Goal: Information Seeking & Learning: Learn about a topic

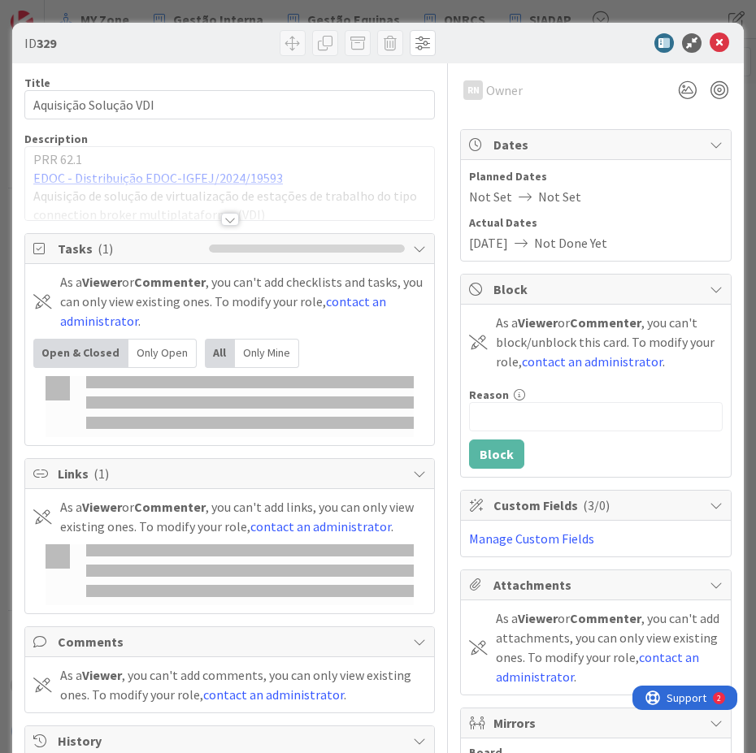
type input "vdi"
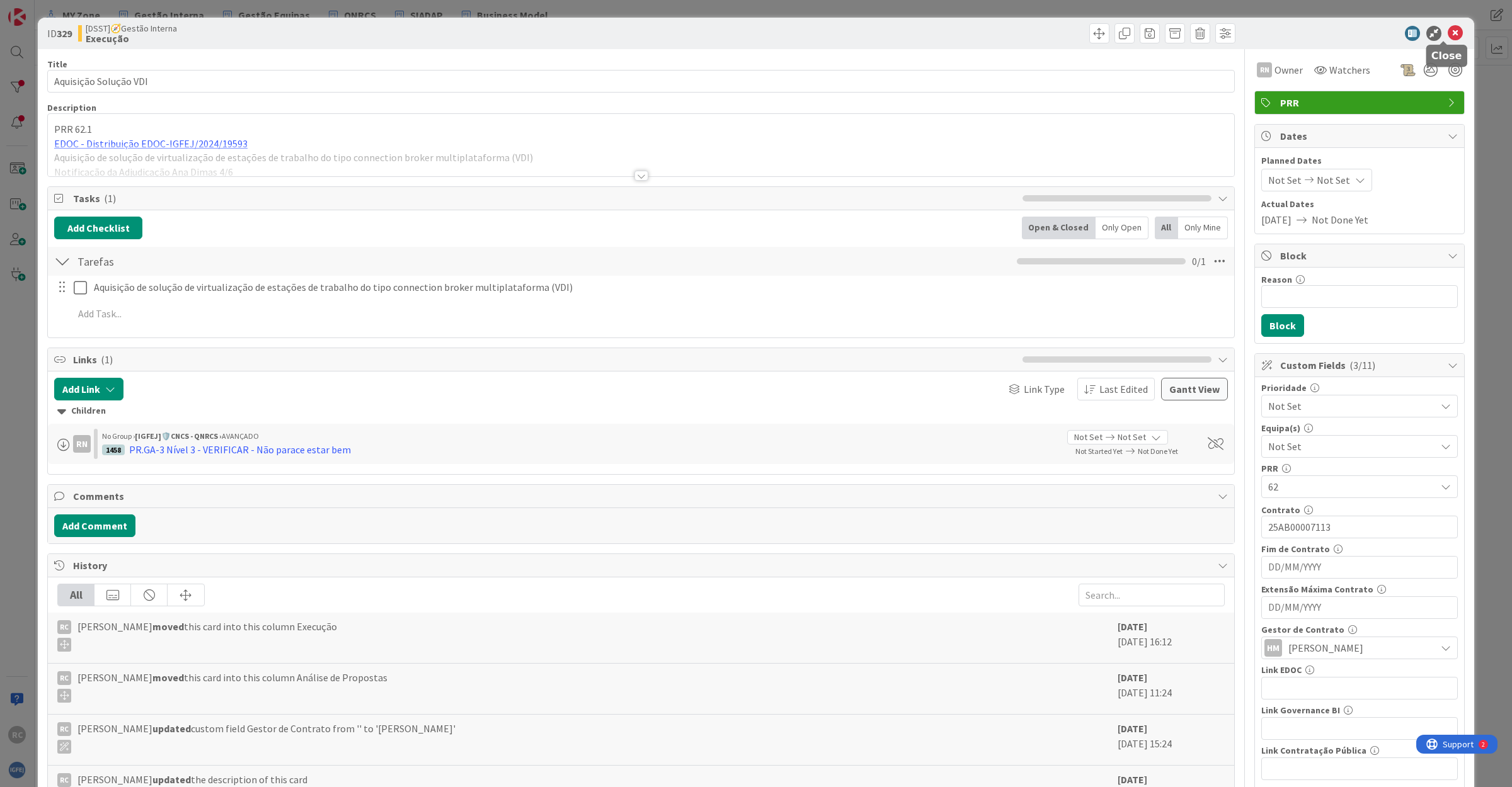
click at [1448, 32] on icon at bounding box center [1455, 33] width 15 height 15
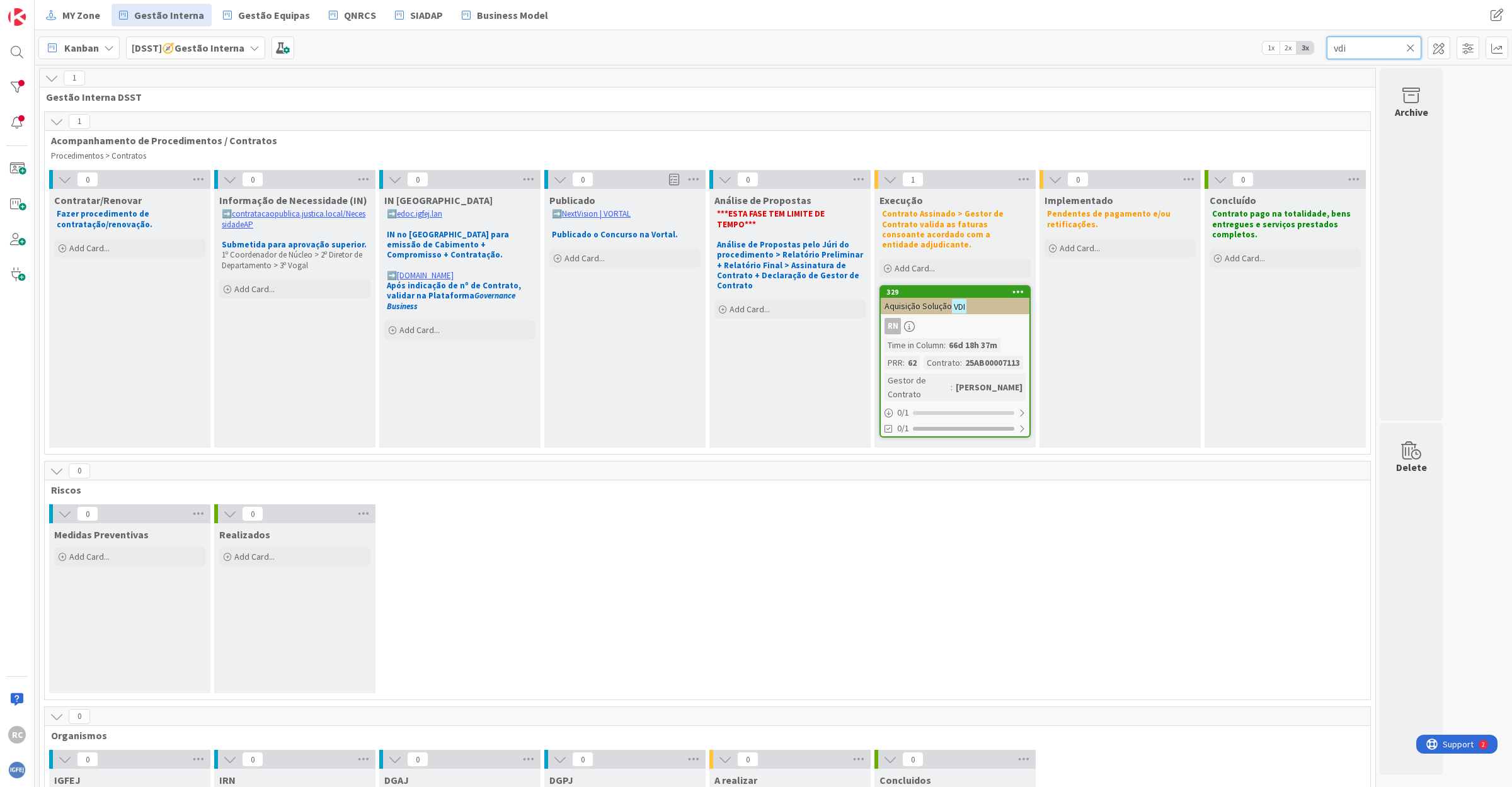
click at [1361, 52] on input "vdi" at bounding box center [1374, 47] width 95 height 22
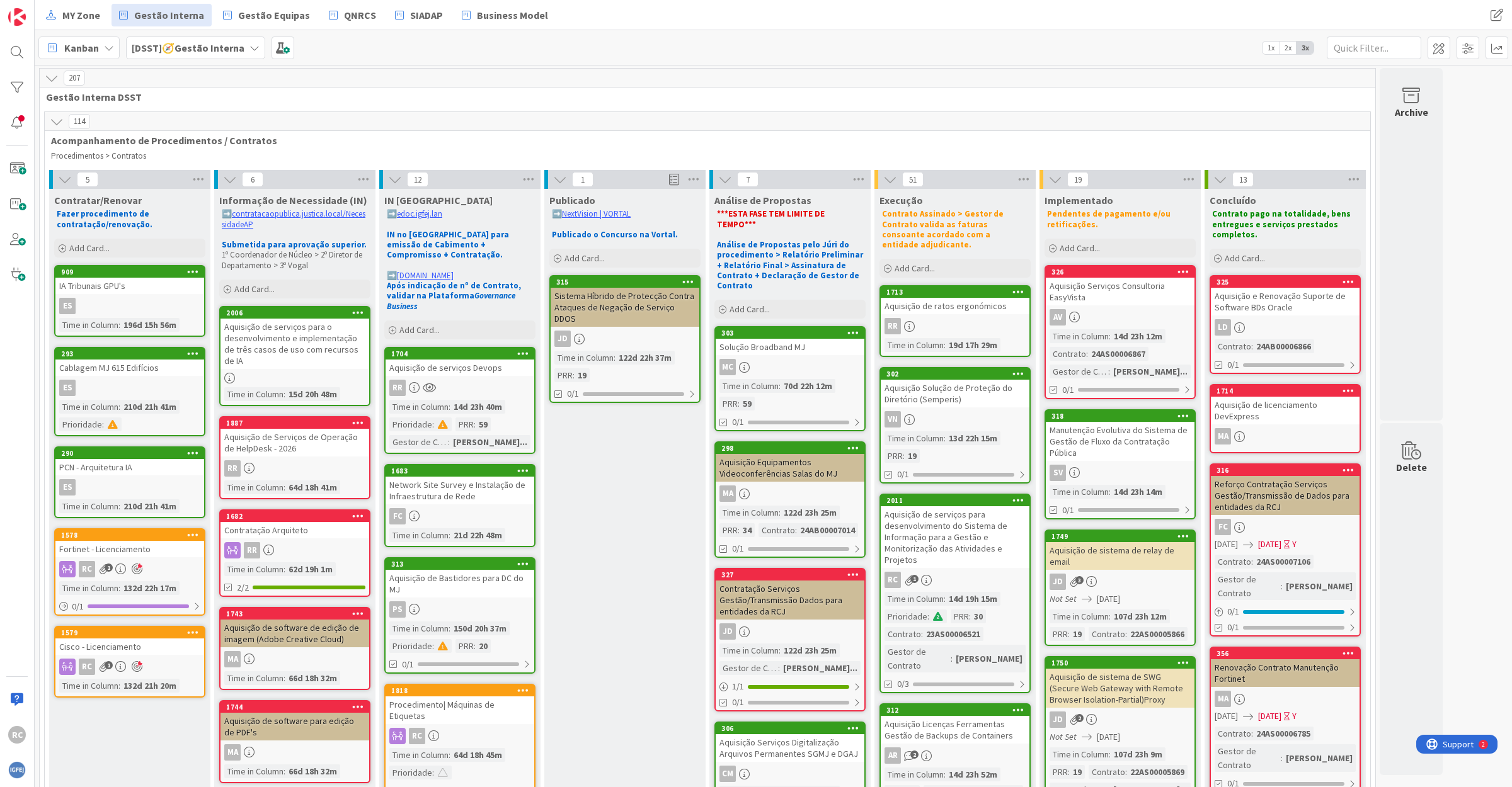
click at [800, 339] on div "Solução Broadband MJ" at bounding box center [790, 346] width 149 height 16
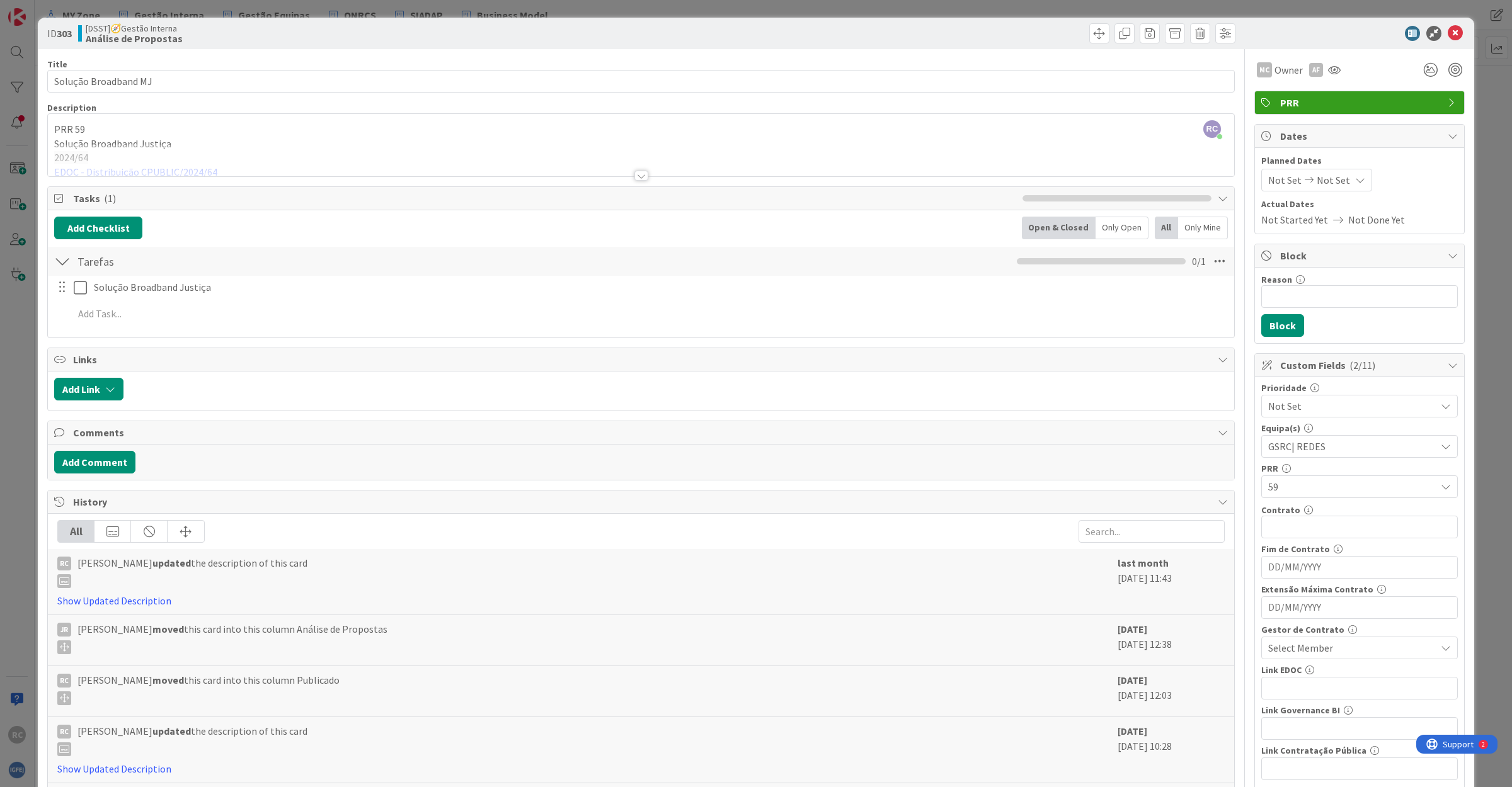
click at [404, 149] on div at bounding box center [641, 160] width 1186 height 32
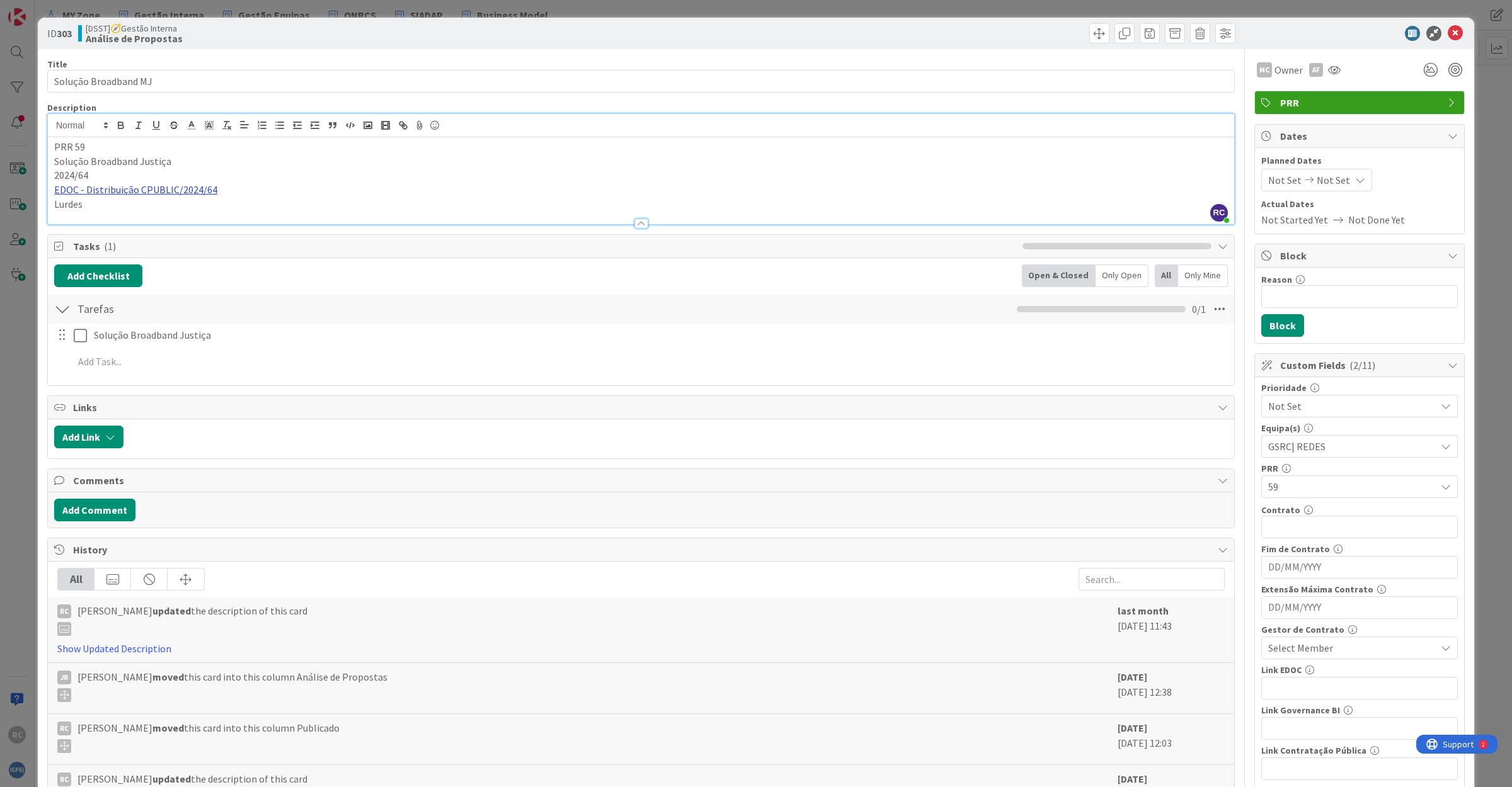
click at [116, 191] on link "EDOC - Distribuição CPUBLIC/2024/64" at bounding box center [136, 190] width 164 height 12
click at [79, 212] on link "[URL]" at bounding box center [68, 214] width 21 height 16
click at [1448, 33] on icon at bounding box center [1455, 33] width 15 height 15
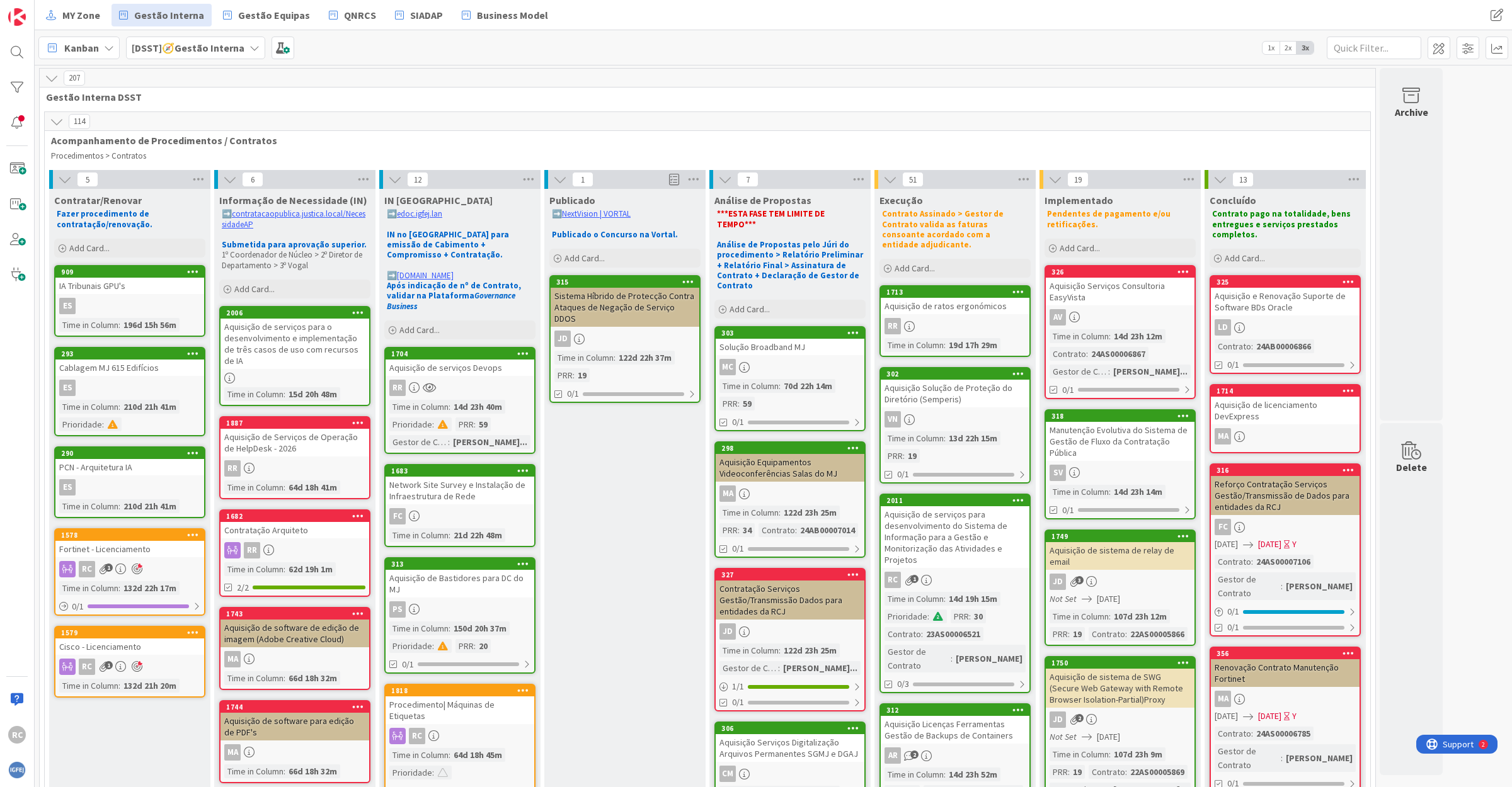
click at [966, 390] on div "Aquisição Solução de Proteção do Diretório (Semperis)" at bounding box center [955, 394] width 149 height 28
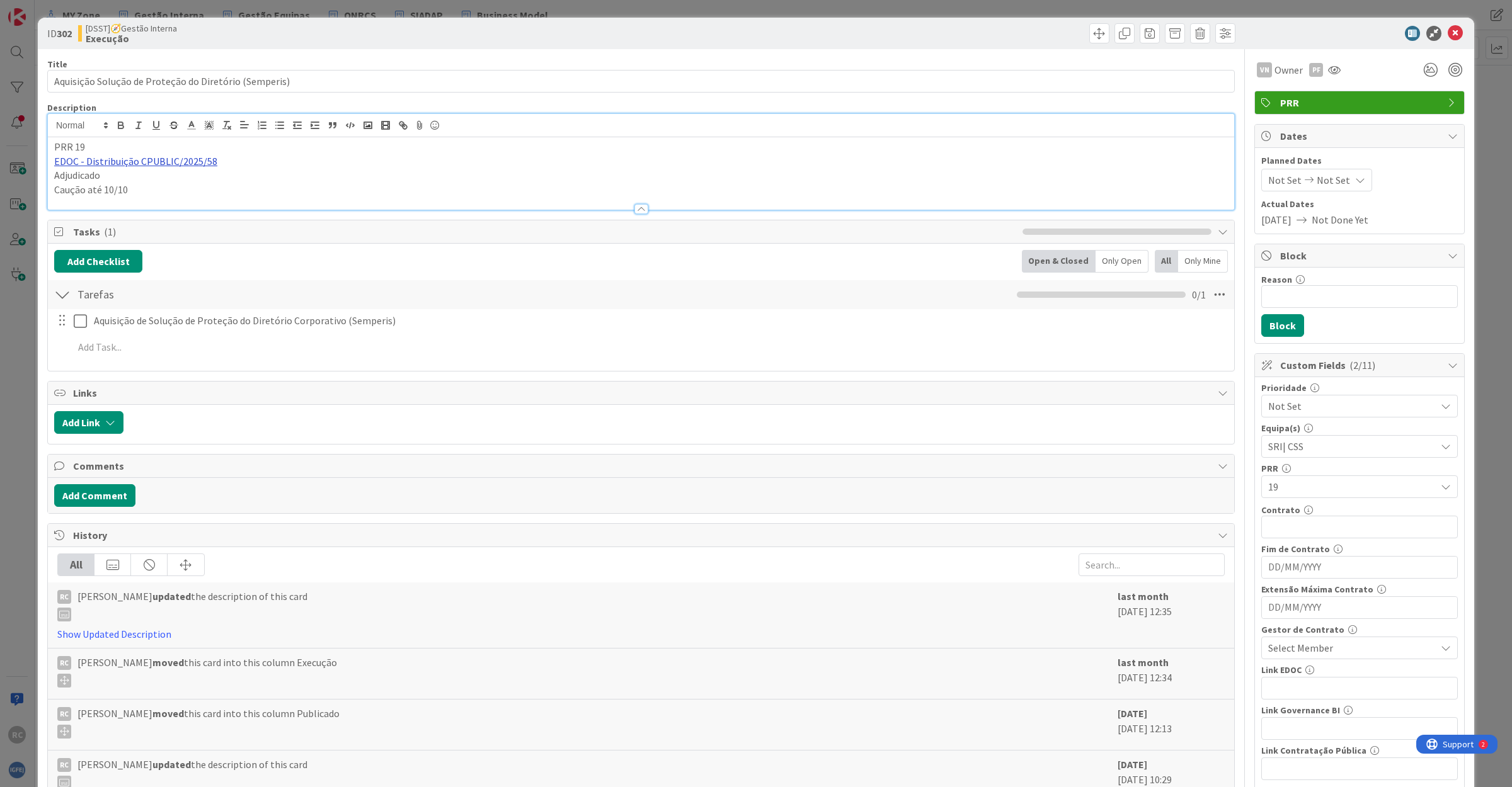
click at [131, 143] on div "PRR 19 EDOC - Distribuição CPUBLIC/2025/58 Adjudicado Caução até 10/10" at bounding box center [641, 173] width 1186 height 72
click at [79, 187] on link "[URL]" at bounding box center [68, 185] width 21 height 16
click at [381, 193] on p "Caução até 10/10" at bounding box center [641, 190] width 1173 height 15
click at [1448, 29] on icon at bounding box center [1455, 33] width 15 height 15
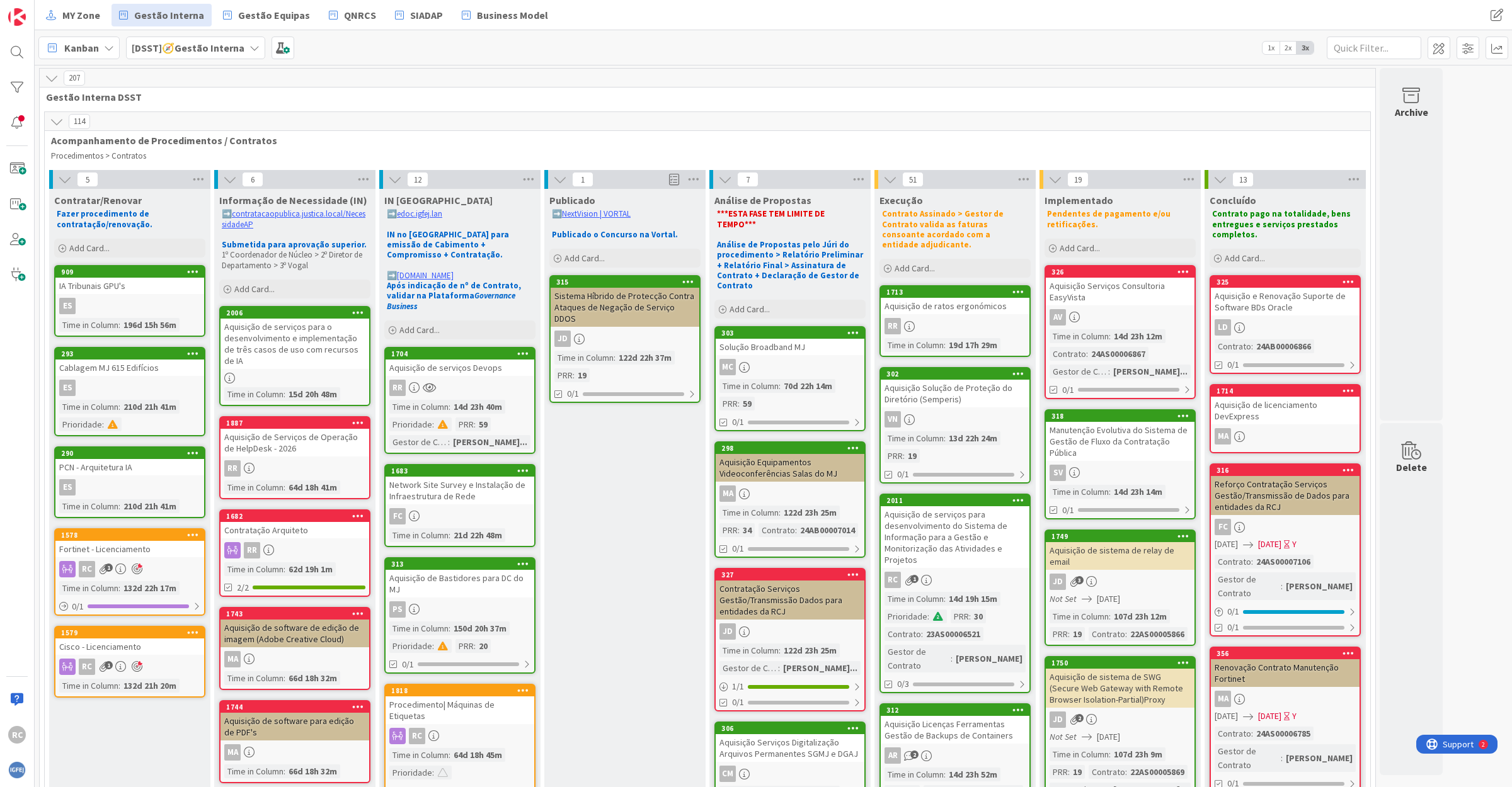
click at [932, 530] on div "Aquisição de serviços para desenvolvimento do Sistema de Informação para a Gest…" at bounding box center [955, 537] width 149 height 62
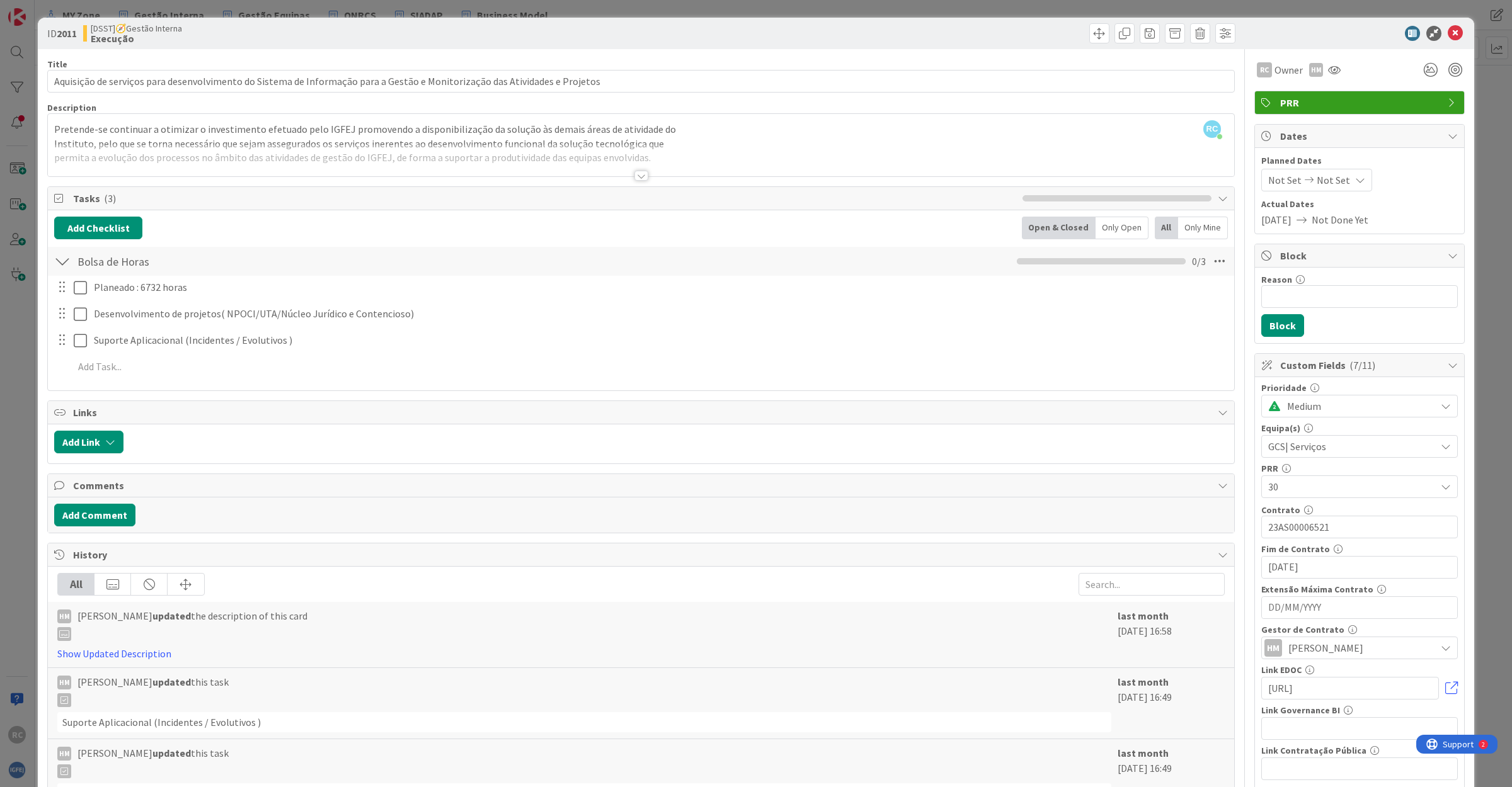
click at [684, 143] on div "Pretende-se continuar a otimizar o investimento efetuado pelo IGFEJ promovendo …" at bounding box center [641, 147] width 1186 height 57
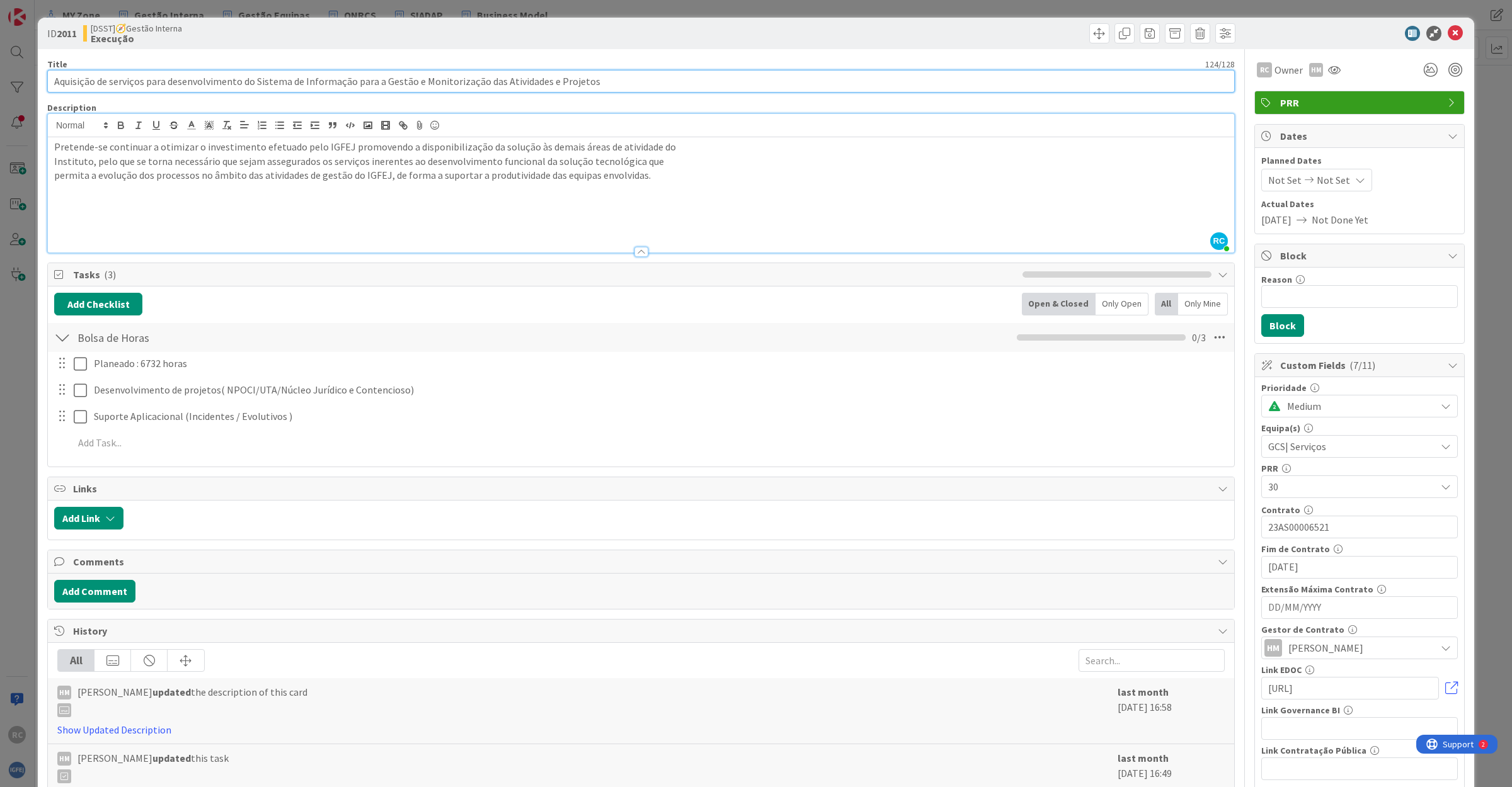
drag, startPoint x: 105, startPoint y: 74, endPoint x: 671, endPoint y: 77, distance: 566.0
click at [671, 77] on input "Aquisição de serviços para desenvolvimento do Sistema de Informação para a Gest…" at bounding box center [641, 81] width 1187 height 22
click at [613, 77] on input "Aquisição de serviços para desenvolvimento do Sistema de Informação para a Gest…" at bounding box center [641, 81] width 1187 height 22
drag, startPoint x: 378, startPoint y: 81, endPoint x: 530, endPoint y: 82, distance: 152.0
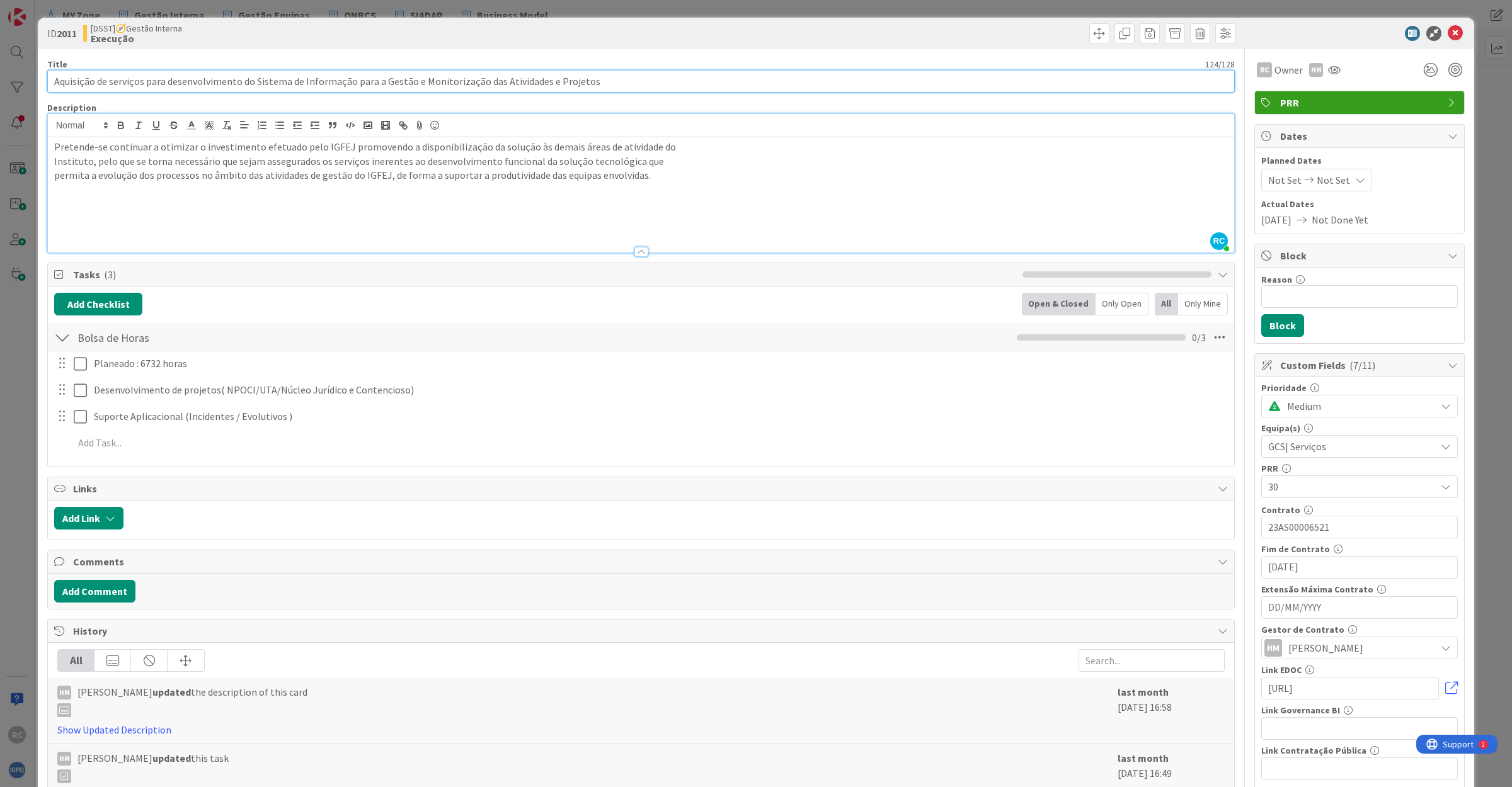
click at [397, 81] on input "Aquisição de serviços para desenvolvimento do Sistema de Informação para a Gest…" at bounding box center [641, 81] width 1187 height 22
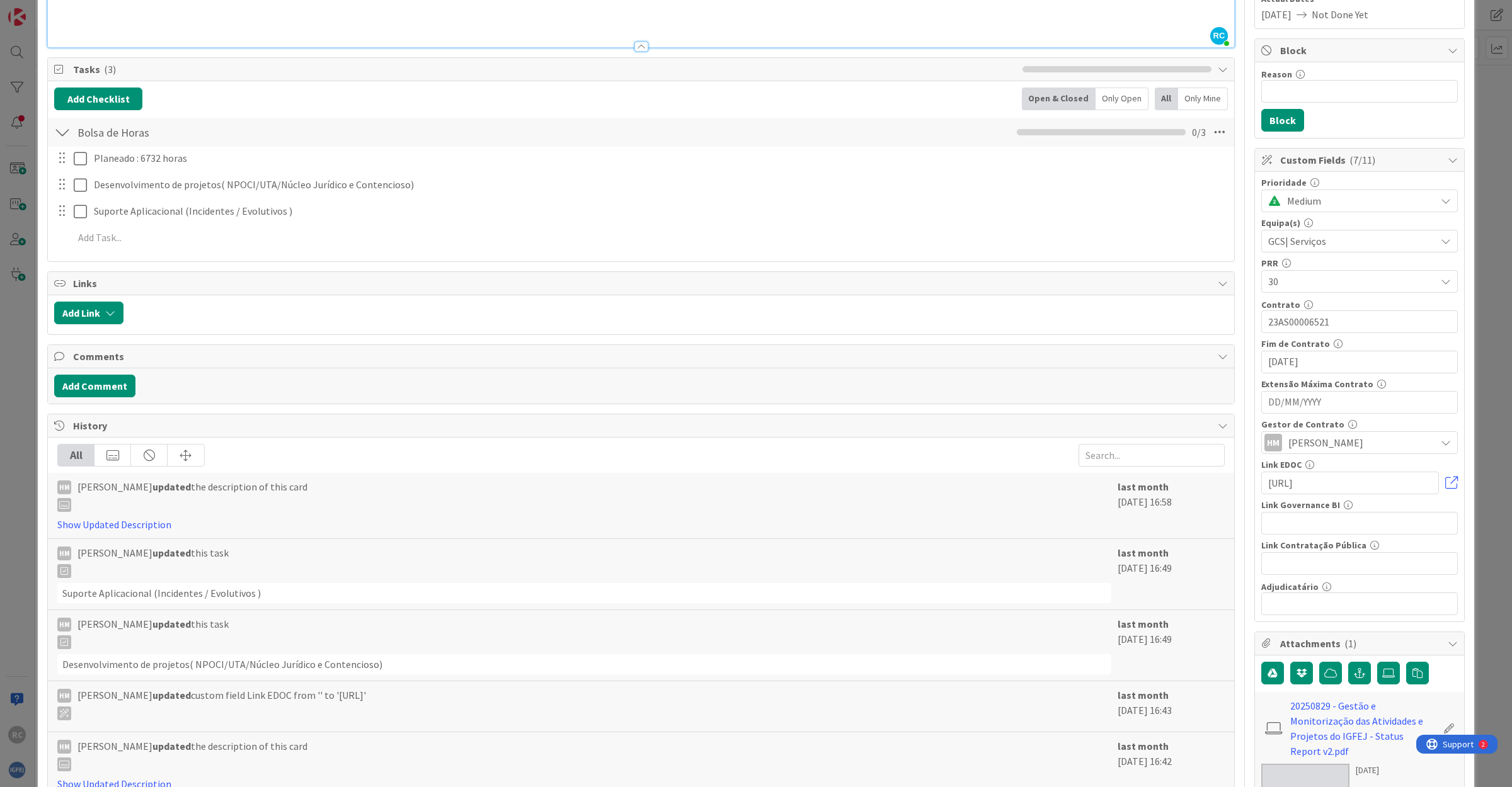
scroll to position [236, 0]
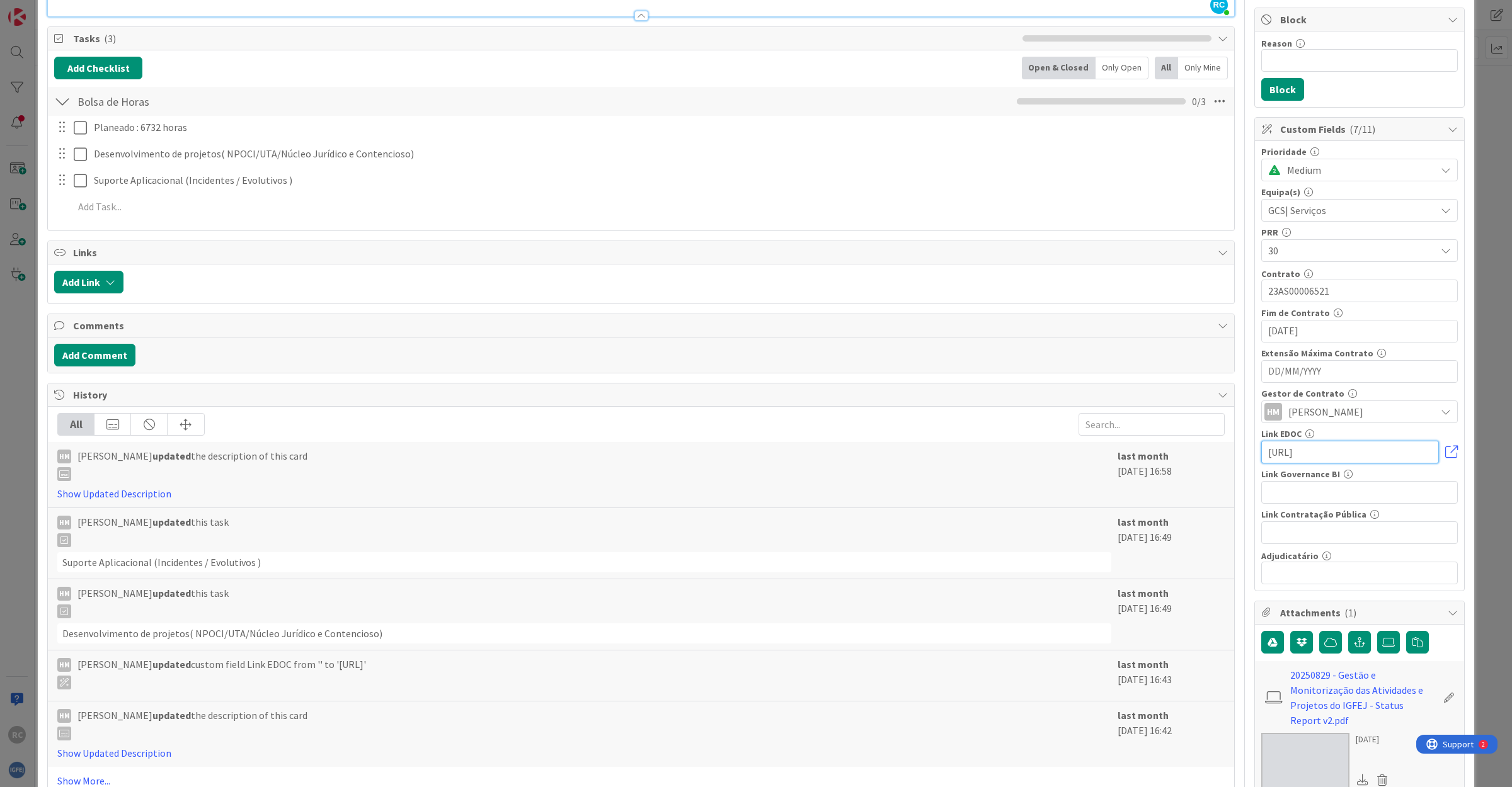
click at [1314, 452] on input "[URL]" at bounding box center [1349, 452] width 177 height 22
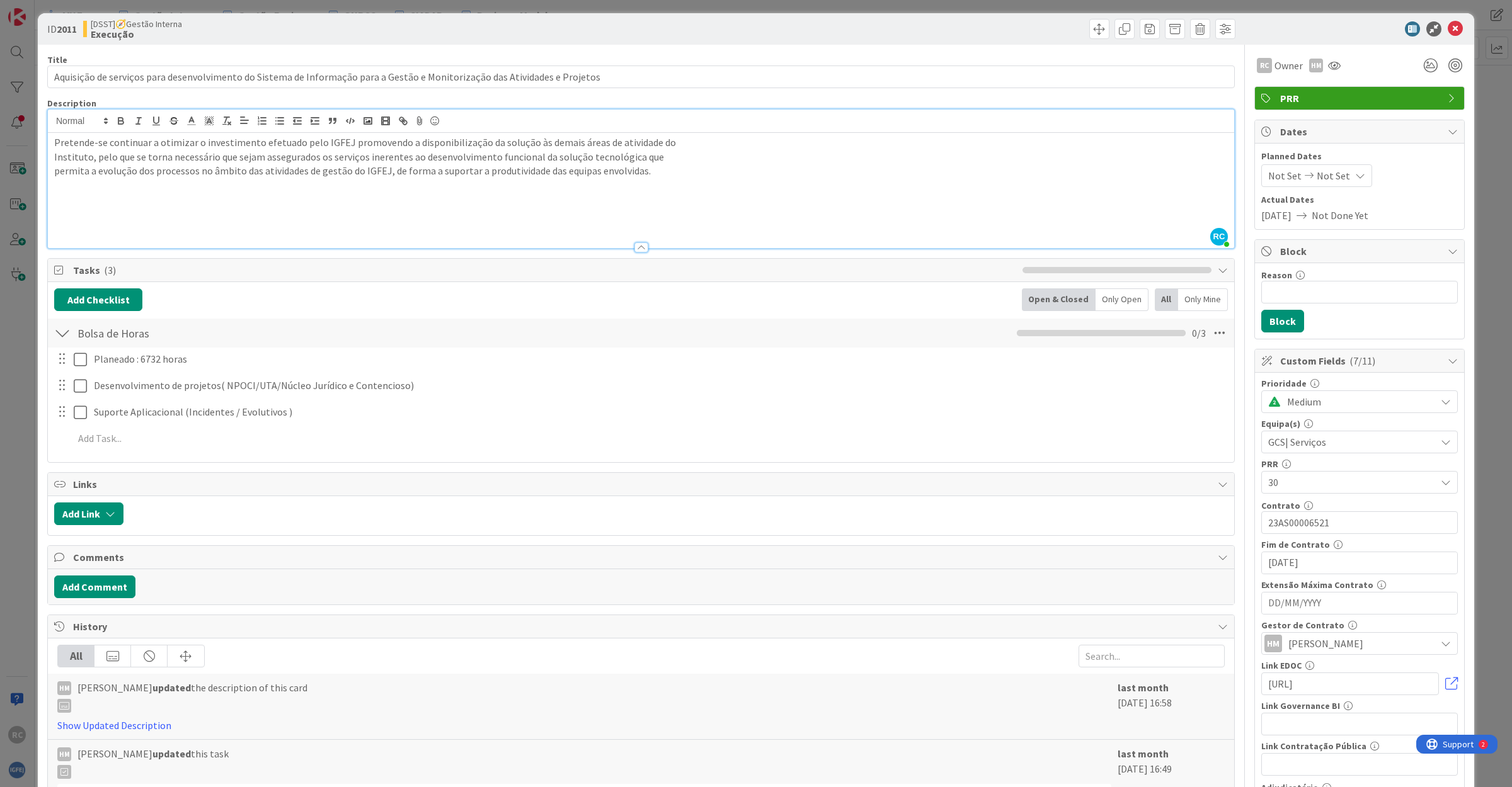
scroll to position [0, 0]
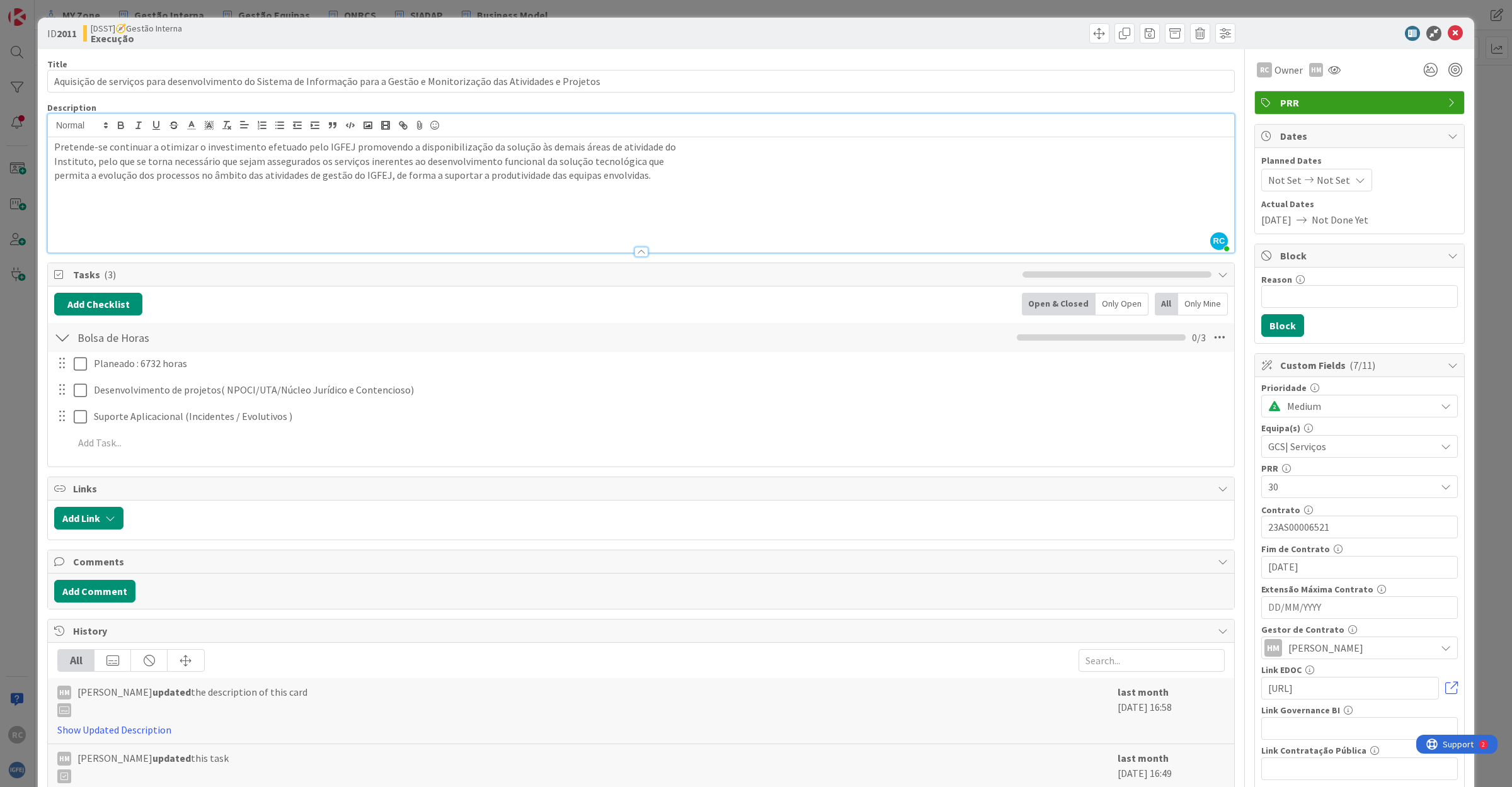
click at [199, 198] on p at bounding box center [641, 204] width 1173 height 15
click at [1448, 32] on icon at bounding box center [1455, 33] width 15 height 15
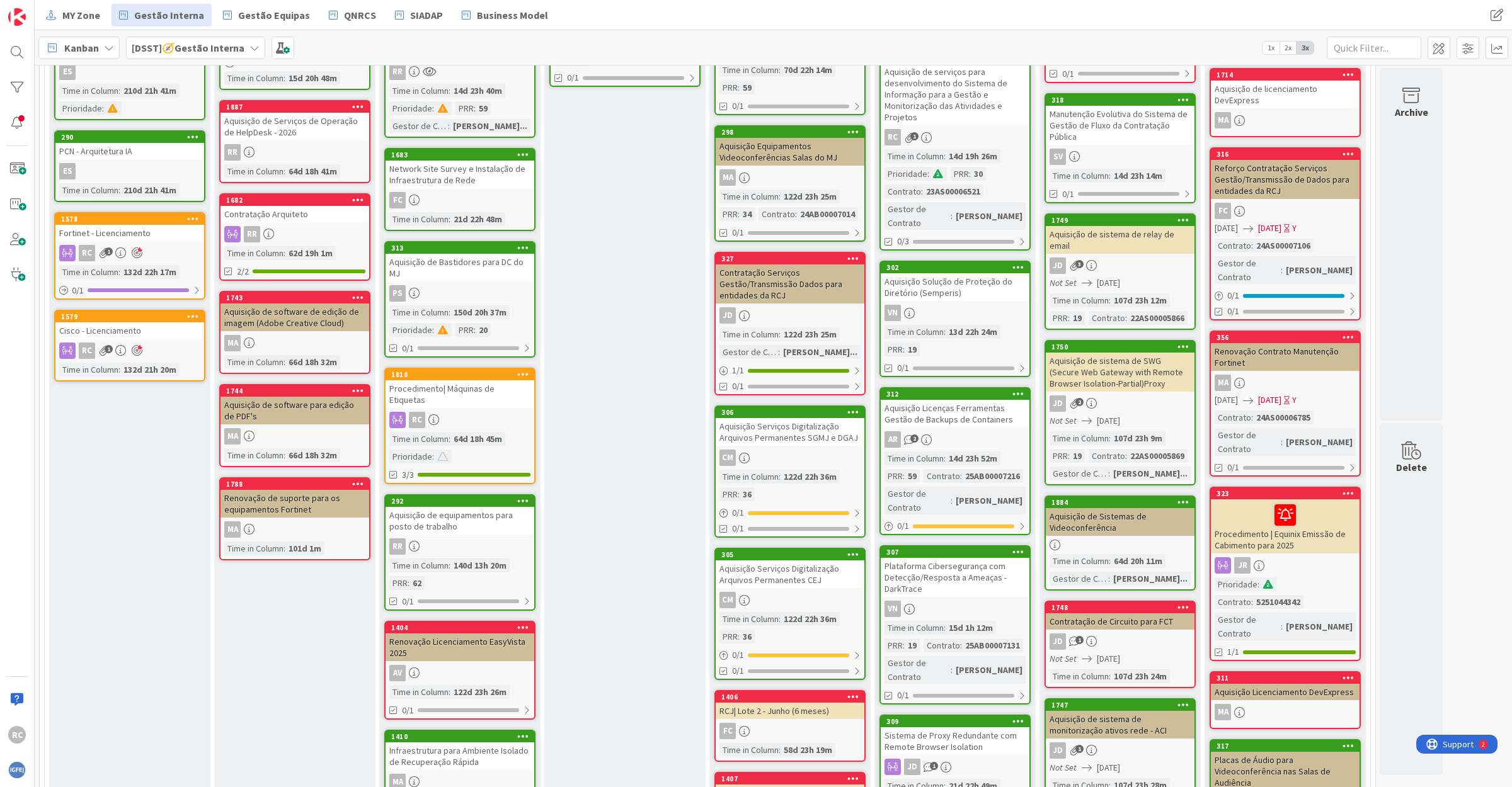
scroll to position [394, 0]
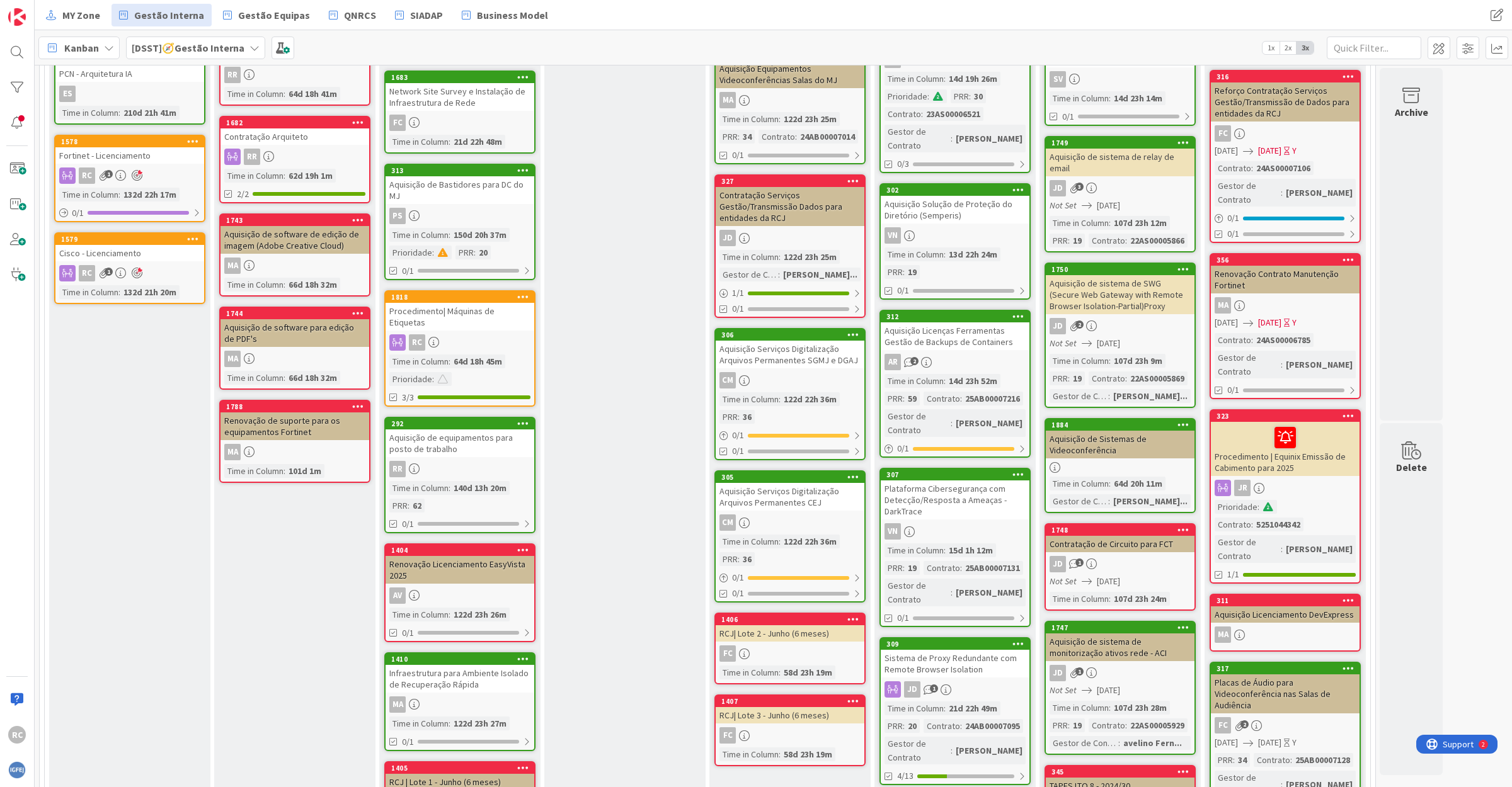
click at [960, 480] on div "Plataforma Cibersegurança com Detecção/Resposta a Ameaças - DarkTrace" at bounding box center [955, 500] width 149 height 39
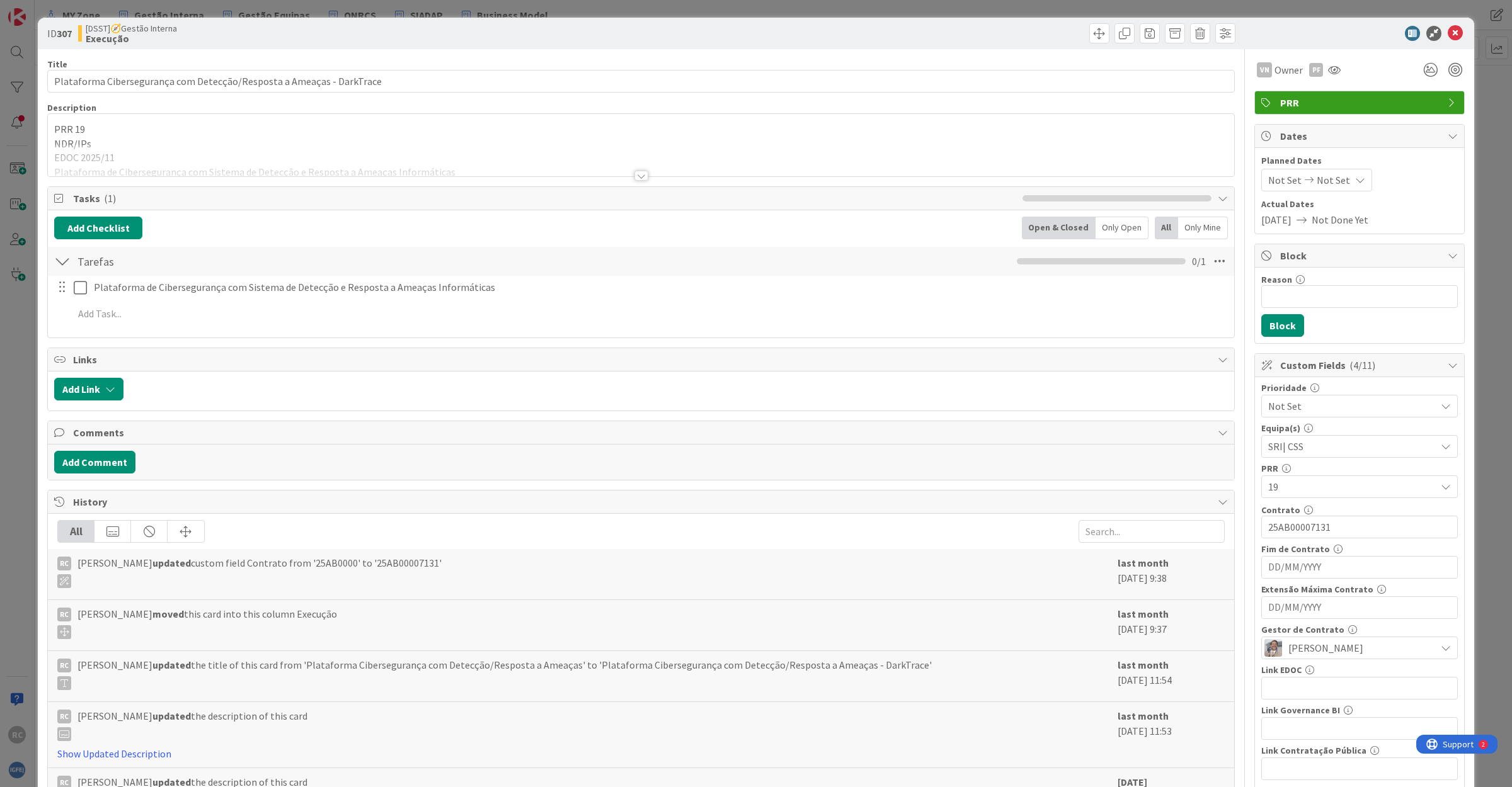
click at [139, 169] on div at bounding box center [641, 160] width 1186 height 32
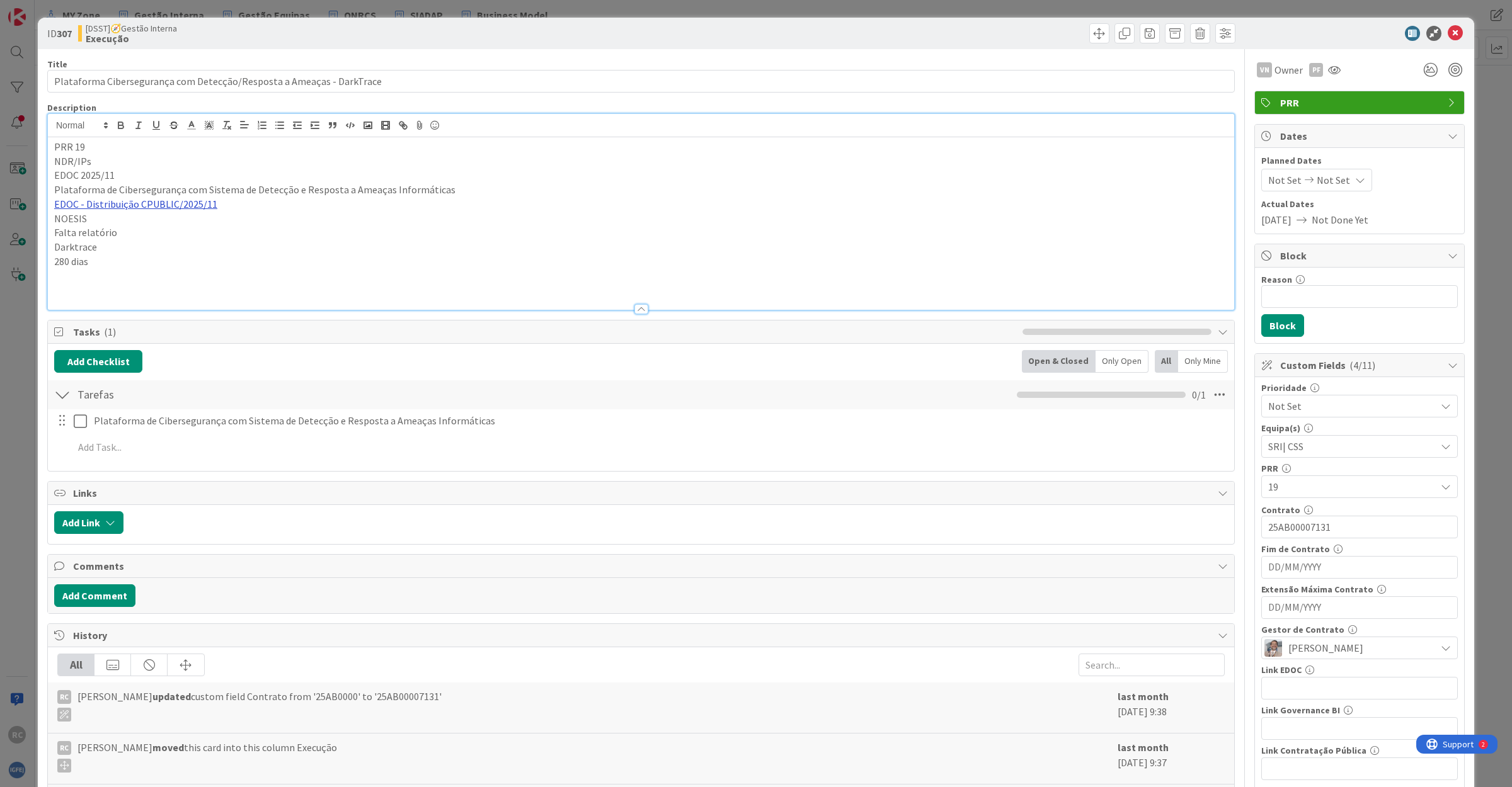
click at [158, 207] on link "EDOC - Distribuição CPUBLIC/2025/11" at bounding box center [136, 204] width 164 height 12
click at [79, 230] on link "[URL]" at bounding box center [68, 228] width 21 height 16
click at [1448, 33] on icon at bounding box center [1455, 33] width 15 height 15
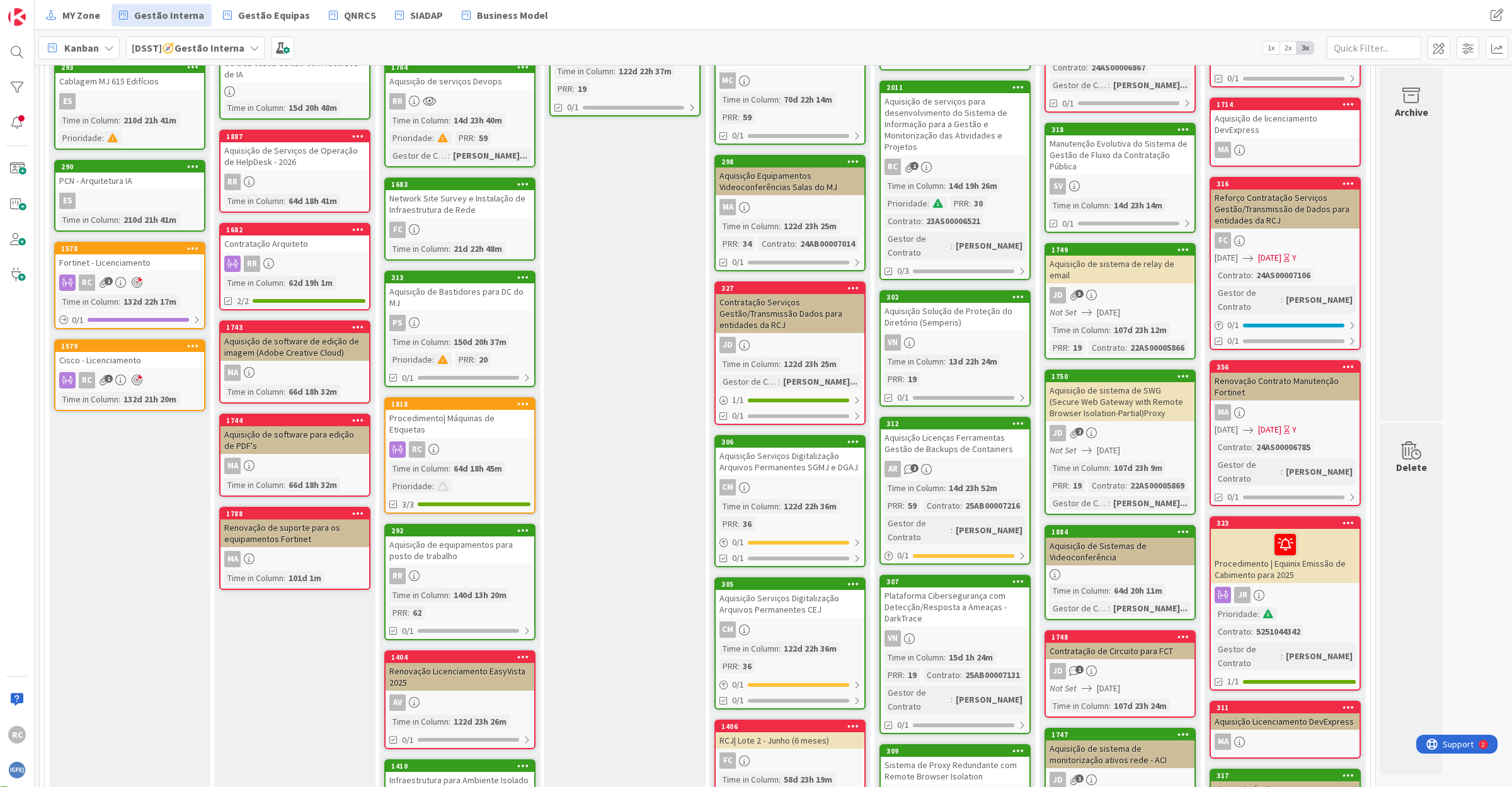
scroll to position [314, 0]
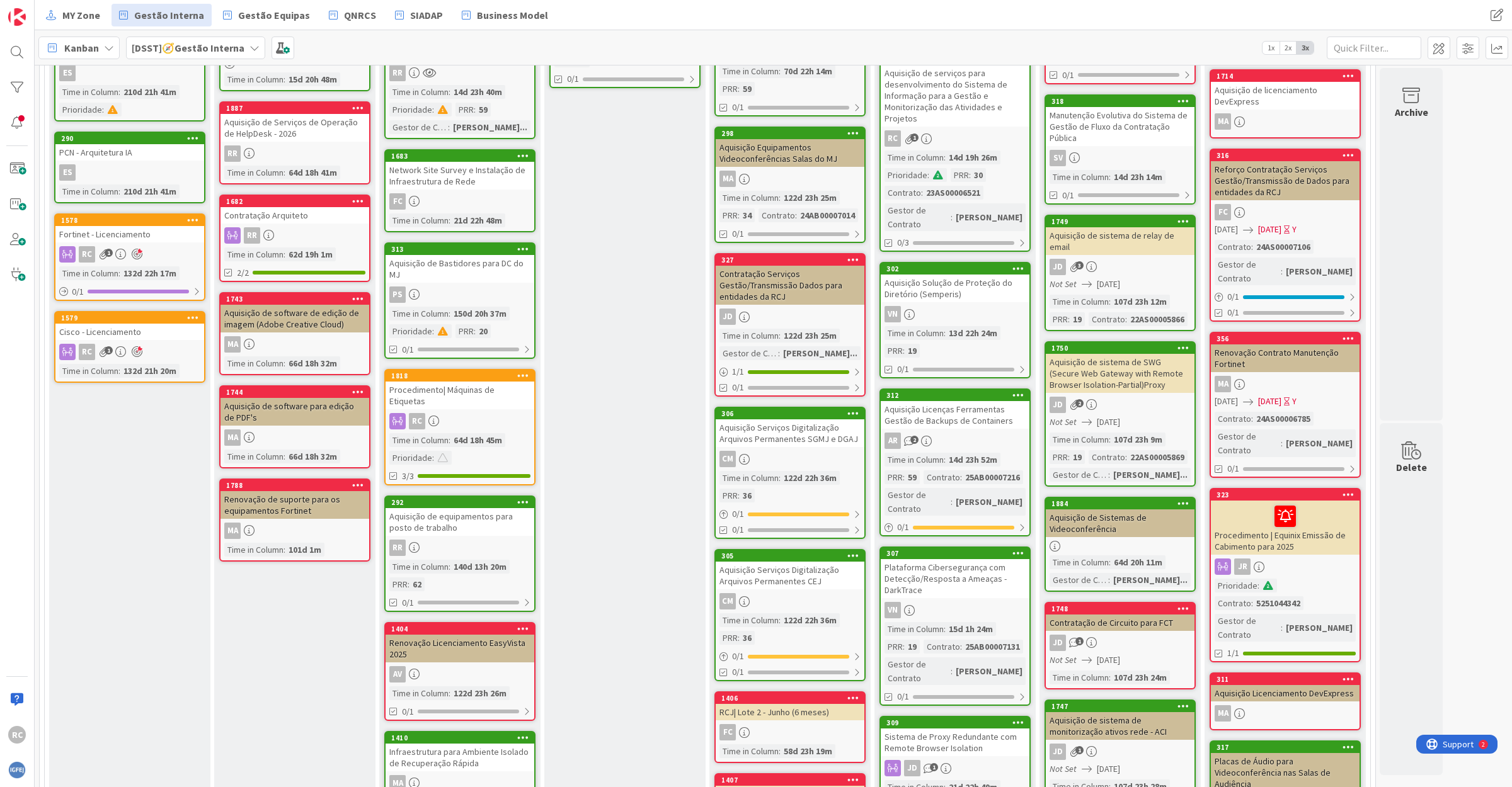
click at [967, 559] on div "Plataforma Cibersegurança com Detecção/Resposta a Ameaças - DarkTrace" at bounding box center [955, 579] width 149 height 39
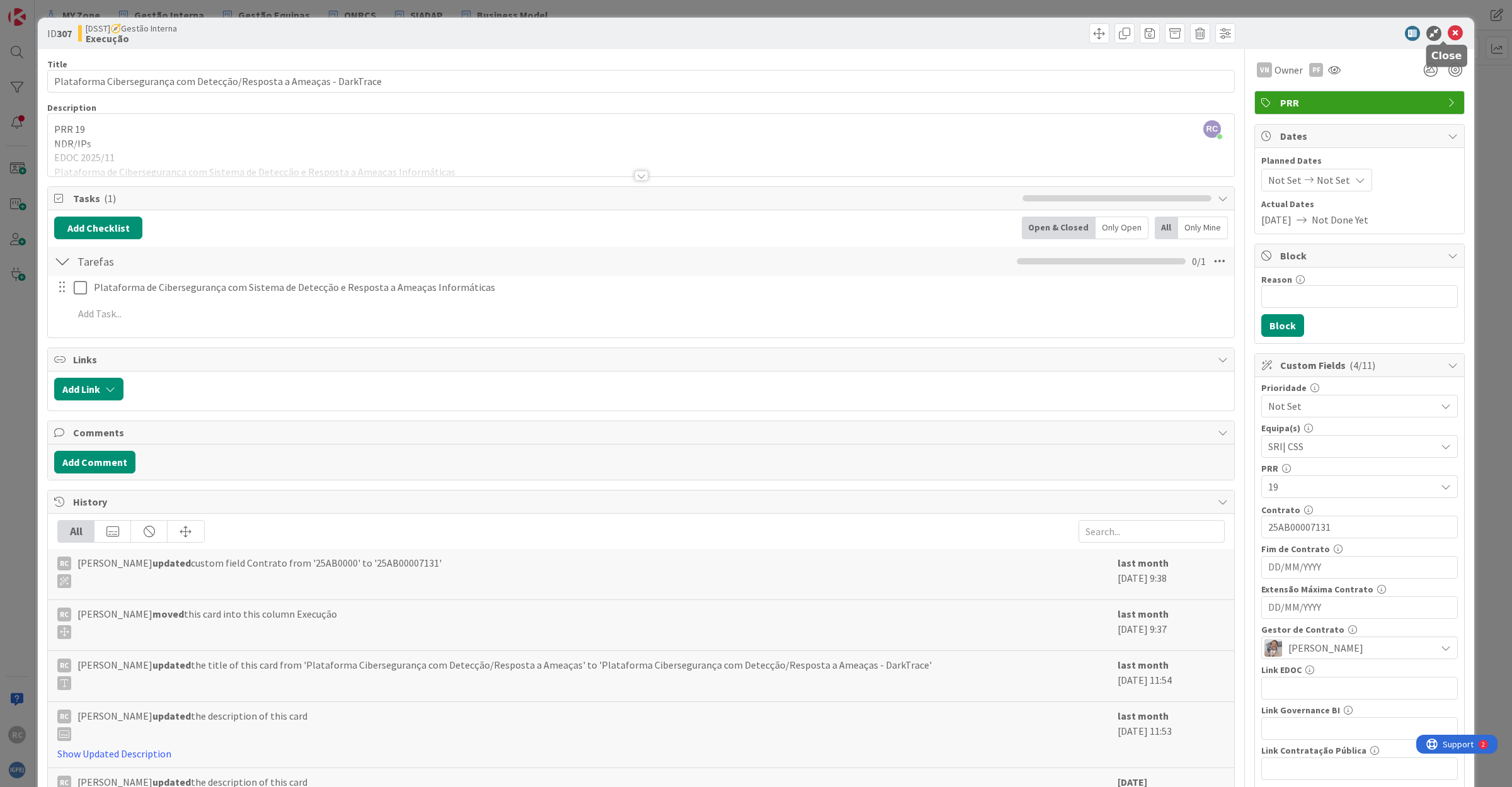
click at [1448, 32] on icon at bounding box center [1455, 33] width 15 height 15
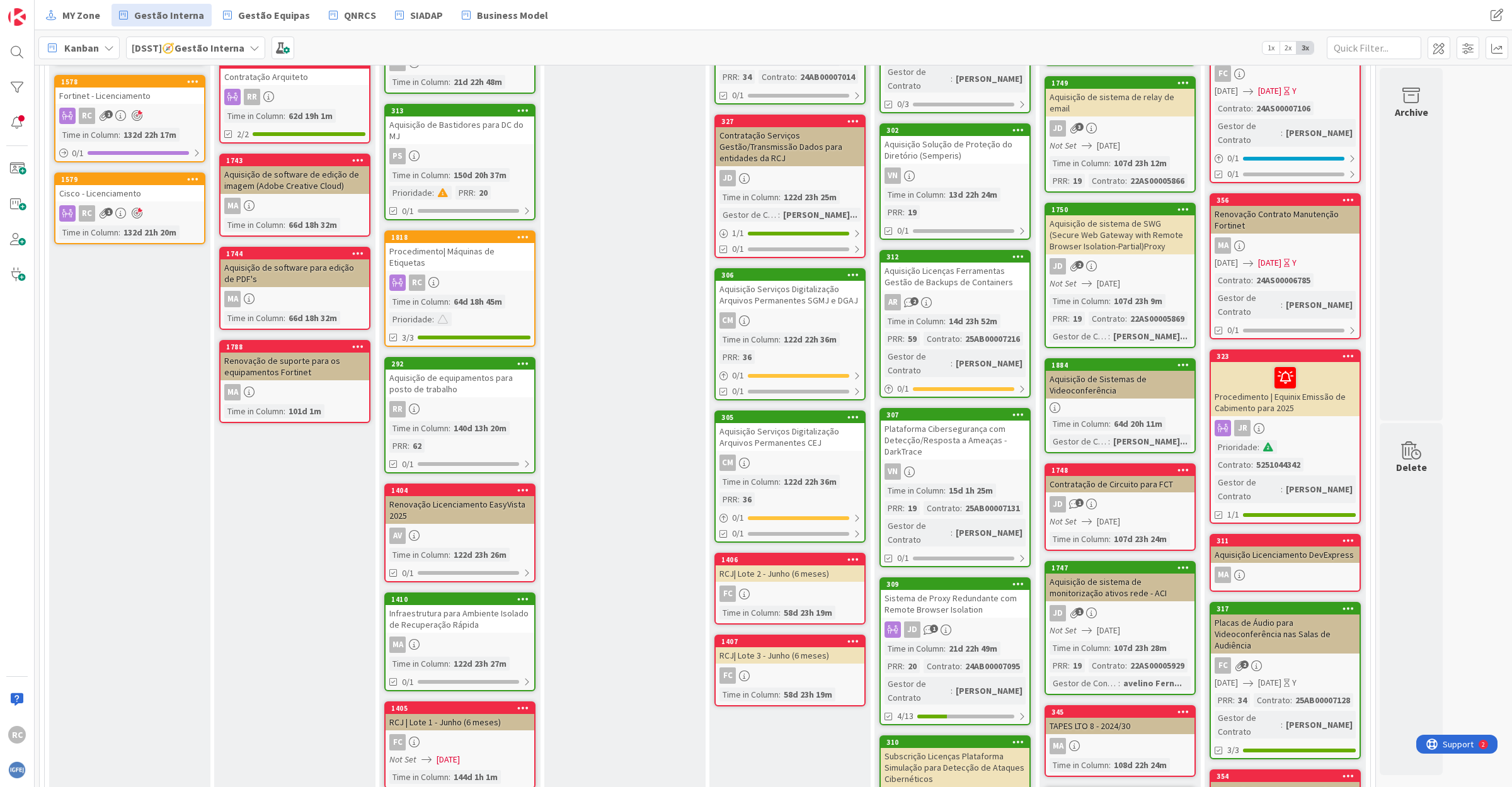
scroll to position [473, 0]
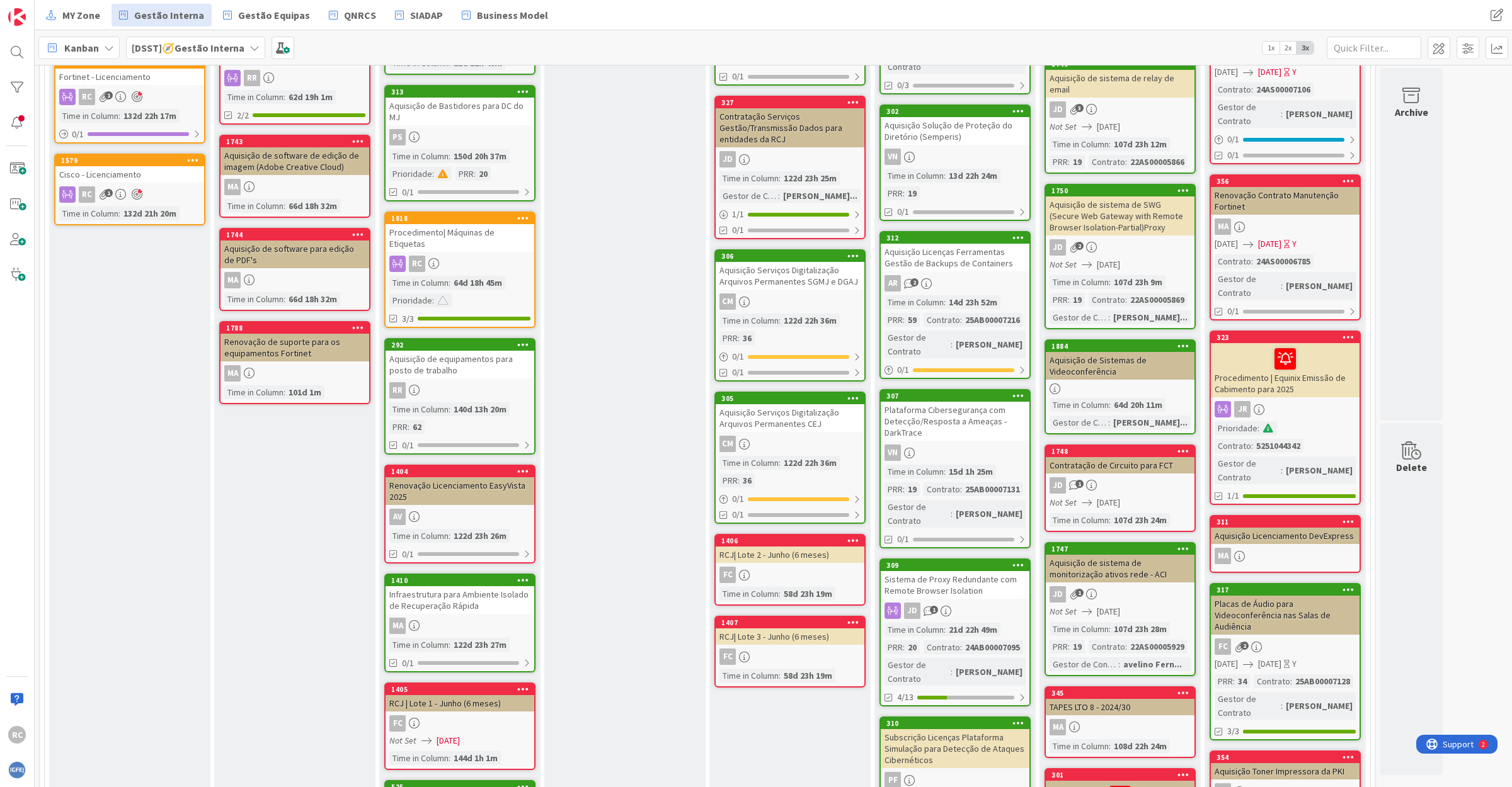
click at [980, 571] on div "Sistema de Proxy Redundante com Remote Browser Isolation" at bounding box center [955, 585] width 149 height 28
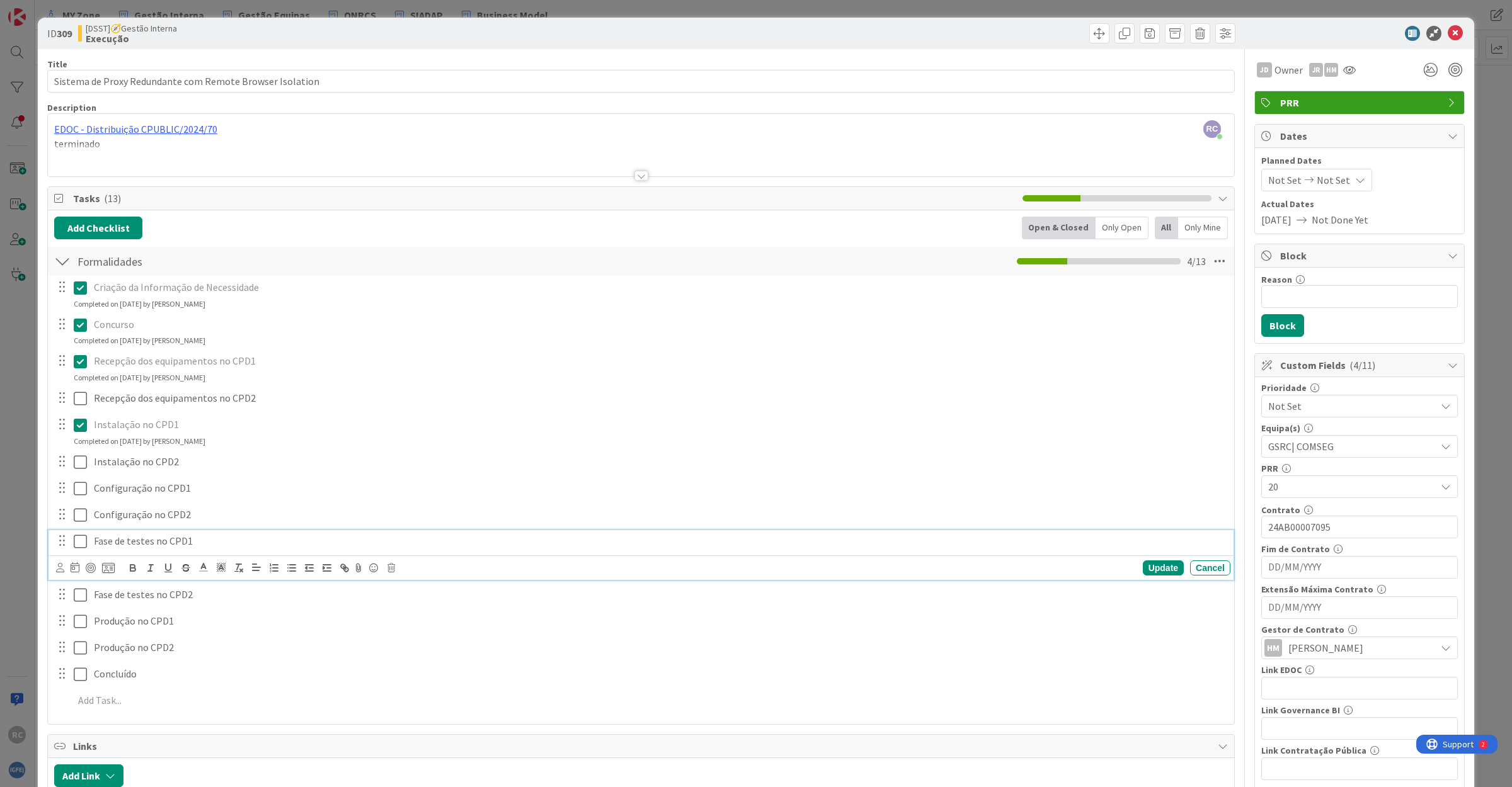
drag, startPoint x: 1040, startPoint y: 532, endPoint x: 1153, endPoint y: 553, distance: 114.9
click at [1041, 532] on div "Fase de testes no CPD1" at bounding box center [660, 541] width 1142 height 22
click at [1448, 29] on icon at bounding box center [1455, 33] width 15 height 15
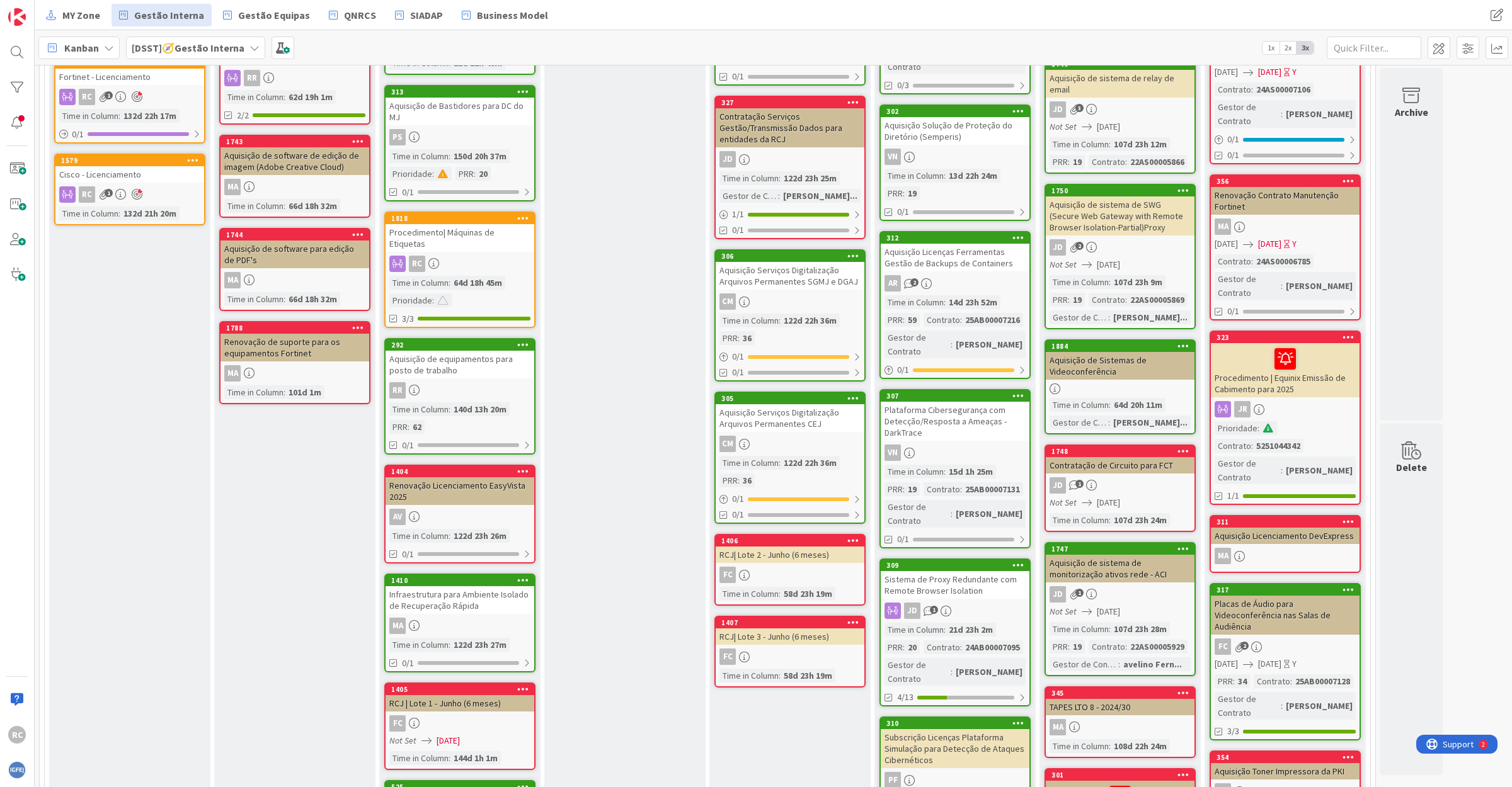
click at [962, 571] on div "Sistema de Proxy Redundante com Remote Browser Isolation" at bounding box center [955, 585] width 149 height 28
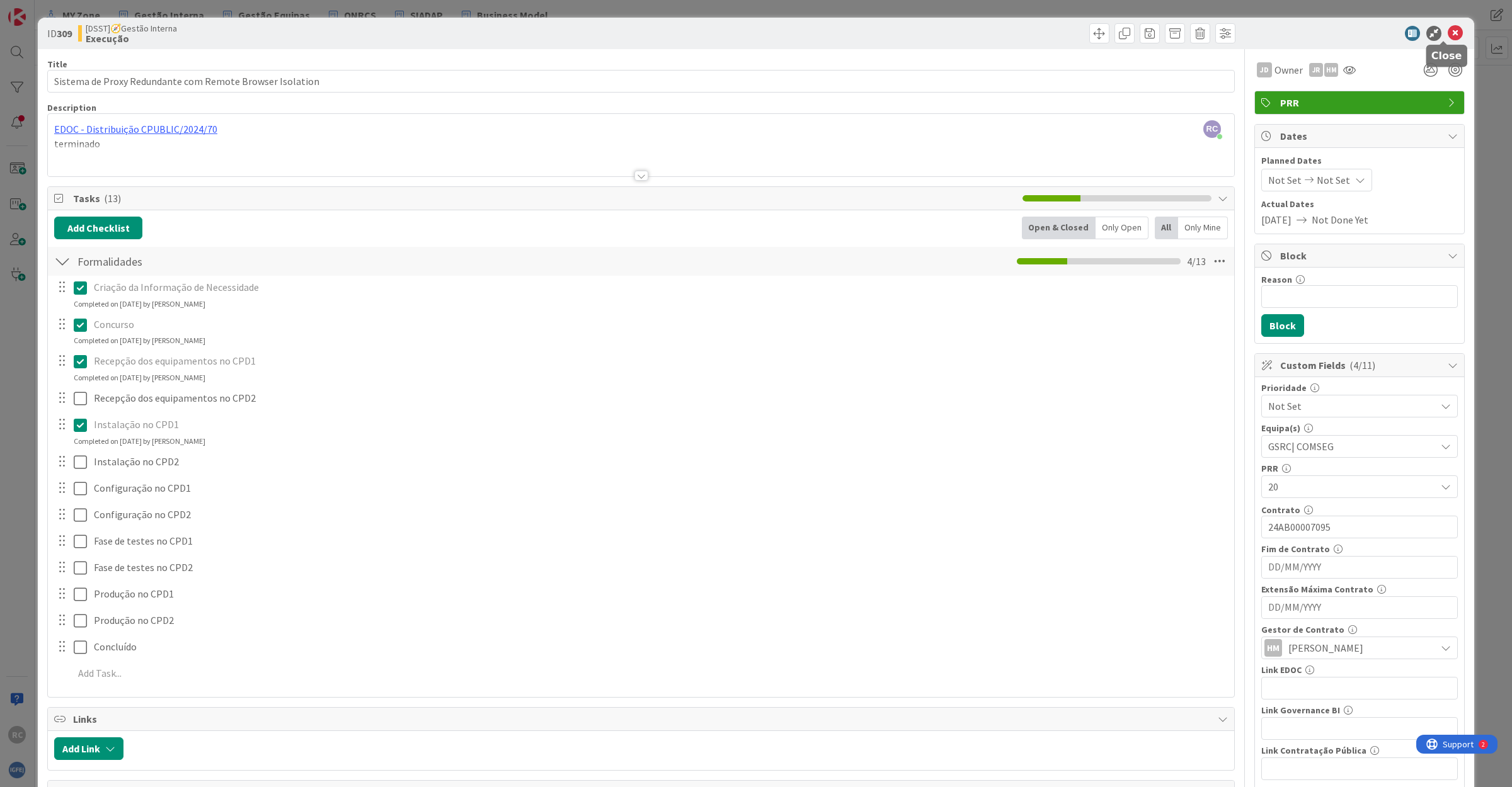
click at [1448, 26] on icon at bounding box center [1455, 33] width 15 height 15
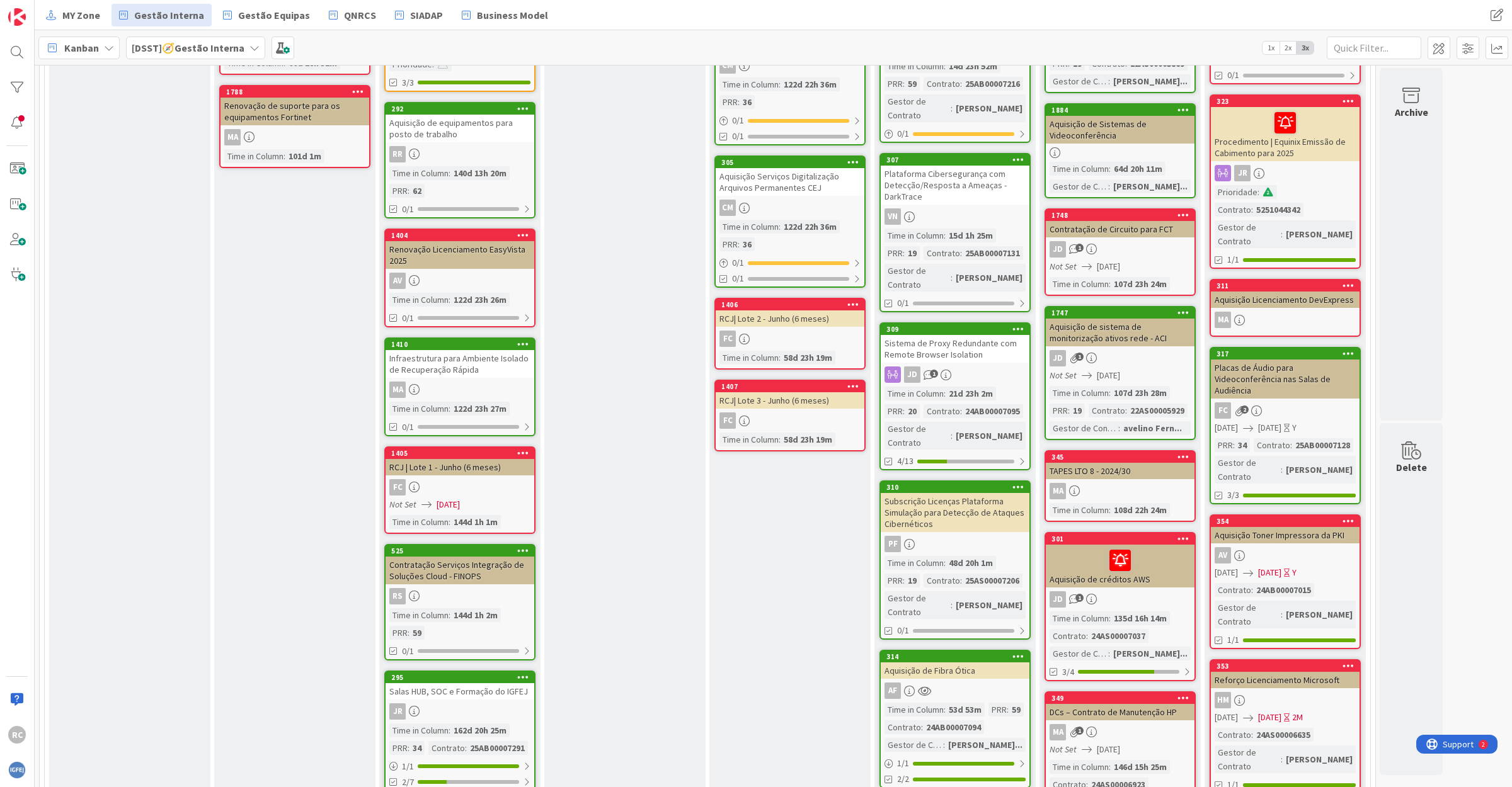
click at [970, 493] on div "Subscrição Licenças Plataforma Simulação para Detecção de Ataques Cibernéticos" at bounding box center [955, 512] width 149 height 39
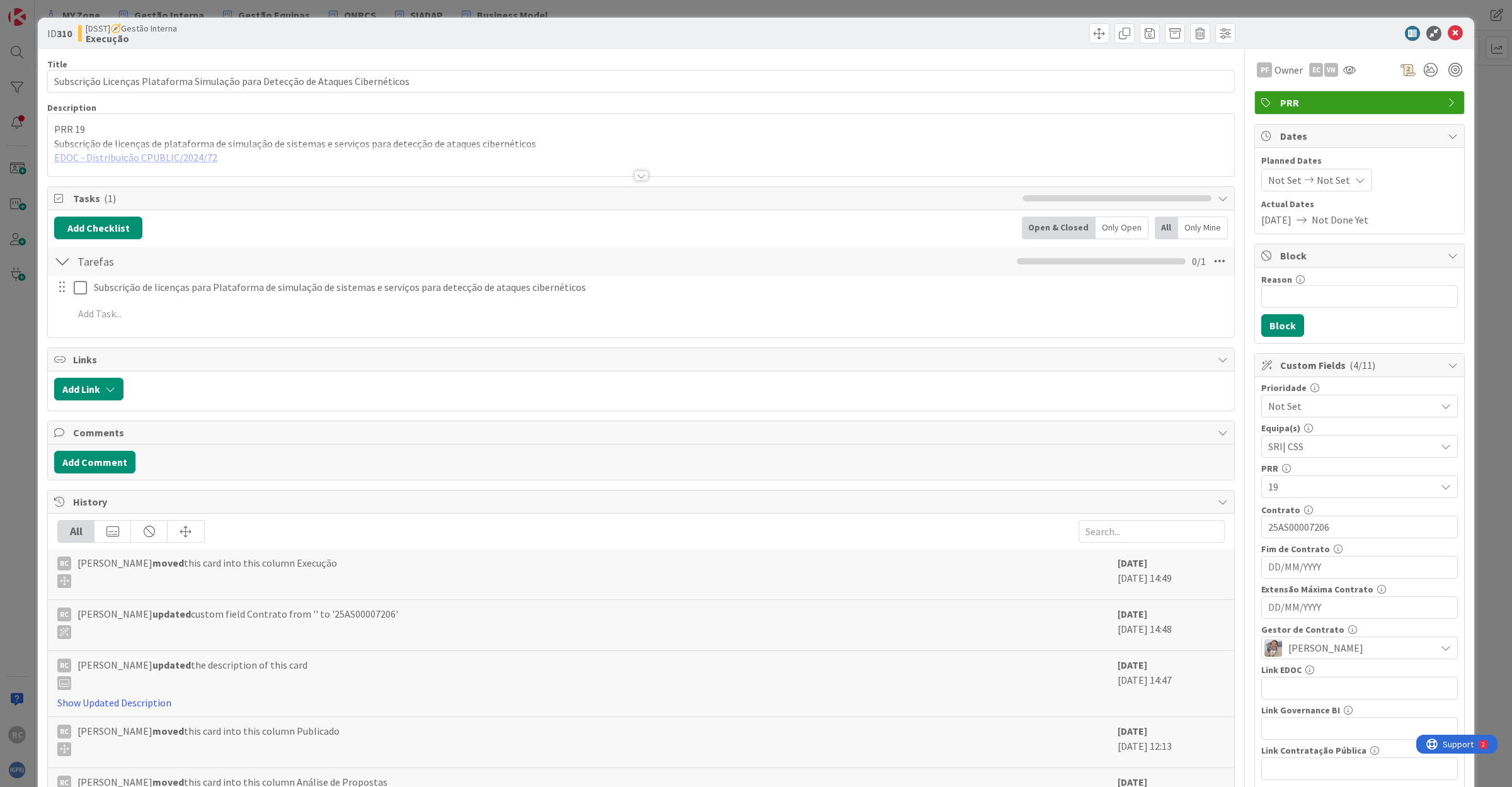
click at [160, 156] on div at bounding box center [641, 160] width 1186 height 32
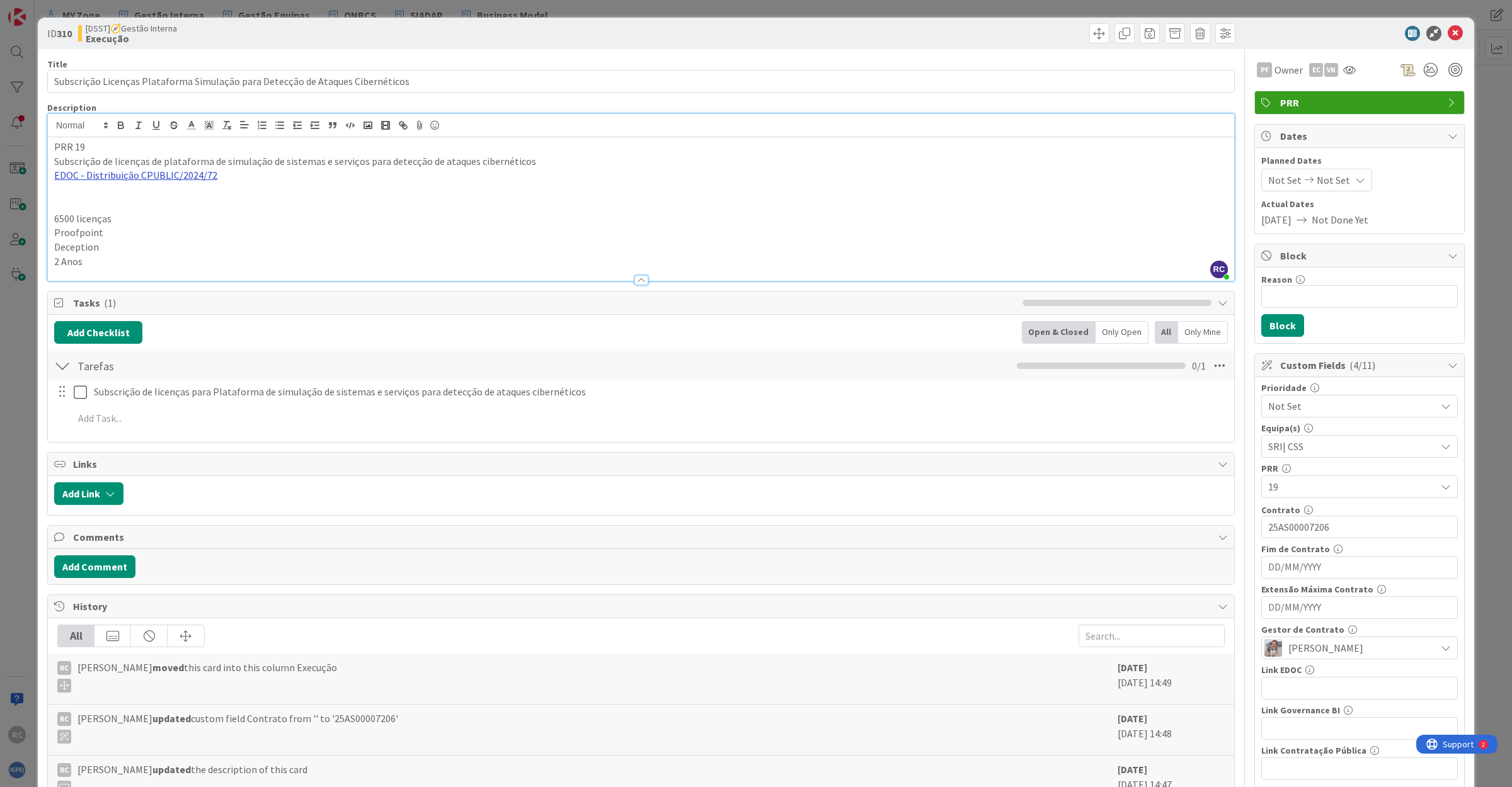
click at [152, 181] on link "EDOC - Distribuição CPUBLIC/2024/72" at bounding box center [136, 175] width 164 height 12
click at [79, 199] on link "[URL]" at bounding box center [68, 200] width 21 height 16
click at [1448, 33] on icon at bounding box center [1455, 33] width 15 height 15
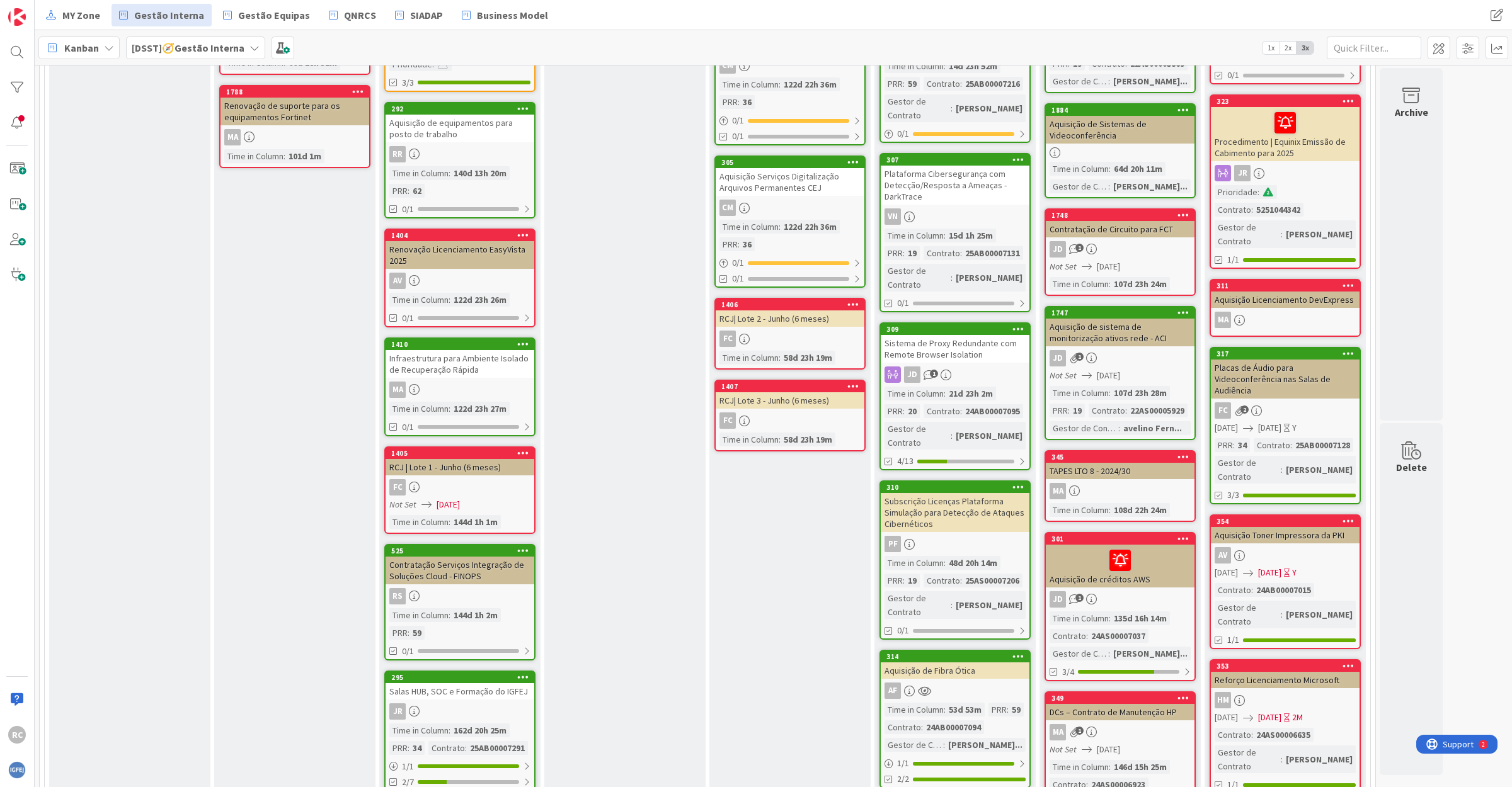
click at [956, 493] on div "Subscrição Licenças Plataforma Simulação para Detecção de Ataques Cibernéticos" at bounding box center [955, 512] width 149 height 39
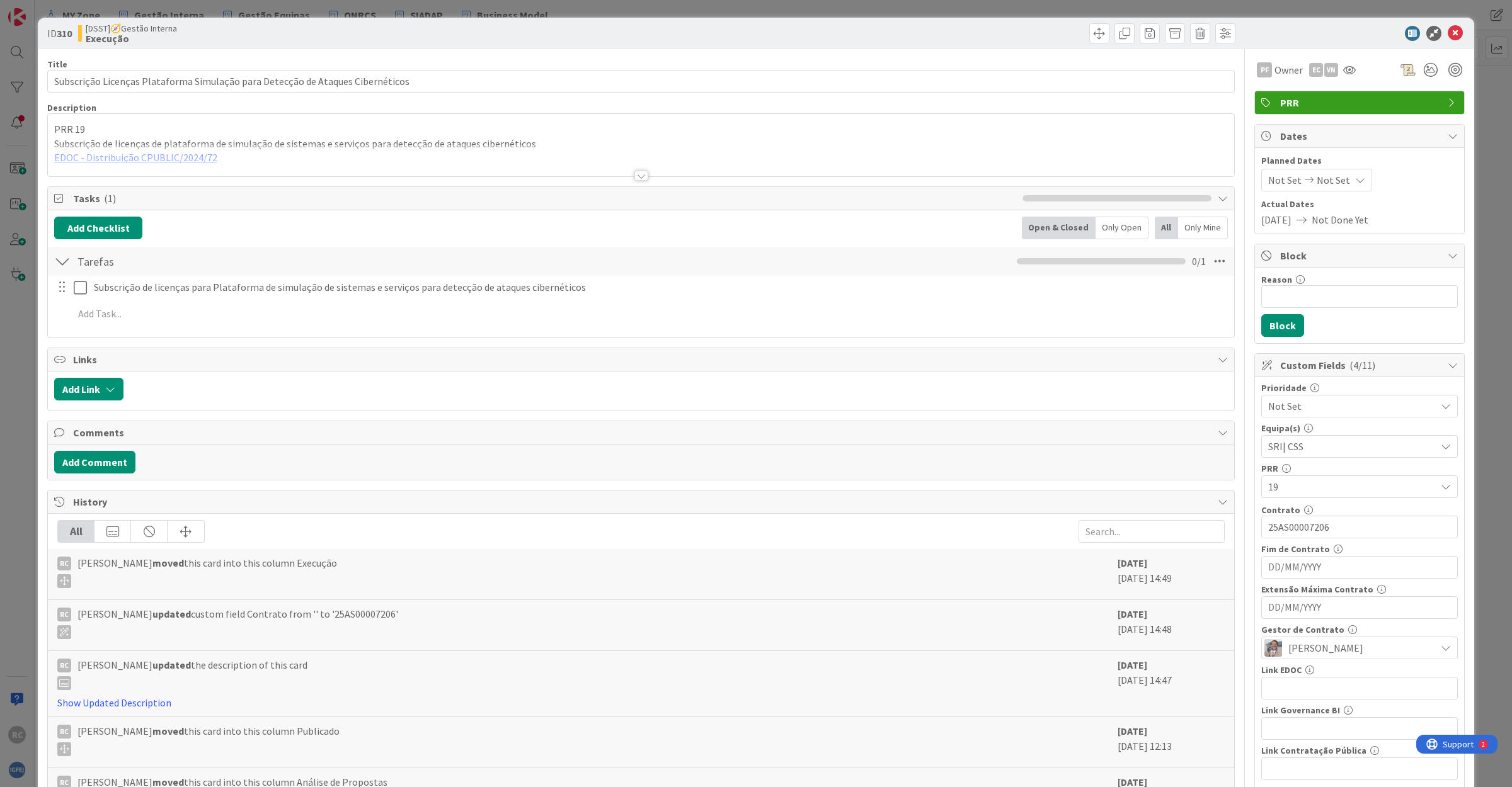
click at [243, 162] on div at bounding box center [641, 160] width 1186 height 32
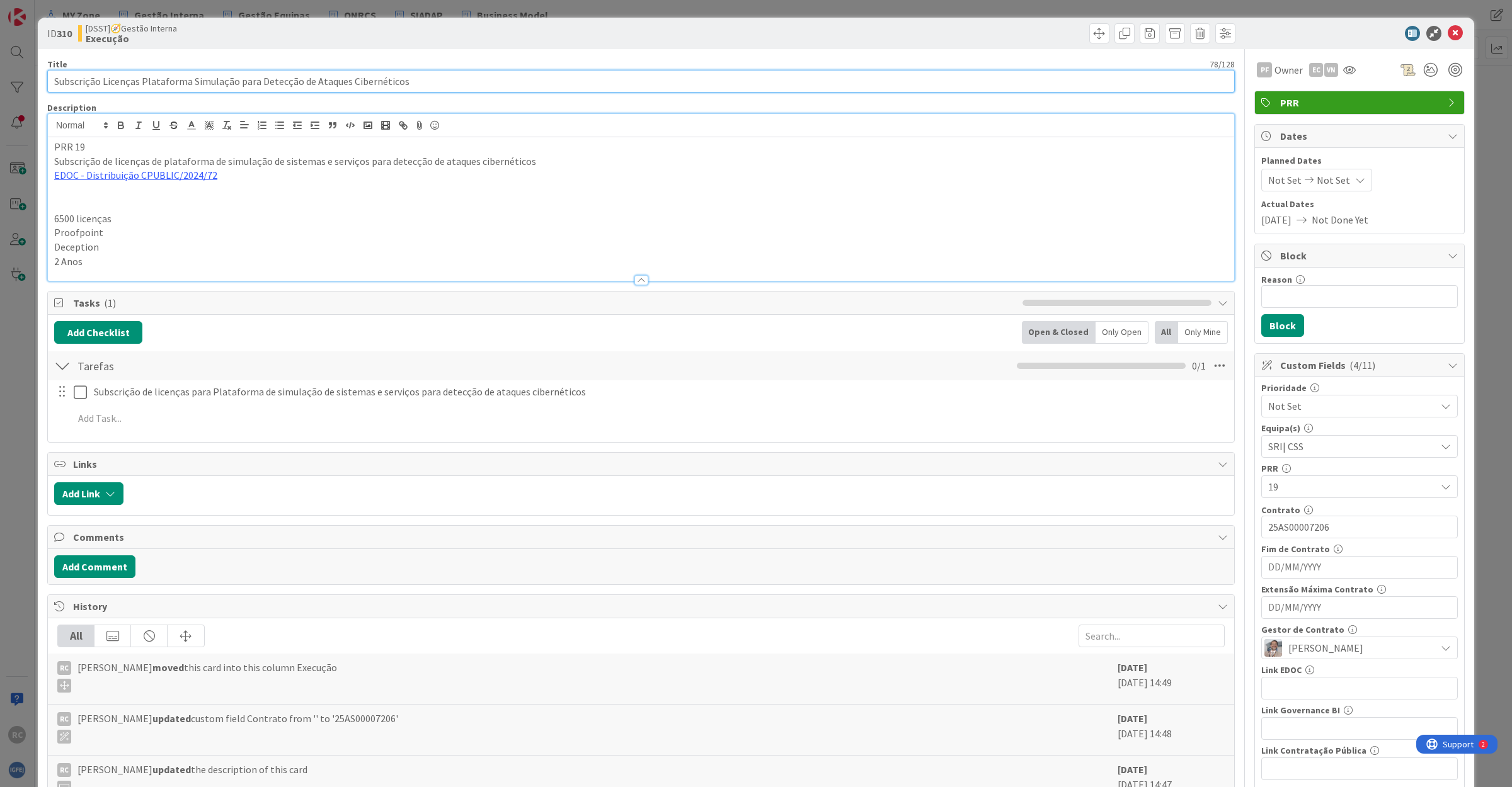
click at [433, 82] on input "Subscrição Licenças Plataforma Simulação para Detecção de Ataques Cibernéticos" at bounding box center [641, 81] width 1187 height 22
type input "Subscrição Licenças Plataforma Simulação para Detecção de Ataques Cibernéticos …"
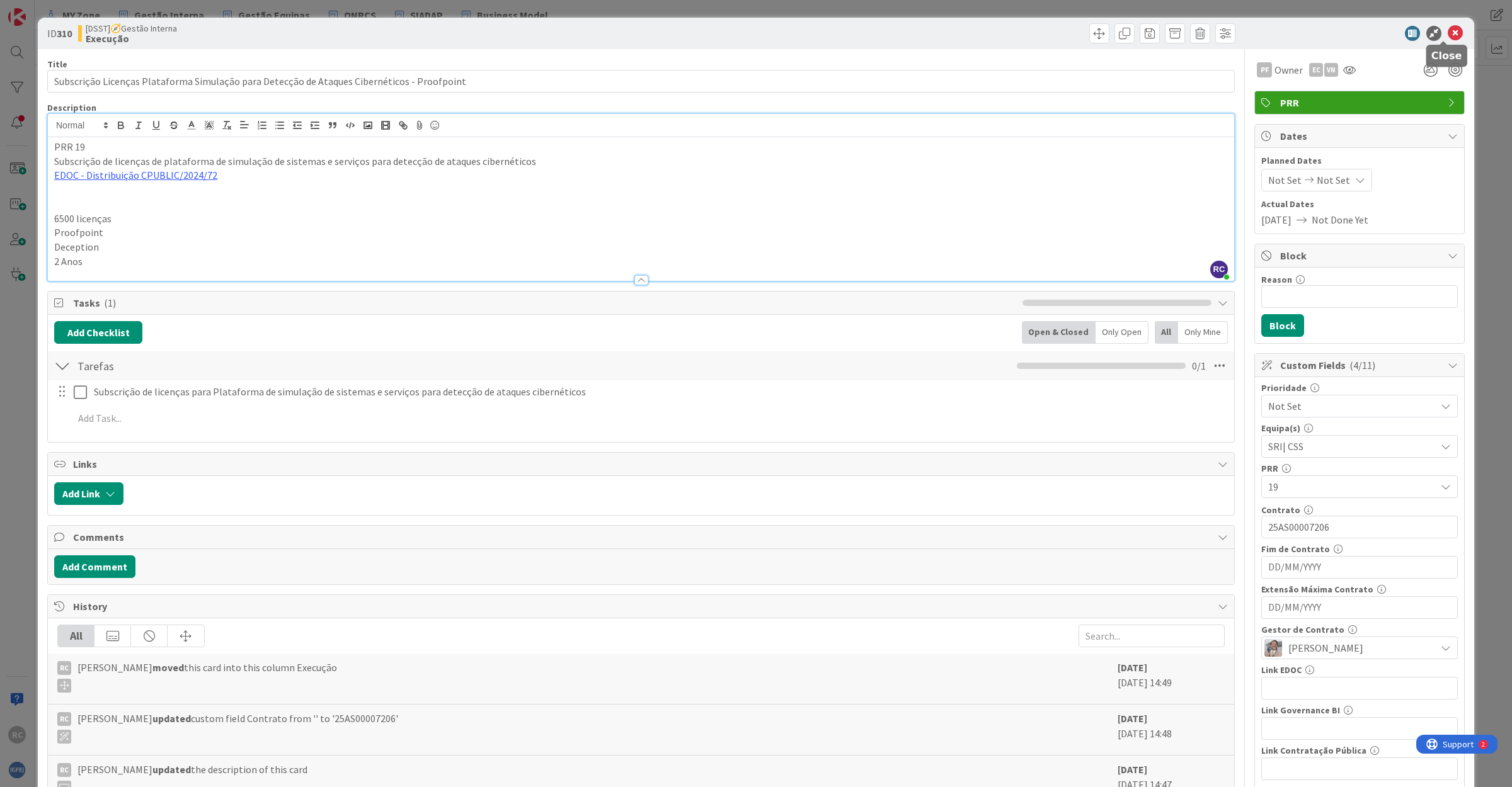
click at [1448, 29] on icon at bounding box center [1455, 33] width 15 height 15
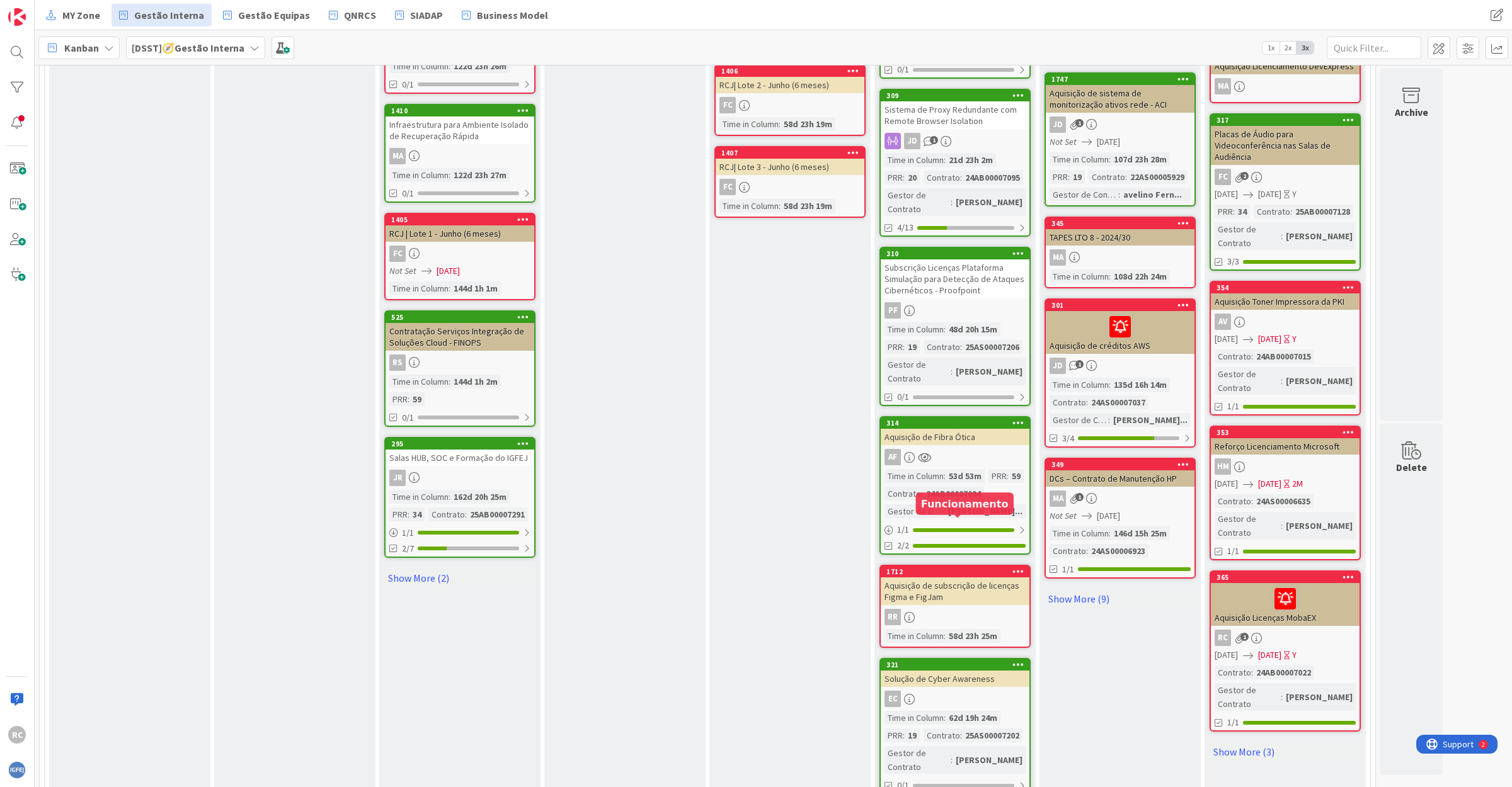
scroll to position [944, 0]
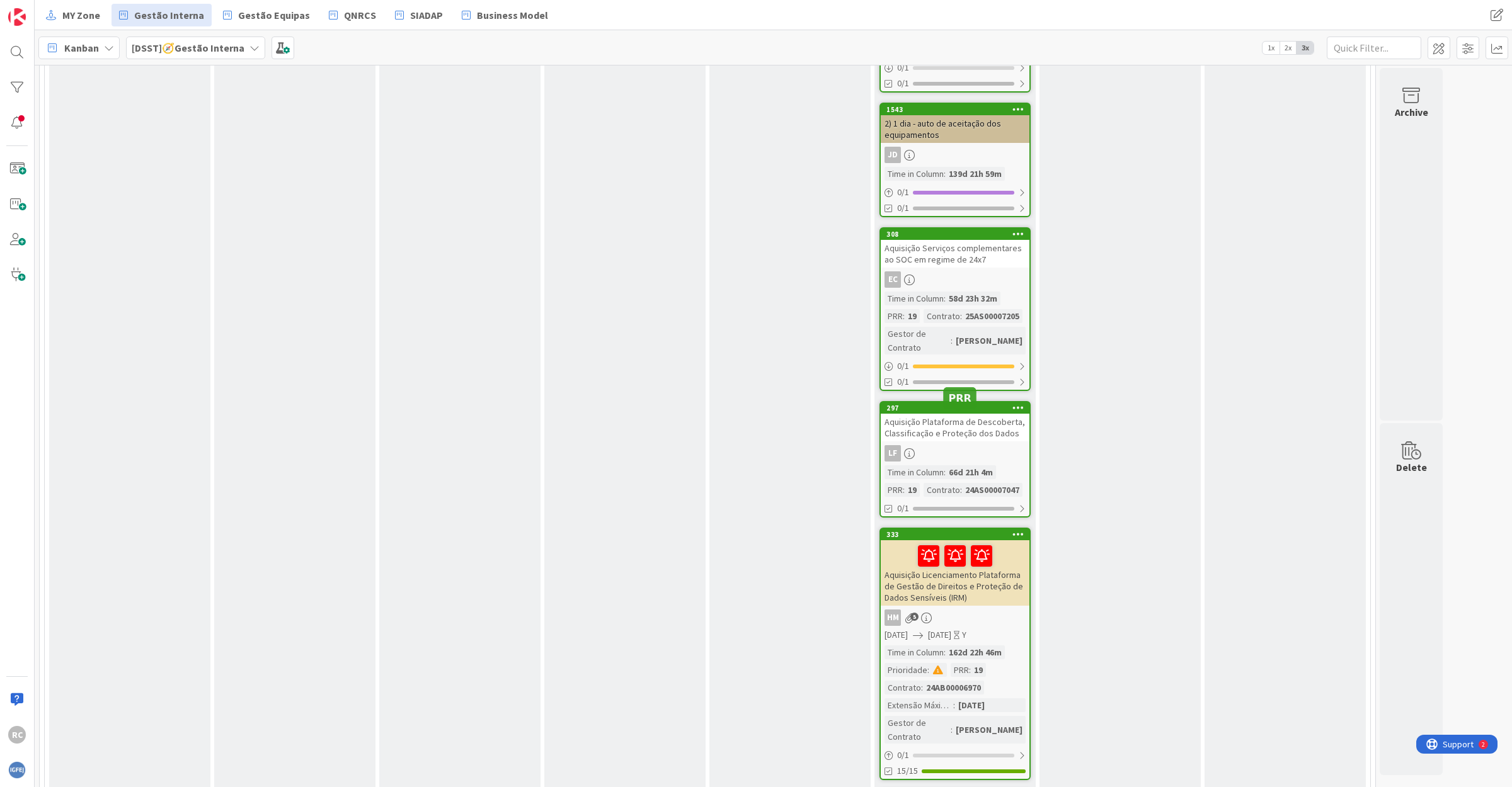
scroll to position [2518, 0]
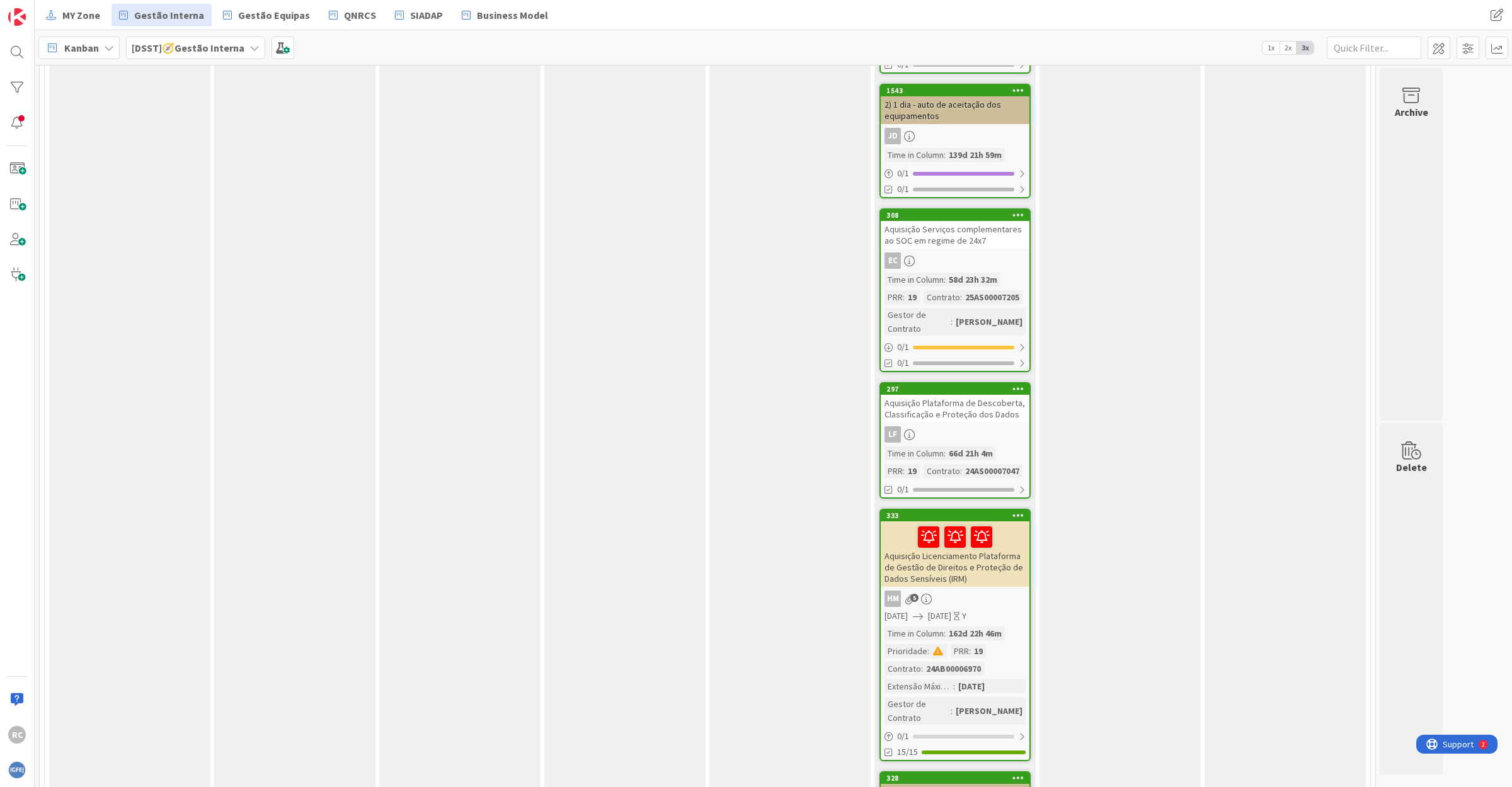
click at [954, 395] on div "Aquisição Plataforma de Descoberta, Classificação e Proteção dos Dados" at bounding box center [955, 409] width 149 height 28
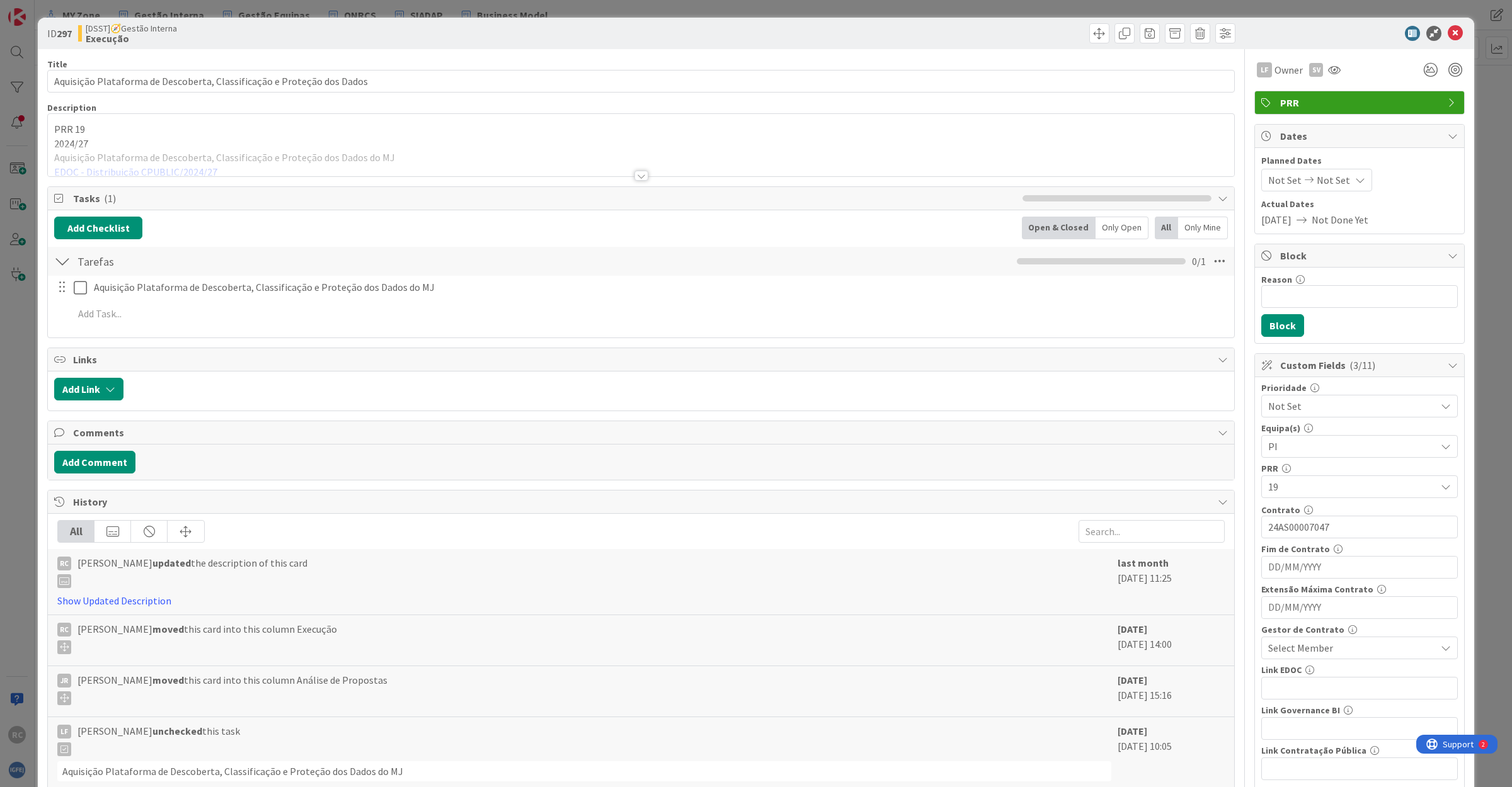
click at [158, 177] on div at bounding box center [641, 160] width 1186 height 32
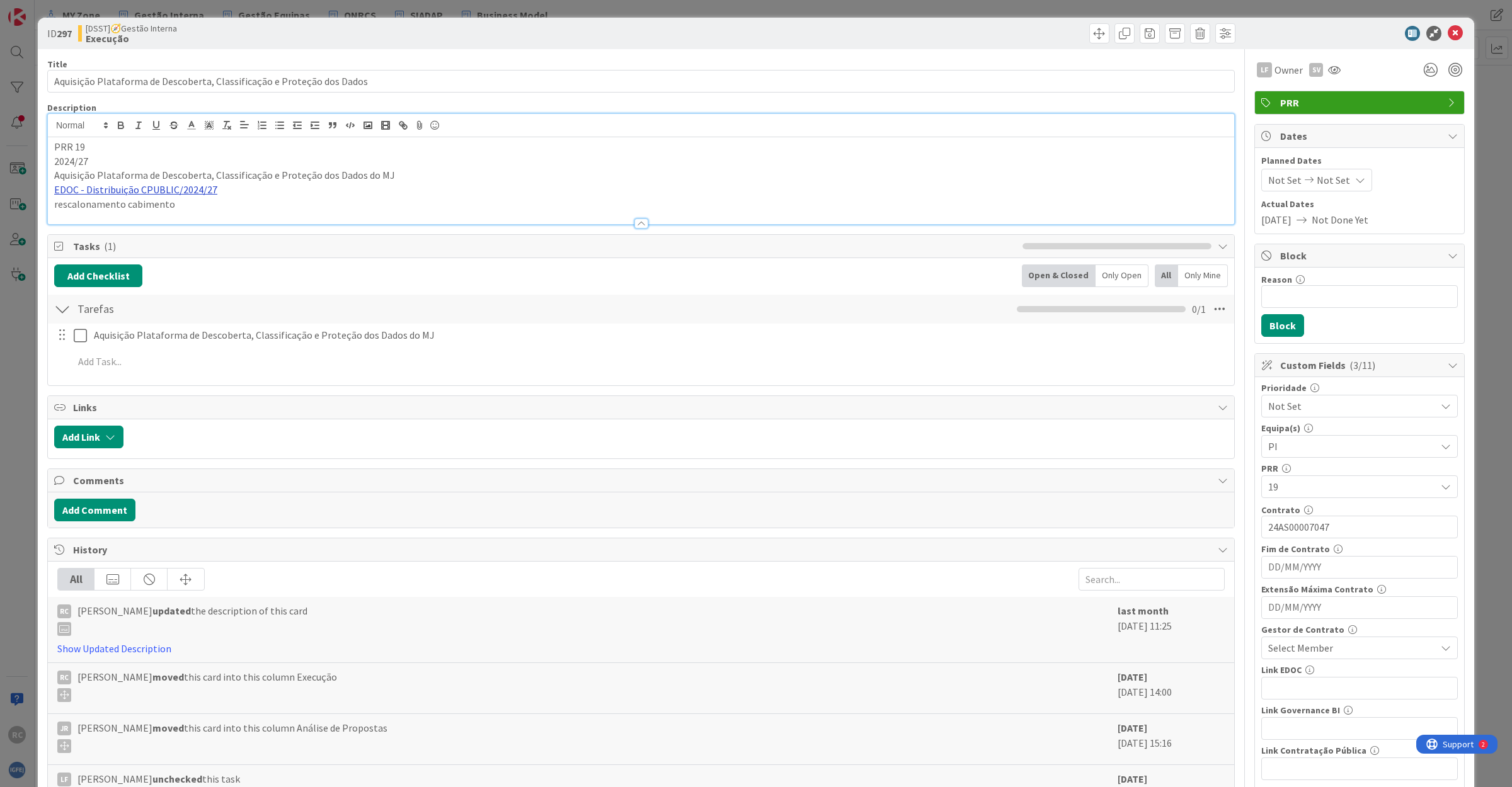
click at [167, 190] on link "EDOC - Distribuição CPUBLIC/2024/27" at bounding box center [136, 190] width 164 height 12
click at [187, 189] on link "EDOC - Distribuição CPUBLIC/2024/27" at bounding box center [136, 190] width 164 height 12
click at [79, 213] on link "[URL]" at bounding box center [68, 214] width 21 height 16
click at [1448, 36] on icon at bounding box center [1455, 33] width 15 height 15
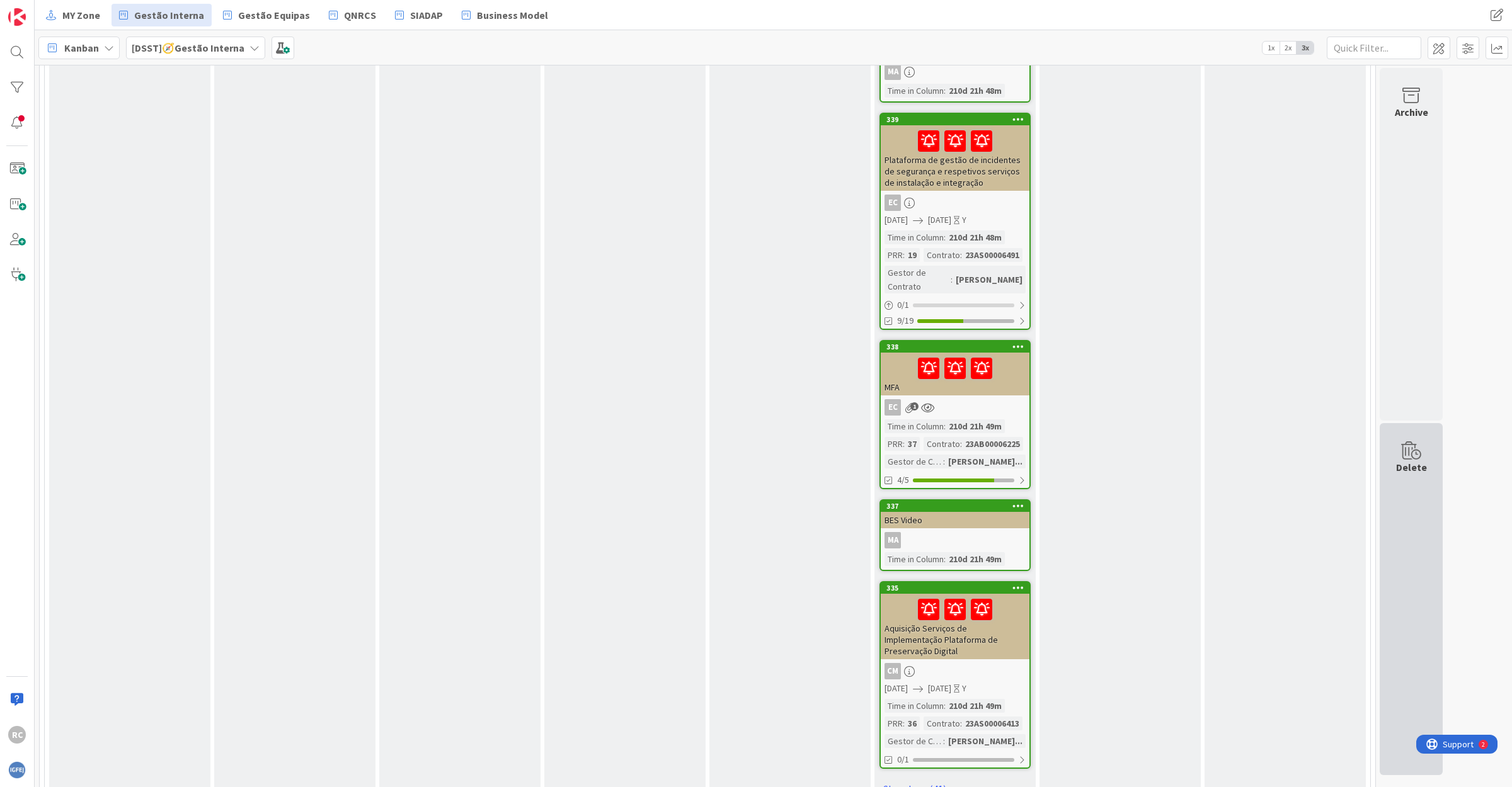
scroll to position [8105, 0]
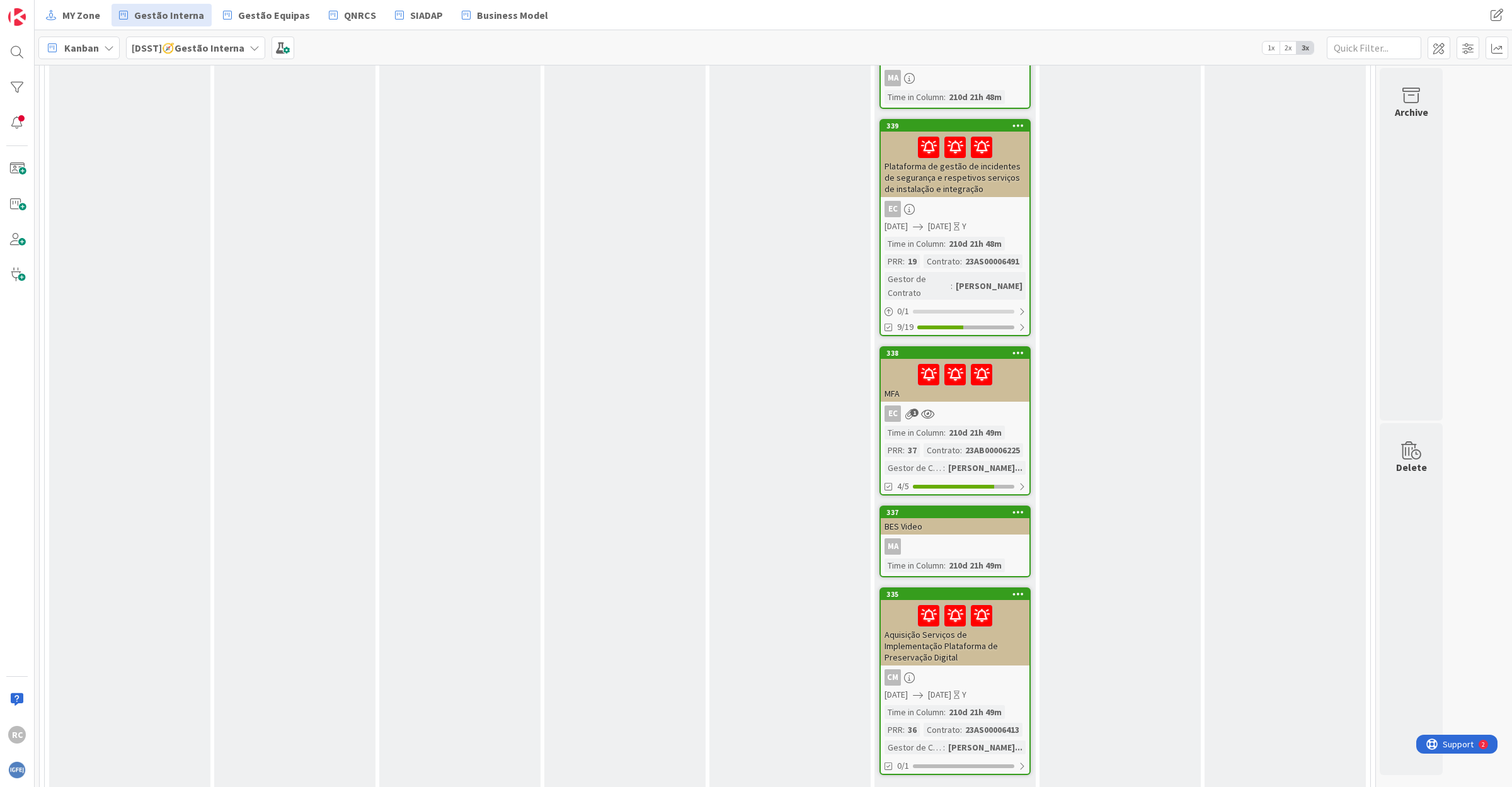
click at [926, 785] on link "Show Less (41)" at bounding box center [955, 795] width 151 height 20
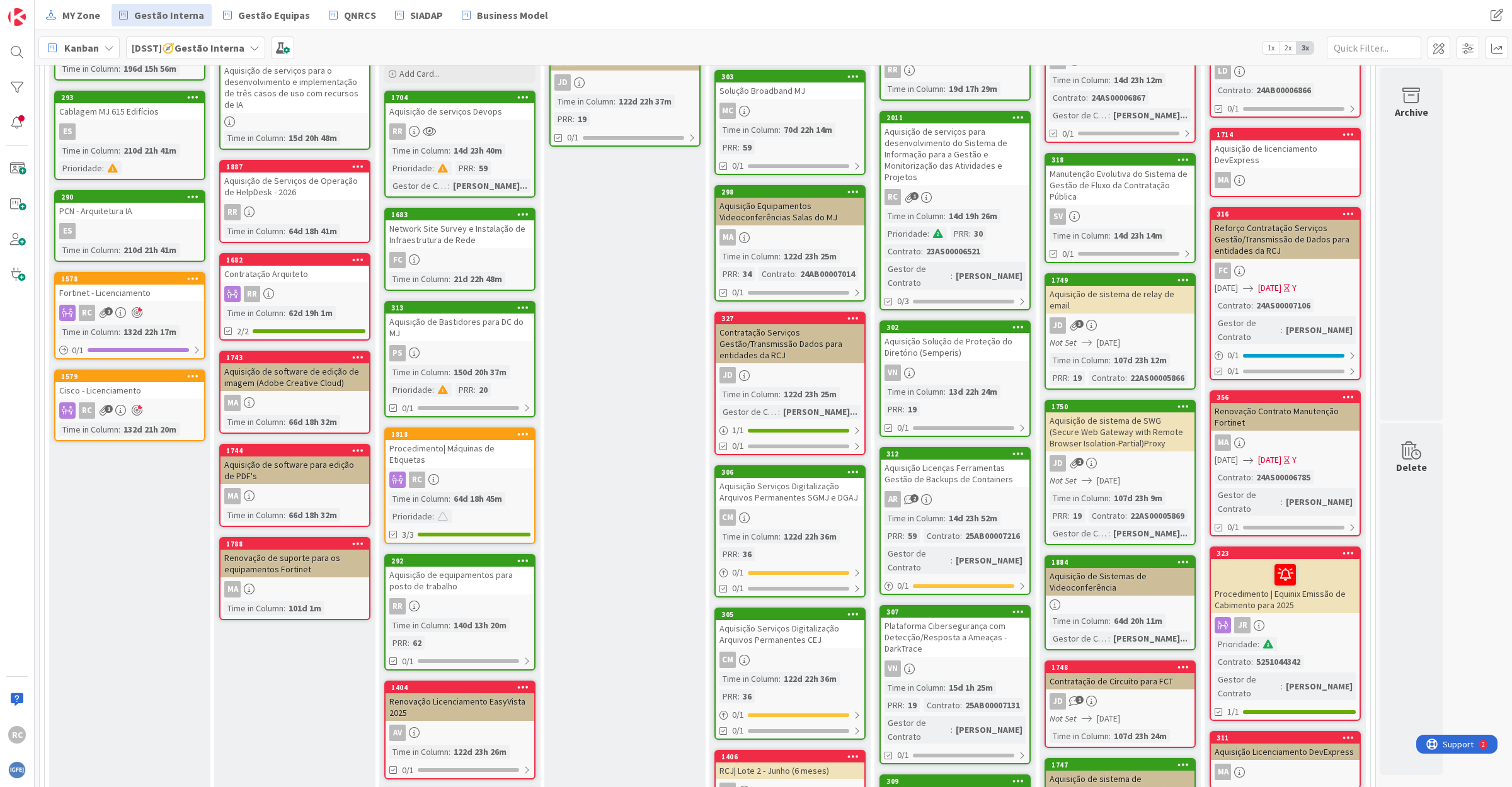
scroll to position [0, 0]
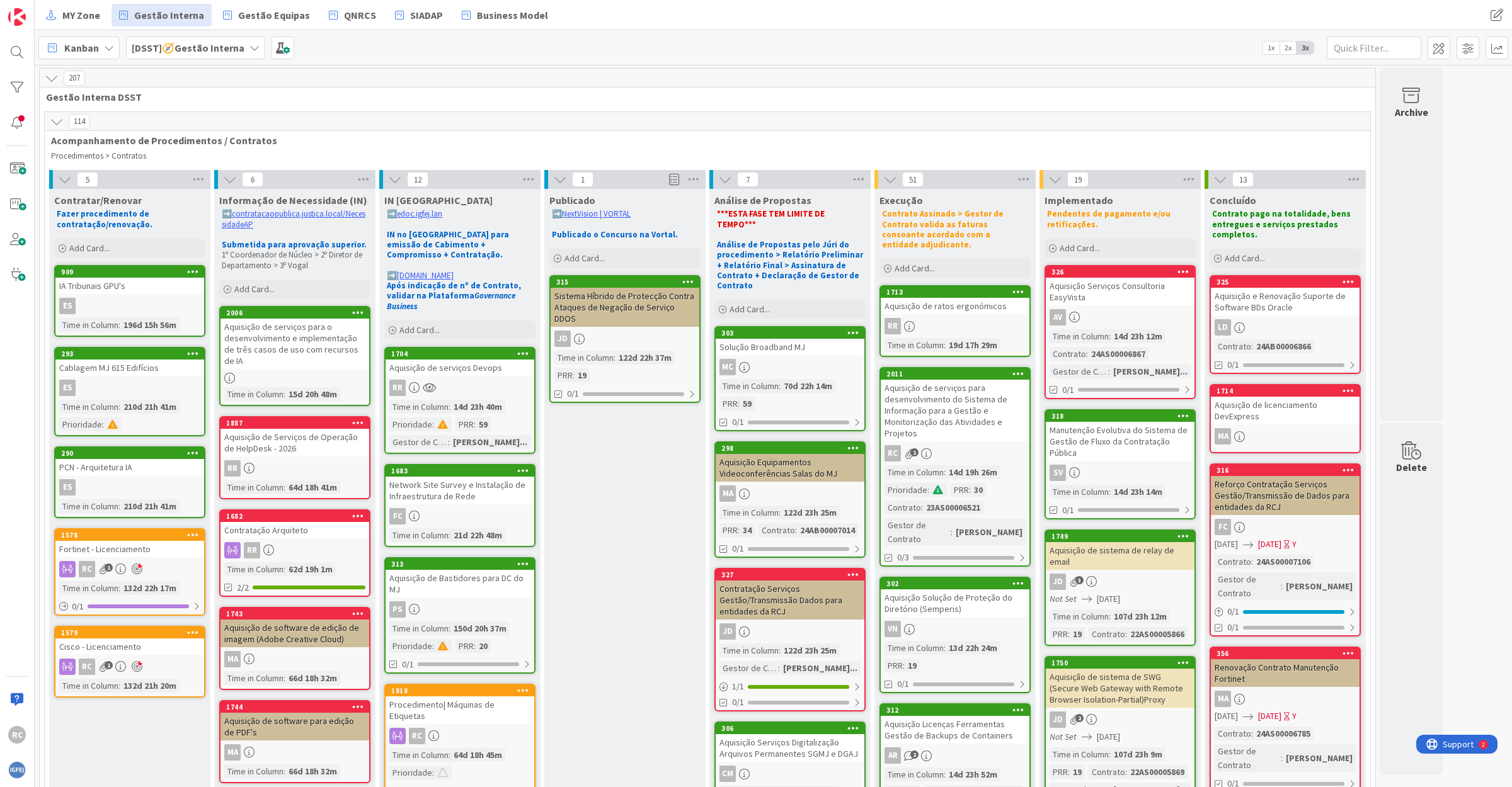
click at [779, 454] on div "Aquisição Equipamentos Videoconferências Salas do MJ" at bounding box center [790, 468] width 149 height 28
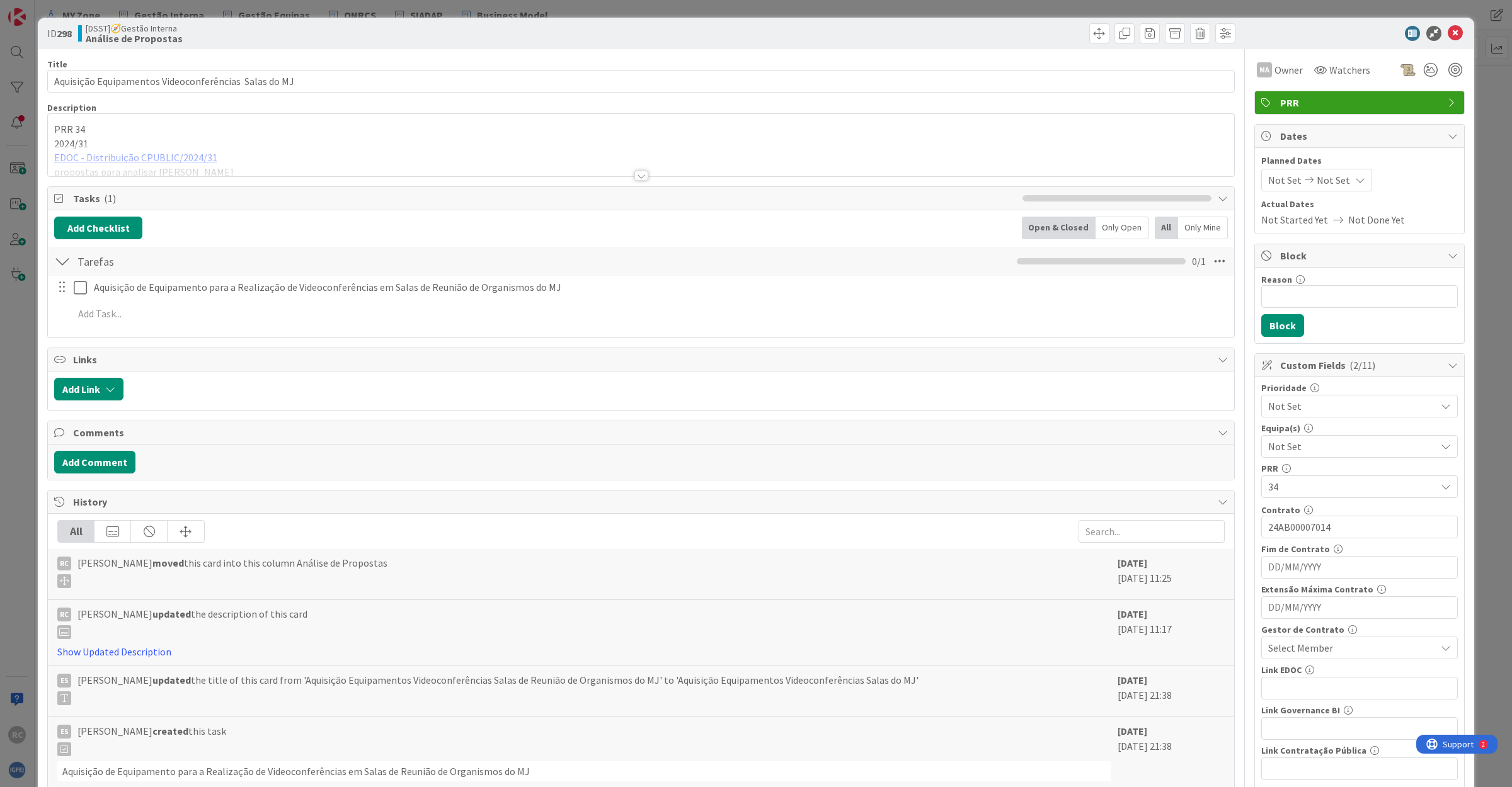
click at [112, 156] on div at bounding box center [641, 160] width 1186 height 32
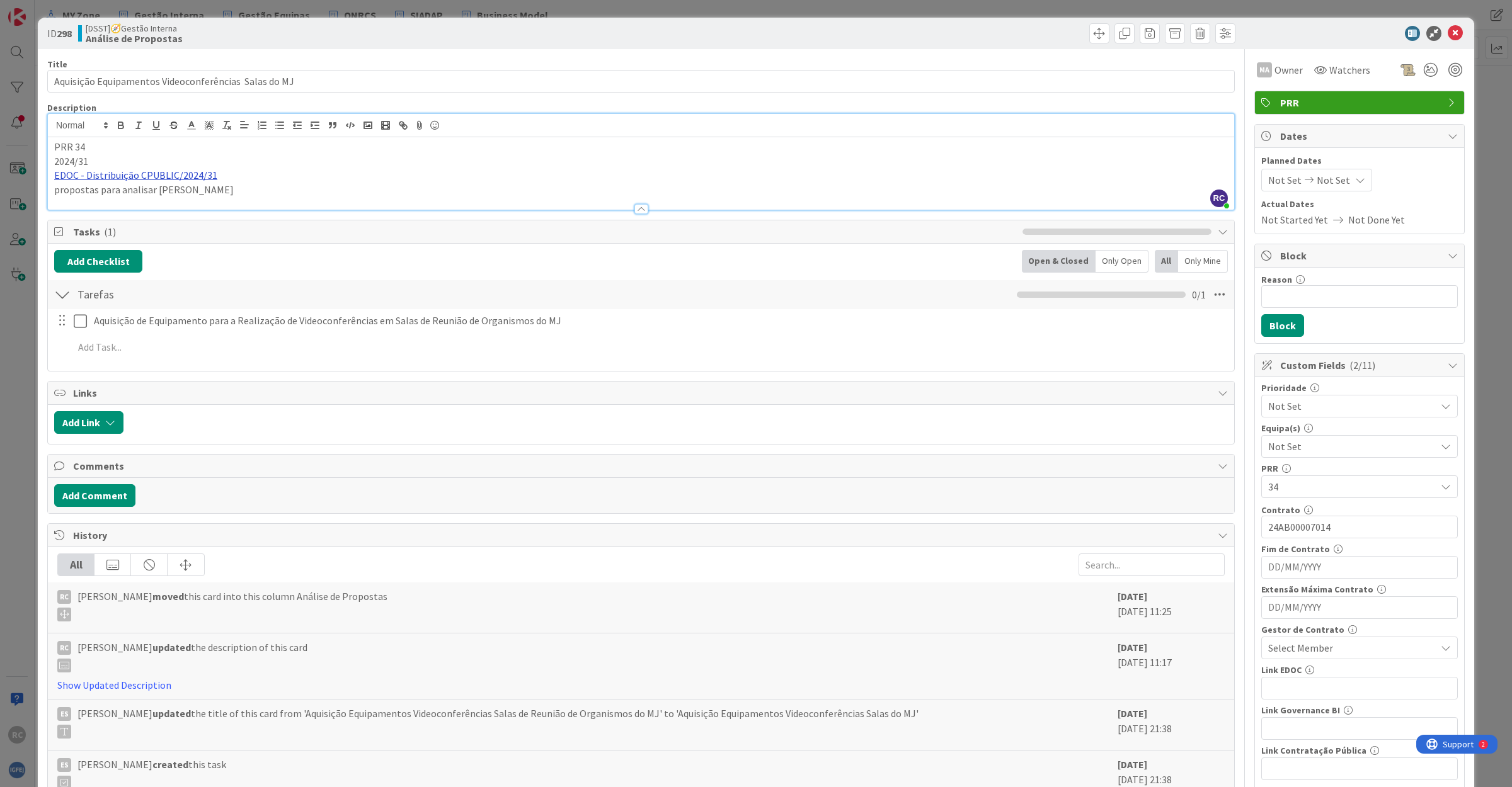
click at [133, 177] on link "EDOC - Distribuição CPUBLIC/2024/31" at bounding box center [136, 175] width 164 height 12
click at [79, 200] on link "[URL]" at bounding box center [68, 200] width 21 height 16
click at [1448, 36] on icon at bounding box center [1455, 33] width 15 height 15
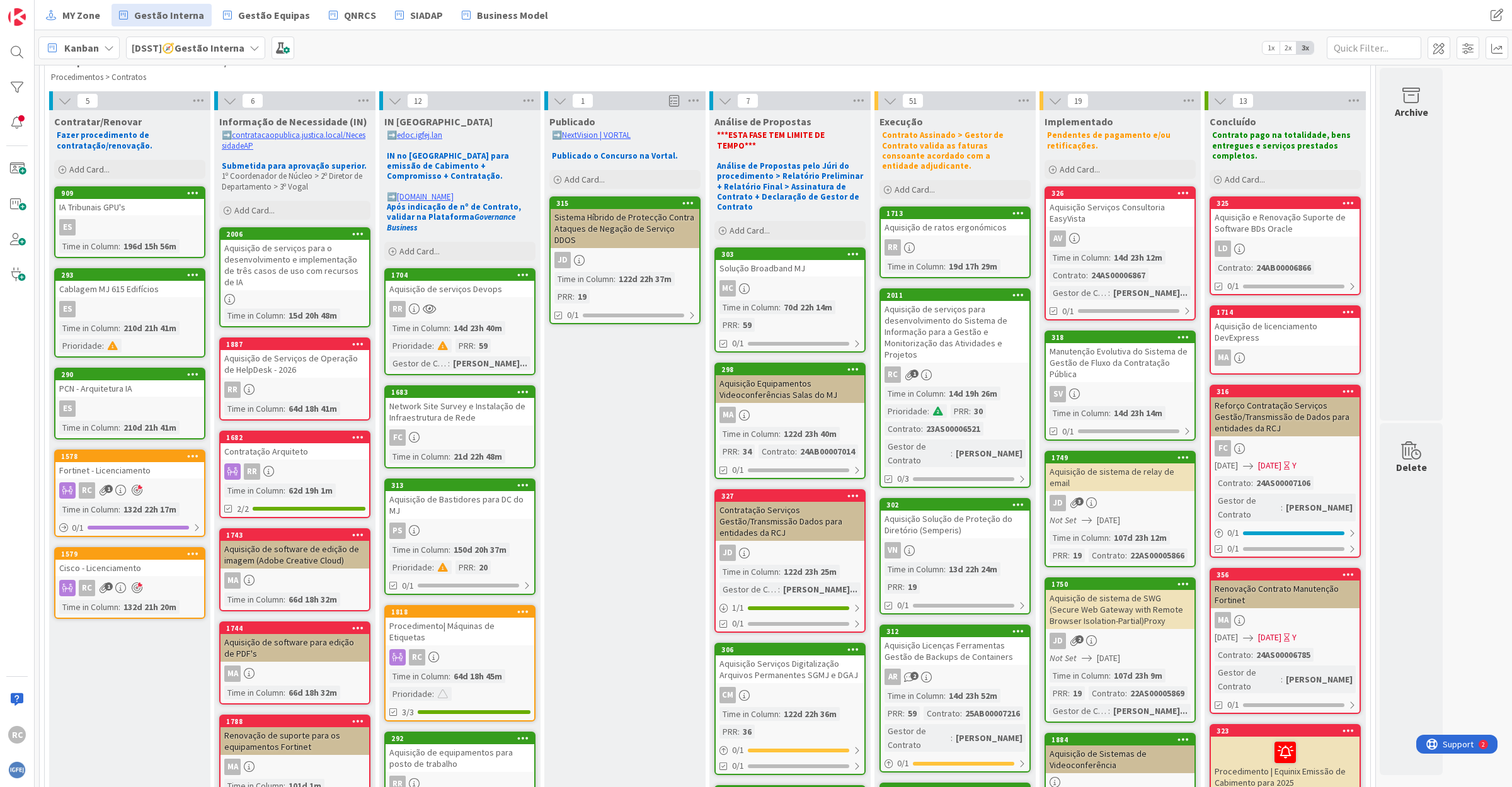
click at [782, 507] on div "Contratação Serviços Gestão/Transmissão Dados para entidades da RCJ" at bounding box center [790, 521] width 149 height 39
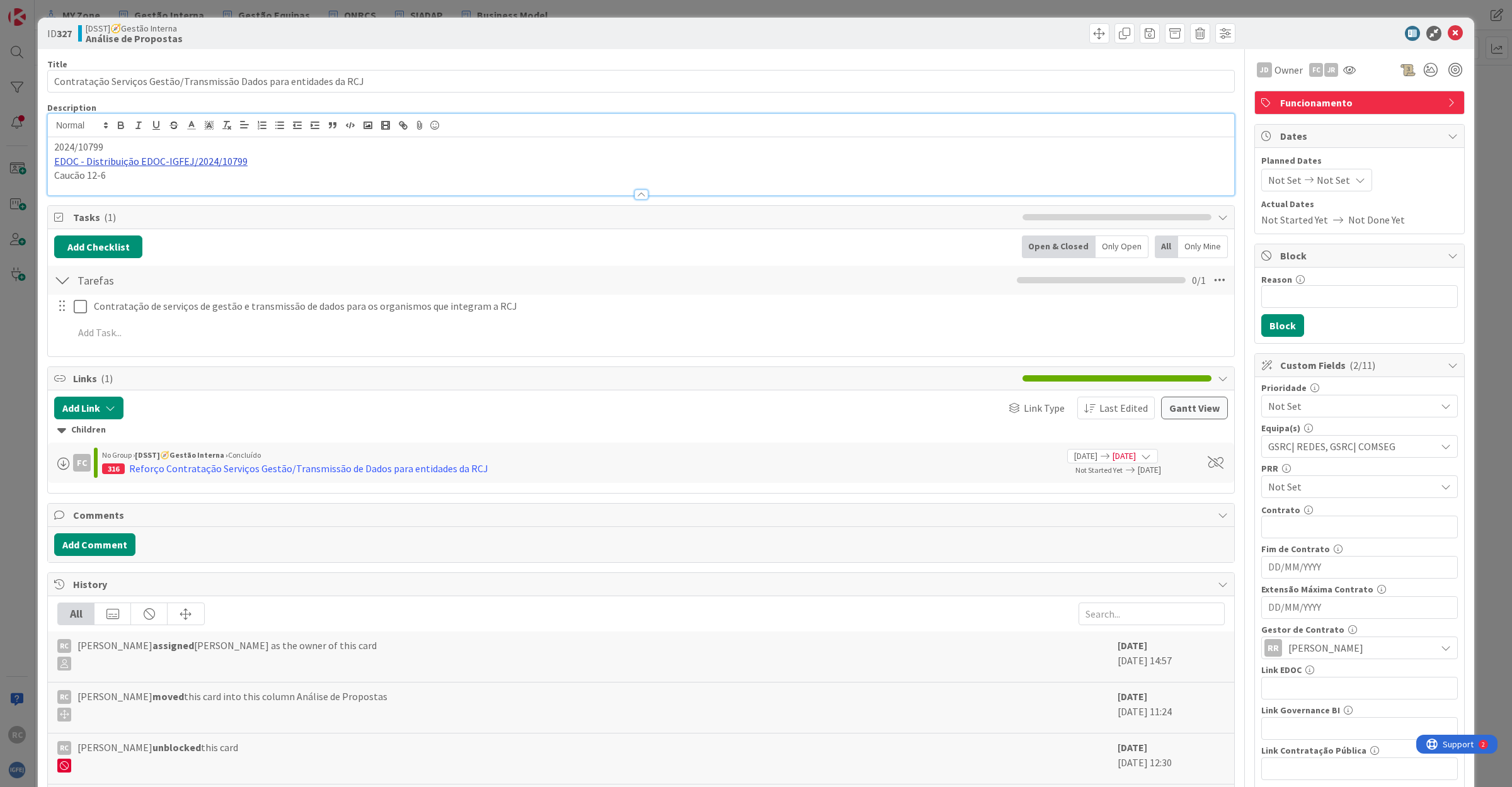
click at [154, 143] on div "2024/10799 EDOC - Distribuição EDOC-IGFEJ/2024/10799 [GEOGRAPHIC_DATA] 12-6" at bounding box center [641, 166] width 1186 height 58
click at [93, 183] on link "[URL]" at bounding box center [82, 185] width 21 height 16
drag, startPoint x: 501, startPoint y: 195, endPoint x: 495, endPoint y: 193, distance: 6.3
click at [498, 193] on div at bounding box center [641, 188] width 1186 height 13
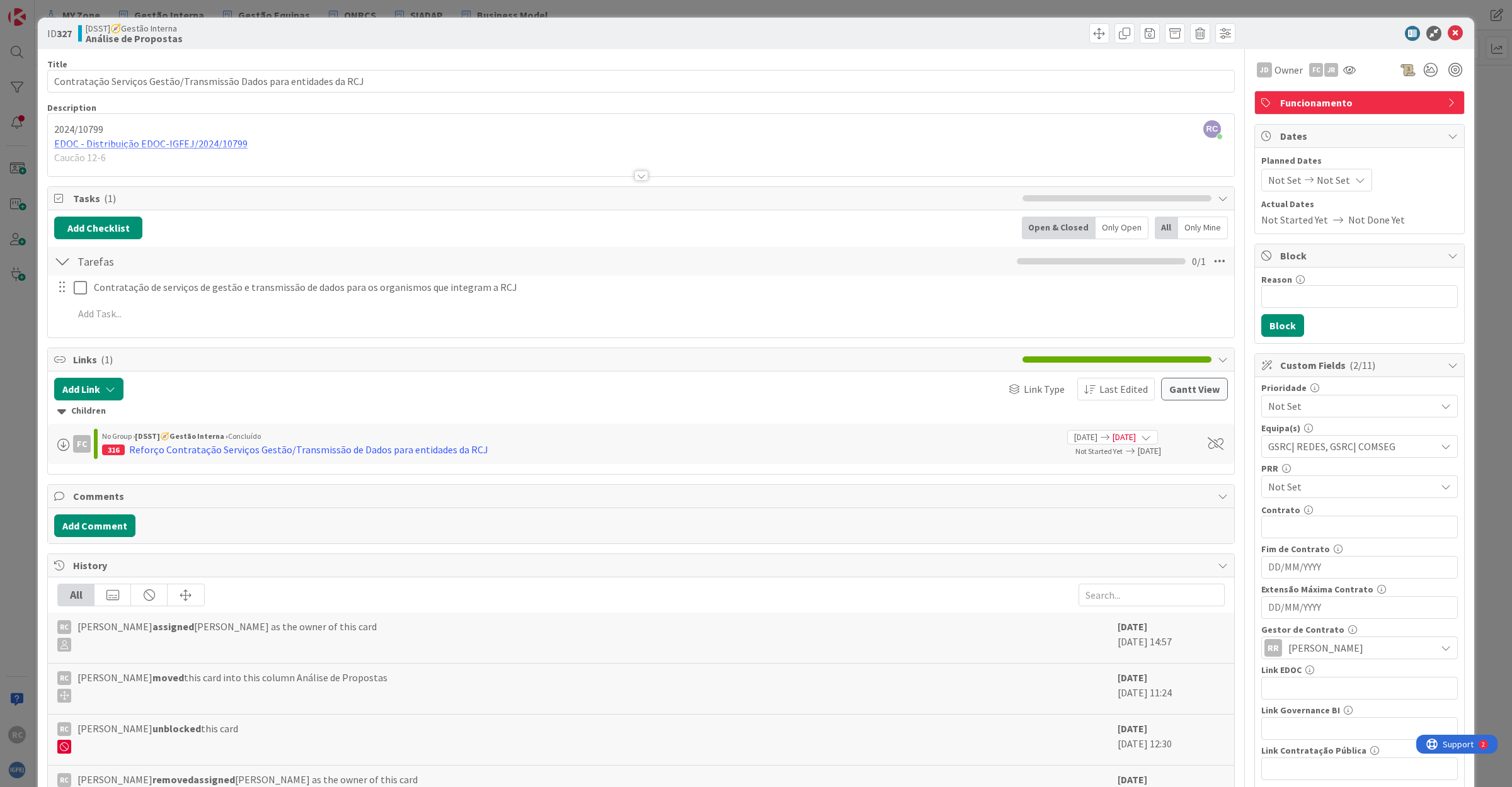
click at [639, 174] on div at bounding box center [641, 175] width 14 height 10
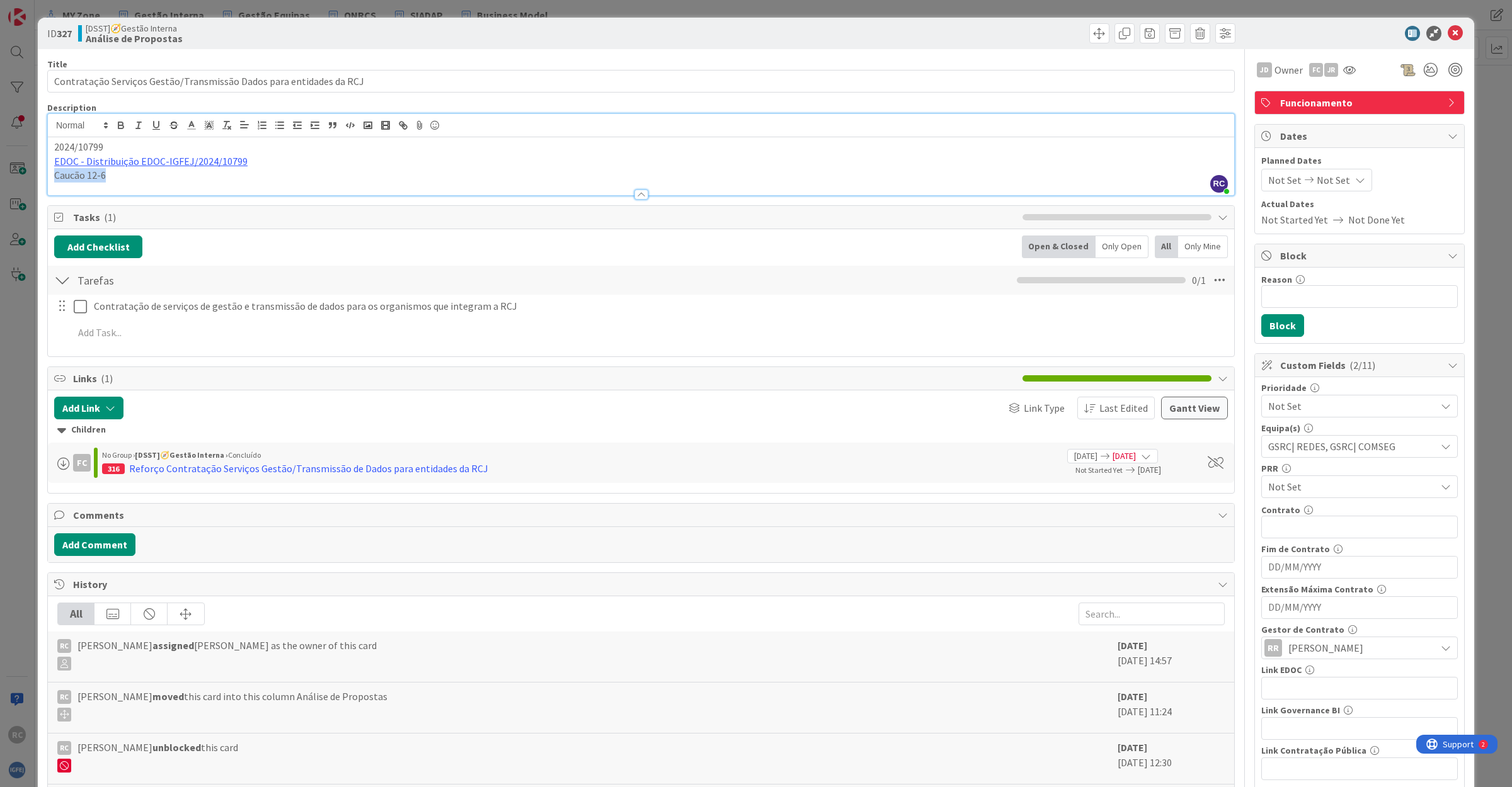
drag, startPoint x: 119, startPoint y: 172, endPoint x: 32, endPoint y: 180, distance: 87.4
click at [32, 180] on div "ID 327 [DSST]🧭Gestão Interna Análise de Propostas Title 67 / 128 Contratação Se…" at bounding box center [756, 394] width 1512 height 787
click at [1448, 29] on icon at bounding box center [1455, 33] width 15 height 15
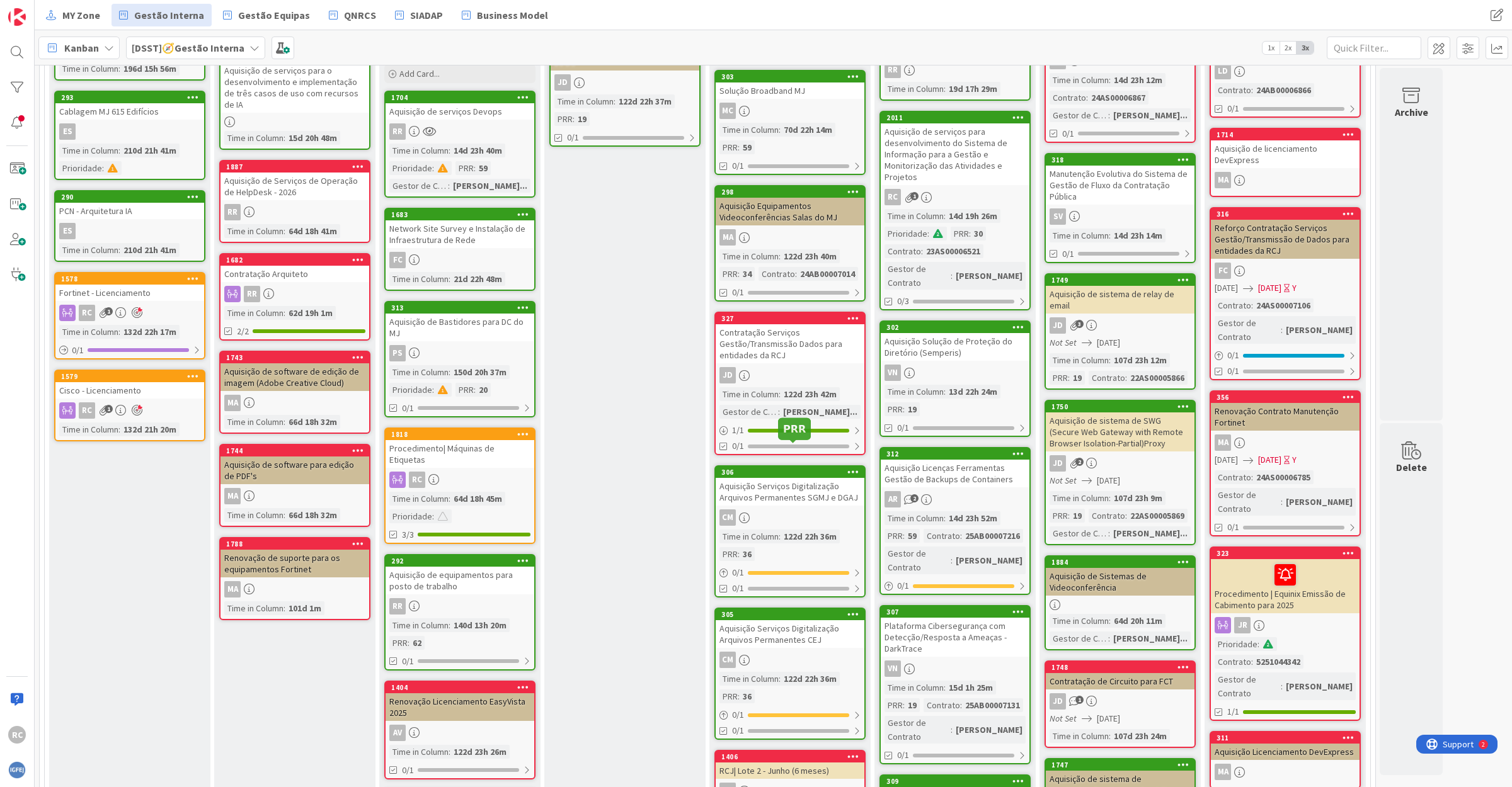
scroll to position [314, 0]
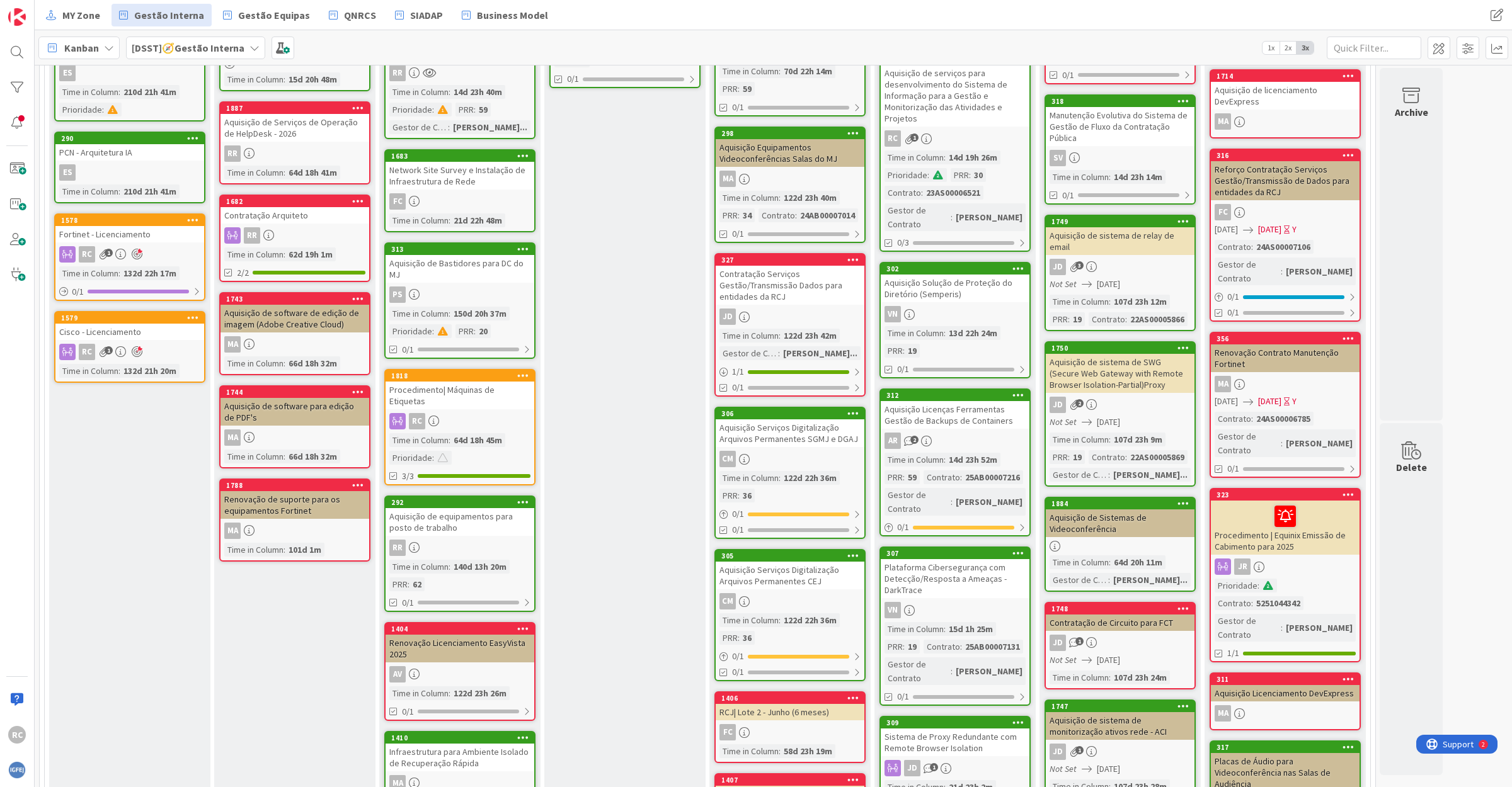
click at [822, 419] on div "Aquisição Serviços Digitalização Arquivos Permanentes SGMJ e DGAJ" at bounding box center [790, 433] width 149 height 28
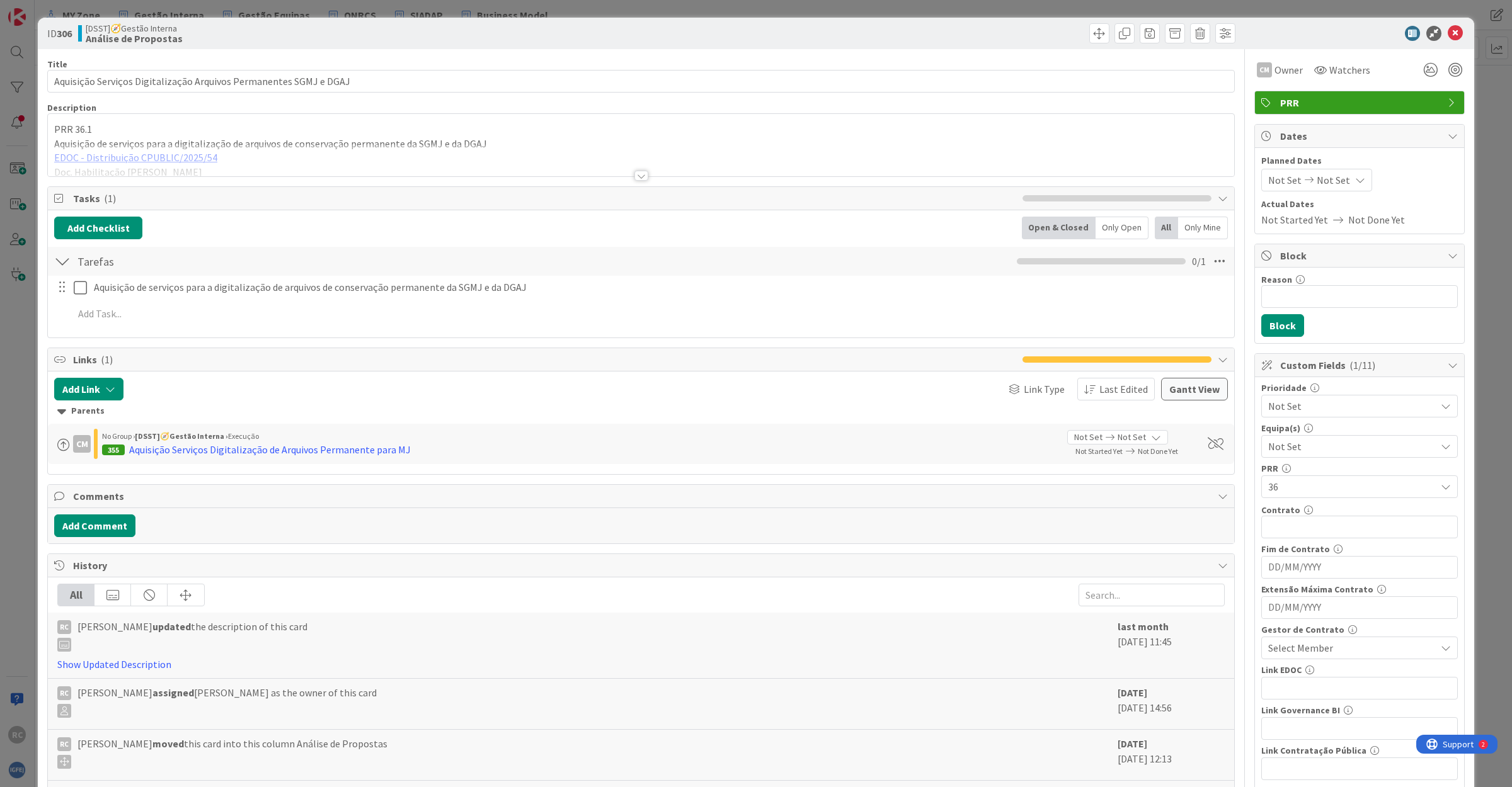
click at [163, 154] on div at bounding box center [641, 160] width 1186 height 32
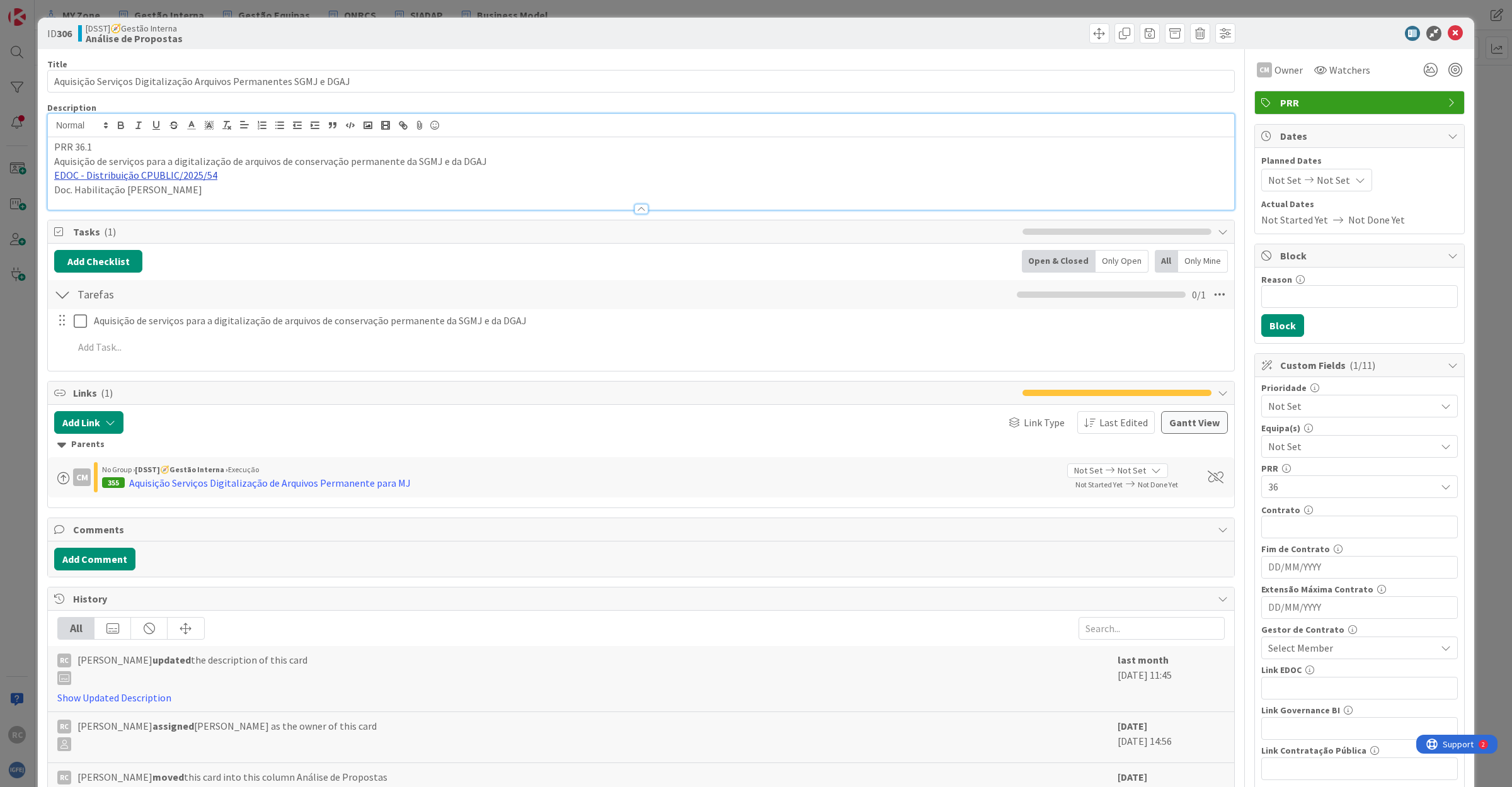
click at [160, 174] on link "EDOC - Distribuição CPUBLIC/2025/54" at bounding box center [136, 175] width 164 height 12
click at [79, 203] on link "[URL]" at bounding box center [68, 200] width 21 height 16
click at [1280, 654] on span "Select Member" at bounding box center [1300, 648] width 65 height 15
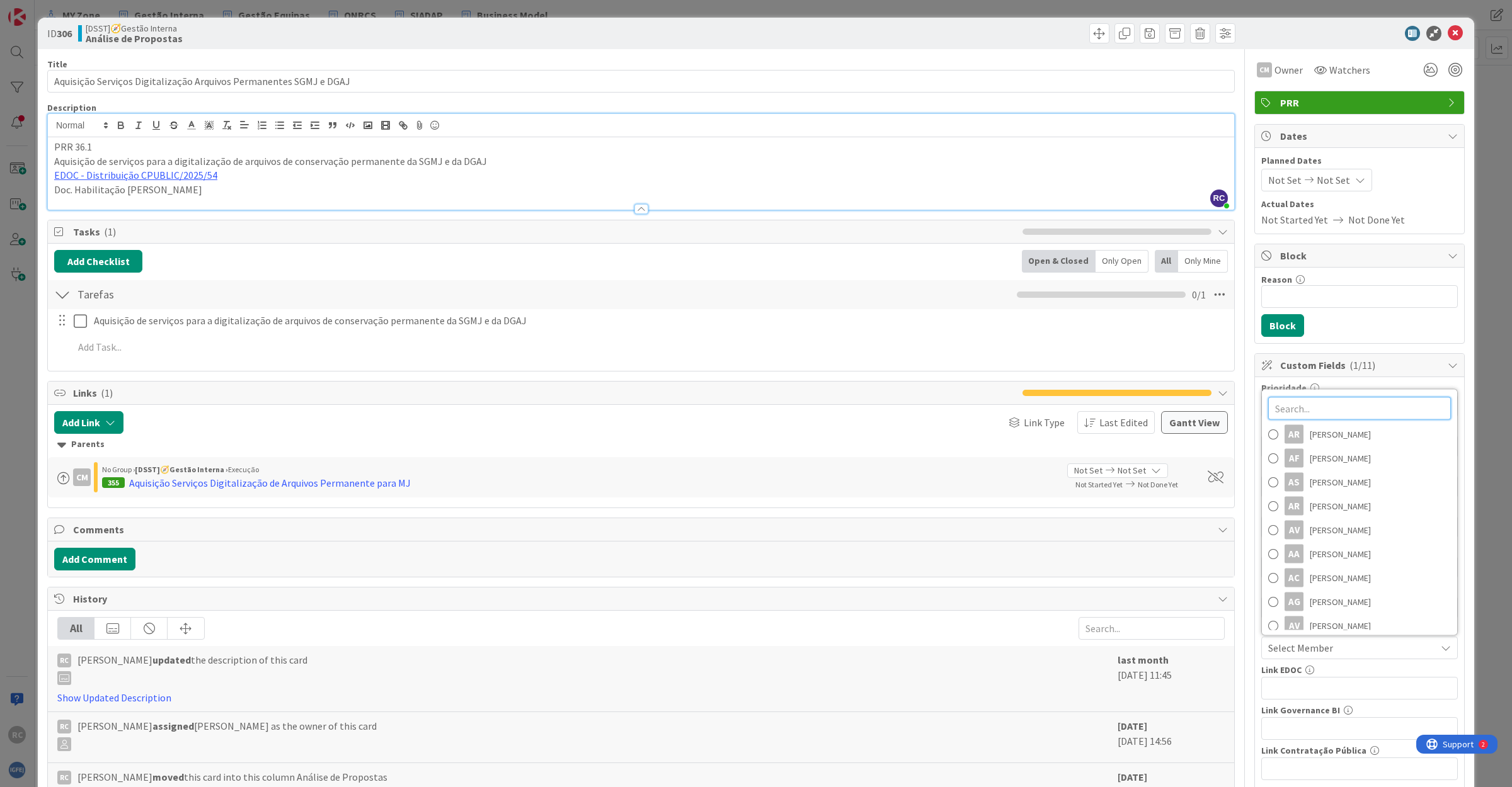
click at [1297, 413] on input "text" at bounding box center [1359, 408] width 183 height 22
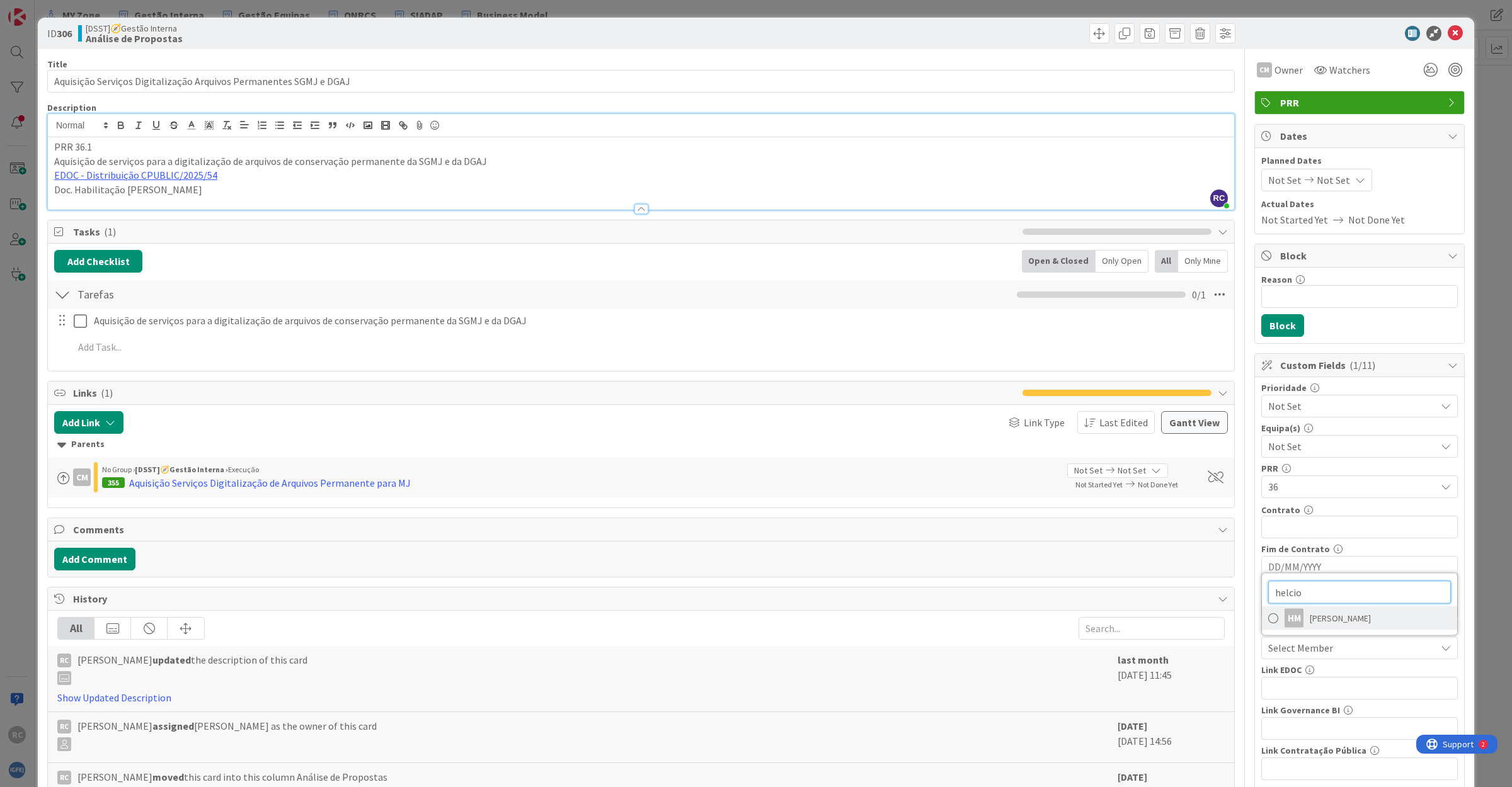
type input "helcio"
click at [1321, 631] on link "HM [PERSON_NAME]" at bounding box center [1359, 618] width 195 height 24
drag, startPoint x: 184, startPoint y: 190, endPoint x: 29, endPoint y: 191, distance: 155.0
click at [29, 191] on div "ID 306 [DSST]🧭Gestão Interna Análise de Propostas Title 65 / 128 Aquisição Serv…" at bounding box center [756, 394] width 1512 height 787
click at [1448, 29] on icon at bounding box center [1455, 33] width 15 height 15
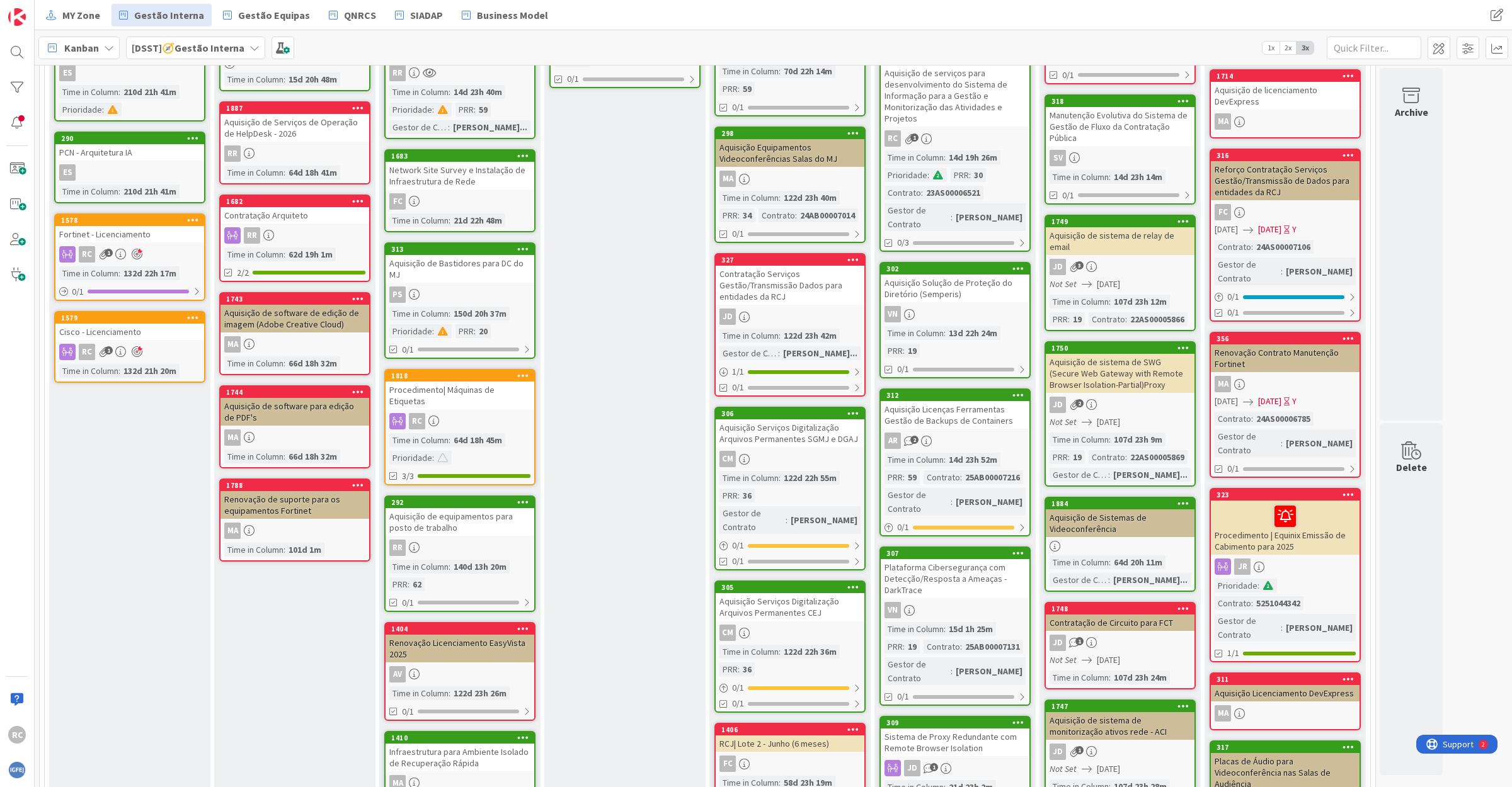
click at [785, 593] on div "Aquisição Serviços Digitalização Arquivos Permanentes CEJ" at bounding box center [790, 607] width 149 height 28
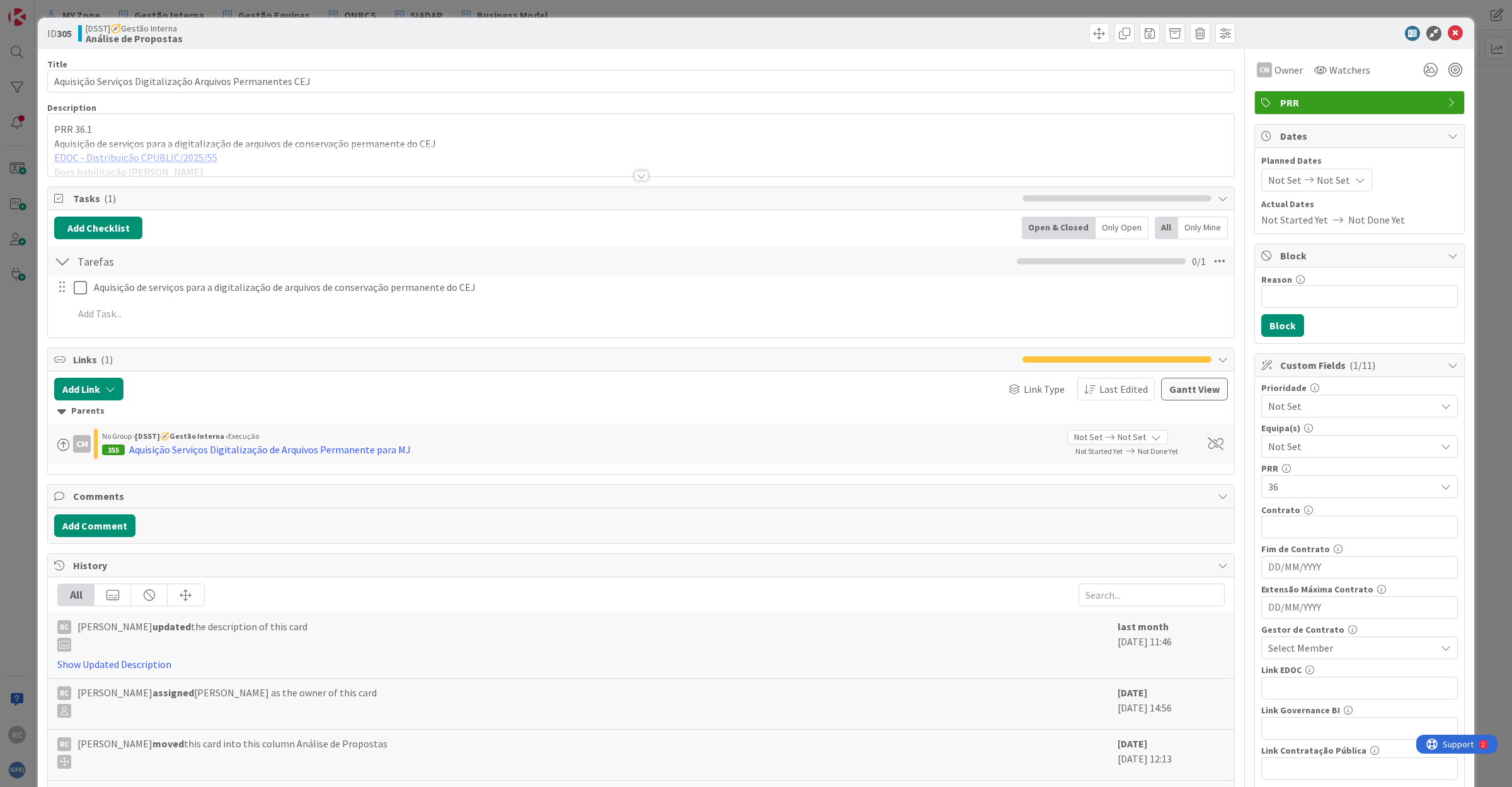
click at [127, 157] on div at bounding box center [641, 160] width 1186 height 32
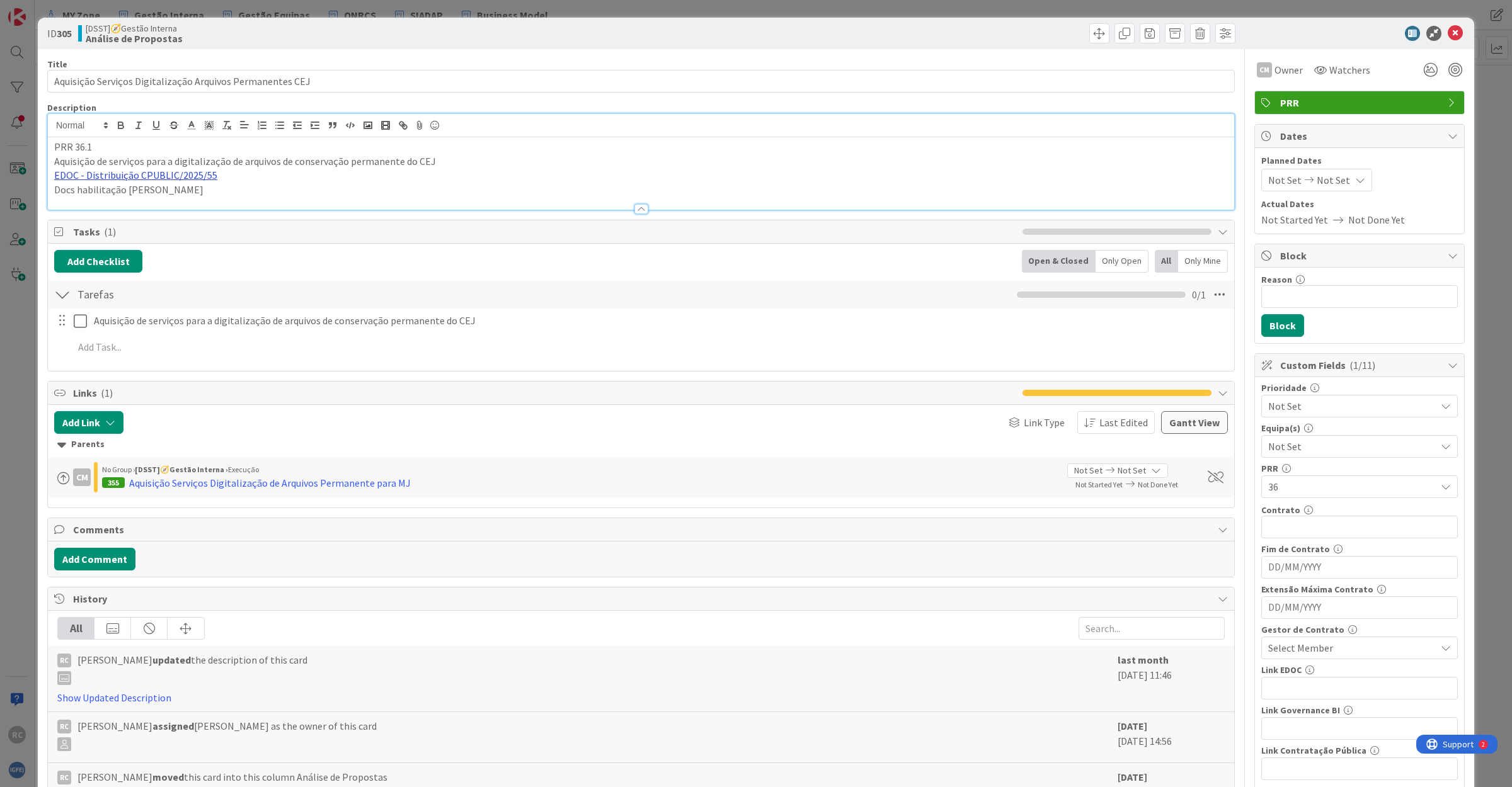
click at [142, 174] on link "EDOC - Distribuição CPUBLIC/2025/55" at bounding box center [136, 175] width 164 height 12
click at [79, 198] on link "[URL]" at bounding box center [68, 200] width 21 height 16
click at [1352, 648] on div "Select Member" at bounding box center [1352, 648] width 167 height 15
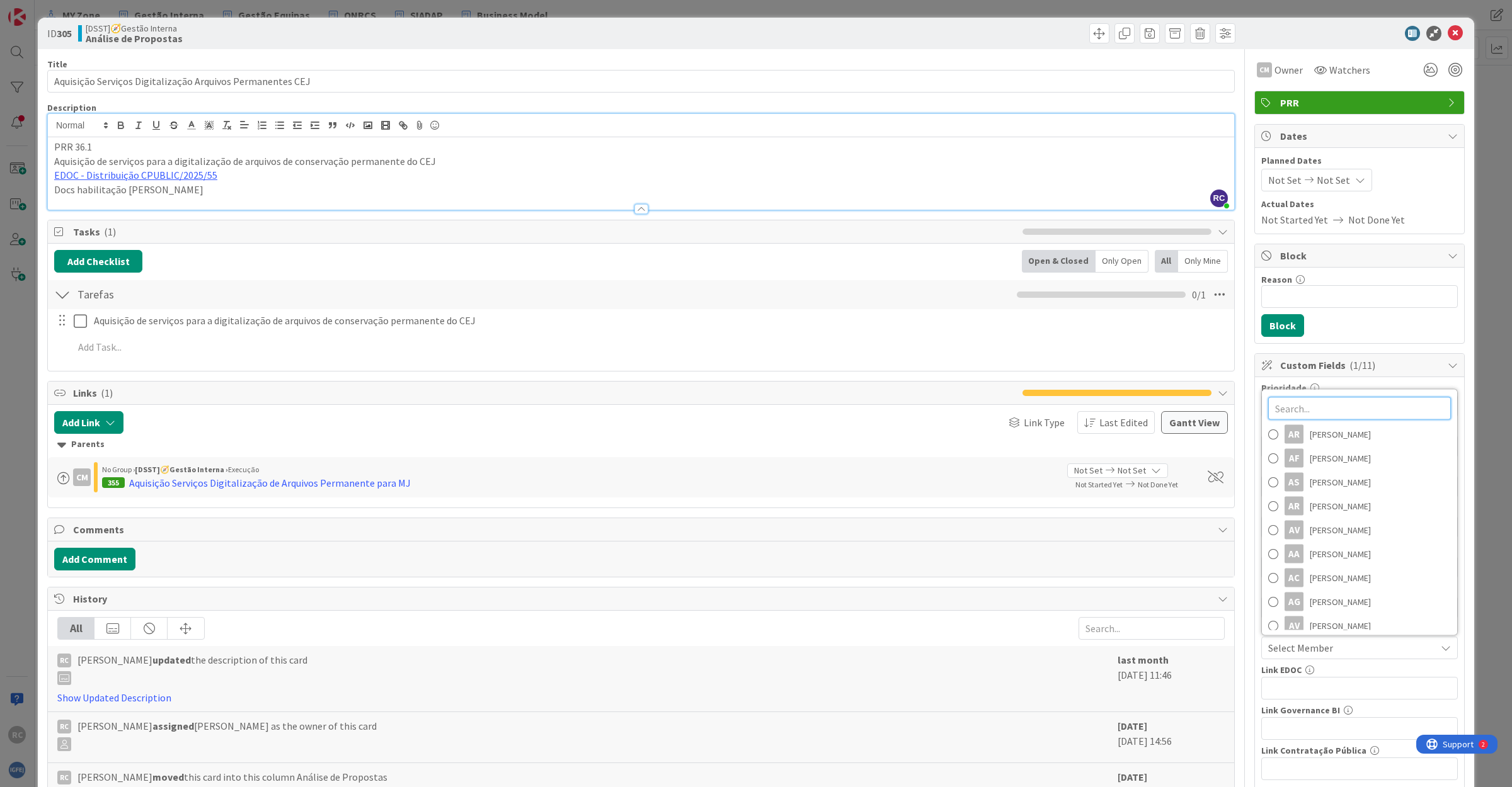
click at [1323, 412] on input "text" at bounding box center [1359, 408] width 183 height 22
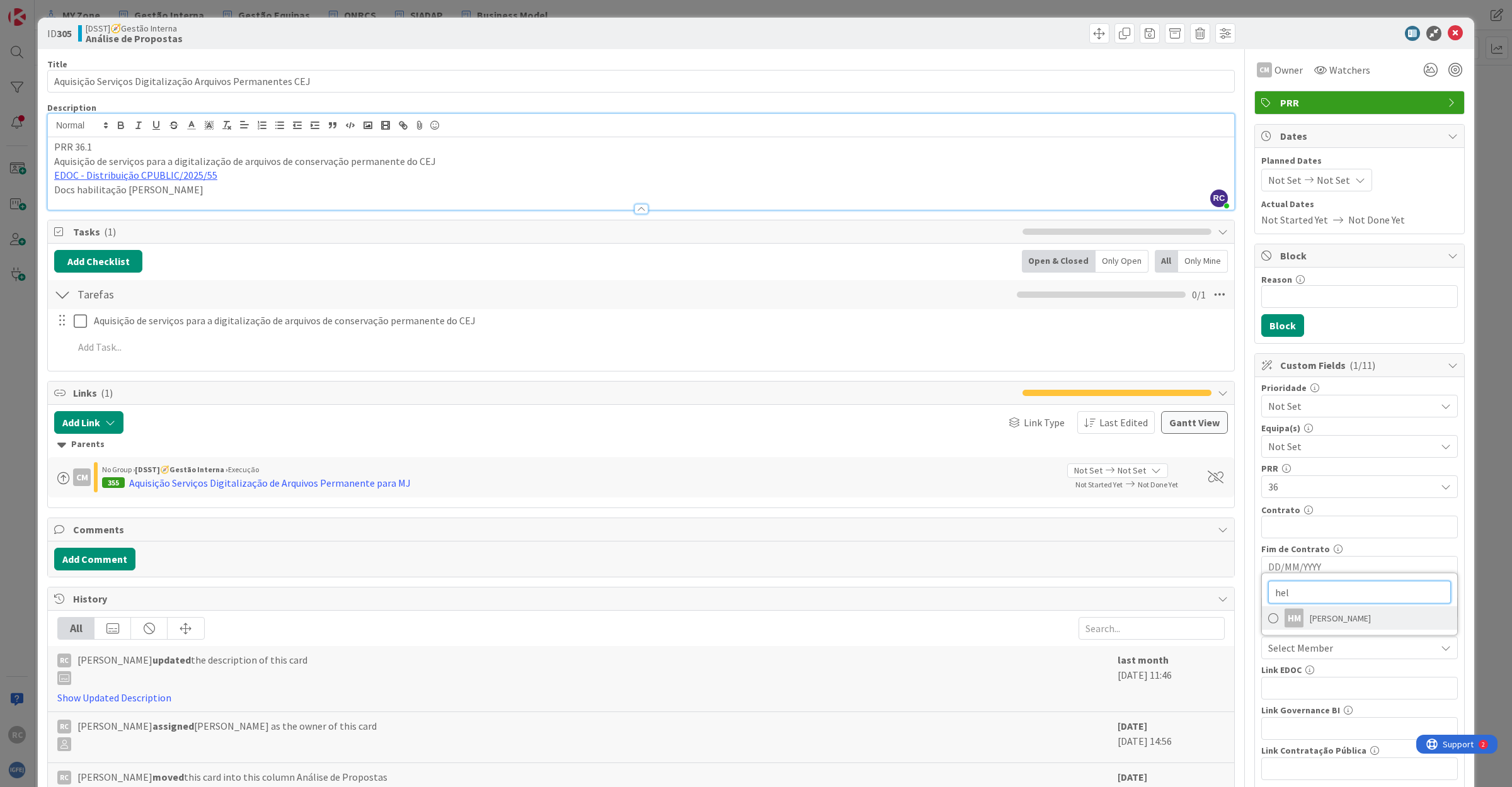
type input "hel"
click at [1321, 621] on span "[PERSON_NAME]" at bounding box center [1340, 618] width 61 height 19
click at [1448, 33] on icon at bounding box center [1455, 33] width 15 height 15
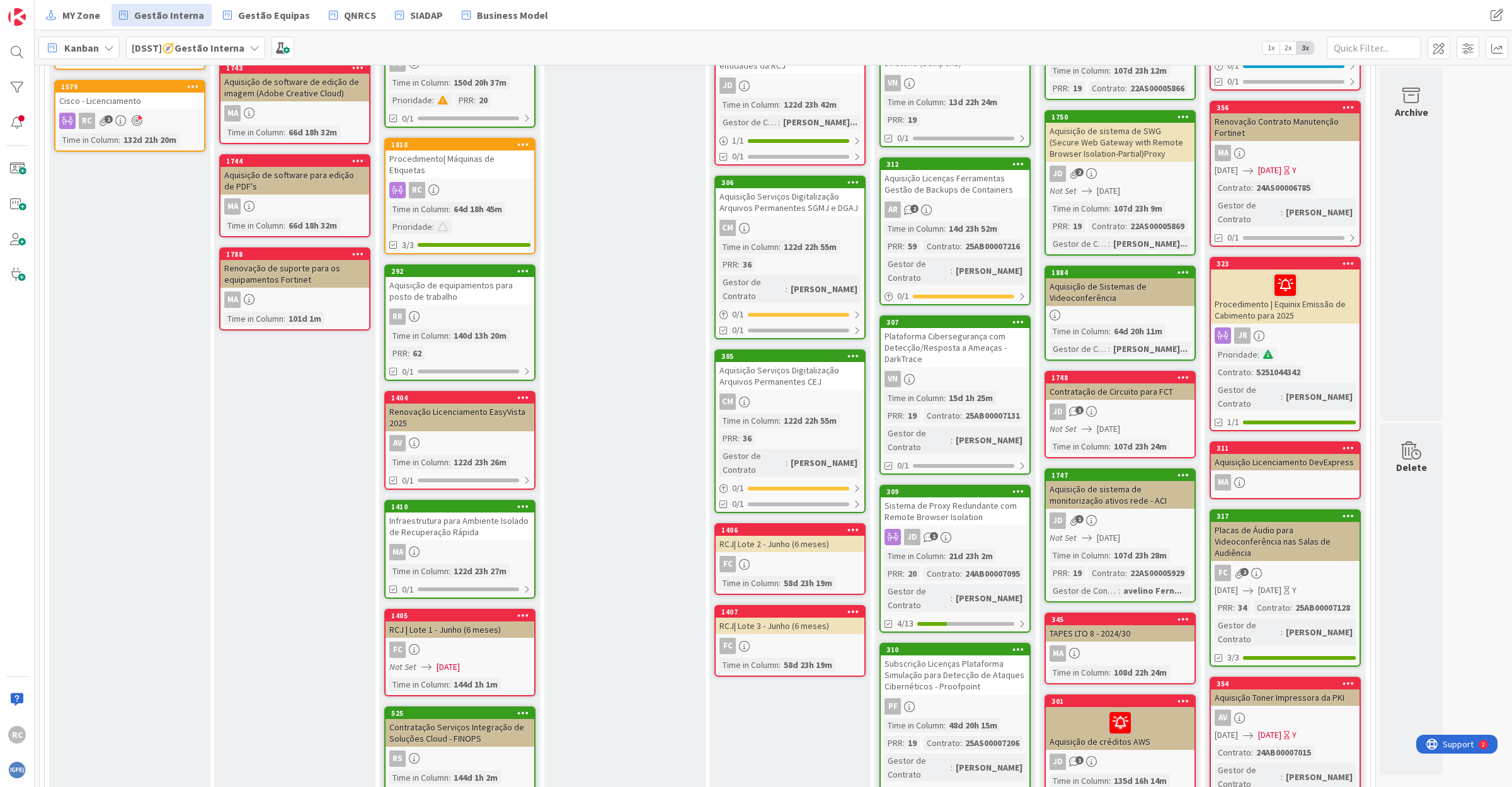
scroll to position [551, 0]
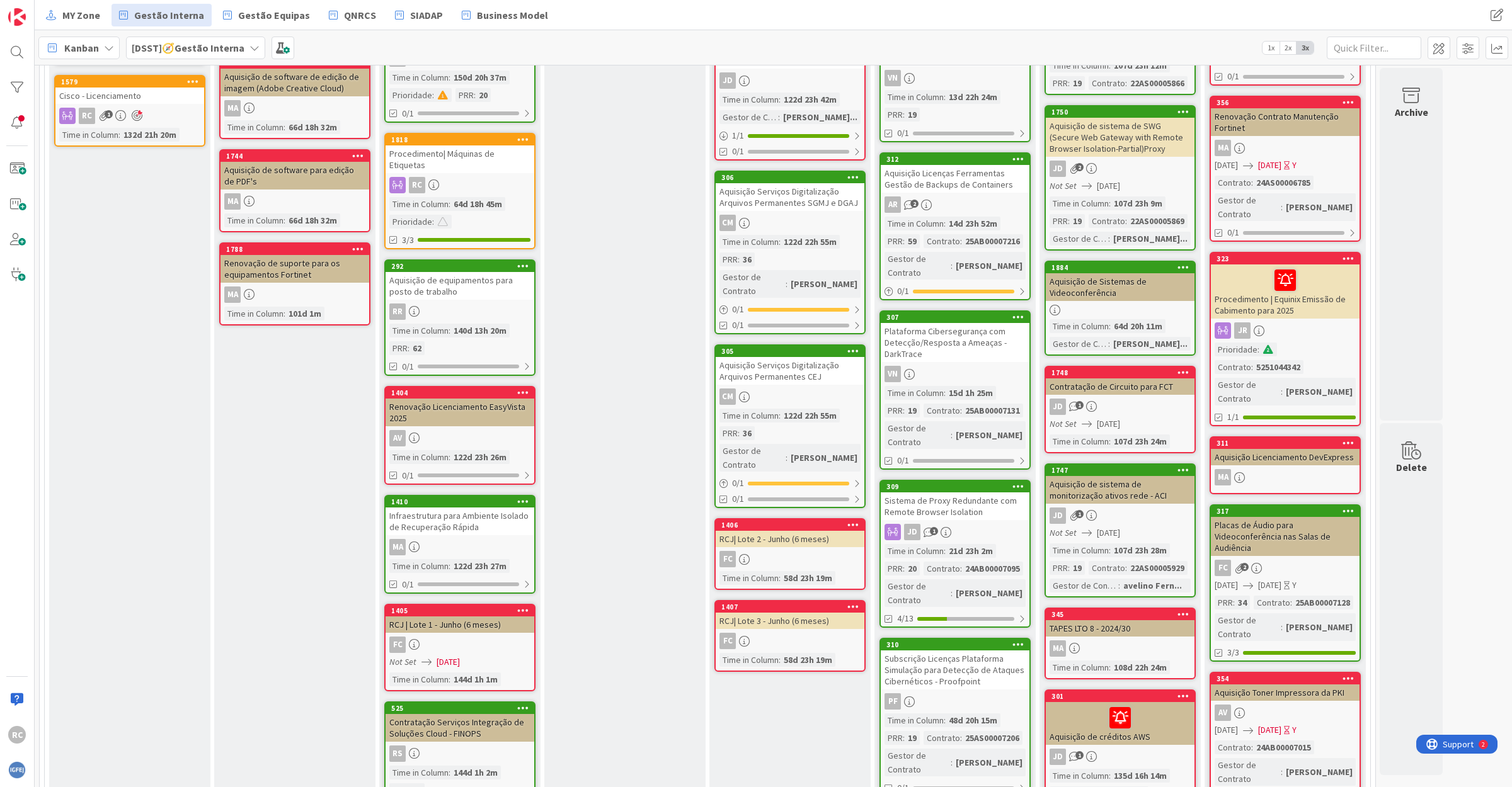
click at [799, 531] on div "RCJ| Lote 2 - Junho (6 meses)" at bounding box center [790, 538] width 149 height 16
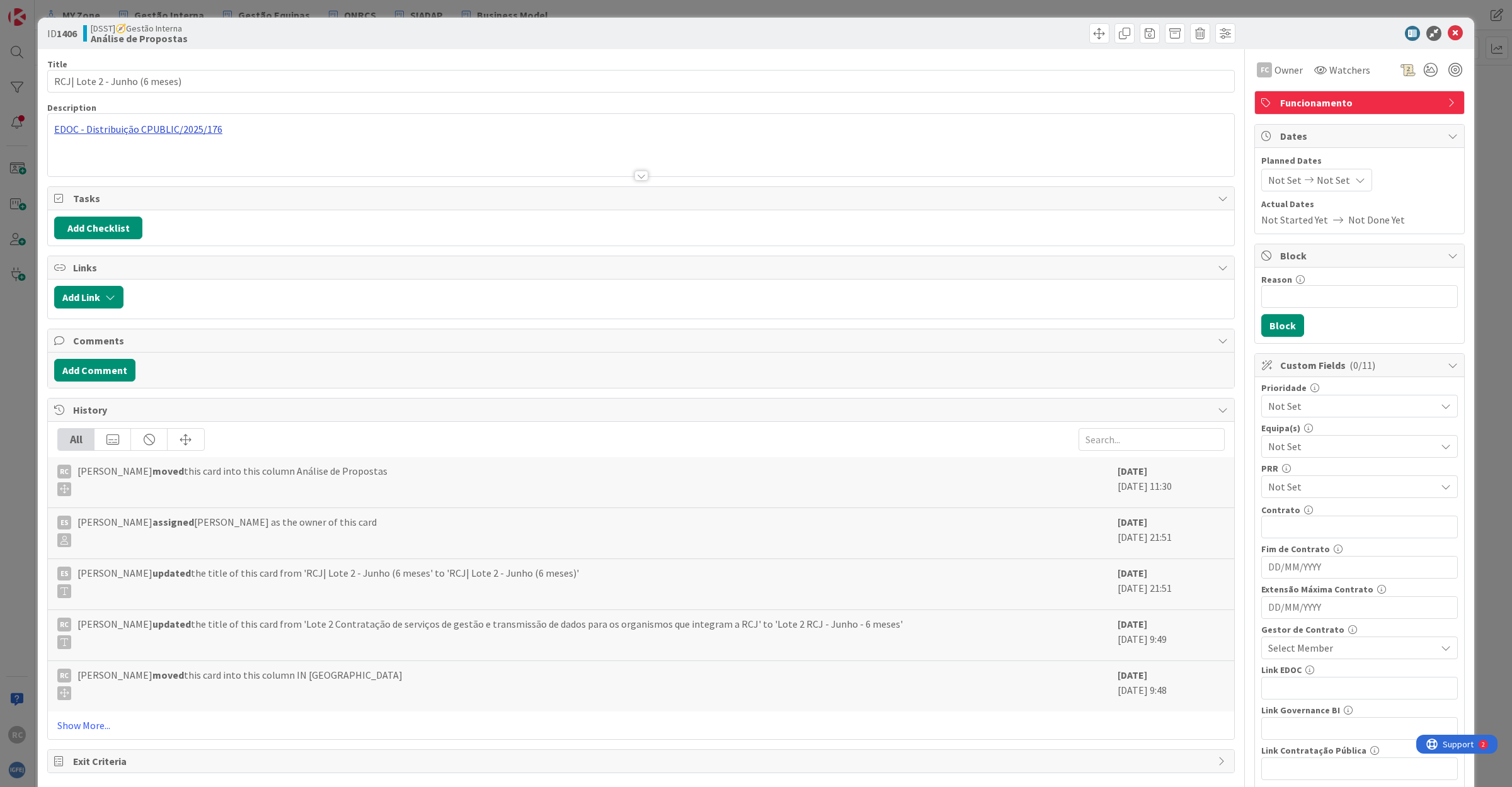
click at [110, 129] on div "EDOC - Distribuição CPUBLIC/2025/176 Seis Meses lote 2" at bounding box center [641, 145] width 1186 height 62
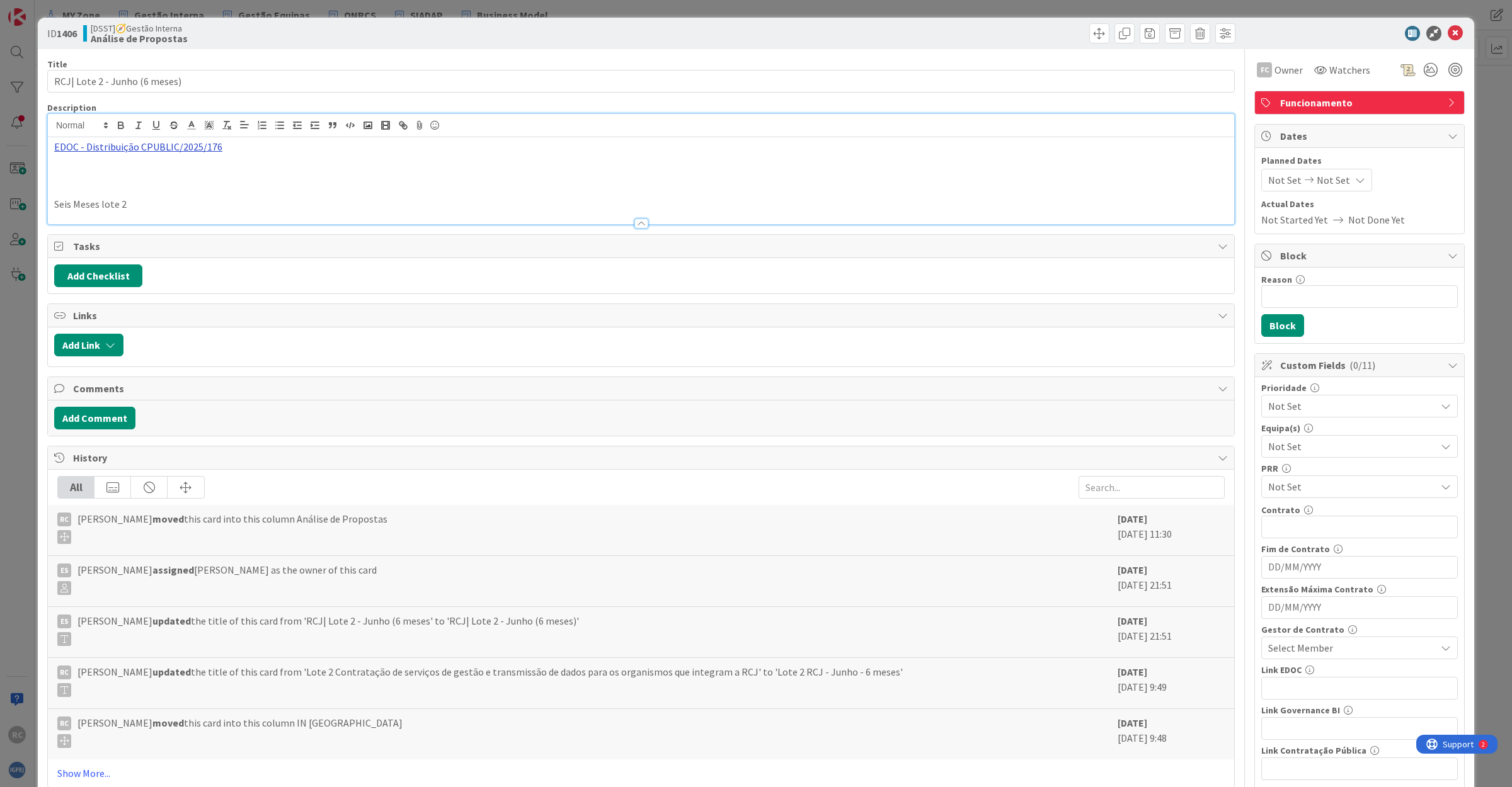
click at [115, 143] on link "EDOC - Distribuição CPUBLIC/2025/176" at bounding box center [138, 146] width 168 height 12
click at [107, 171] on link "[URL][DATE]" at bounding box center [84, 171] width 46 height 16
click at [140, 206] on p "Seis Meses lote 2" at bounding box center [641, 204] width 1173 height 15
click at [67, 193] on p at bounding box center [641, 190] width 1173 height 15
click at [1448, 33] on icon at bounding box center [1455, 33] width 15 height 15
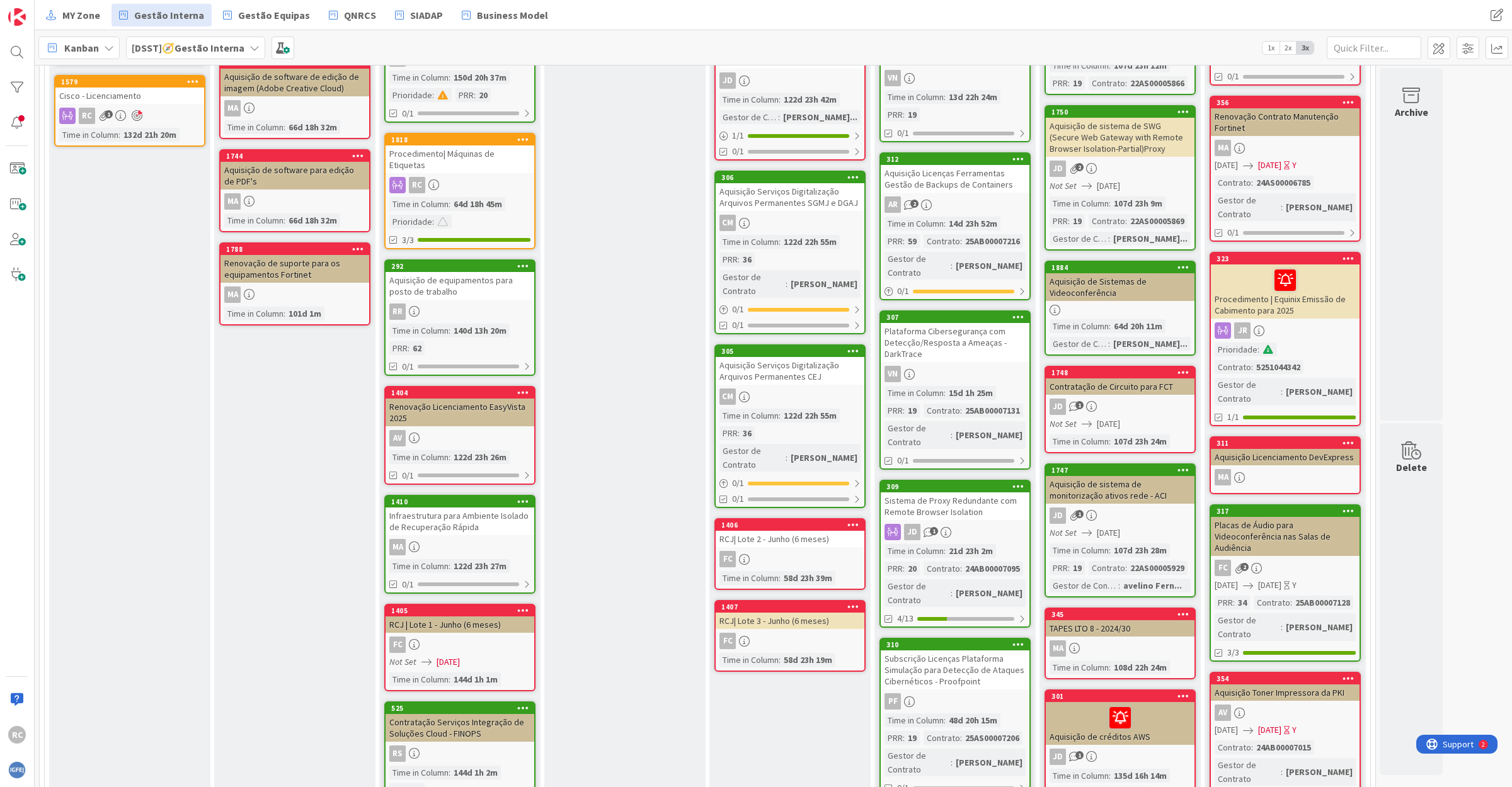
click at [792, 633] on div "FC" at bounding box center [790, 641] width 149 height 16
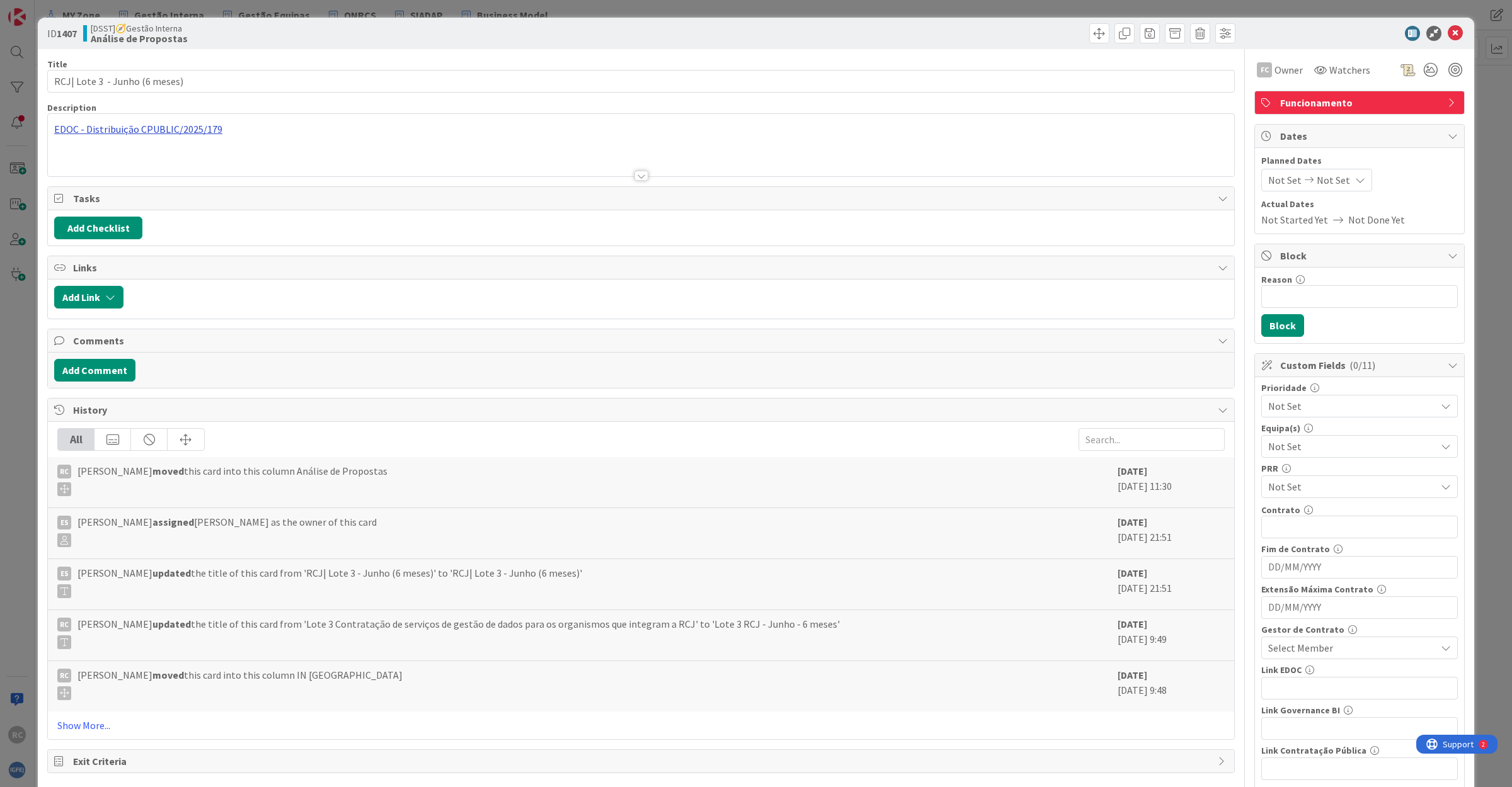
click at [194, 126] on div "EDOC - Distribuição CPUBLIC/2025/179 Seis Meses lote 3" at bounding box center [641, 145] width 1186 height 62
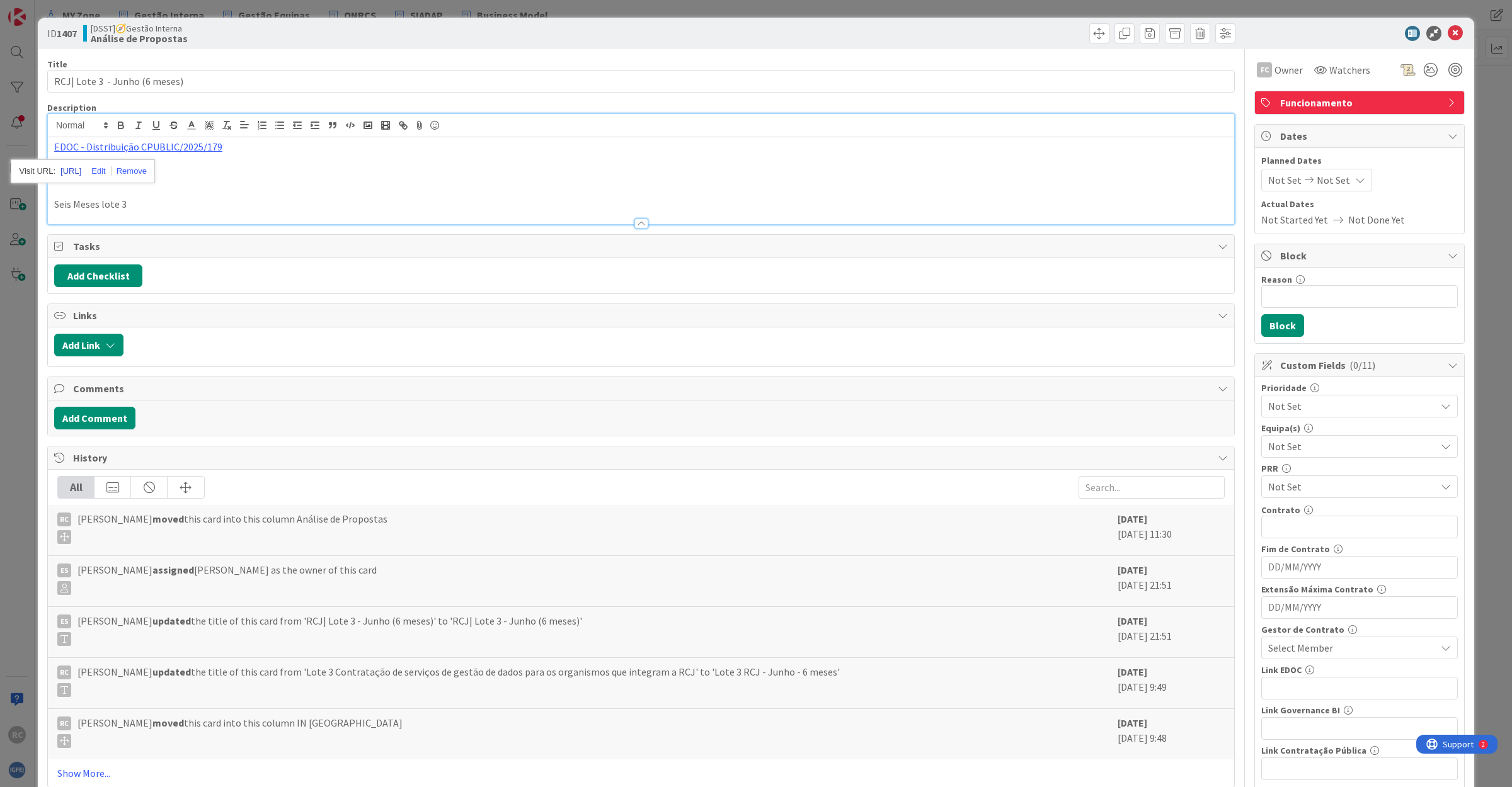
click at [81, 172] on link "[URL]" at bounding box center [71, 171] width 21 height 16
click at [346, 190] on p at bounding box center [641, 190] width 1173 height 15
drag, startPoint x: 1439, startPoint y: 33, endPoint x: 1433, endPoint y: 38, distance: 7.8
click at [1448, 33] on icon at bounding box center [1455, 33] width 15 height 15
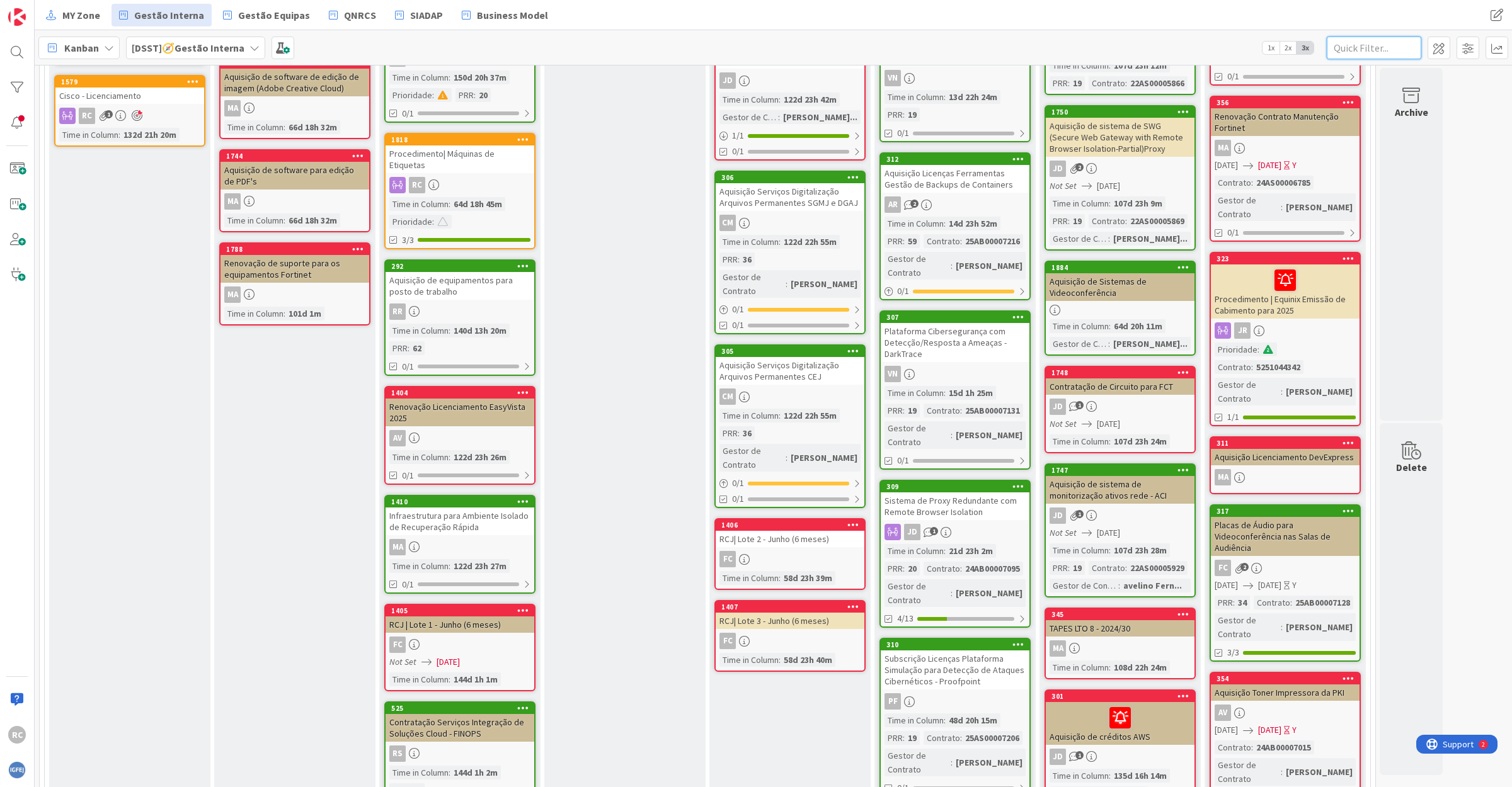
click at [1353, 53] on input "text" at bounding box center [1374, 47] width 95 height 22
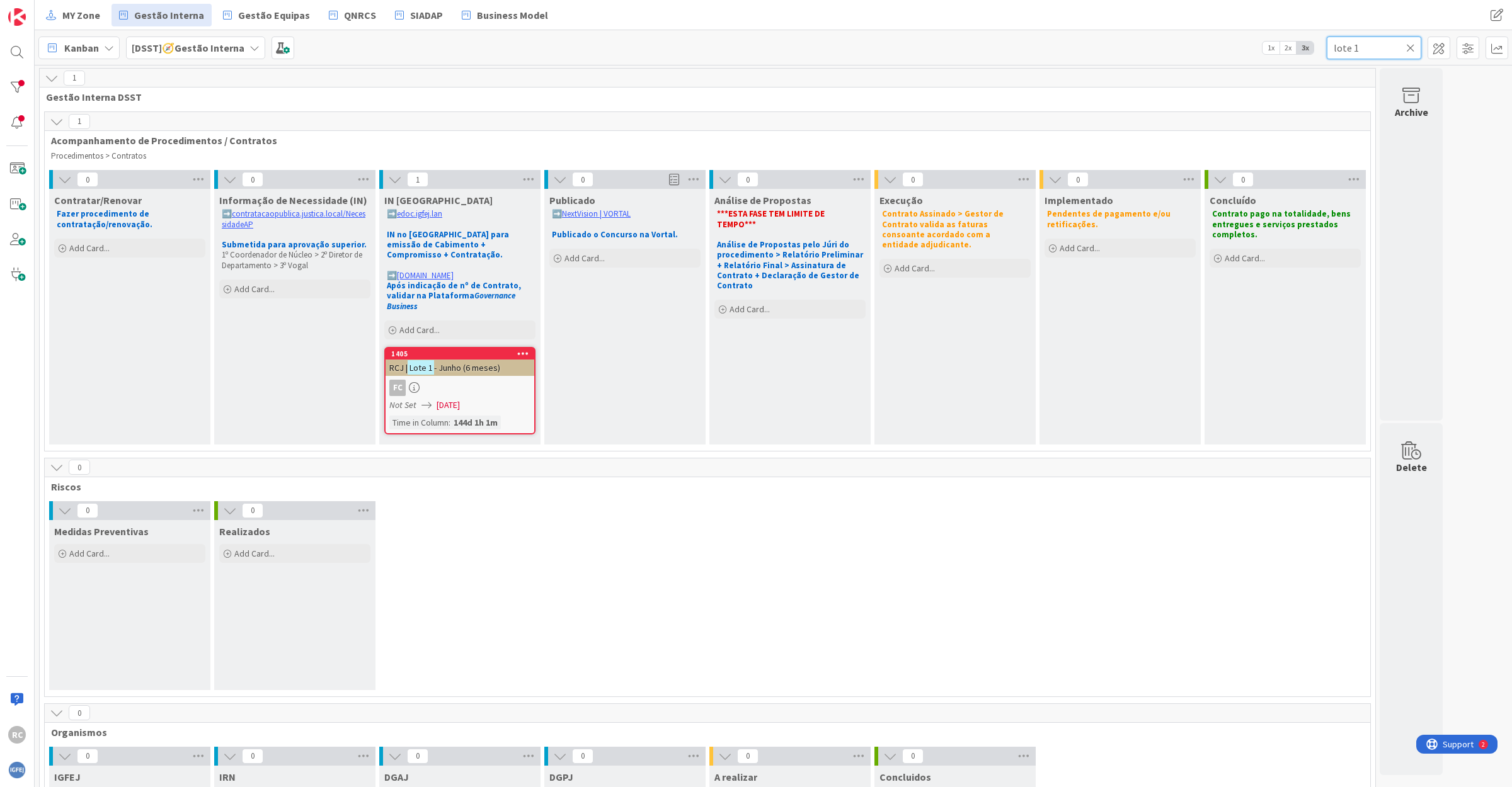
type input "lote 1"
click at [456, 362] on span "- Junho (6 meses)" at bounding box center [467, 367] width 66 height 12
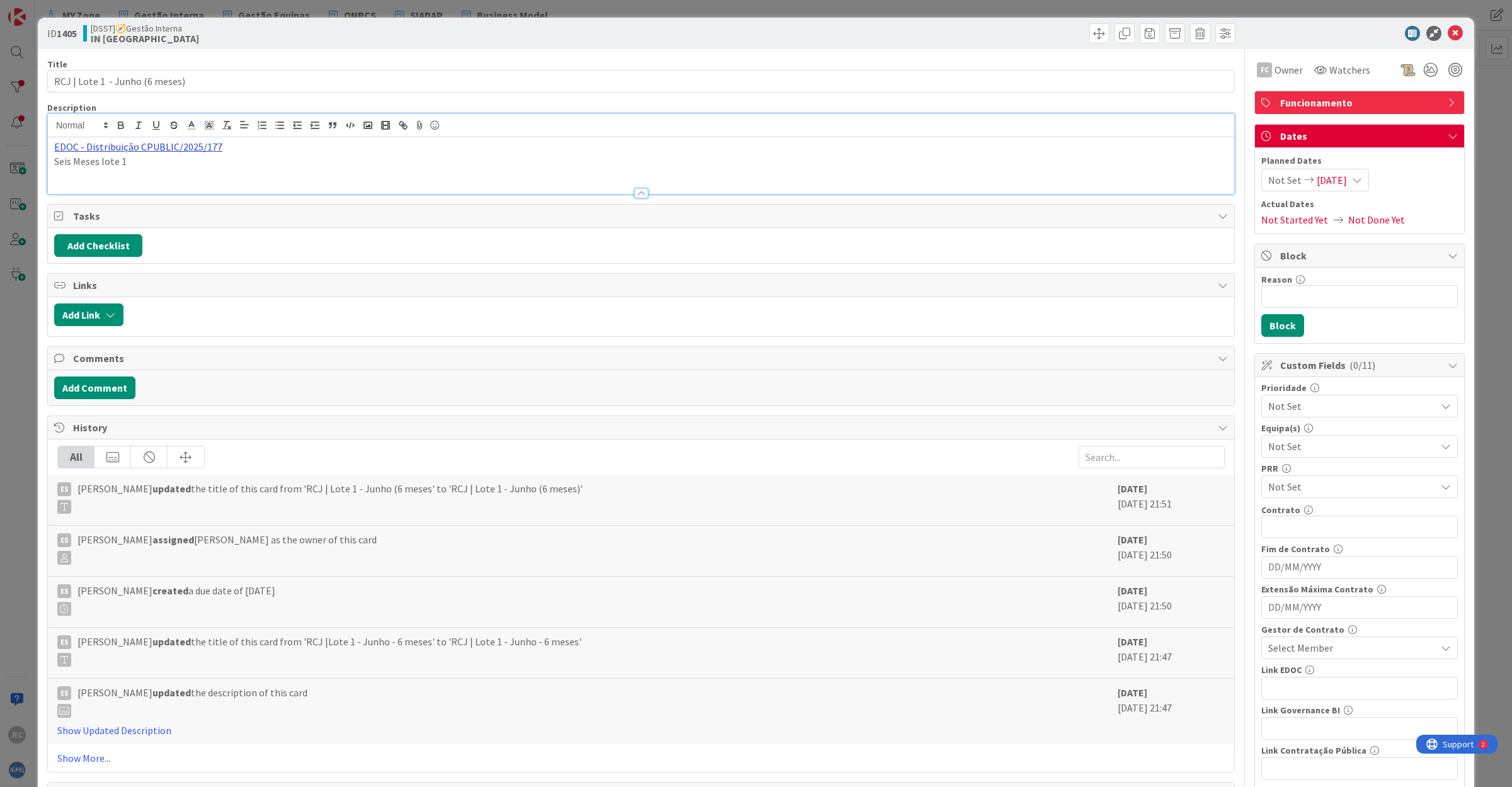
click at [109, 131] on div "EDOC - Distribuição CPUBLIC/2025/177 Seis Meses lote 1" at bounding box center [641, 153] width 1186 height 80
click at [99, 180] on div "[URL][DATE]" at bounding box center [95, 171] width 170 height 24
click at [101, 172] on link "[URL][DATE]" at bounding box center [84, 171] width 46 height 16
click at [443, 157] on p "Seis Meses lote 1" at bounding box center [641, 161] width 1173 height 15
click at [1448, 32] on icon at bounding box center [1455, 33] width 15 height 15
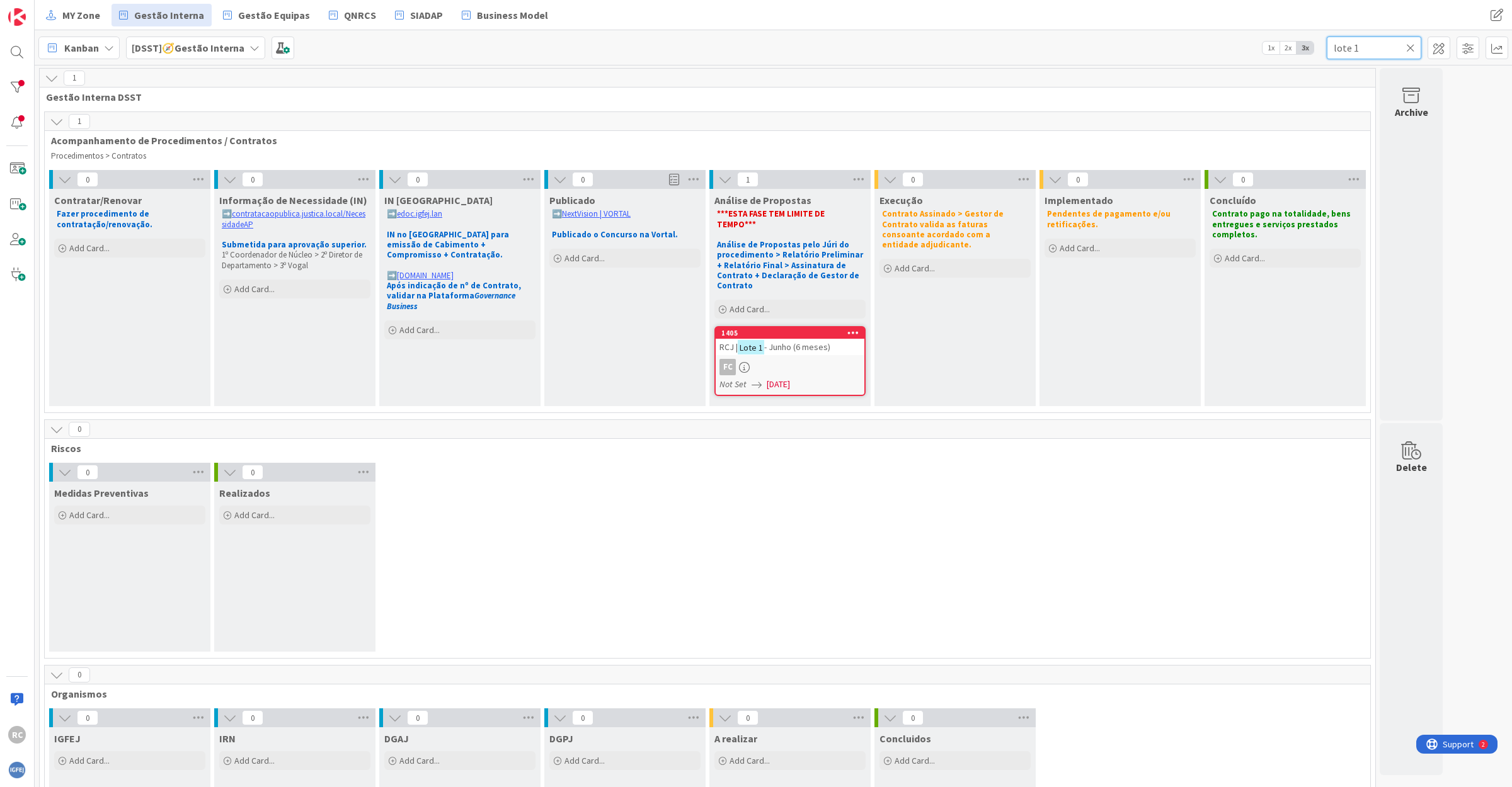
click at [1348, 47] on input "lote 1" at bounding box center [1374, 47] width 95 height 22
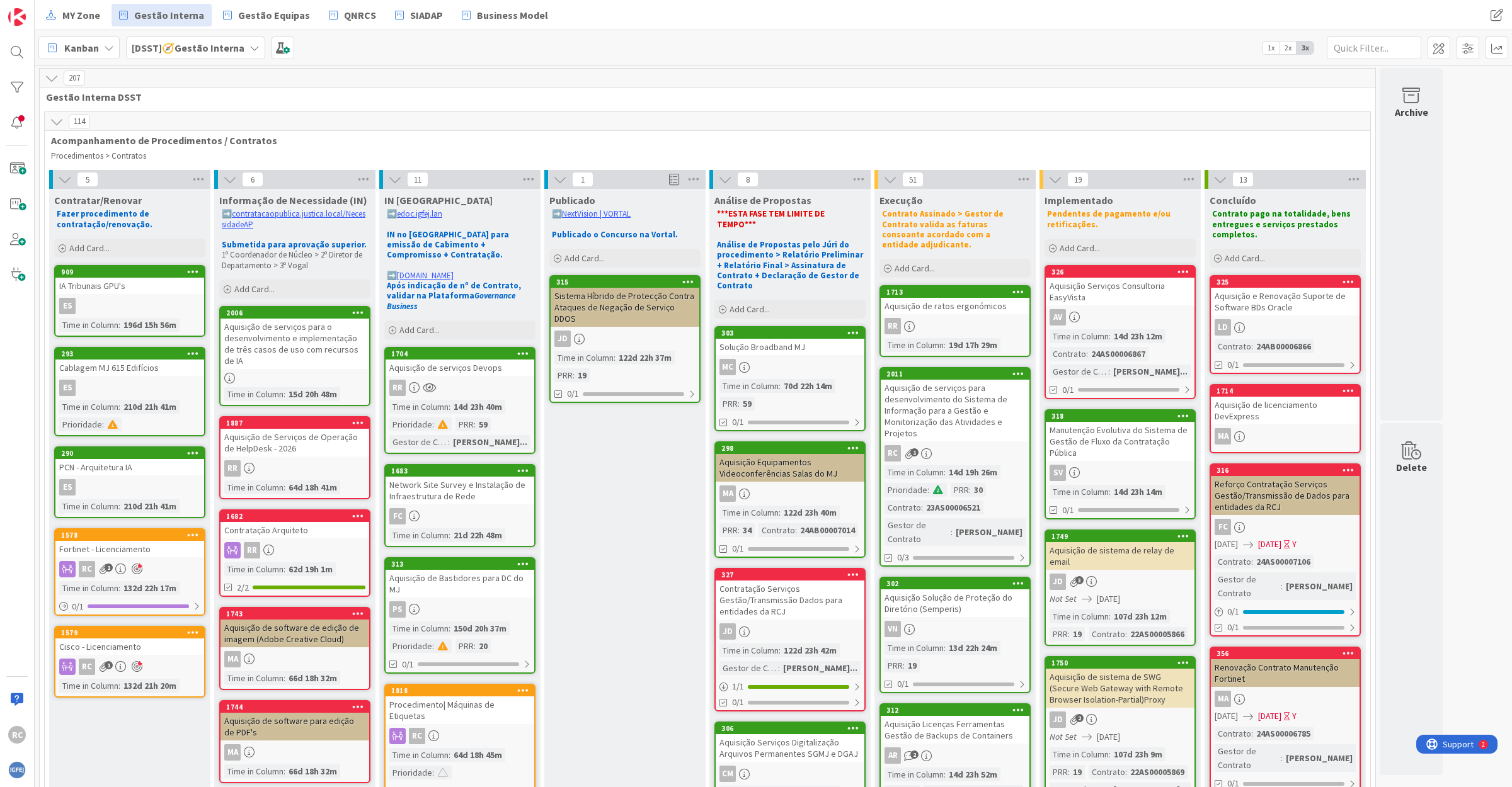
click at [632, 303] on div "Sistema Híbrido de Protecção Contra Ataques de Negação de Serviço DDOS" at bounding box center [625, 307] width 149 height 39
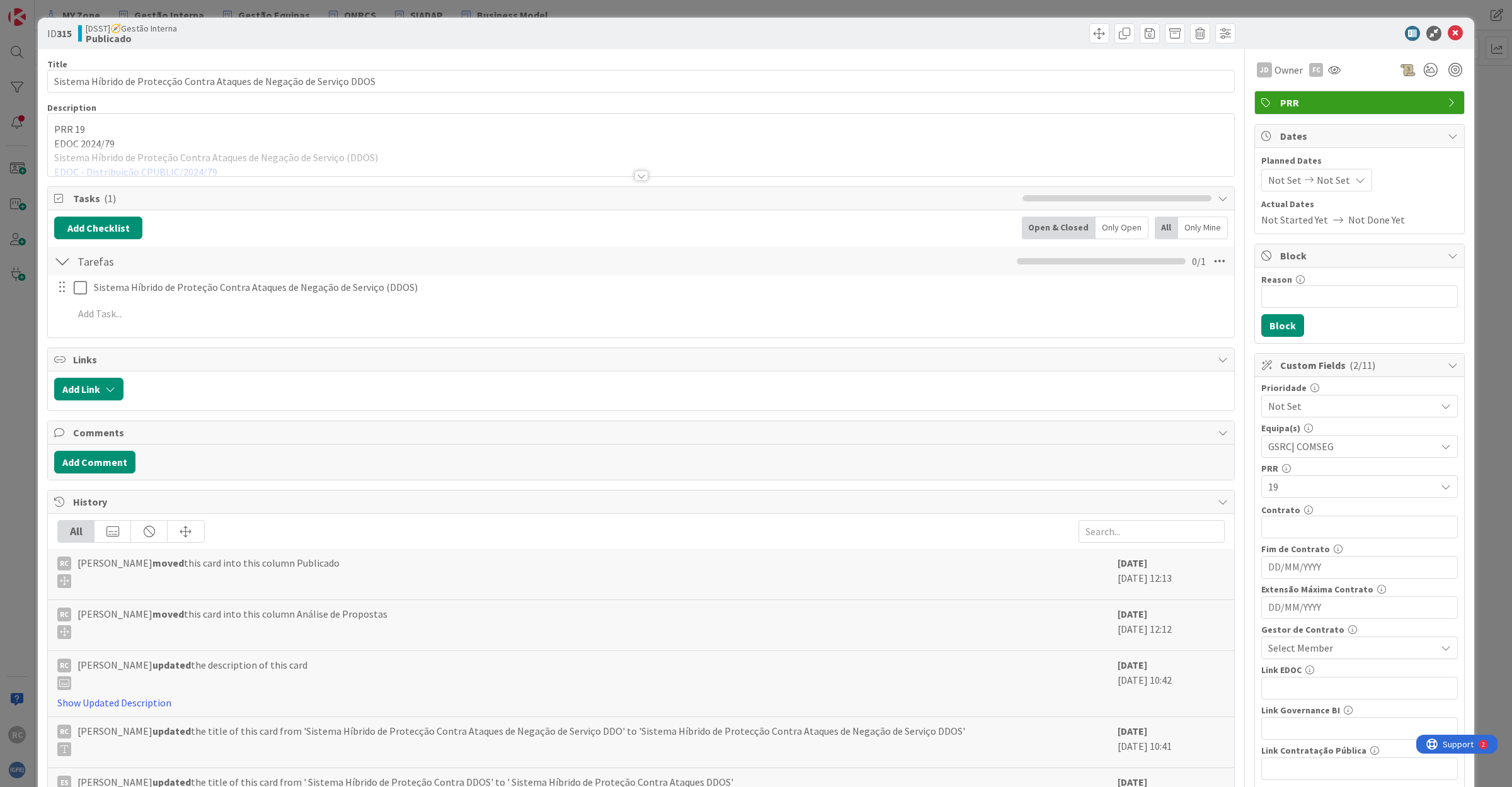
click at [200, 170] on div at bounding box center [641, 160] width 1186 height 32
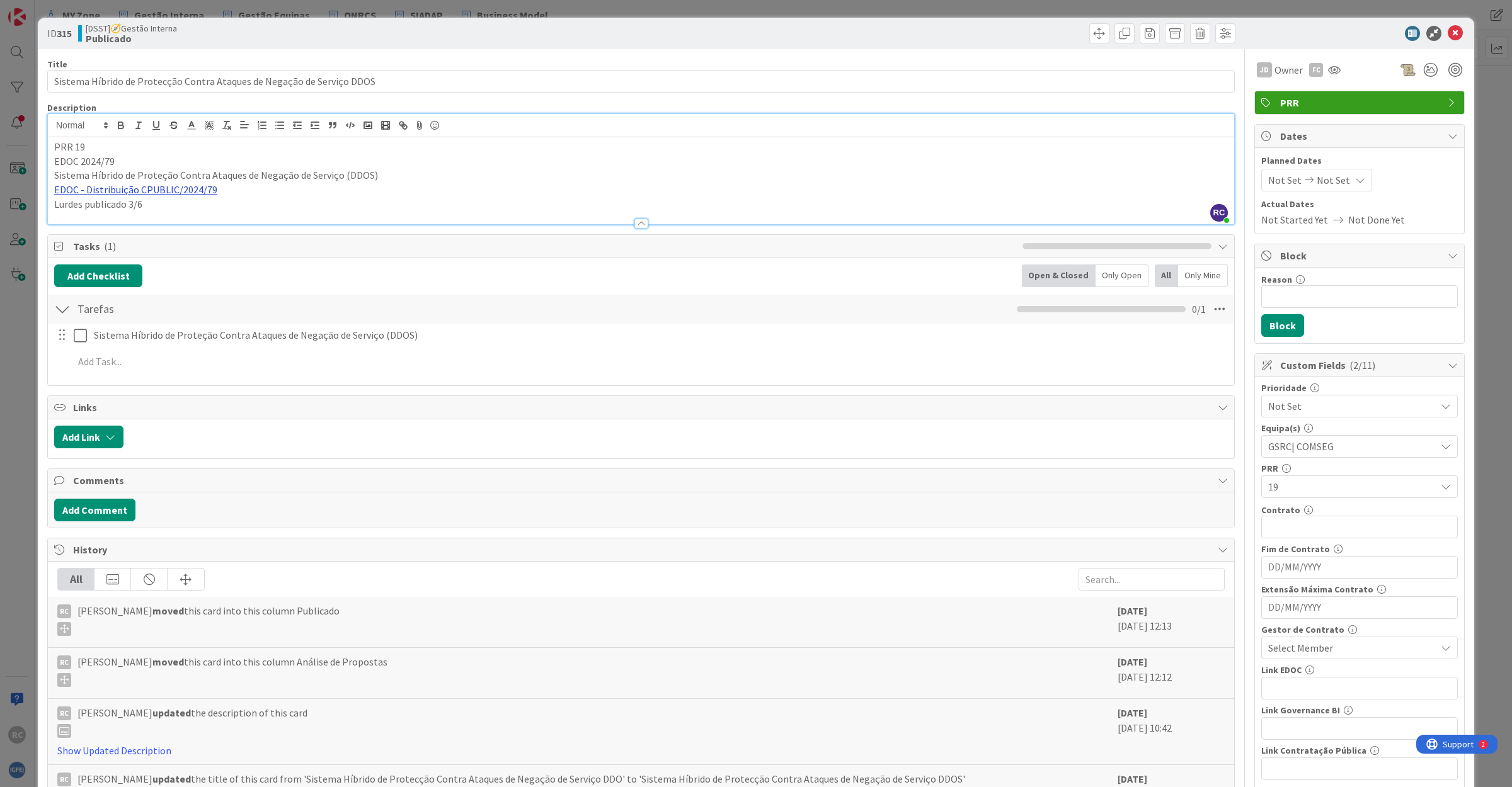
click at [167, 190] on link "EDOC - Distribuição CPUBLIC/2024/79" at bounding box center [136, 190] width 164 height 12
click at [79, 214] on link "[URL]" at bounding box center [68, 214] width 21 height 16
click at [449, 209] on p "Lurdes publicado 3/6" at bounding box center [641, 204] width 1173 height 15
click at [162, 203] on p "Lurdes publicado 3/6" at bounding box center [641, 204] width 1173 height 15
drag, startPoint x: 165, startPoint y: 204, endPoint x: 15, endPoint y: 204, distance: 150.0
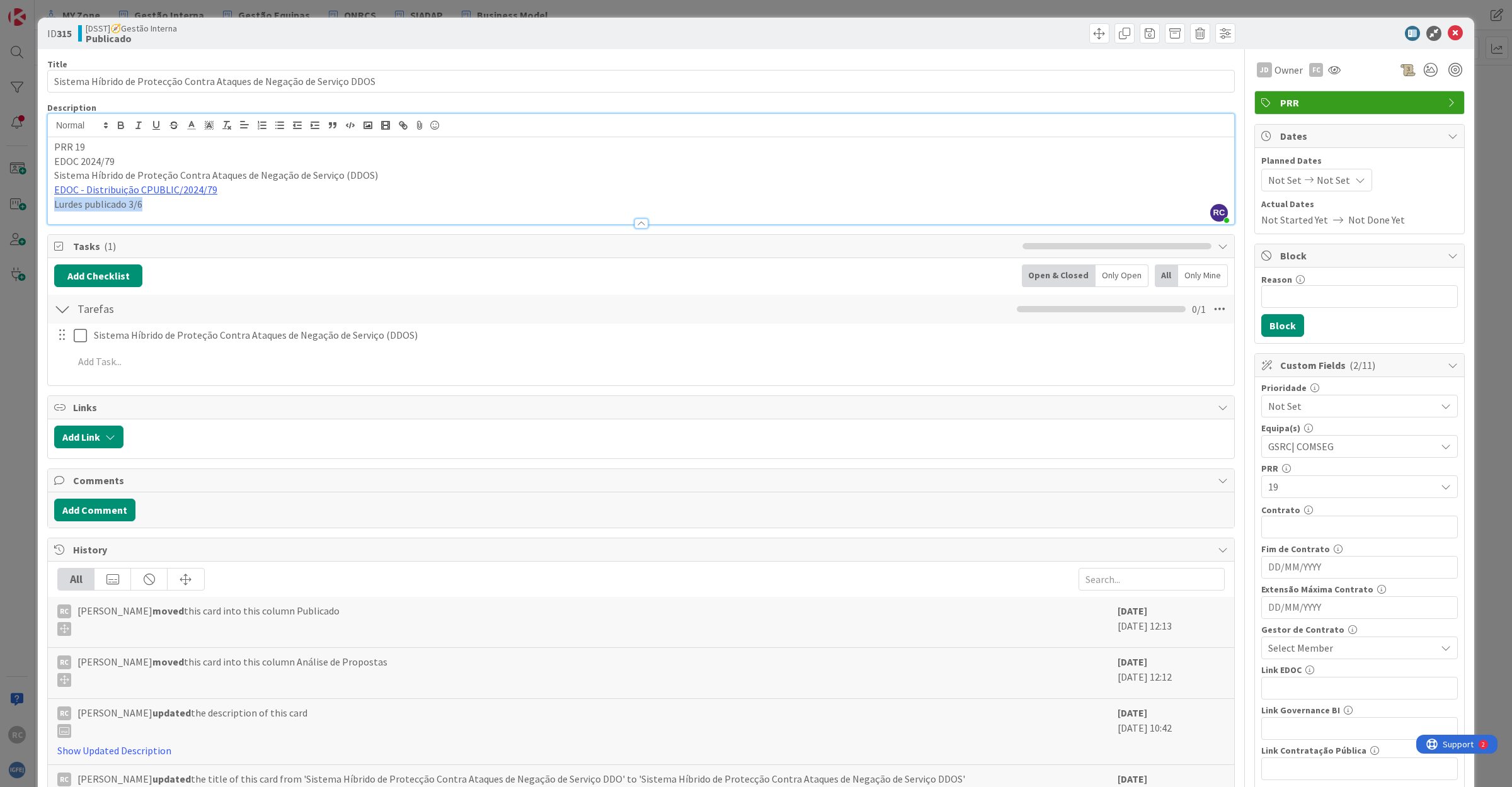
click at [15, 204] on div "ID 315 [DSST]🧭Gestão Interna Publicado Title 70 / 128 Sistema Híbrido de Protec…" at bounding box center [756, 394] width 1512 height 787
click at [1448, 29] on icon at bounding box center [1455, 33] width 15 height 15
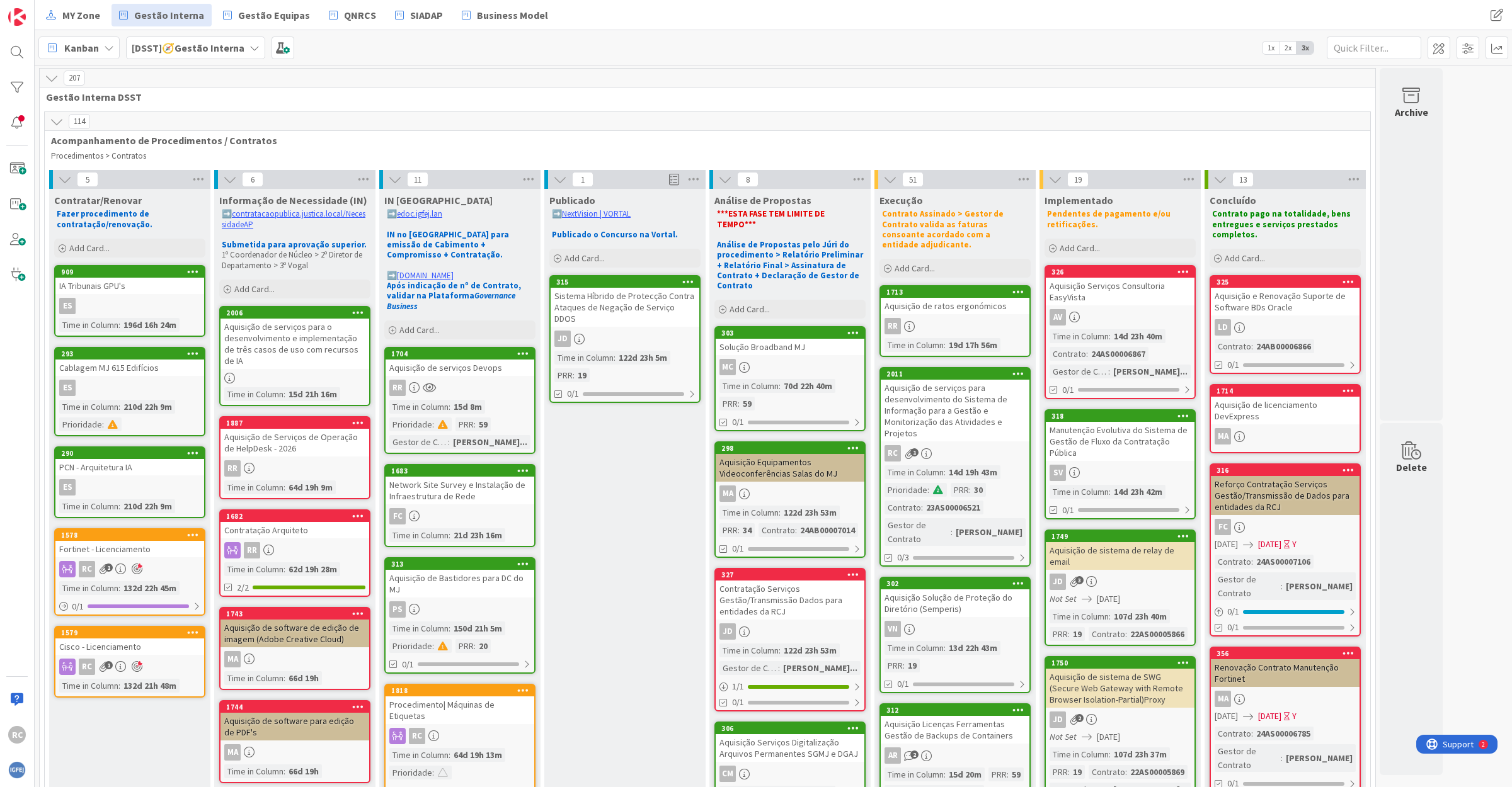
click at [614, 304] on div "Sistema Híbrido de Protecção Contra Ataques de Negação de Serviço DDOS" at bounding box center [625, 307] width 149 height 39
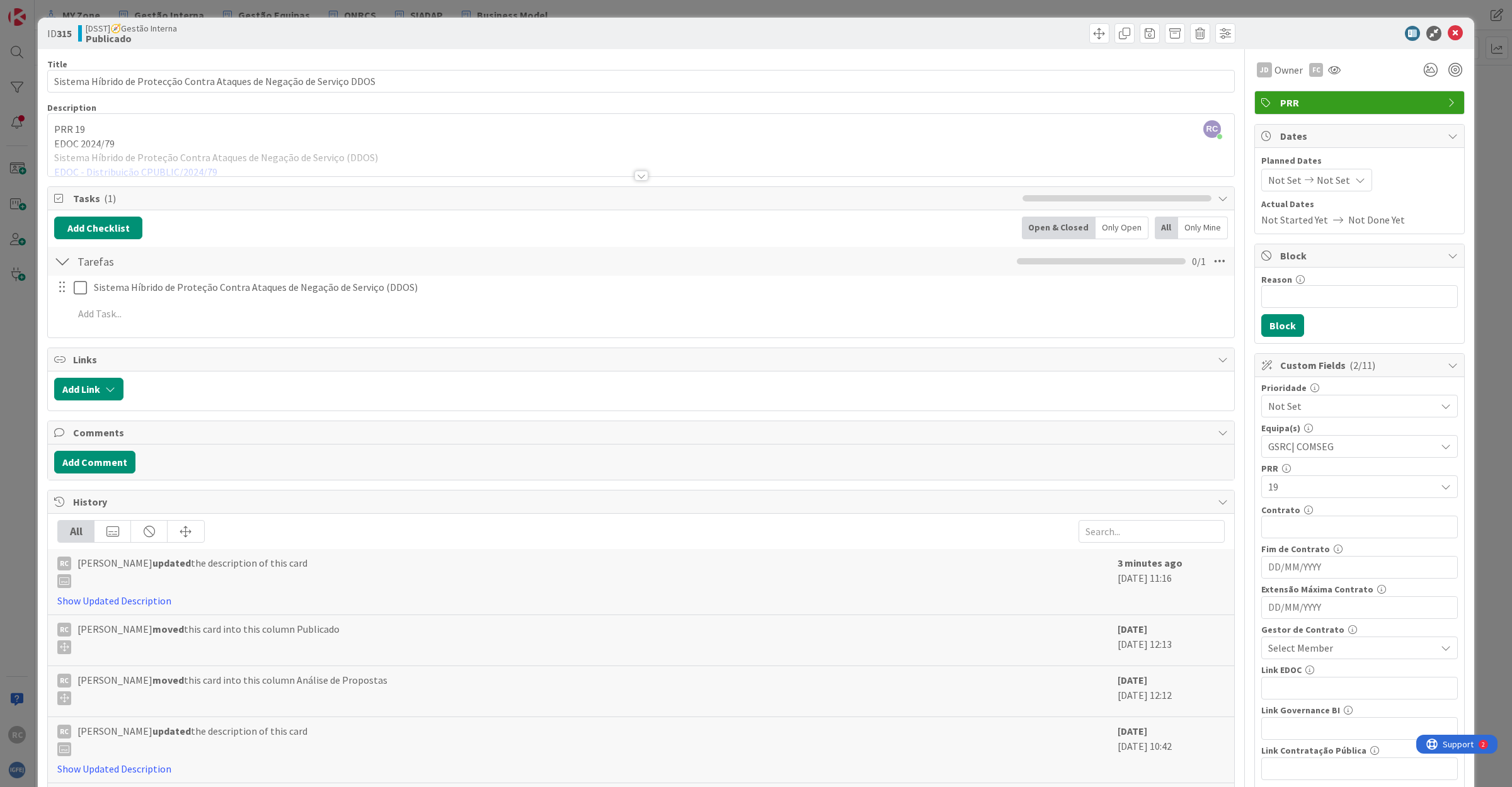
click at [157, 172] on div at bounding box center [641, 160] width 1186 height 32
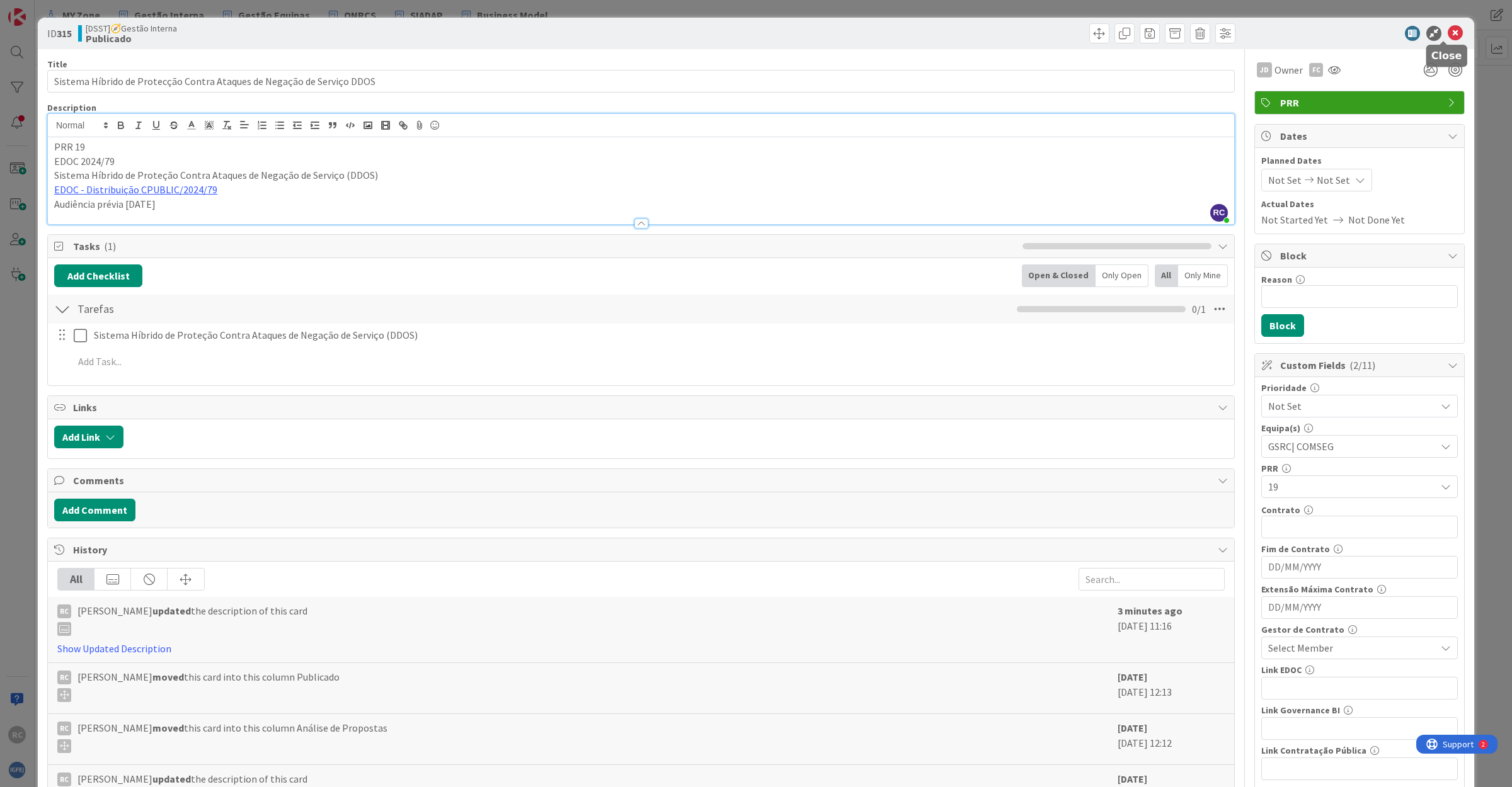
click at [1448, 29] on icon at bounding box center [1455, 33] width 15 height 15
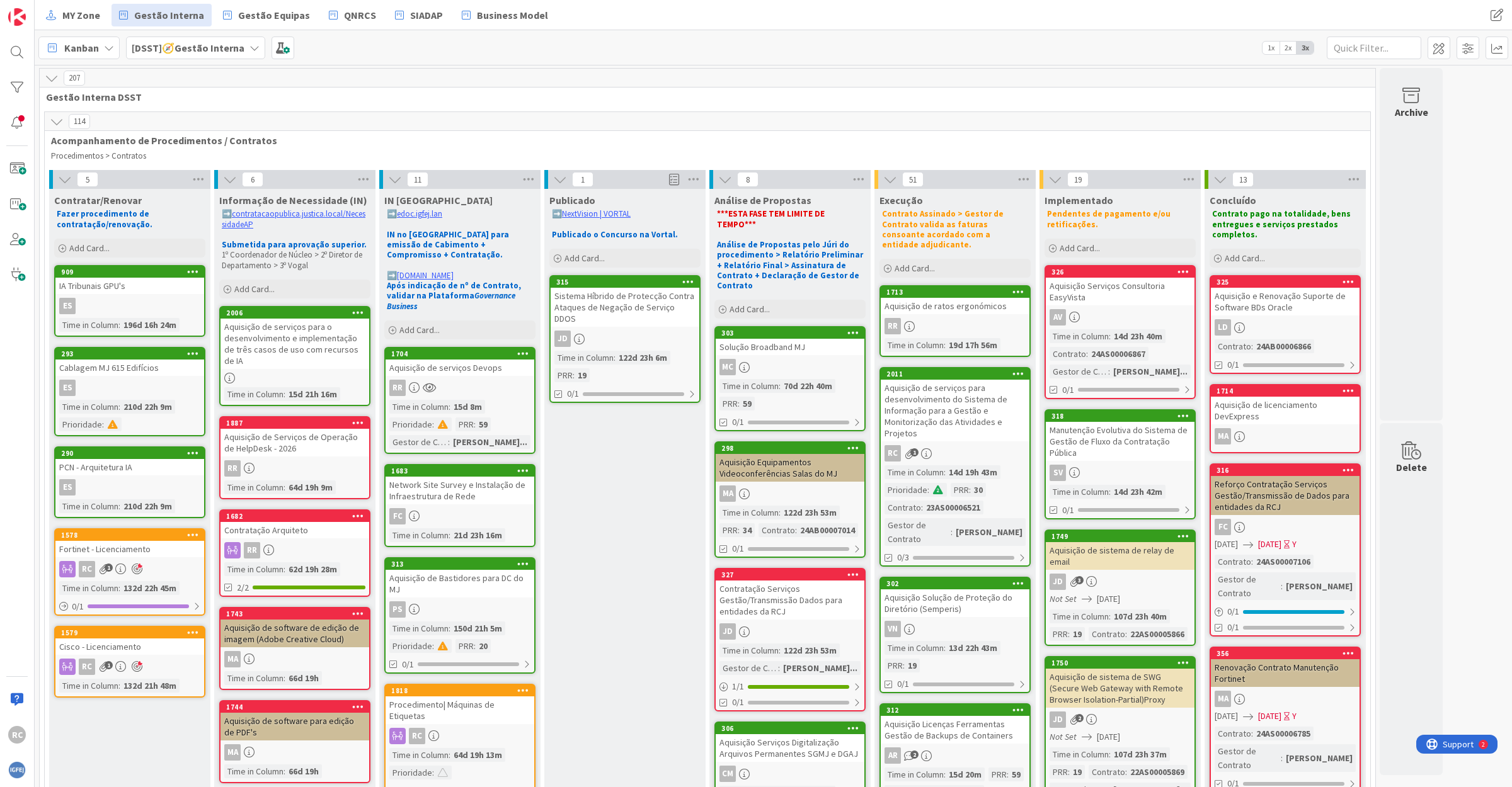
click at [458, 361] on div "Aquisição de serviços Devops" at bounding box center [460, 367] width 149 height 16
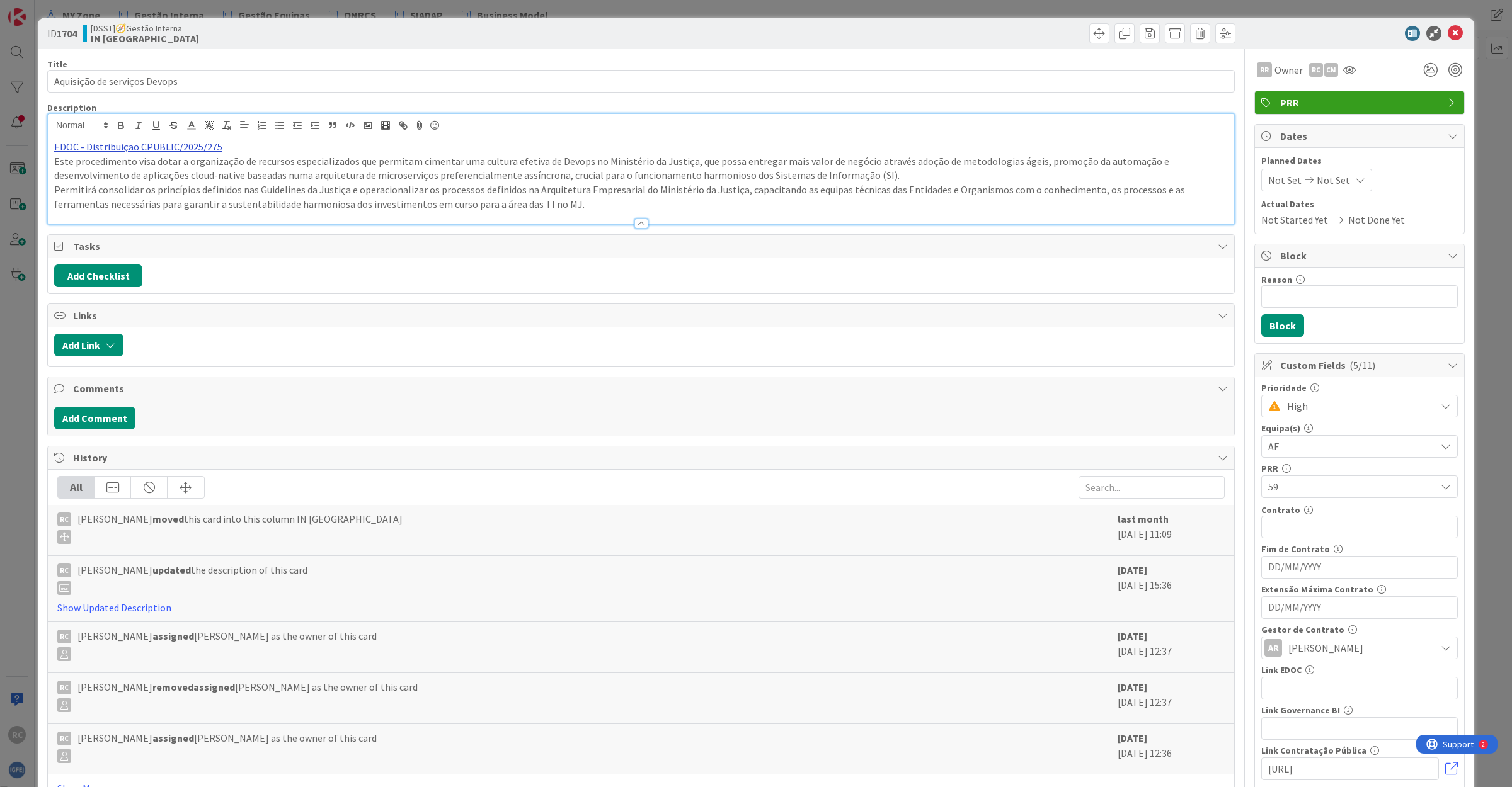
click at [136, 131] on div "EDOC - Distribuição CPUBLIC/2025/275 Este procedimento visa dotar a organização…" at bounding box center [641, 169] width 1186 height 110
click at [81, 169] on link "[URL]" at bounding box center [71, 171] width 21 height 16
click at [1448, 32] on icon at bounding box center [1455, 33] width 15 height 15
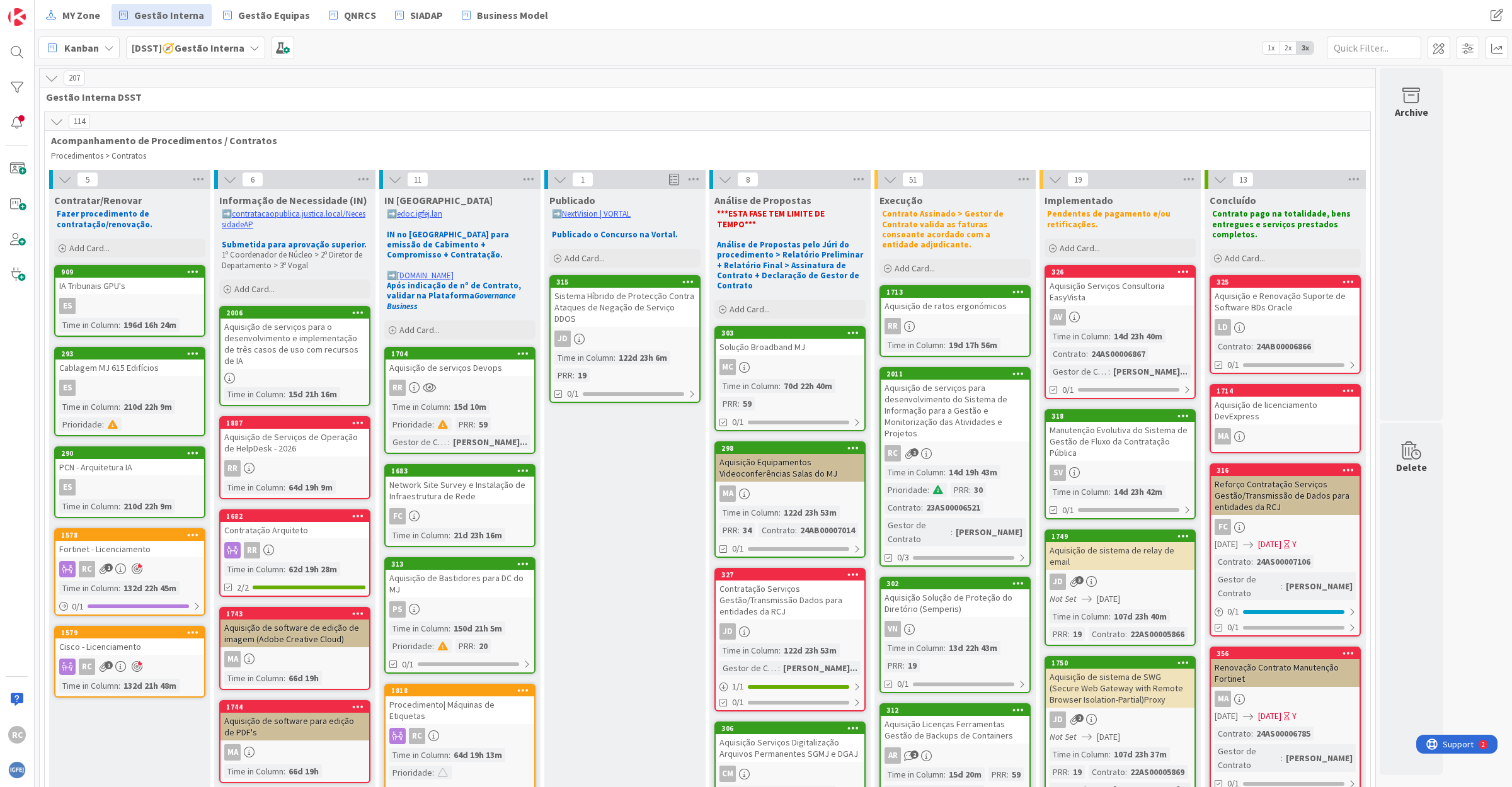
click at [459, 570] on div "Aquisição de Bastidores para DC do MJ" at bounding box center [460, 584] width 149 height 28
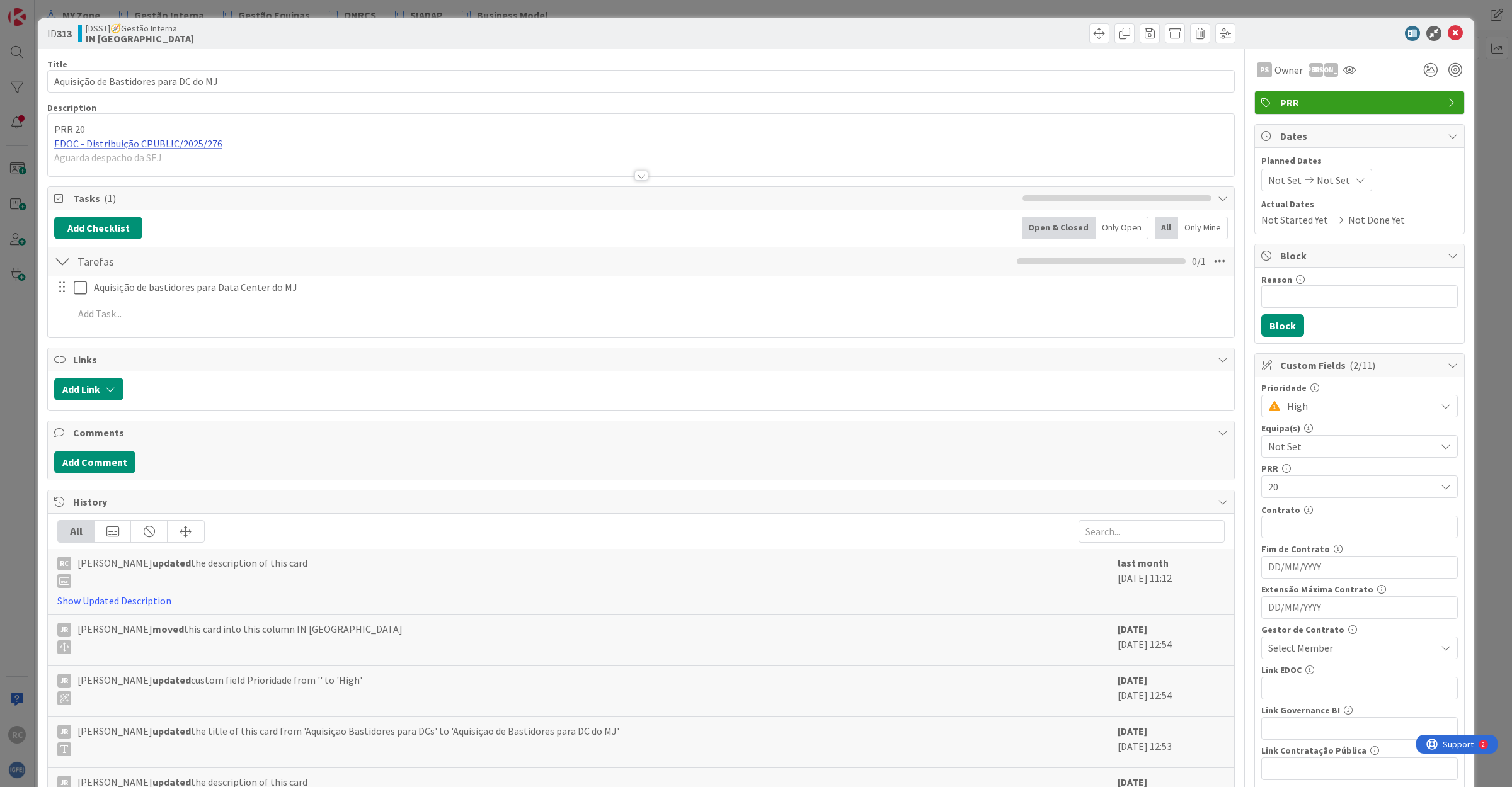
click at [112, 140] on div "PRR 20 EDOC - Distribuição CPUBLIC/2025/276 Aguarda despacho da SEJ" at bounding box center [641, 147] width 1186 height 57
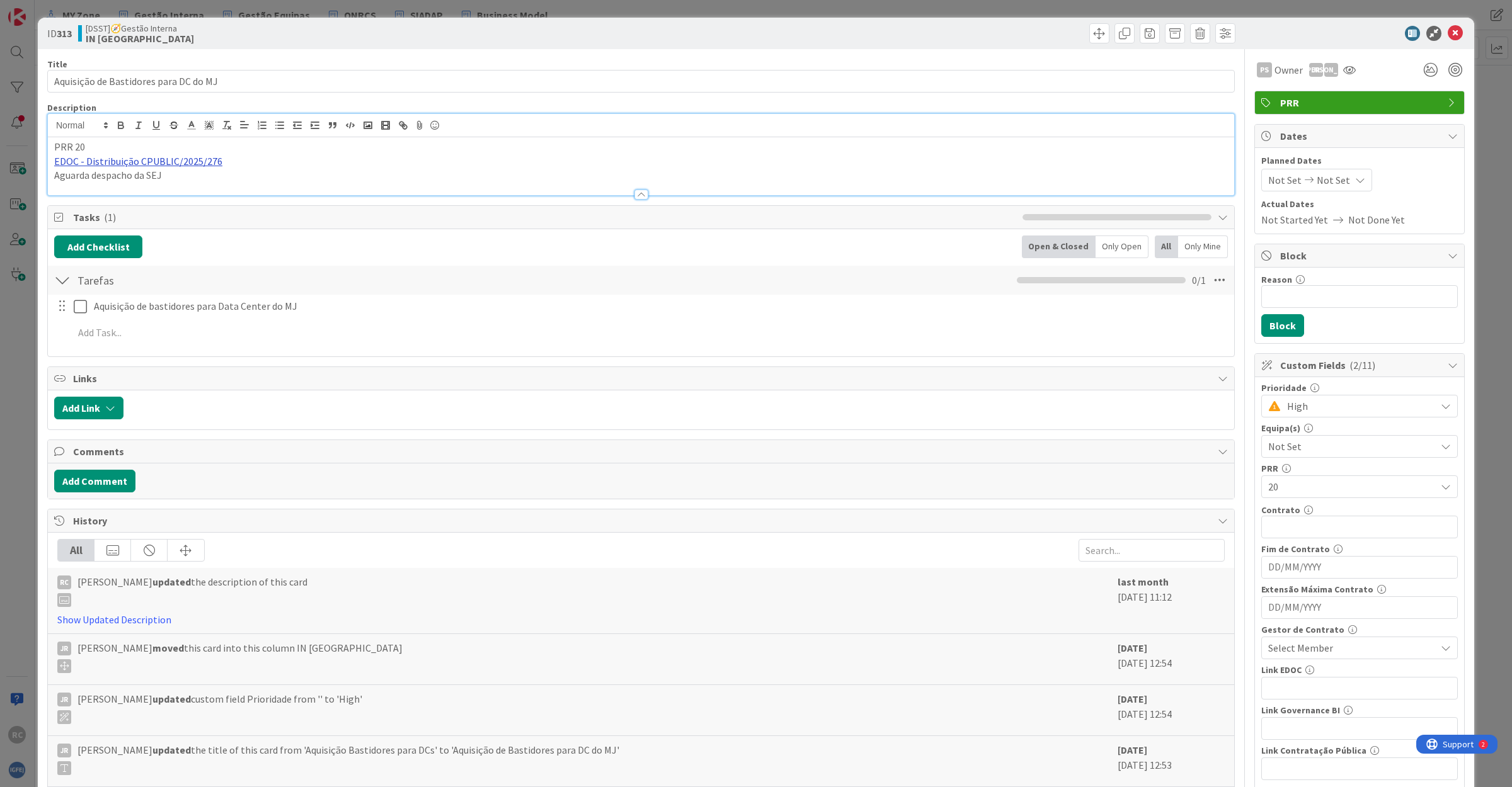
click at [152, 163] on link "EDOC - Distribuição CPUBLIC/2025/276" at bounding box center [138, 161] width 168 height 12
click at [81, 181] on link "[URL]" at bounding box center [71, 185] width 21 height 16
click at [1448, 29] on icon at bounding box center [1455, 33] width 15 height 15
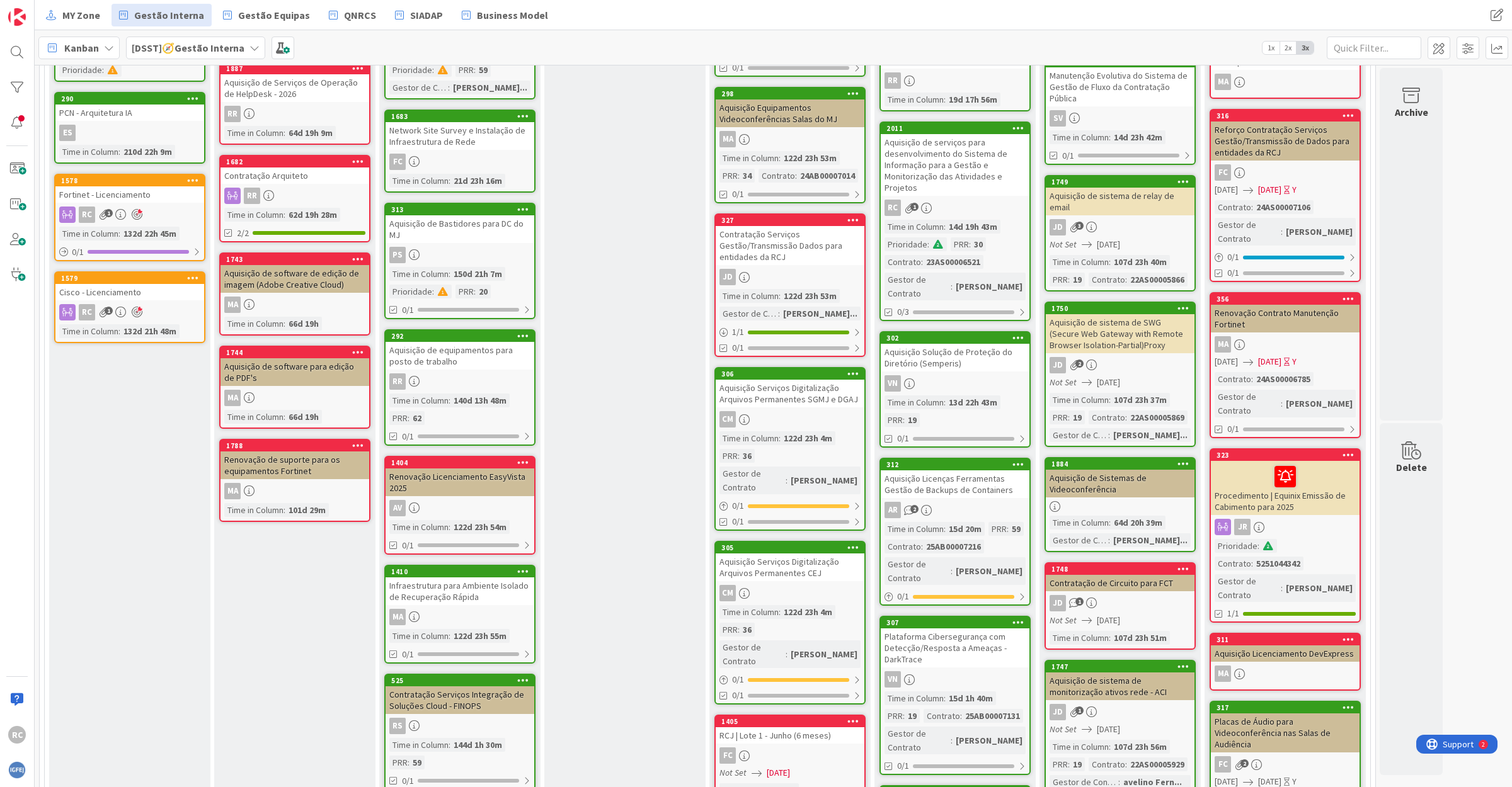
scroll to position [395, 0]
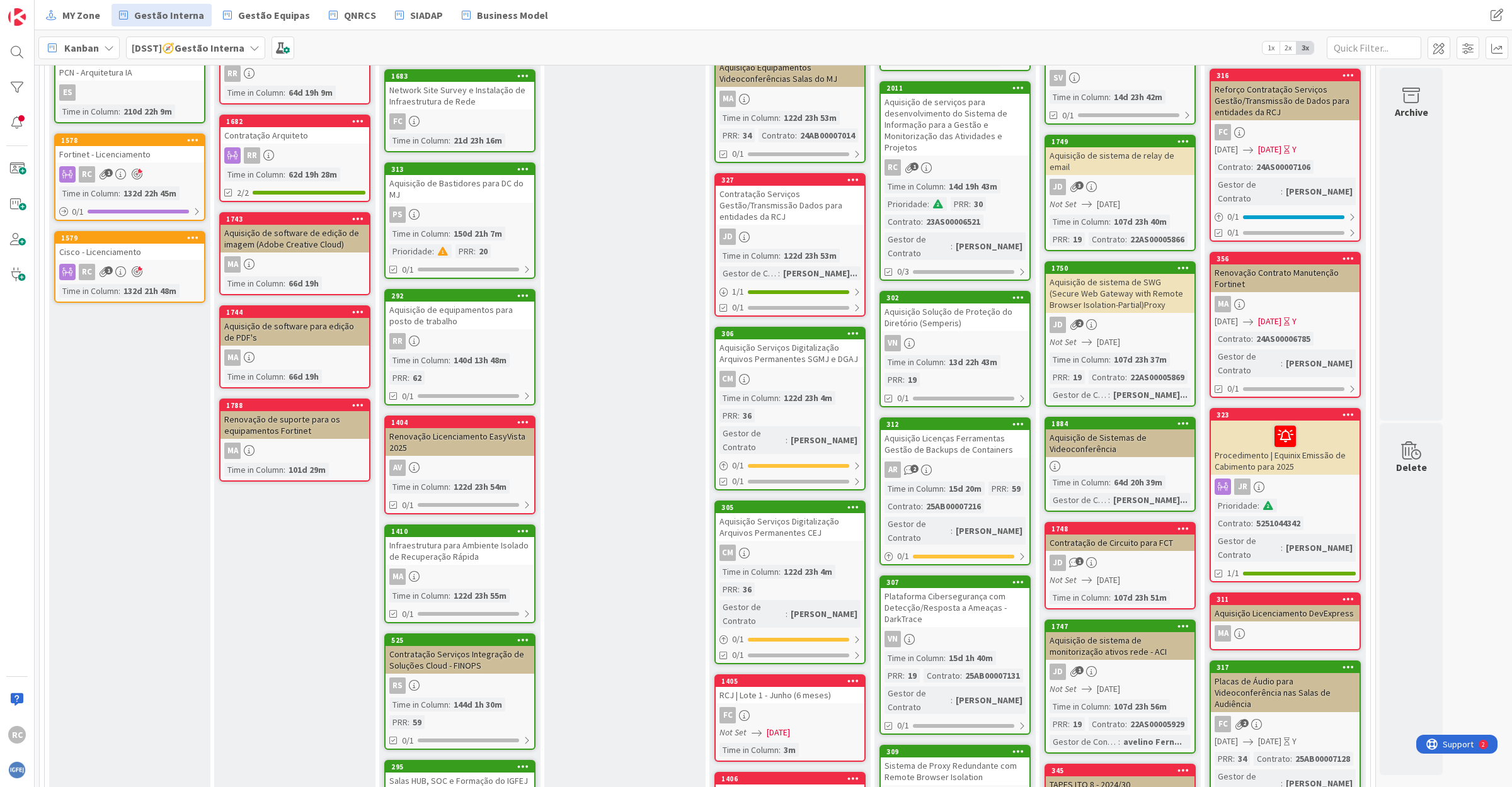
click at [460, 307] on div "292 Aquisição de equipamentos para posto de trabalho RR Time in [GEOGRAPHIC_DAT…" at bounding box center [460, 347] width 151 height 116
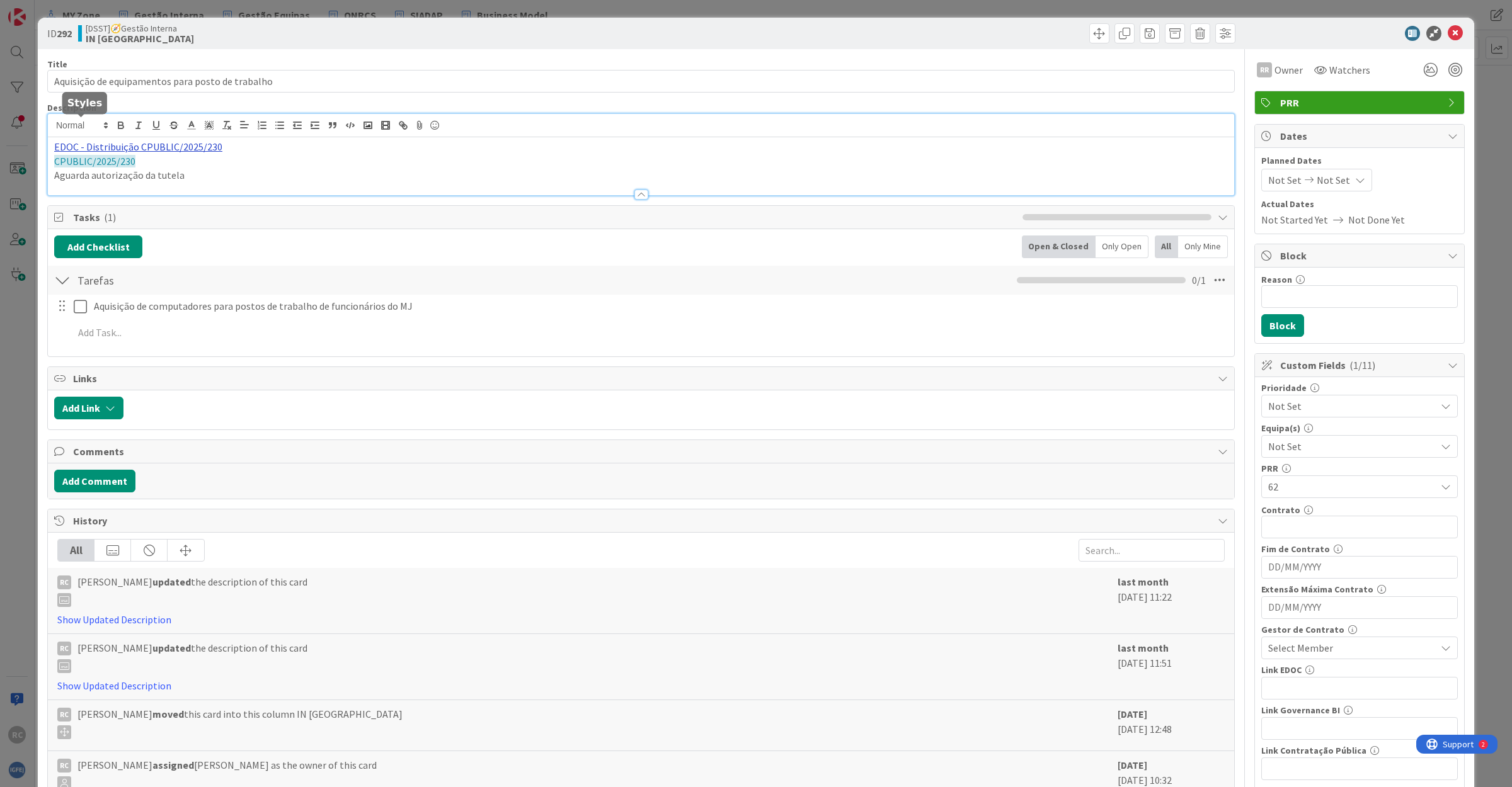
click at [102, 126] on div "EDOC - Distribuição CPUBLIC/2025/230 CPUBLIC/2025/230 Aguarda autorização da tu…" at bounding box center [641, 154] width 1186 height 81
click at [81, 169] on link "[URL]" at bounding box center [71, 171] width 21 height 16
click at [1448, 29] on icon at bounding box center [1455, 33] width 15 height 15
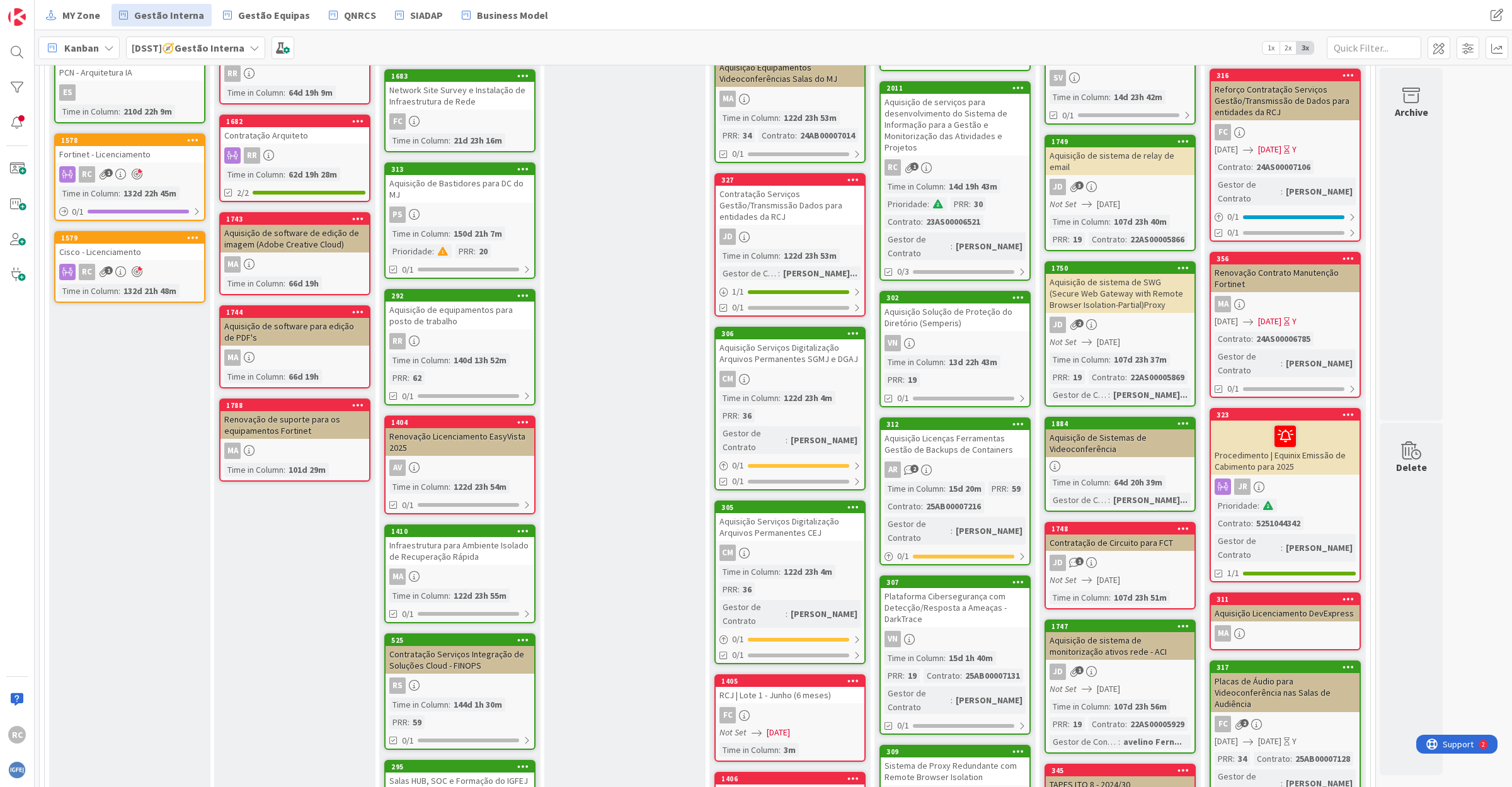
click at [447, 537] on div "Infraestrutura para Ambiente Isolado de Recuperação Rápida" at bounding box center [460, 551] width 149 height 28
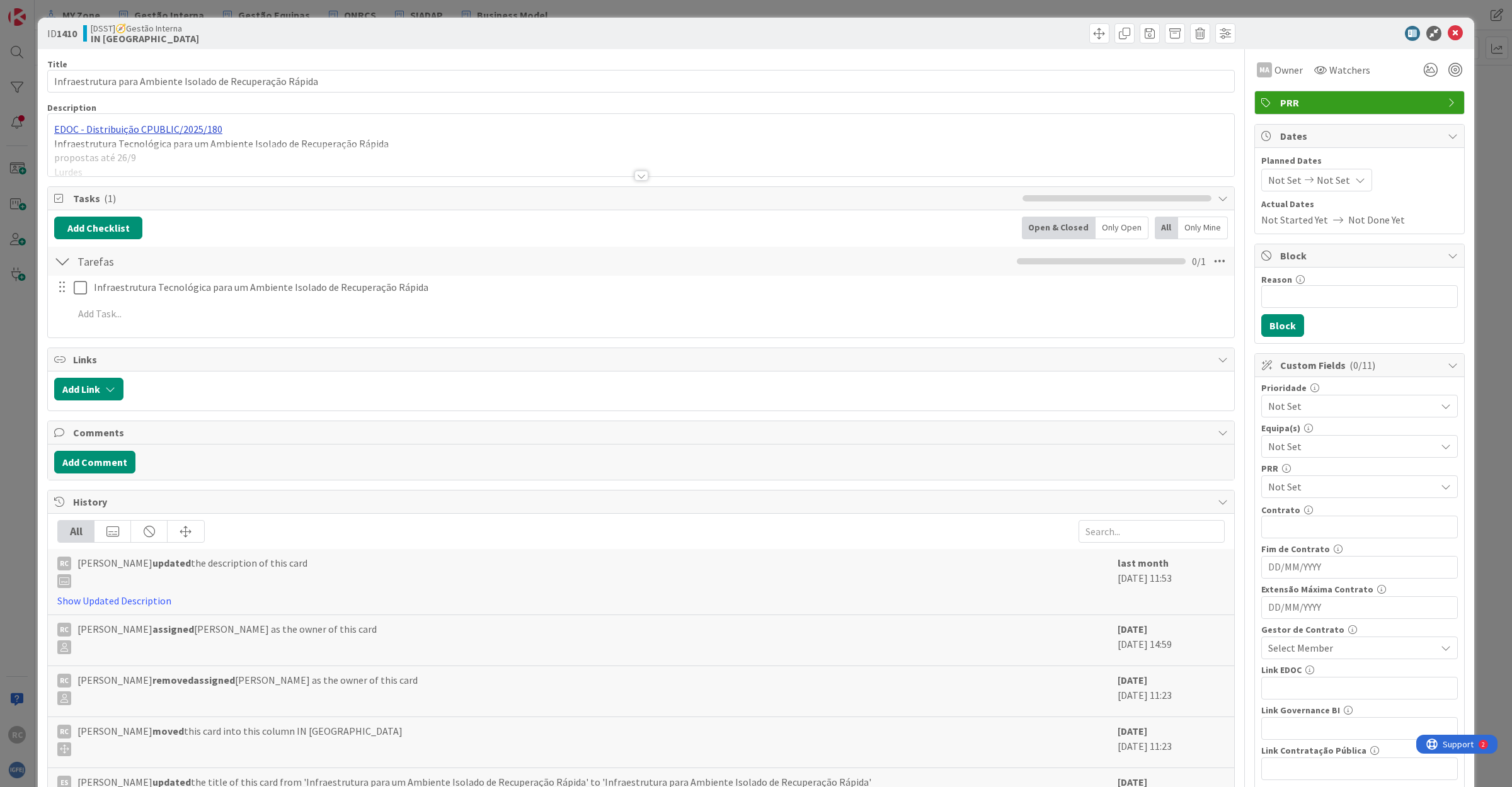
click at [139, 129] on div "EDOC - Distribuição CPUBLIC/2025/180 Infraestrutura Tecnológica para um Ambient…" at bounding box center [641, 145] width 1186 height 62
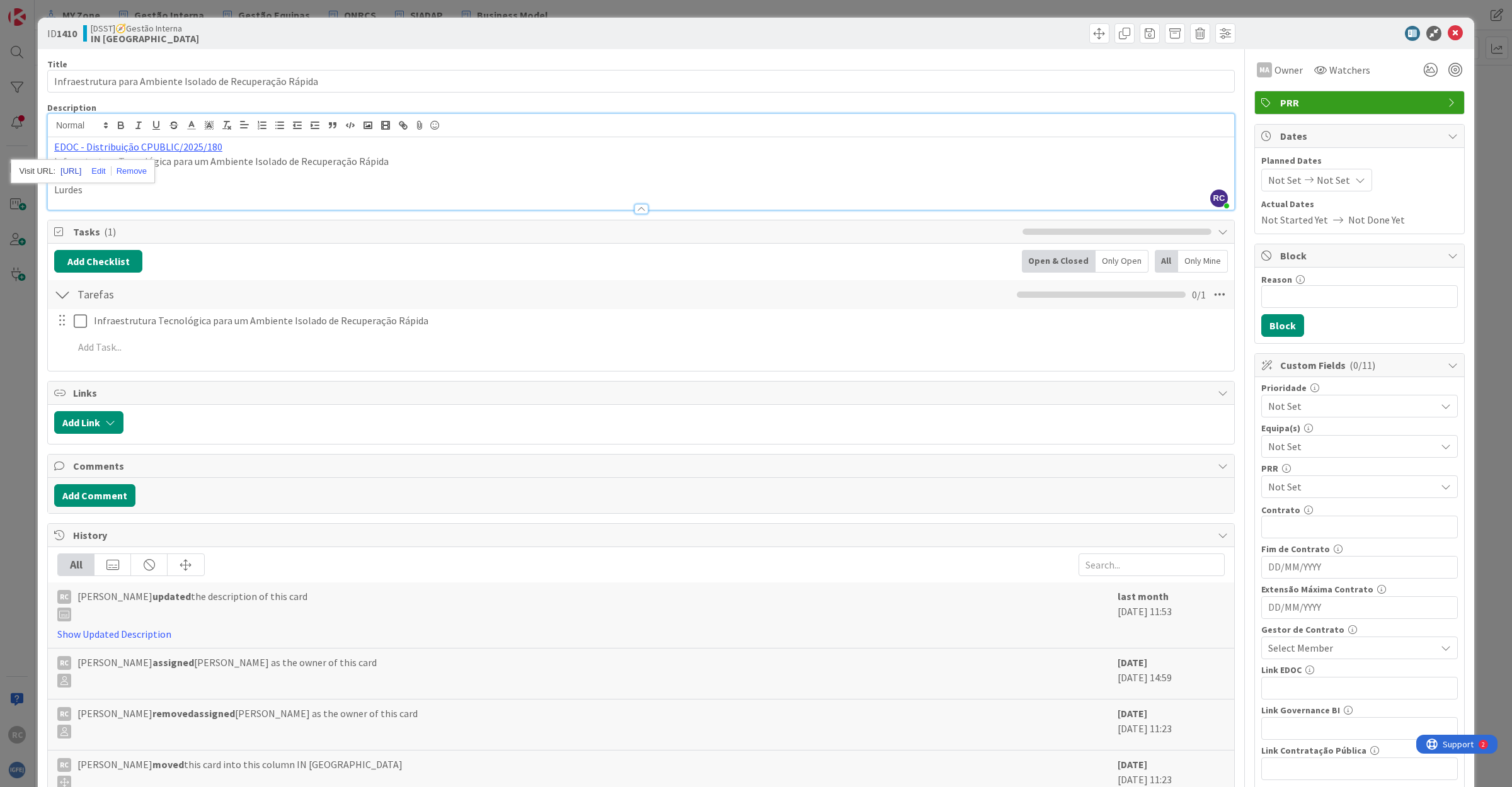
click at [81, 170] on link "[URL]" at bounding box center [71, 171] width 21 height 16
drag, startPoint x: 1440, startPoint y: 33, endPoint x: 1509, endPoint y: 58, distance: 73.4
click at [1448, 33] on icon at bounding box center [1455, 33] width 15 height 15
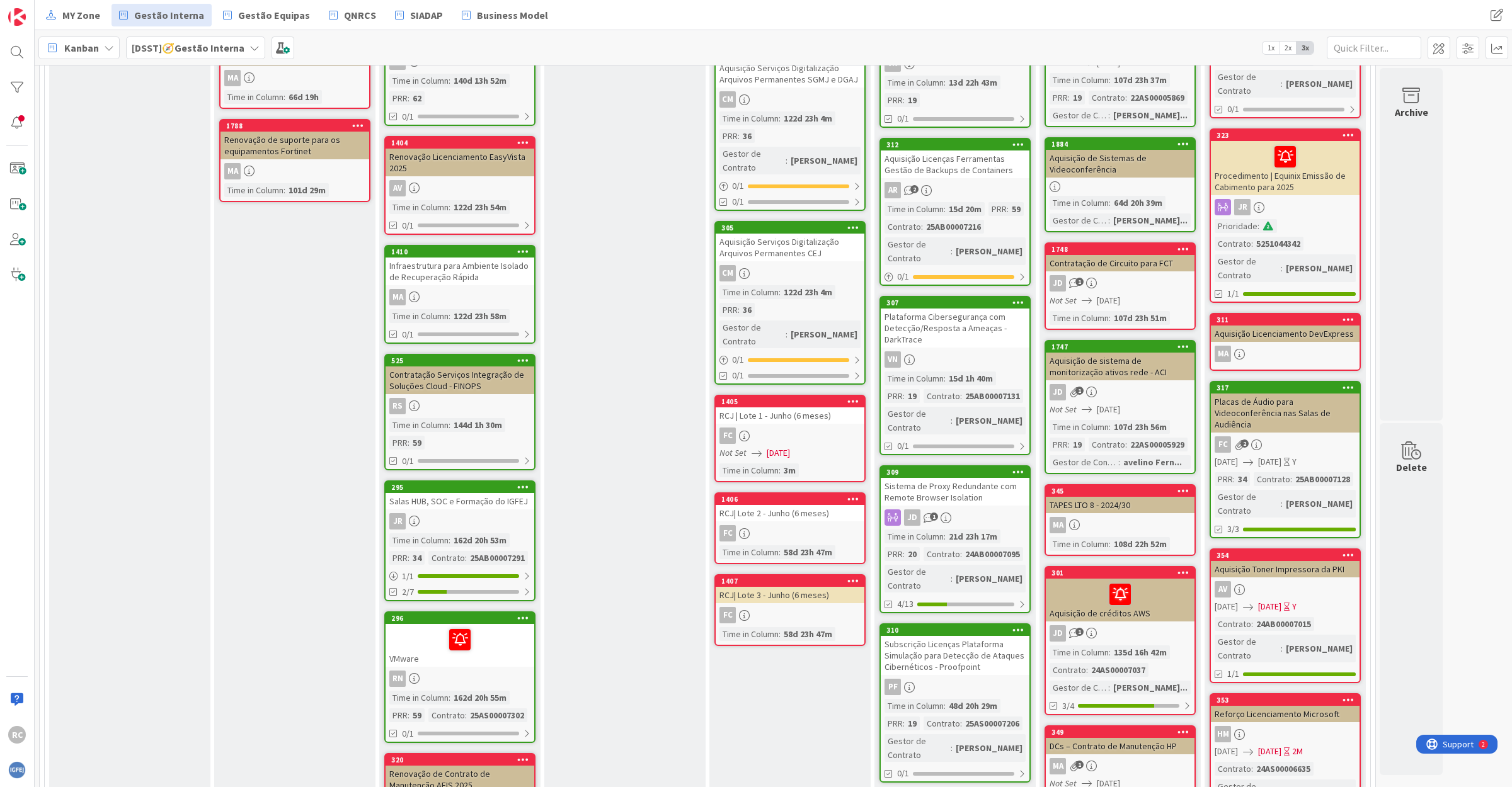
scroll to position [710, 0]
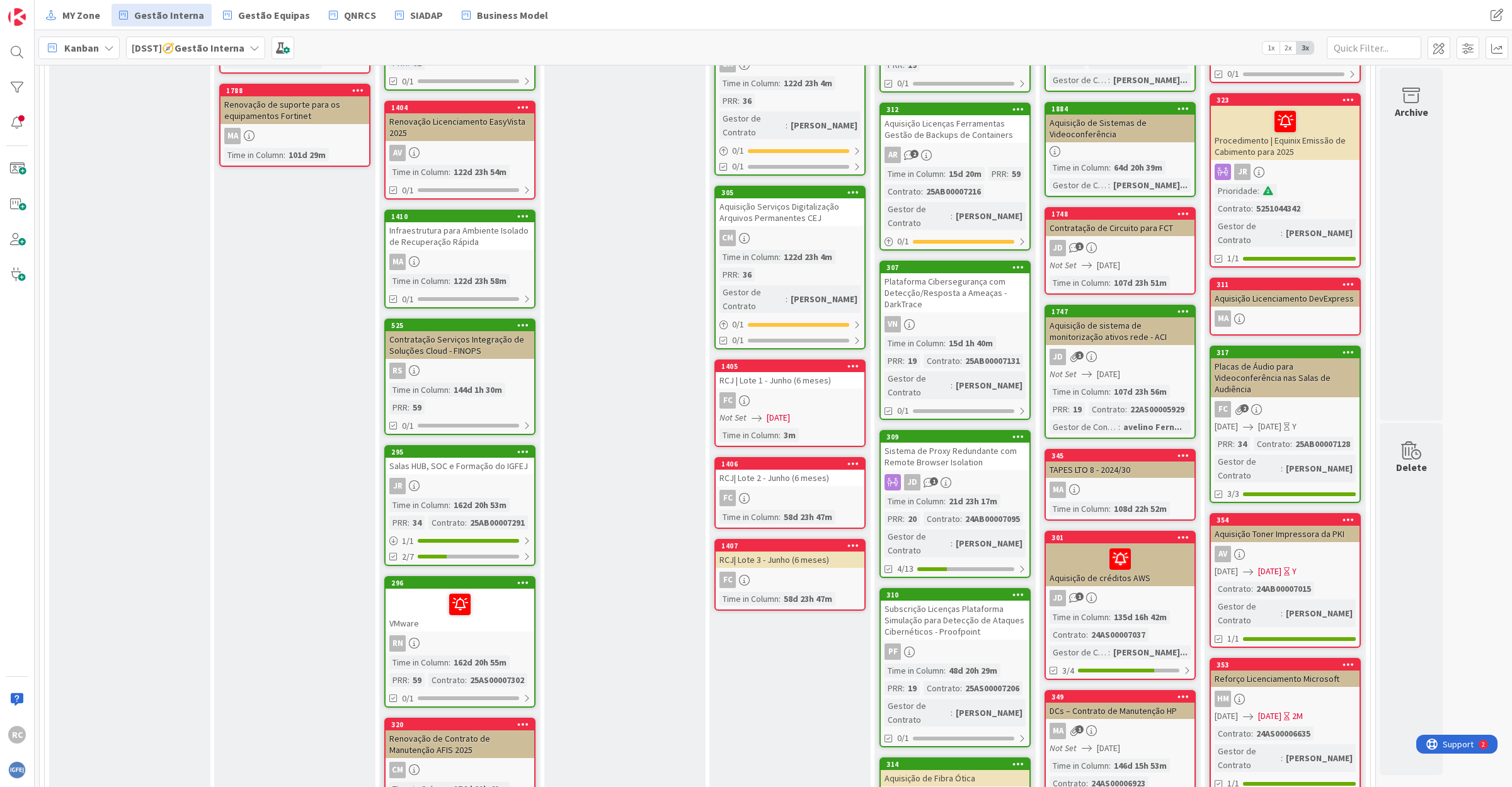
click at [467, 332] on div "Contratação Serviços Integração de Soluções Cloud - FINOPS" at bounding box center [460, 345] width 149 height 28
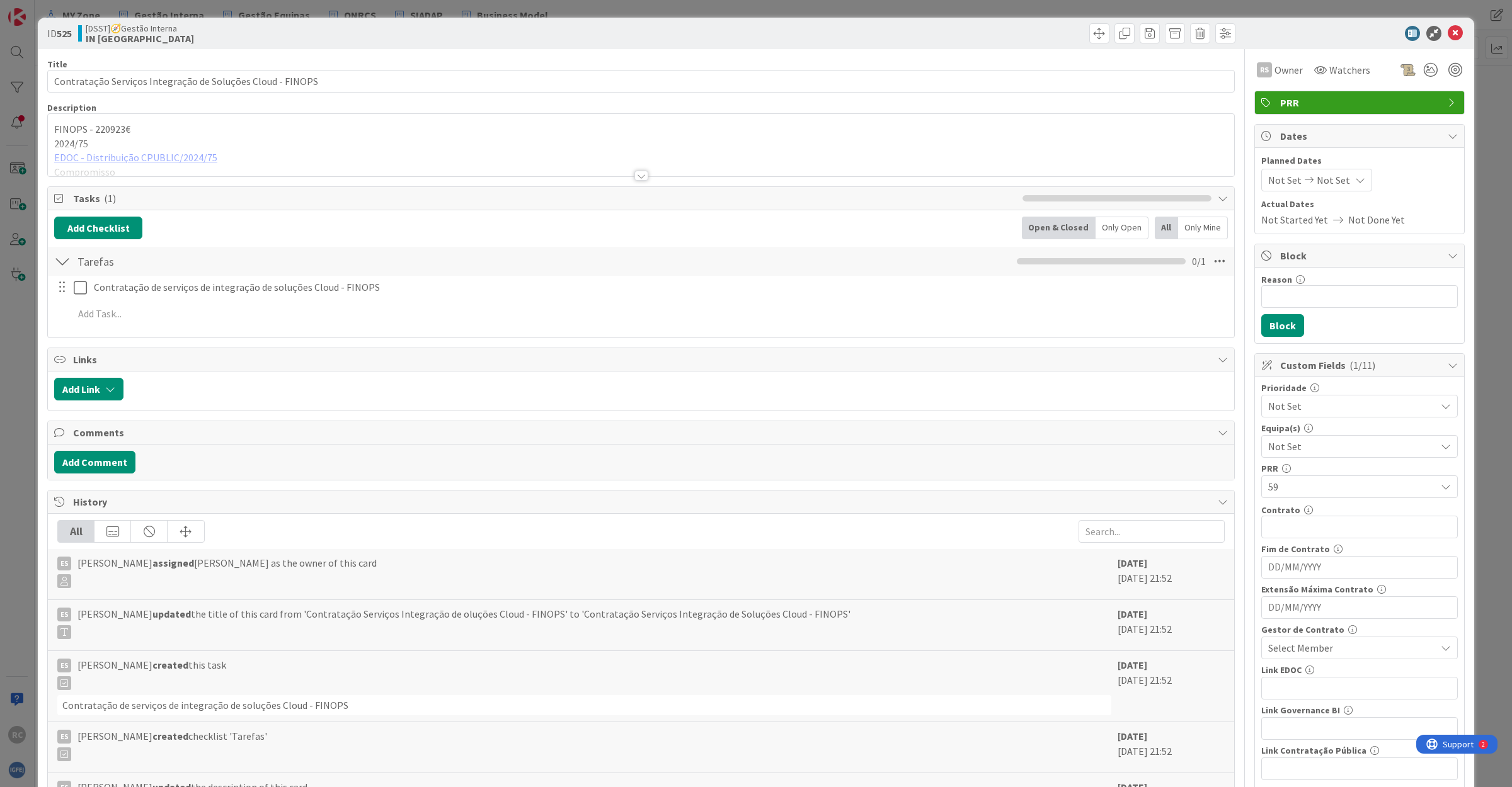
click at [142, 159] on div at bounding box center [641, 160] width 1186 height 32
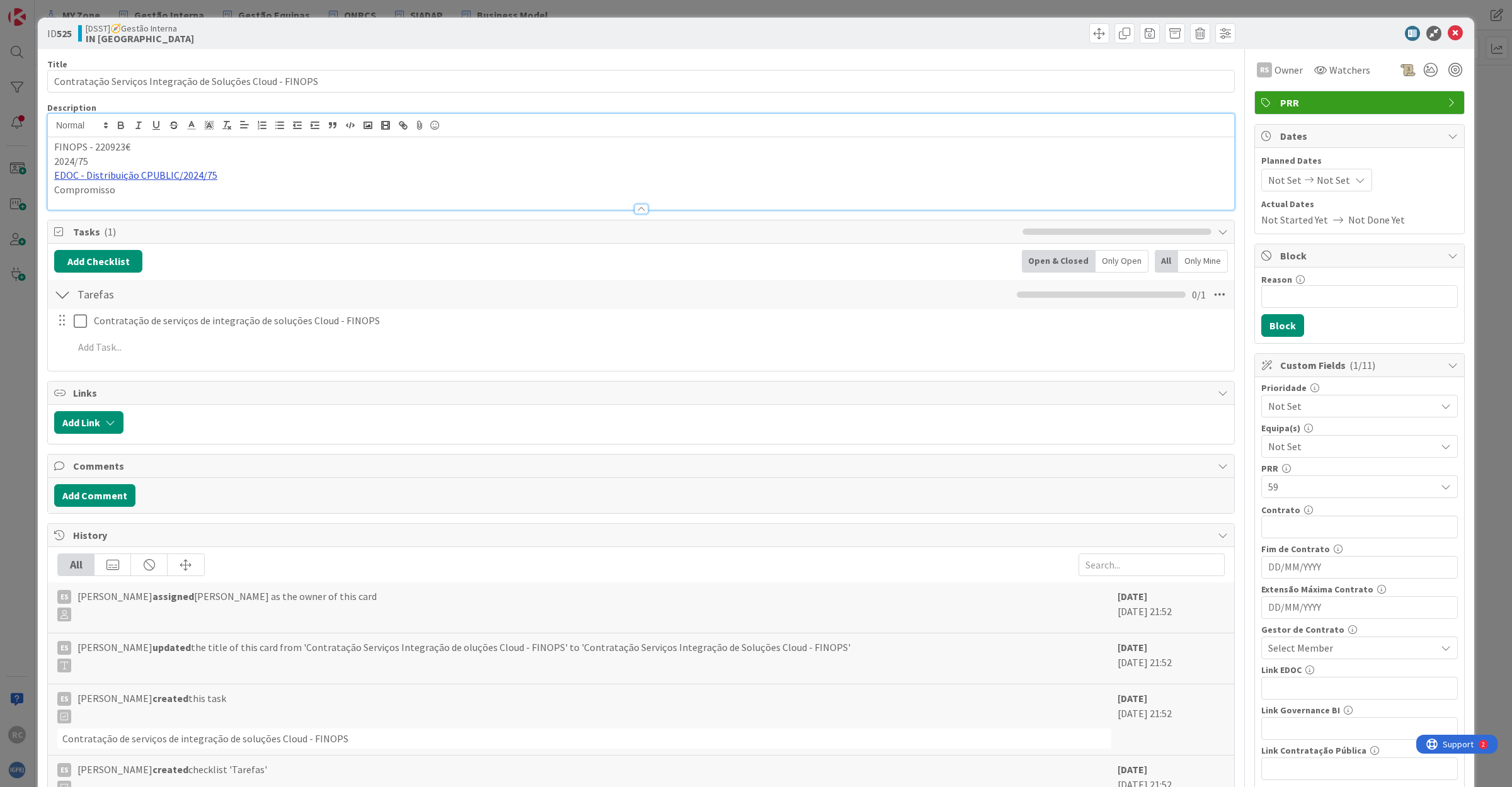
click at [160, 174] on link "EDOC - Distribuição CPUBLIC/2024/75" at bounding box center [136, 175] width 164 height 12
click at [79, 197] on link "[URL]" at bounding box center [68, 200] width 21 height 16
click at [1448, 29] on icon at bounding box center [1455, 33] width 15 height 15
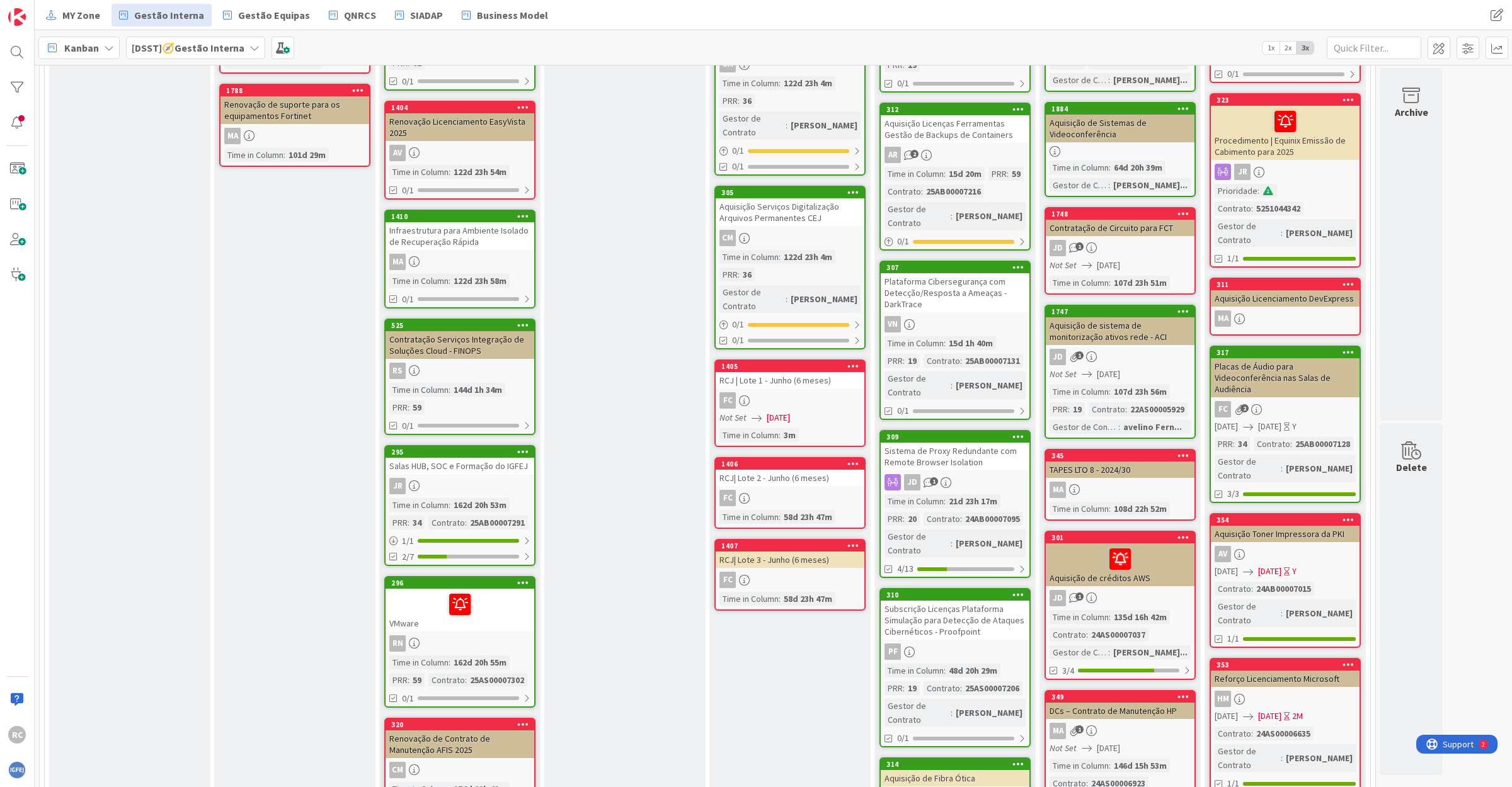
click at [470, 445] on div "295 Salas HUB, SOC e Formação do IGFEJ JR Time in Column : 162d 20h 53m PRR : 3…" at bounding box center [460, 506] width 151 height 121
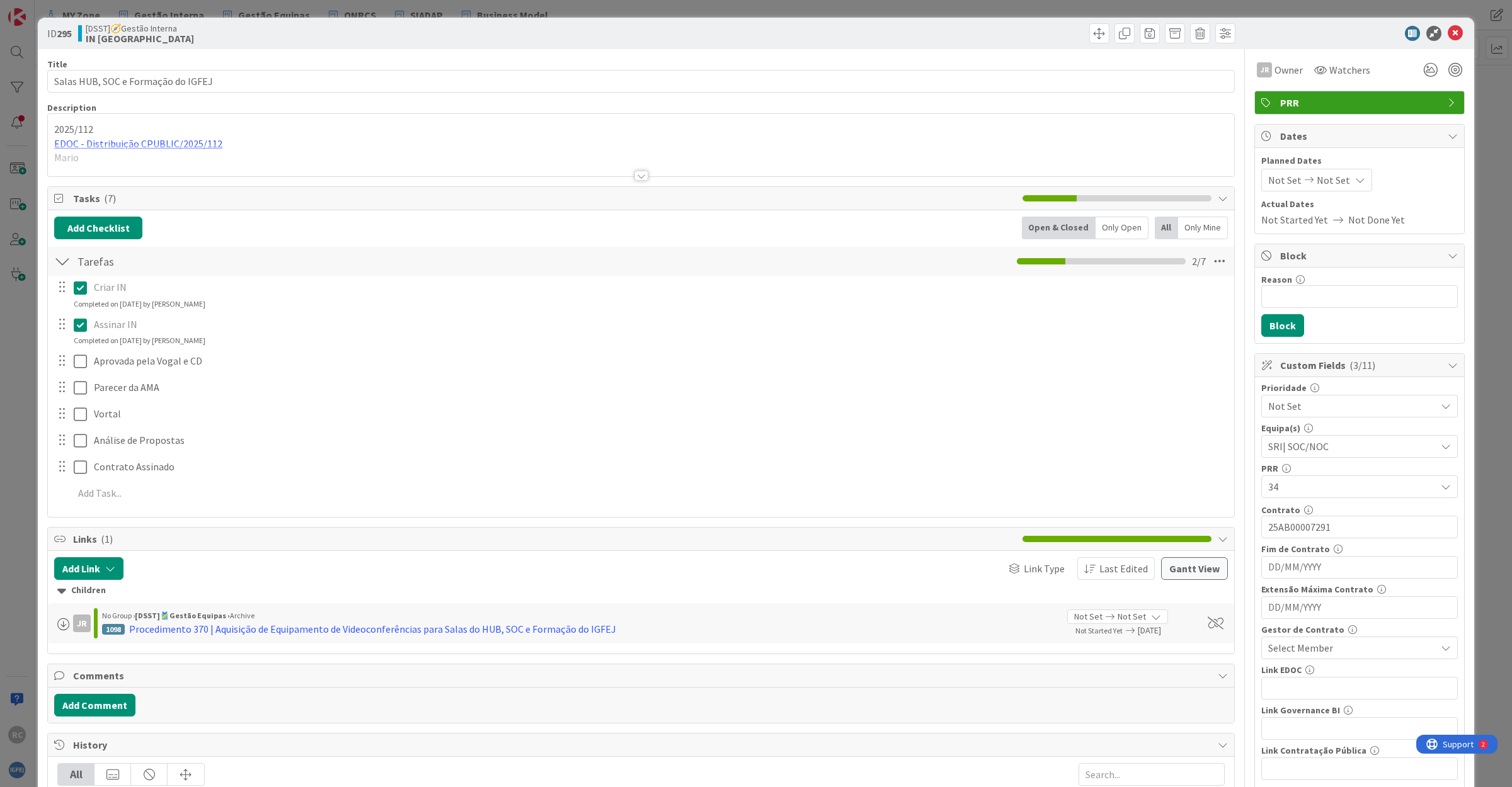
click at [109, 146] on div at bounding box center [641, 160] width 1186 height 32
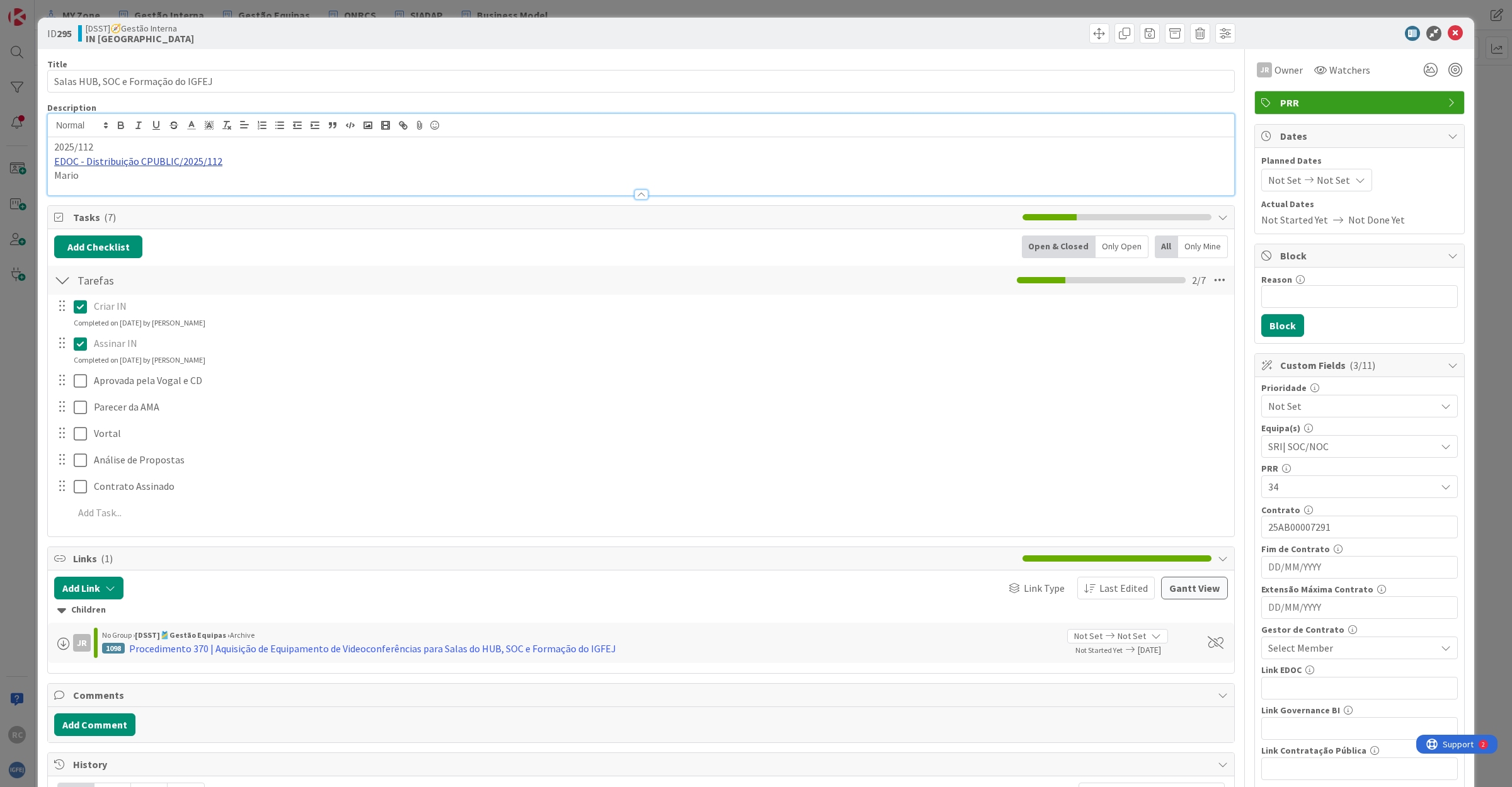
click at [121, 161] on link "EDOC - Distribuição CPUBLIC/2025/112" at bounding box center [138, 161] width 168 height 12
click at [81, 187] on link "[URL]" at bounding box center [71, 185] width 21 height 16
click at [1448, 26] on icon at bounding box center [1455, 33] width 15 height 15
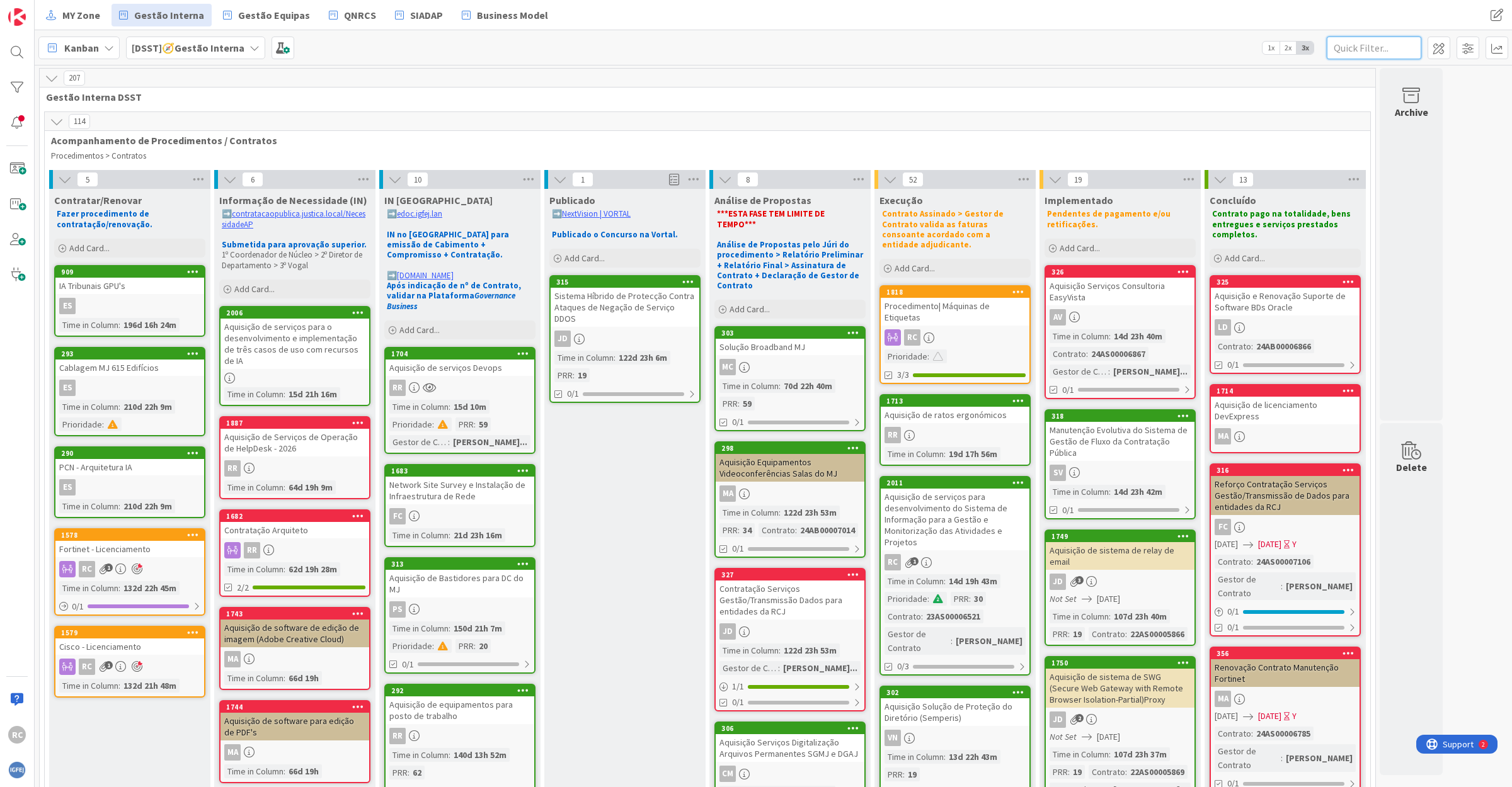
click at [1361, 46] on input "text" at bounding box center [1374, 47] width 95 height 22
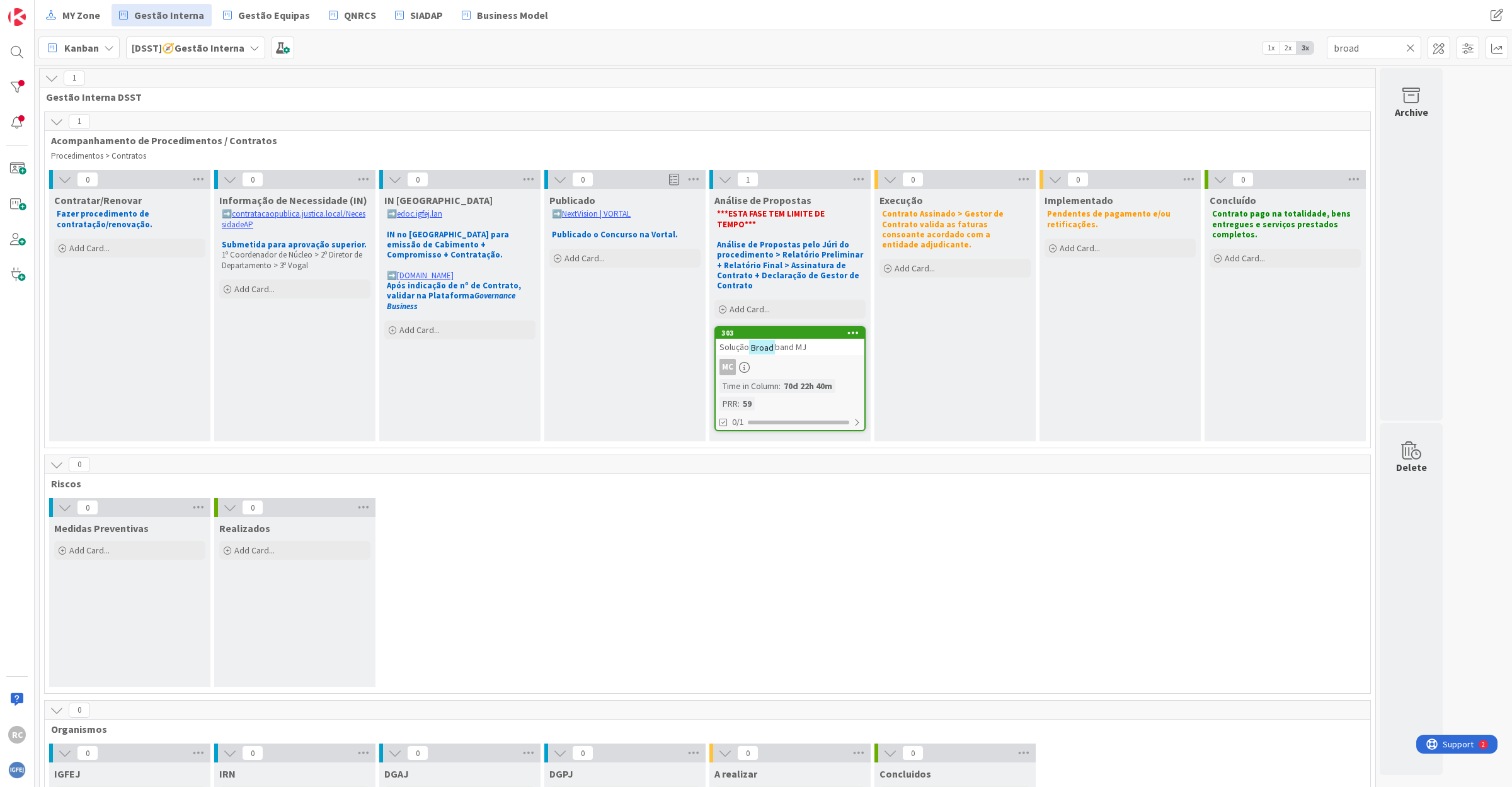
click at [783, 337] on div "303 Solução Broad band MJ mc Time in Column : 70d 22h 40m PRR : 59 0/1" at bounding box center [790, 379] width 151 height 105
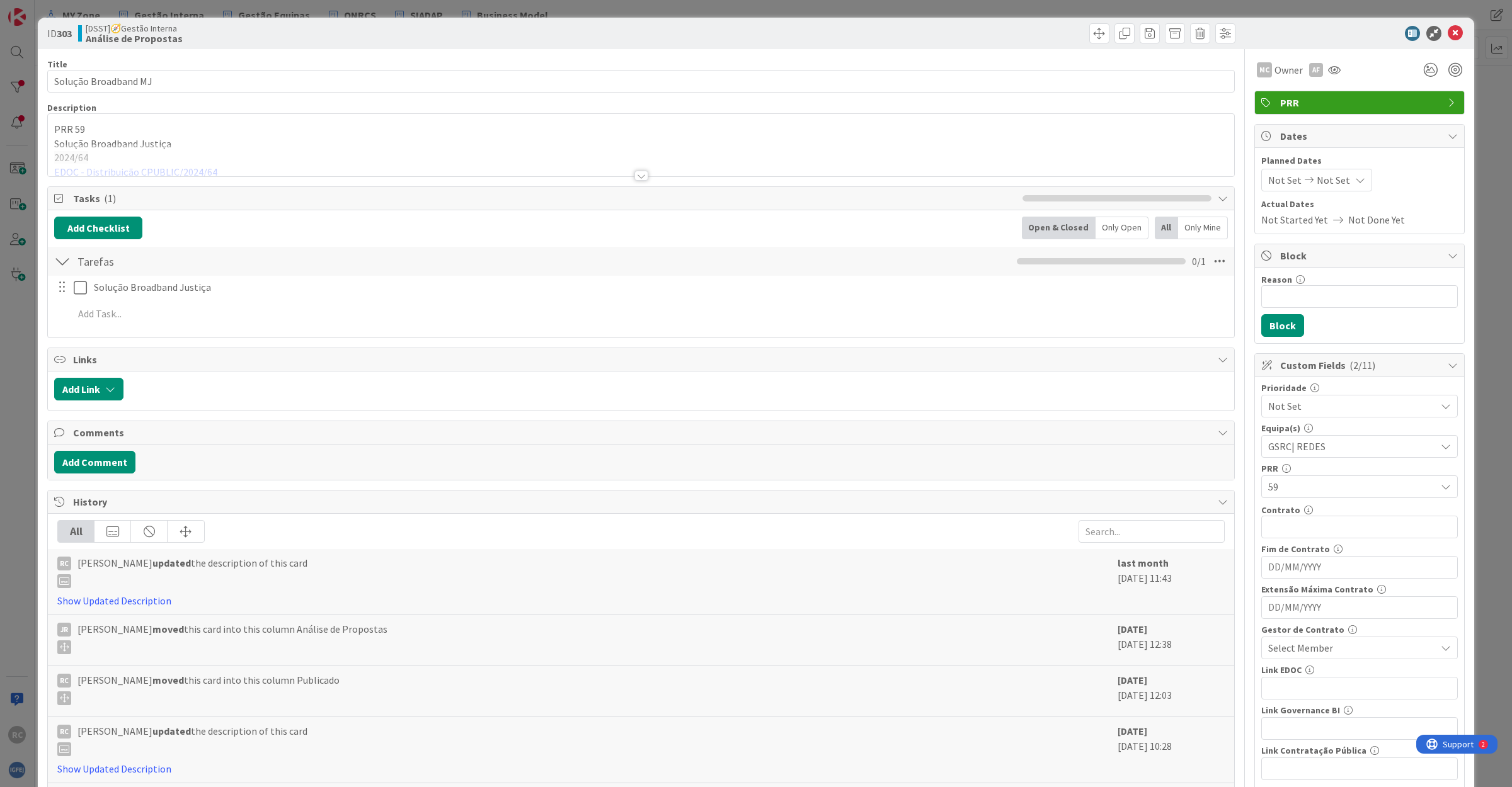
click at [325, 153] on div at bounding box center [641, 160] width 1186 height 32
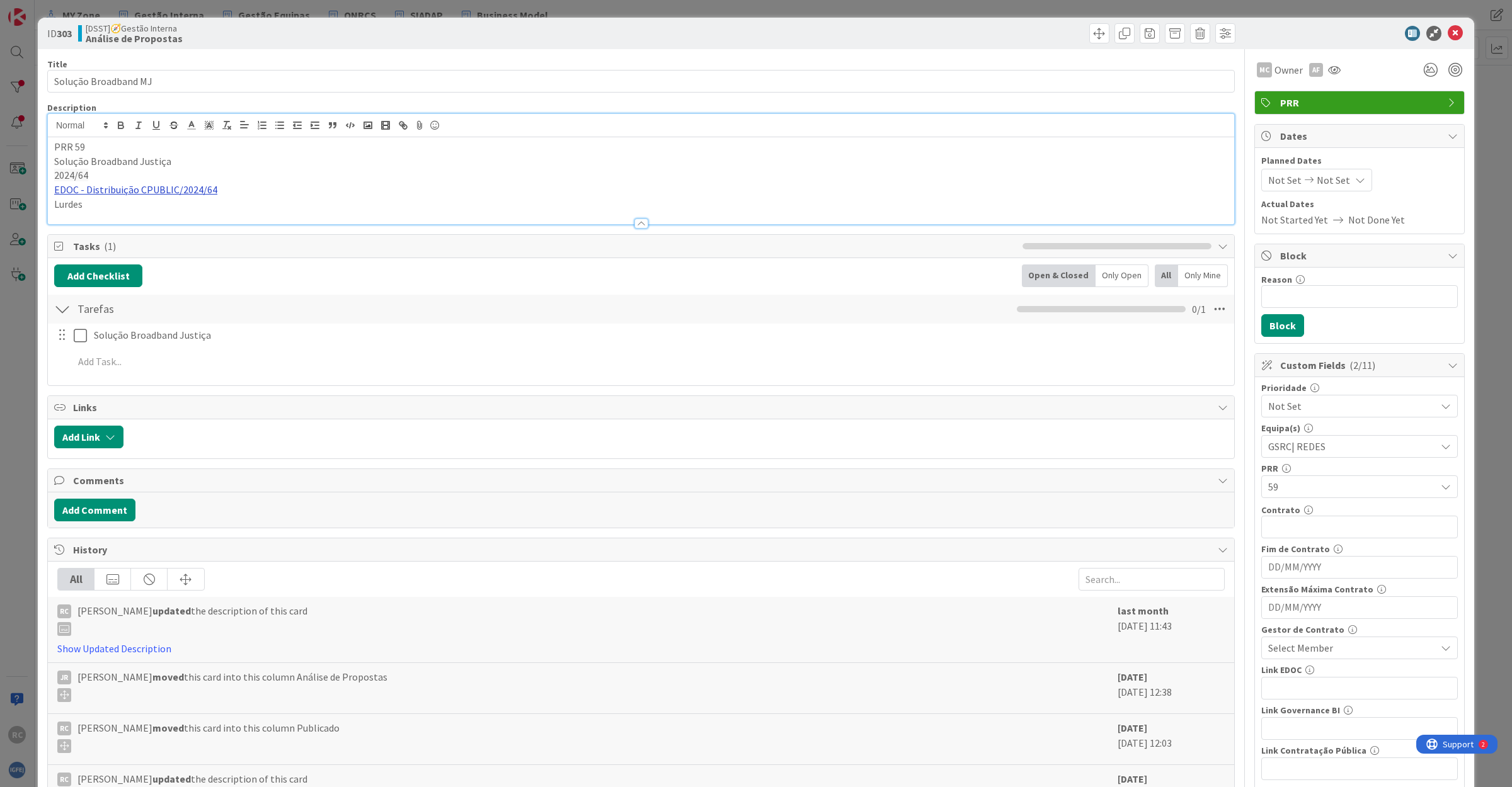
click at [143, 191] on link "EDOC - Distribuição CPUBLIC/2024/64" at bounding box center [136, 190] width 164 height 12
click at [79, 213] on link "[URL]" at bounding box center [68, 214] width 21 height 16
click at [1448, 32] on icon at bounding box center [1455, 33] width 15 height 15
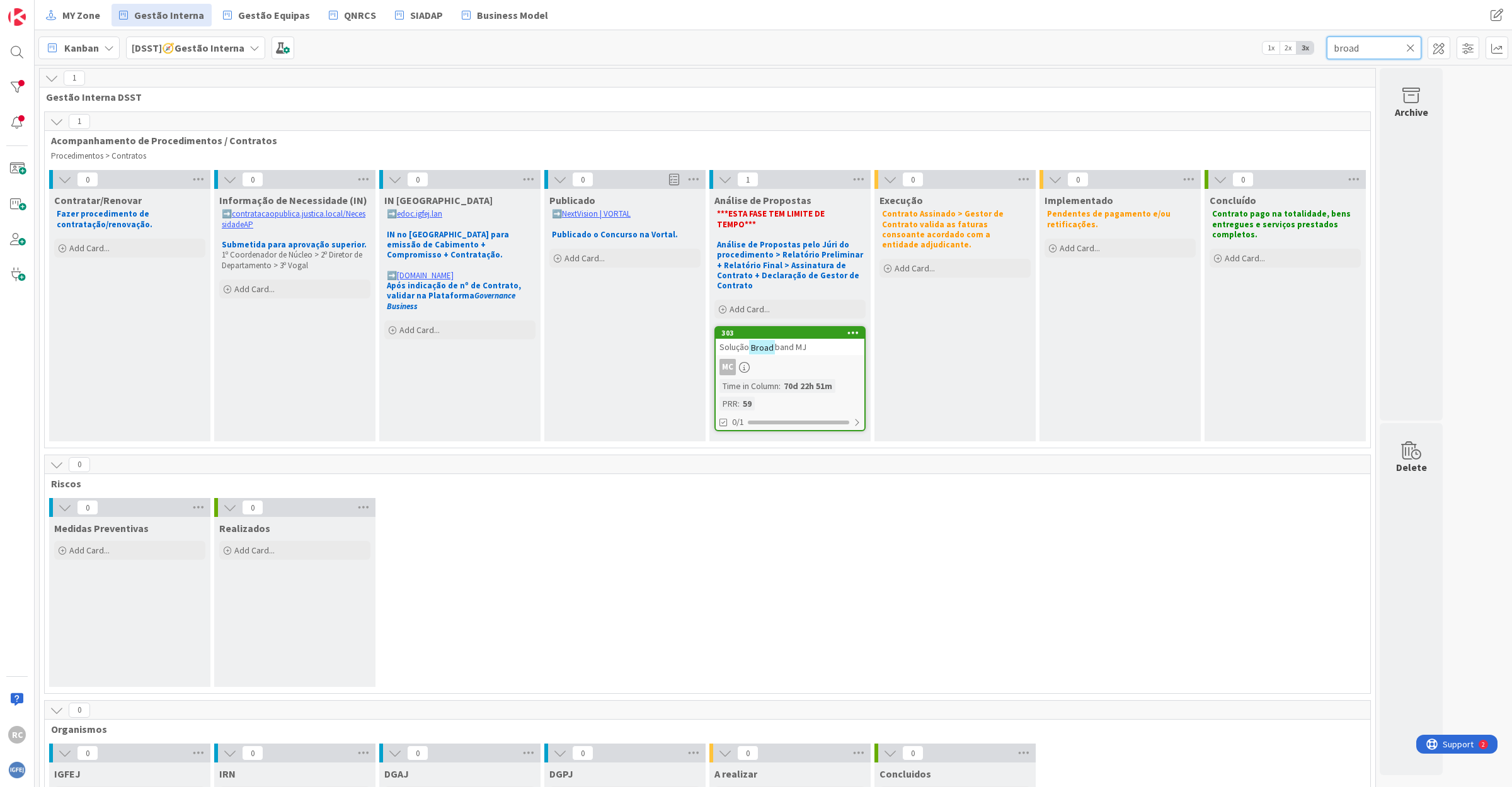
click at [1342, 48] on input "broad" at bounding box center [1374, 47] width 95 height 22
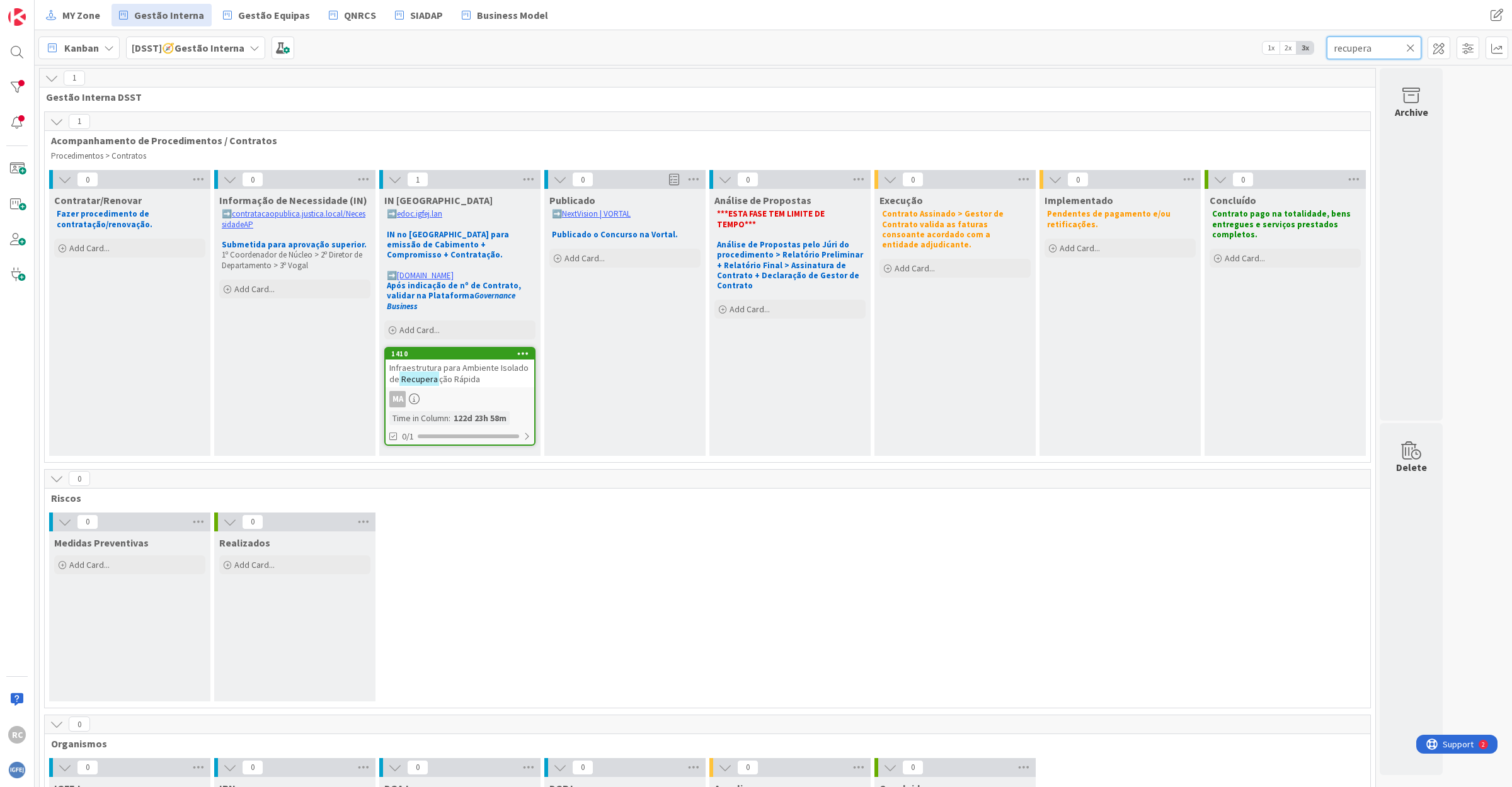
type input "recupera"
click at [439, 373] on span "ção Rápida" at bounding box center [459, 379] width 41 height 12
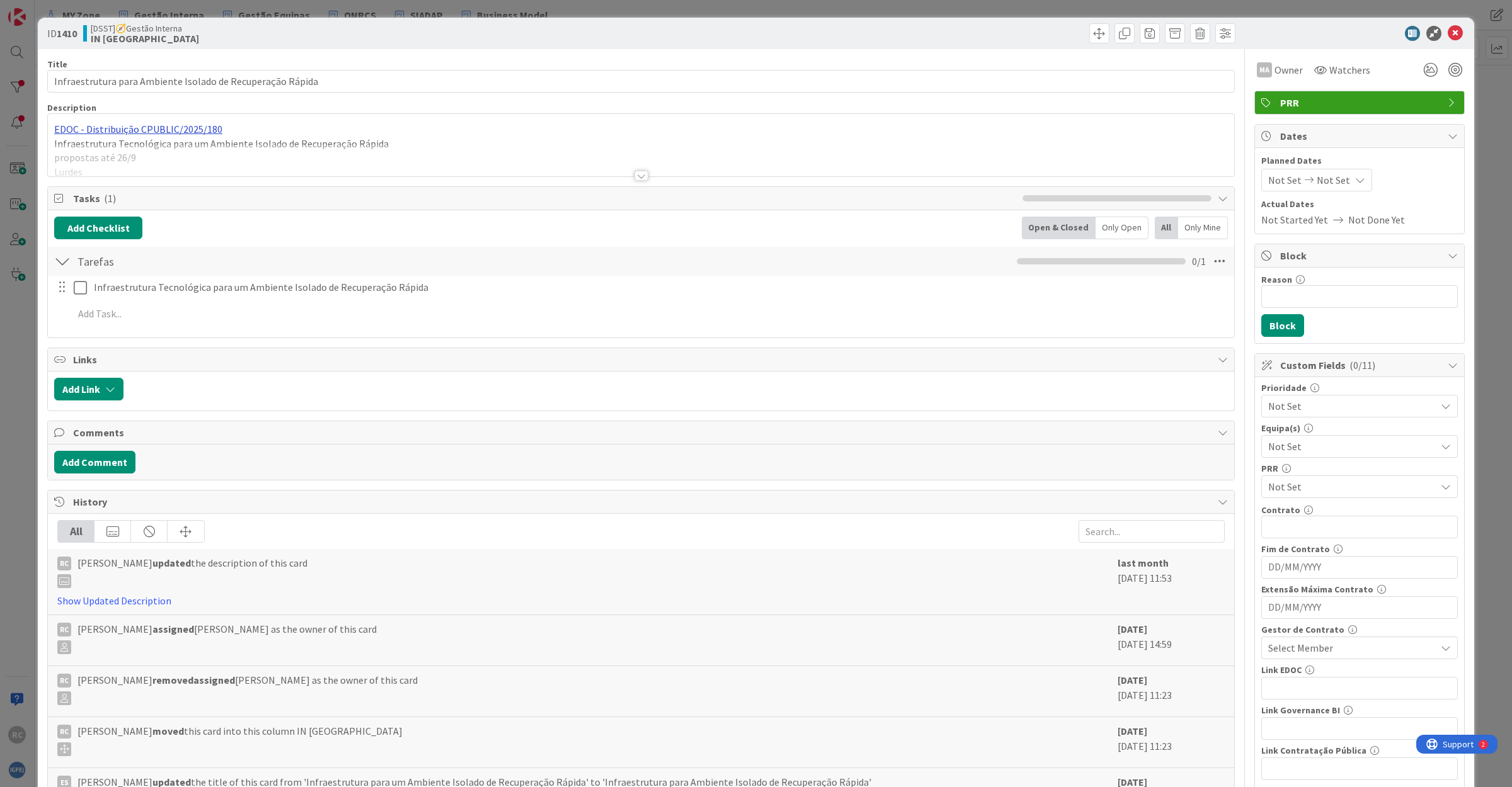
click at [148, 136] on div "EDOC - Distribuição CPUBLIC/2025/180 Infraestrutura Tecnológica para um Ambient…" at bounding box center [641, 145] width 1186 height 62
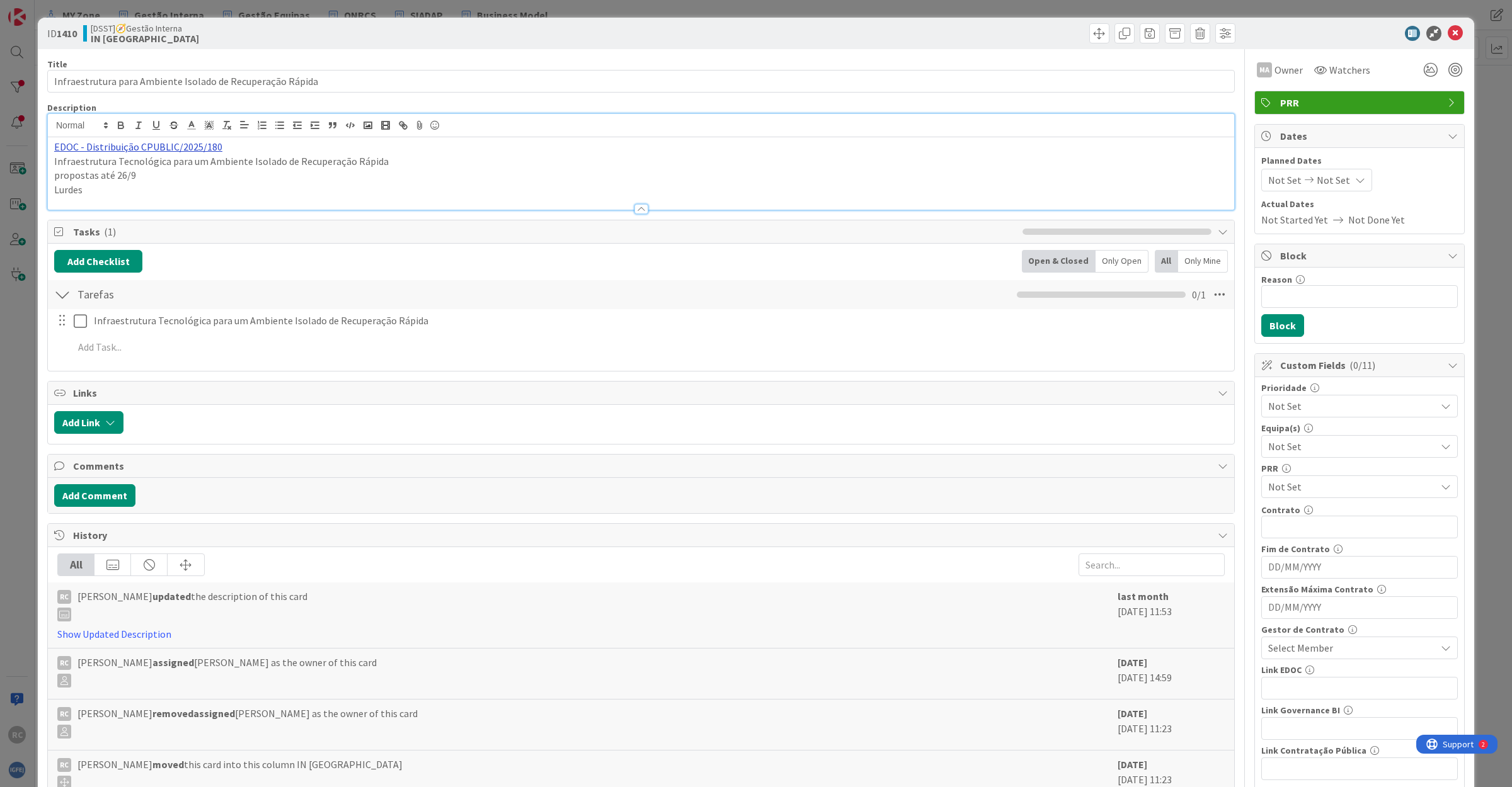
click at [153, 153] on link "EDOC - Distribuição CPUBLIC/2025/180" at bounding box center [138, 146] width 168 height 12
click at [81, 167] on link "[URL]" at bounding box center [71, 171] width 21 height 16
click at [1448, 36] on icon at bounding box center [1455, 33] width 15 height 15
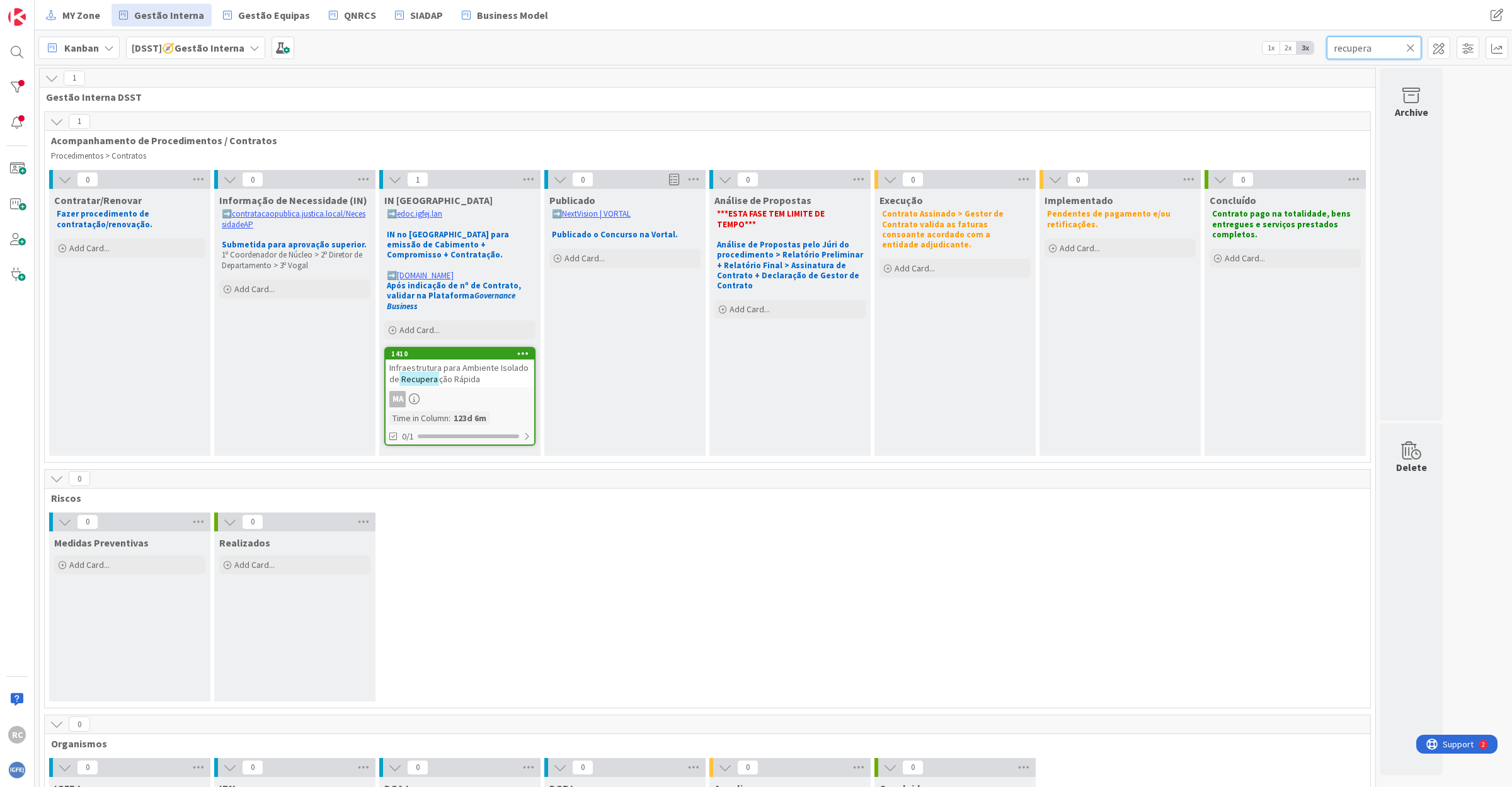
click at [1368, 49] on input "recupera" at bounding box center [1374, 47] width 95 height 22
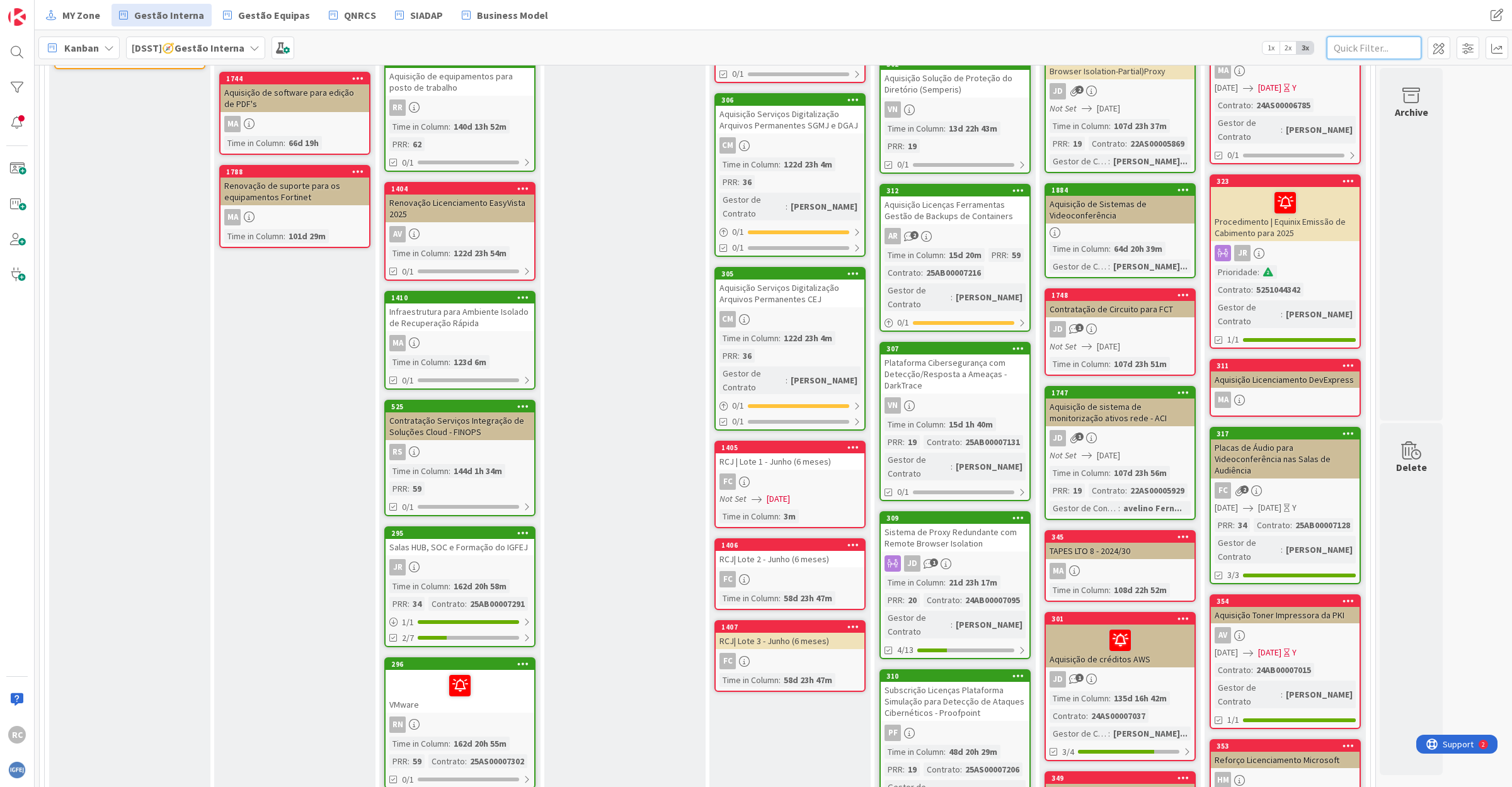
scroll to position [314, 0]
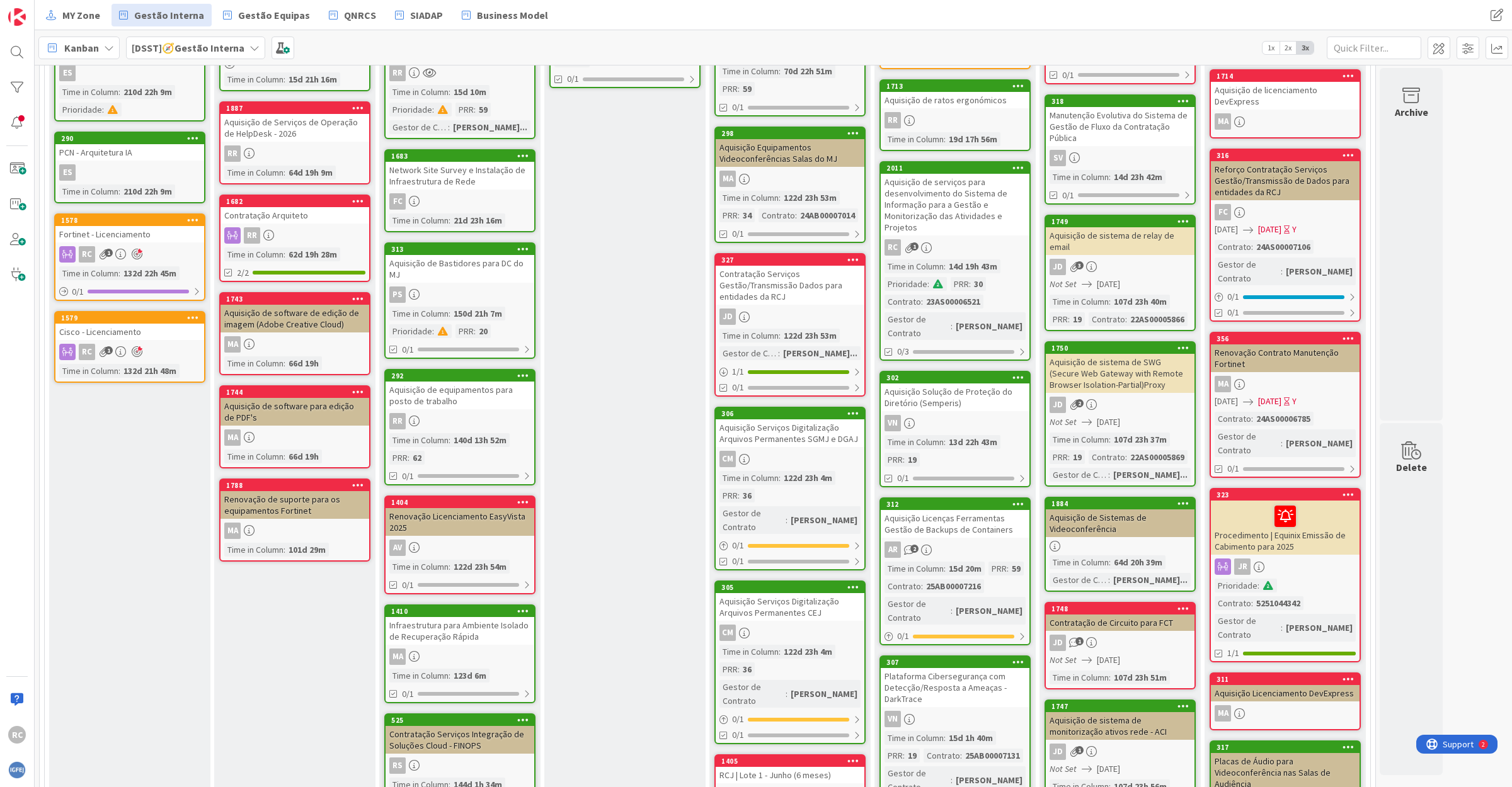
click at [250, 48] on icon at bounding box center [254, 47] width 10 height 10
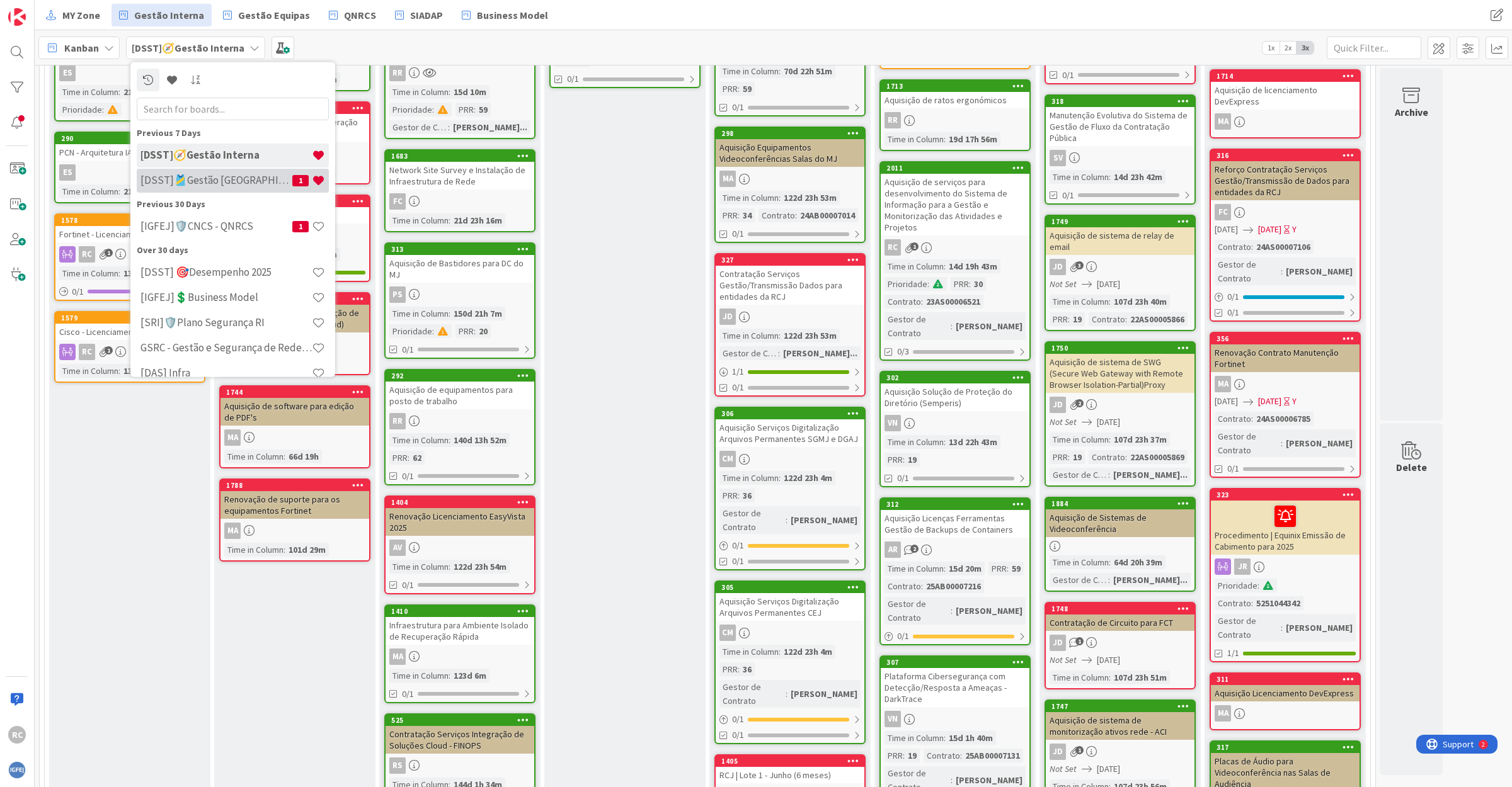
click at [227, 180] on h4 "[DSST]🎽Gestão [GEOGRAPHIC_DATA]" at bounding box center [216, 180] width 152 height 12
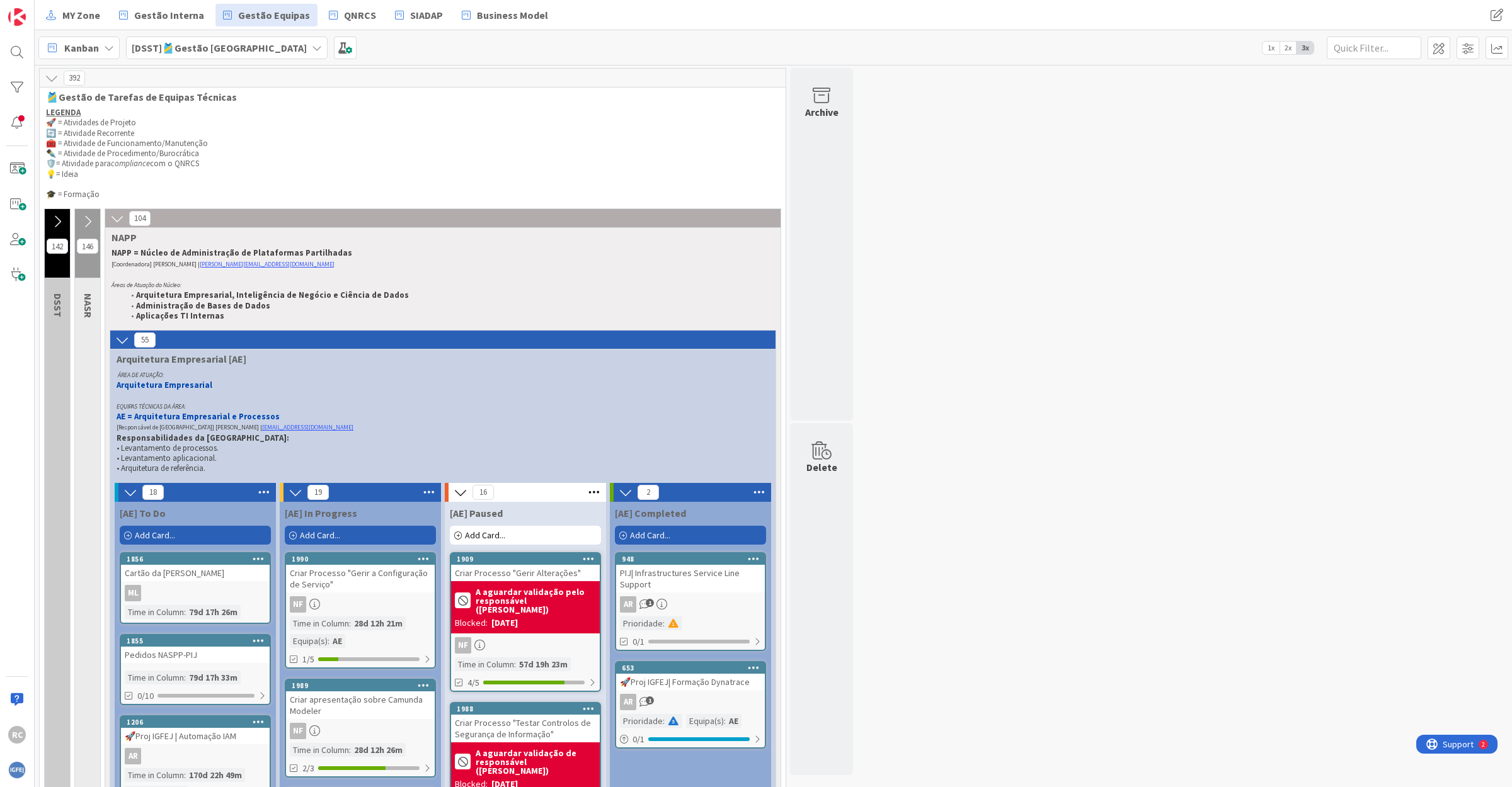
click at [57, 220] on icon at bounding box center [57, 222] width 14 height 14
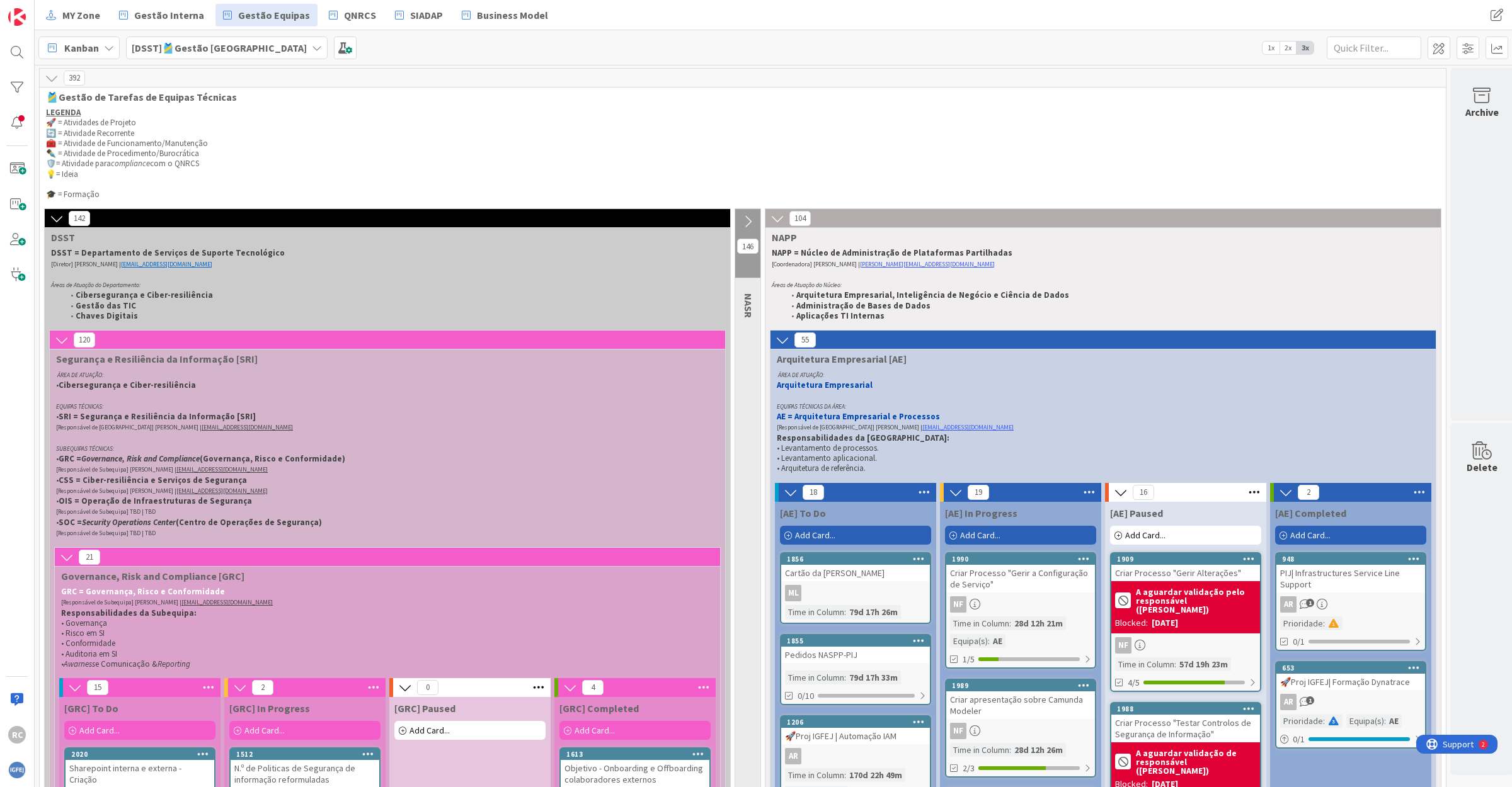
click at [312, 49] on icon at bounding box center [316, 47] width 10 height 10
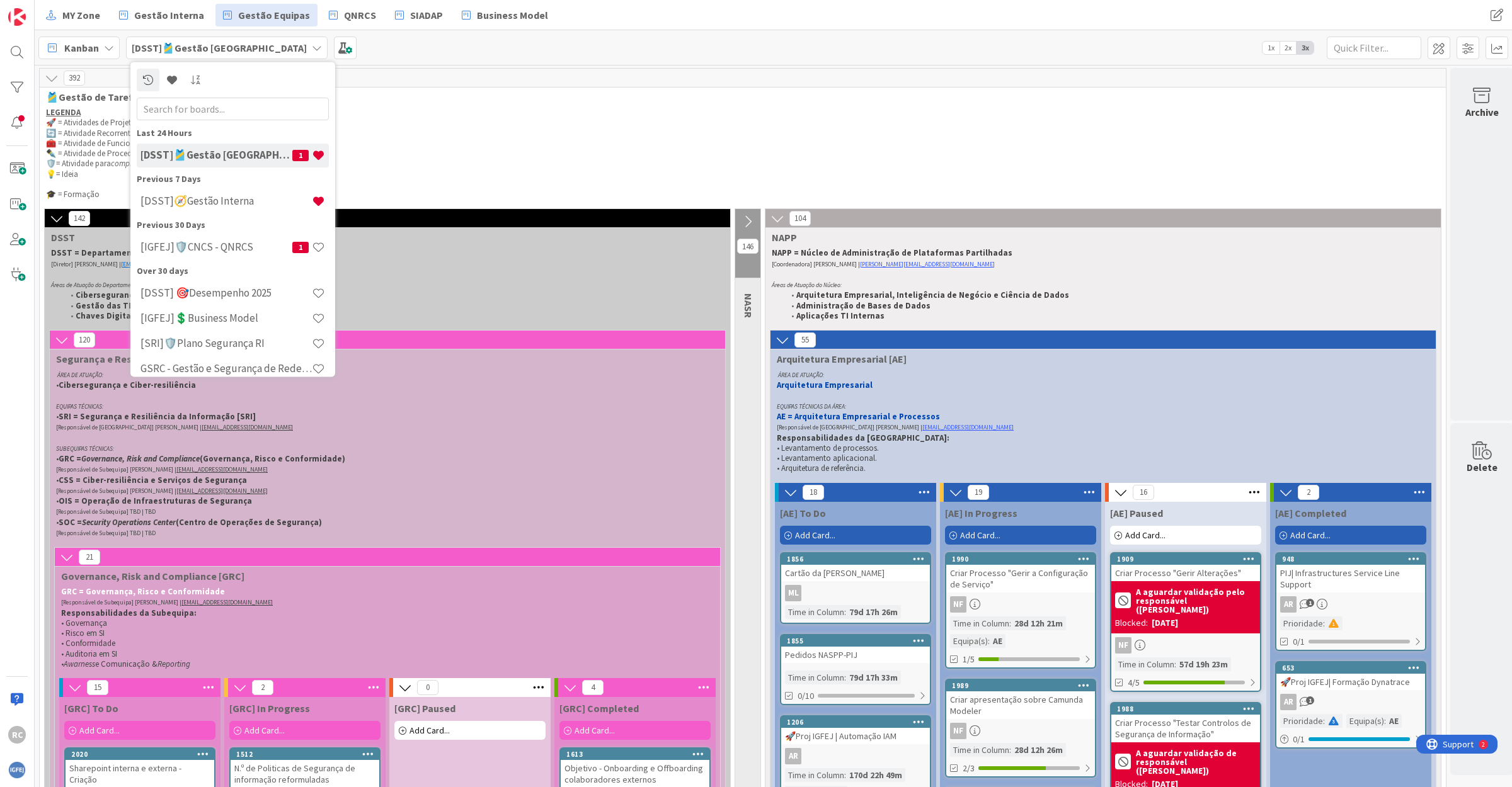
click at [312, 49] on icon at bounding box center [316, 47] width 10 height 10
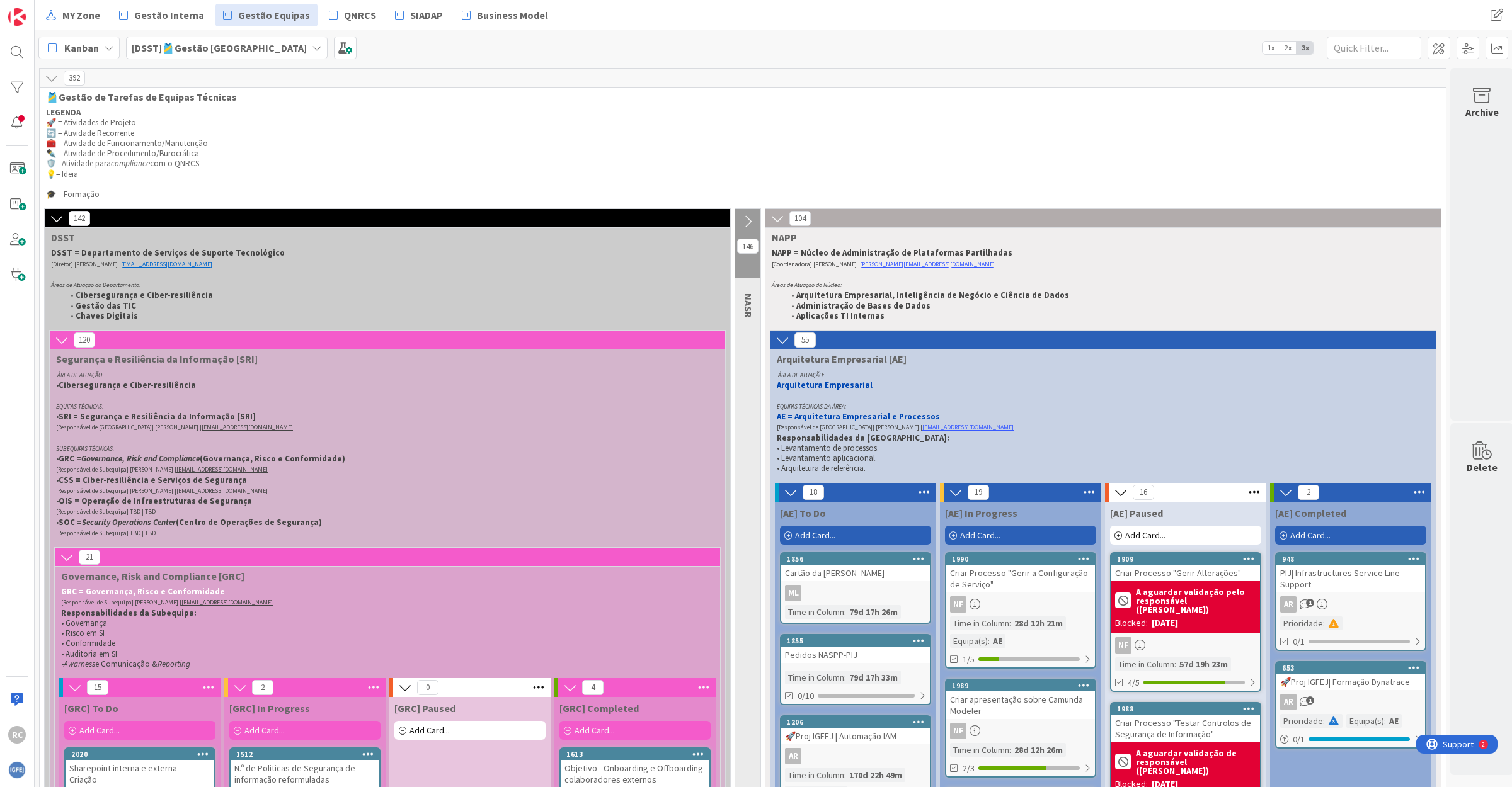
click at [105, 47] on icon at bounding box center [108, 47] width 10 height 10
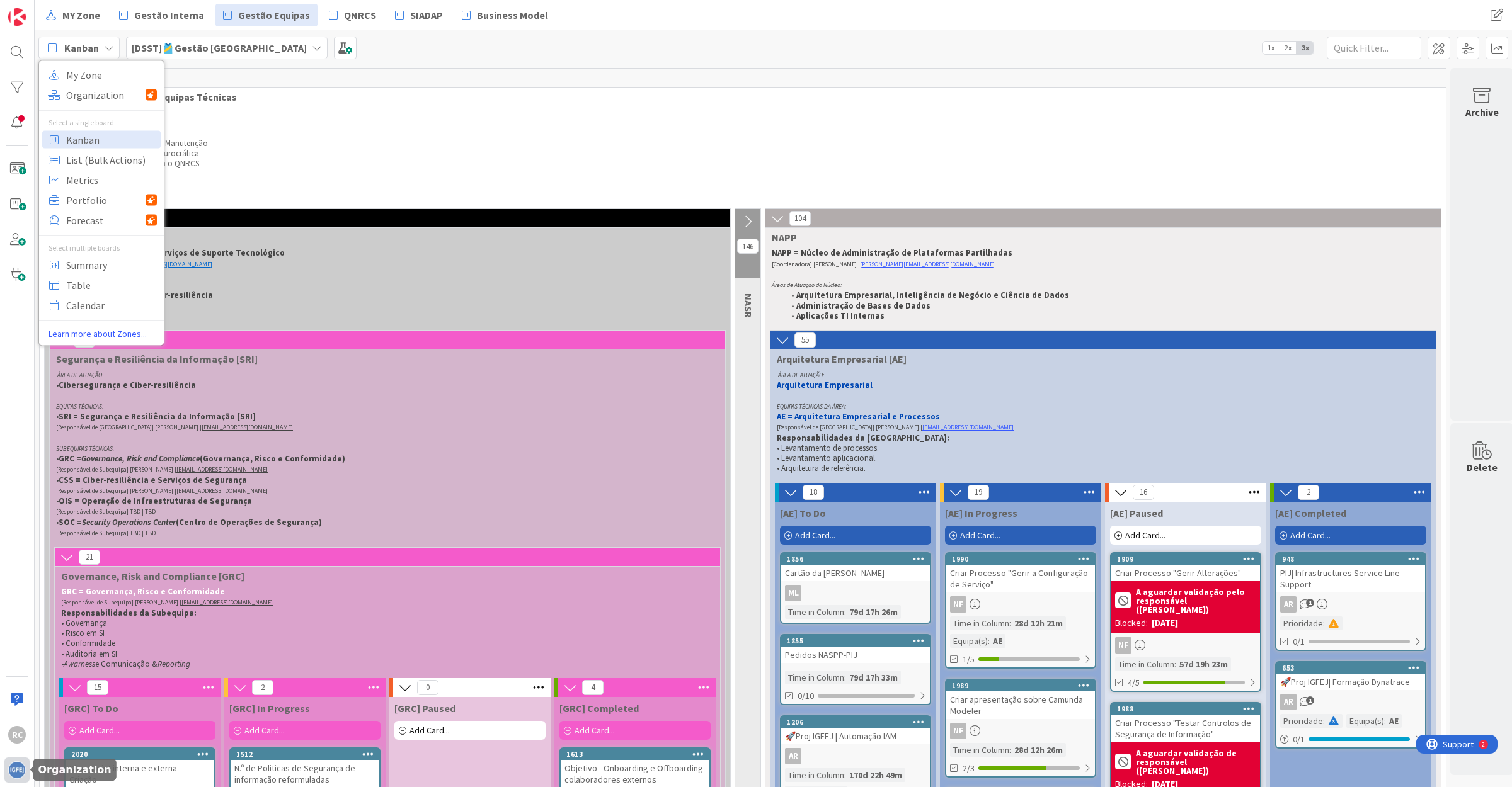
click at [13, 766] on img at bounding box center [17, 770] width 18 height 18
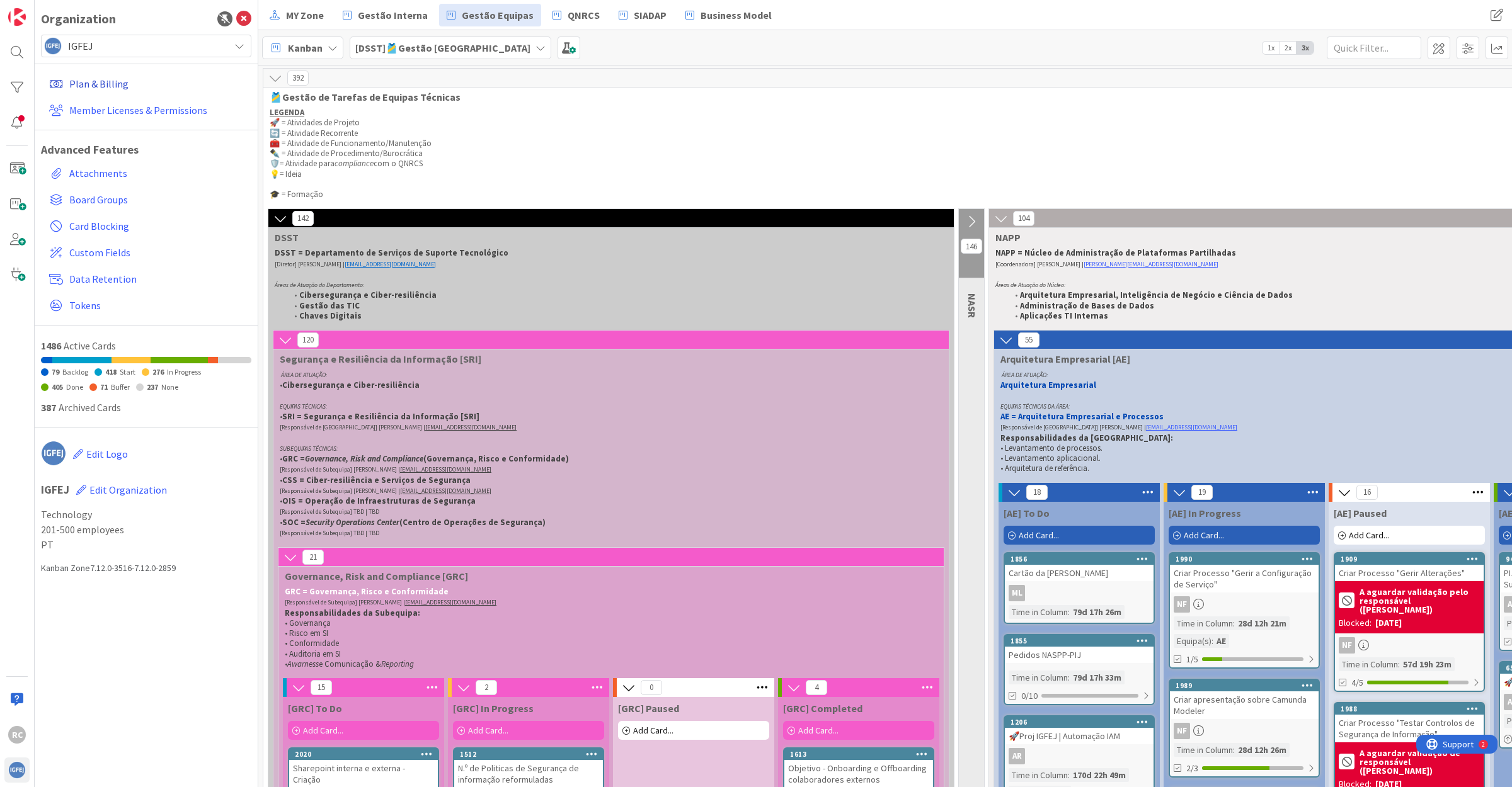
click at [117, 80] on link "Plan & Billing" at bounding box center [147, 83] width 207 height 22
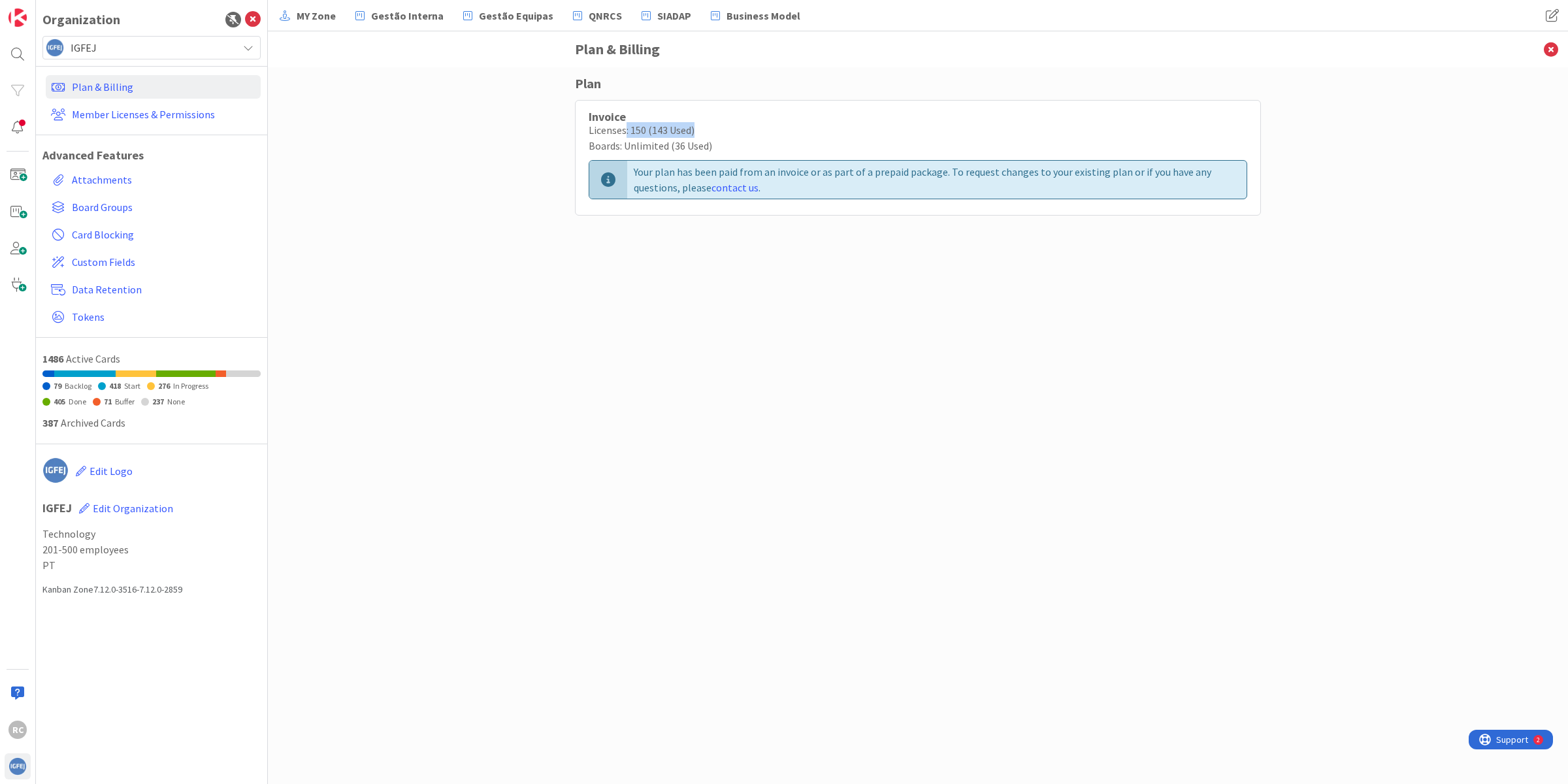
drag, startPoint x: 626, startPoint y: 129, endPoint x: 739, endPoint y: 126, distance: 113.0
click at [739, 126] on div "Licenses: 150 (143 Used)" at bounding box center [917, 130] width 658 height 16
drag, startPoint x: 658, startPoint y: 173, endPoint x: 1140, endPoint y: 163, distance: 482.1
click at [1140, 163] on div "Your plan has been paid from an invoice or as part of a prepaid package. To req…" at bounding box center [936, 179] width 619 height 38
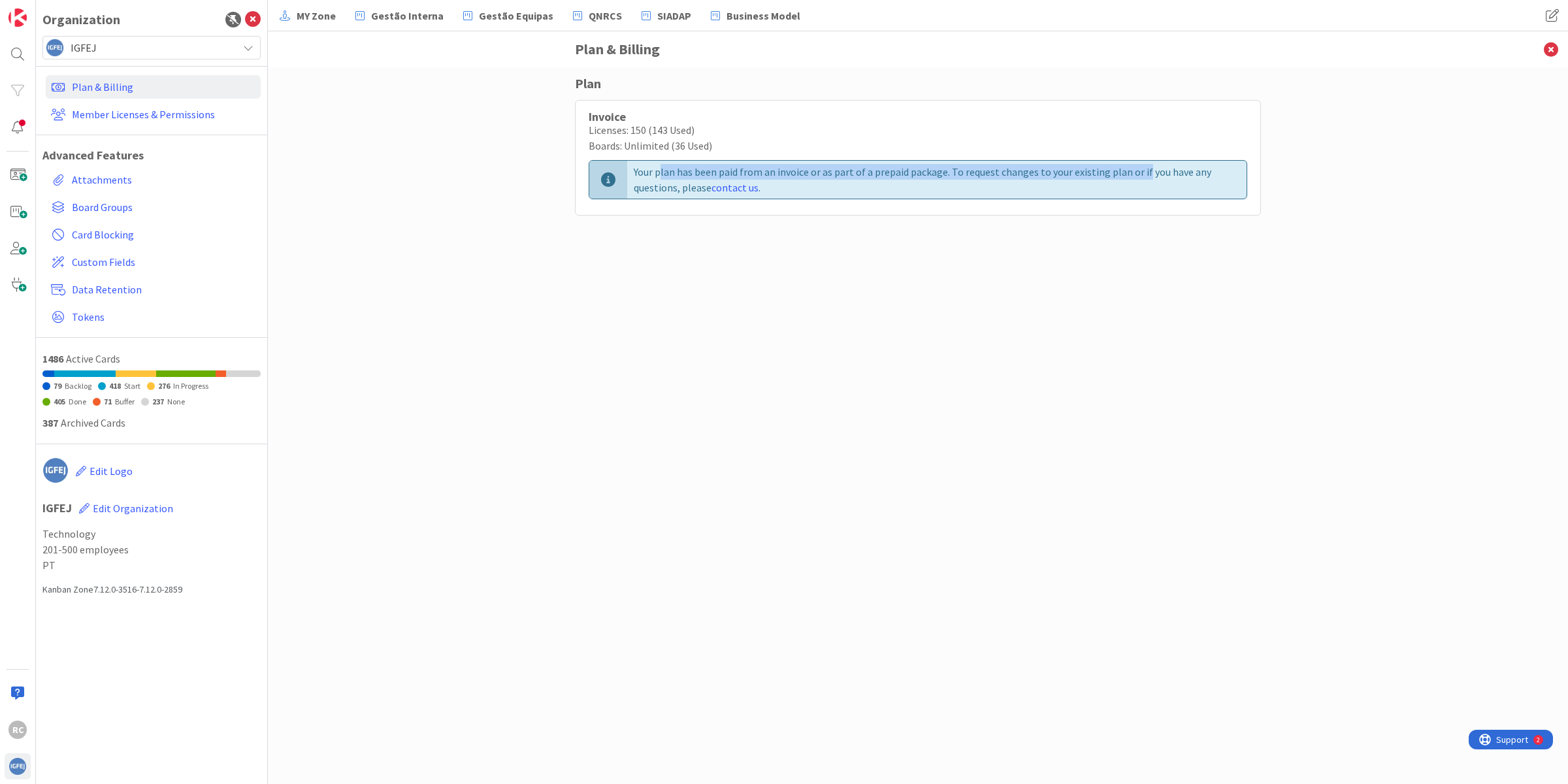
click at [1140, 163] on div "Your plan has been paid from an invoice or as part of a prepaid package. To req…" at bounding box center [936, 179] width 619 height 38
click at [108, 115] on link "Member Licenses & Permissions" at bounding box center [153, 114] width 215 height 23
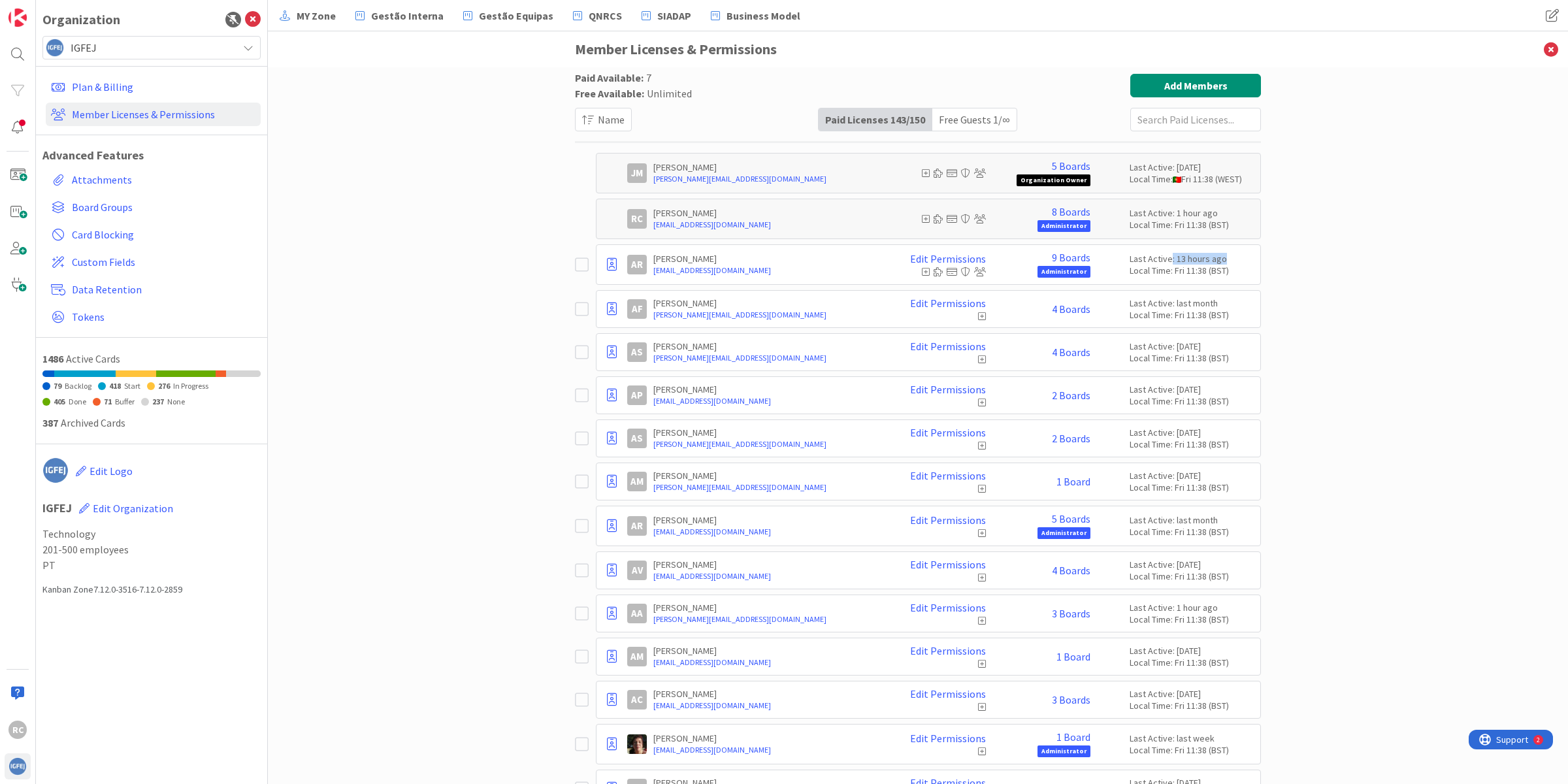
drag, startPoint x: 1161, startPoint y: 257, endPoint x: 1219, endPoint y: 257, distance: 58.0
click at [1219, 257] on div "Last Active: 13 hours ago" at bounding box center [1191, 259] width 124 height 12
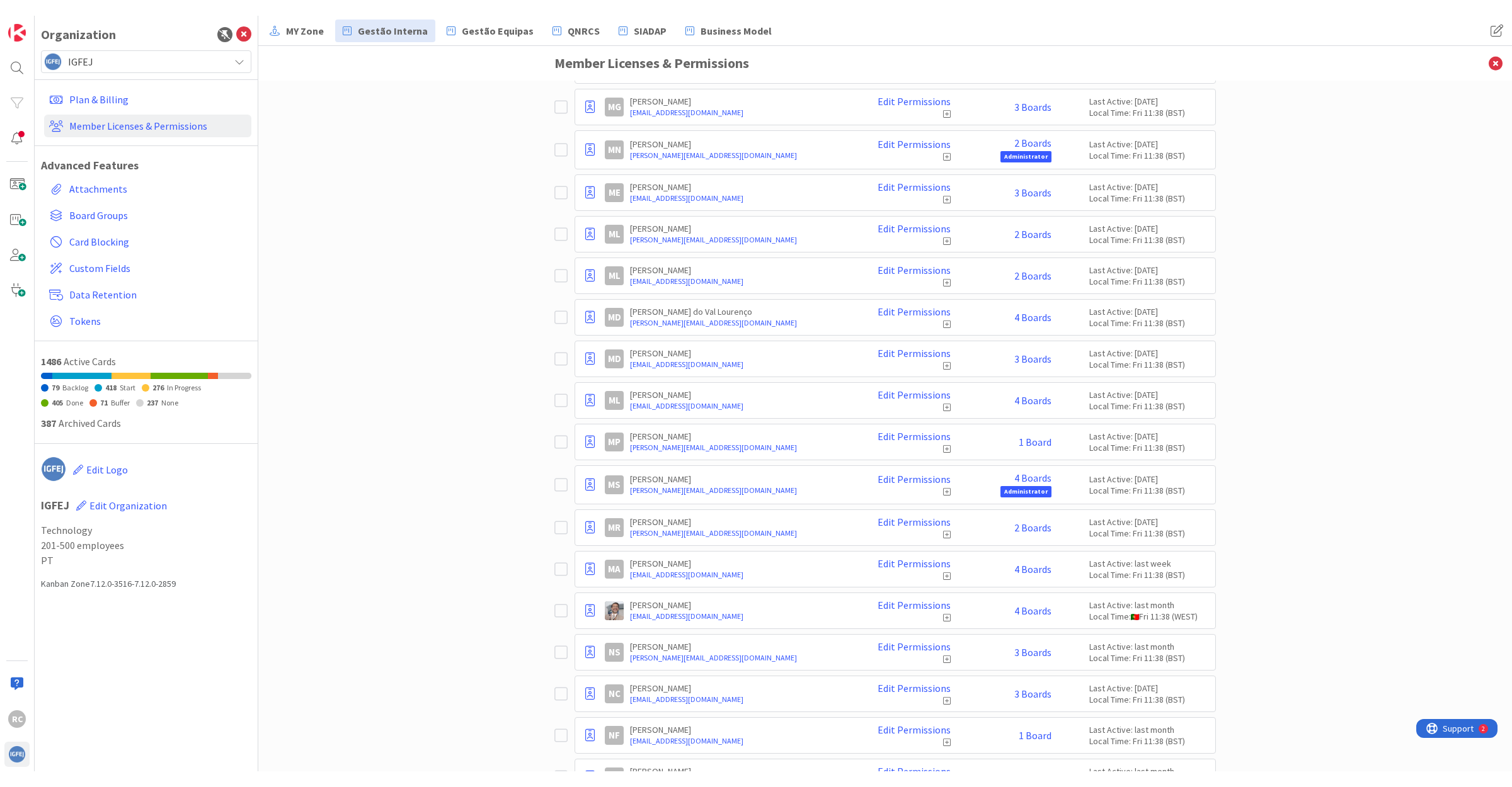
scroll to position [3593, 0]
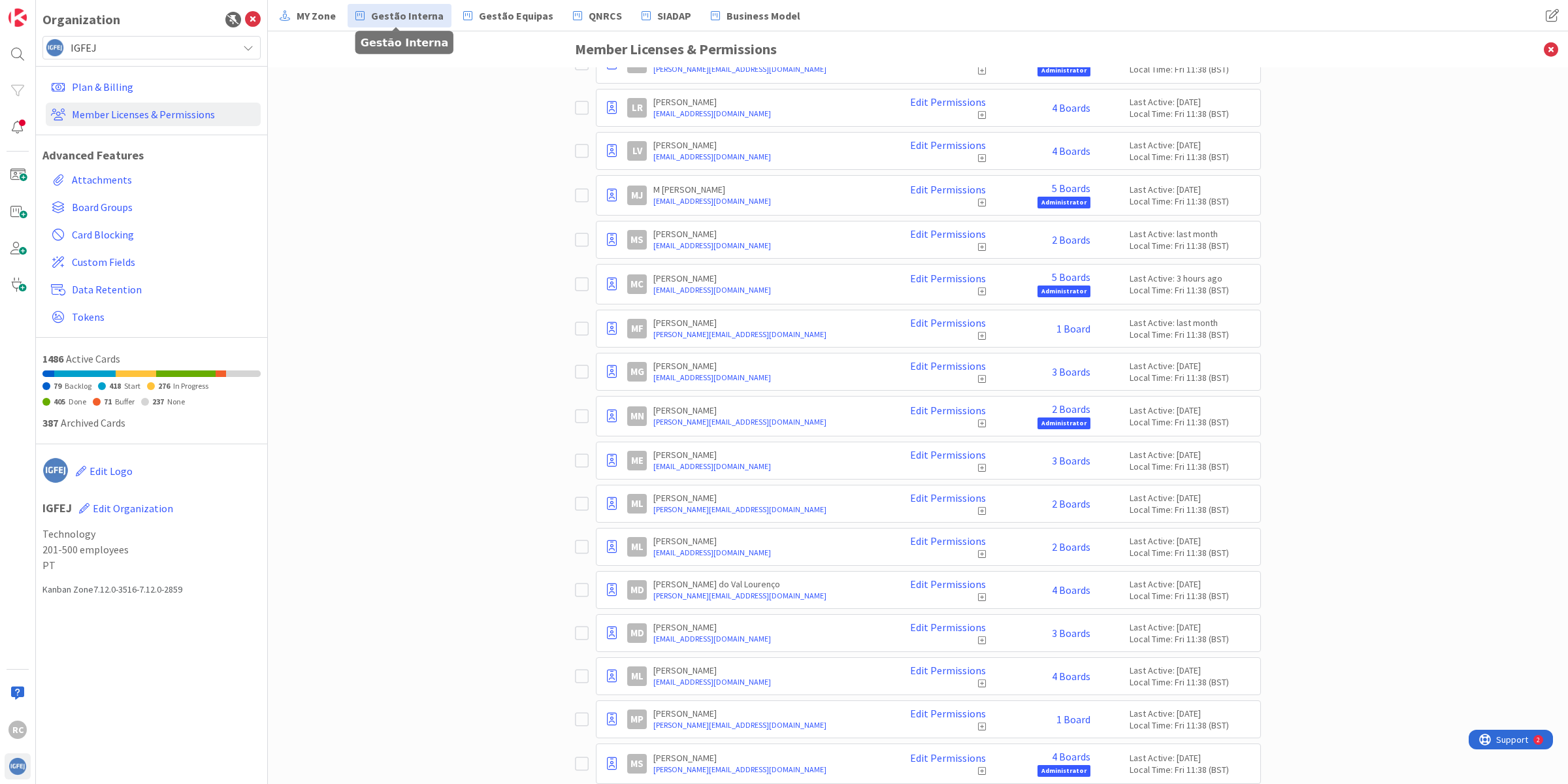
click at [415, 15] on span "Gestão Interna" at bounding box center [407, 16] width 72 height 16
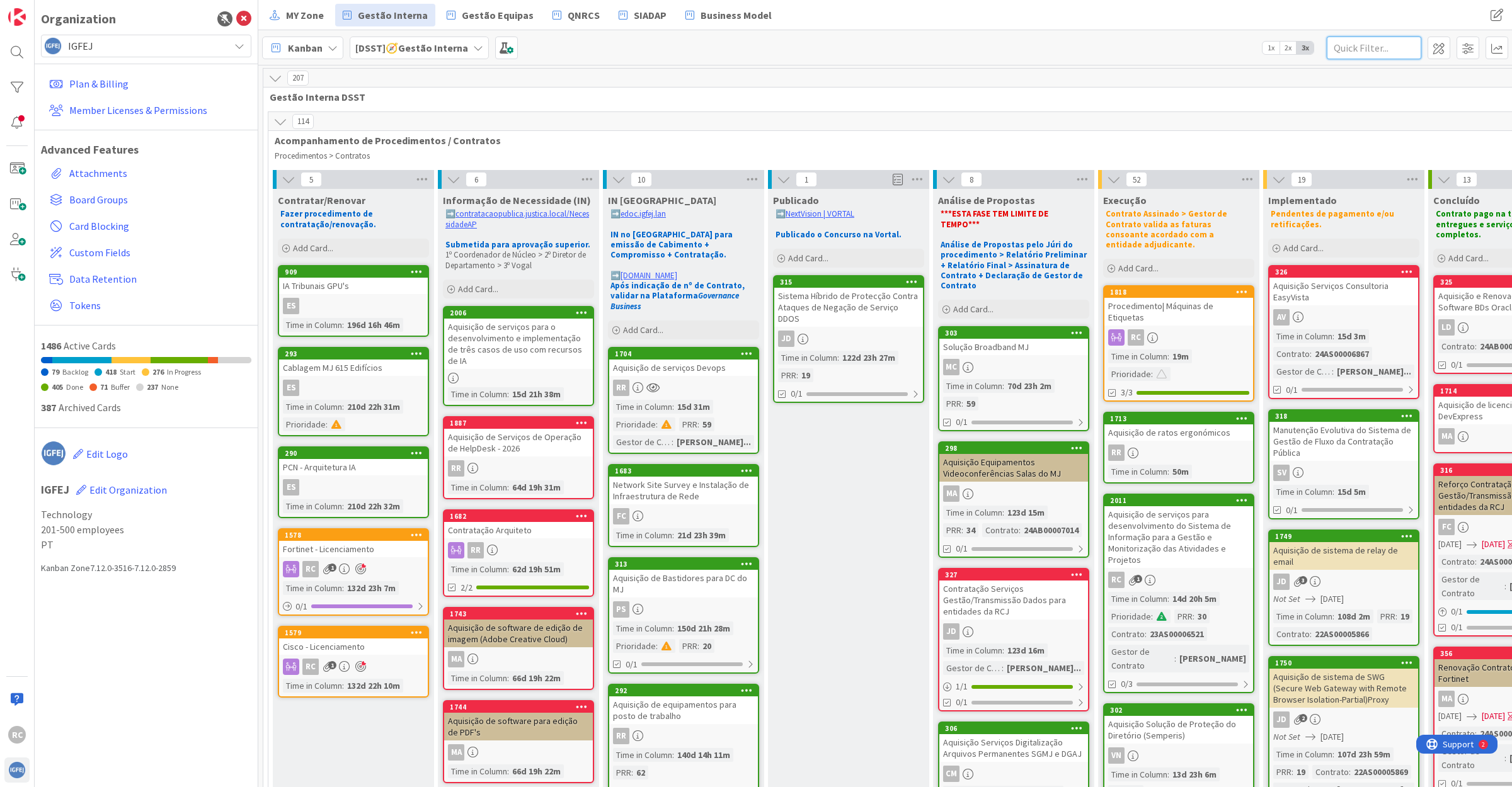
click at [1355, 49] on input "text" at bounding box center [1374, 47] width 95 height 22
click at [1350, 46] on input "text" at bounding box center [1374, 47] width 95 height 22
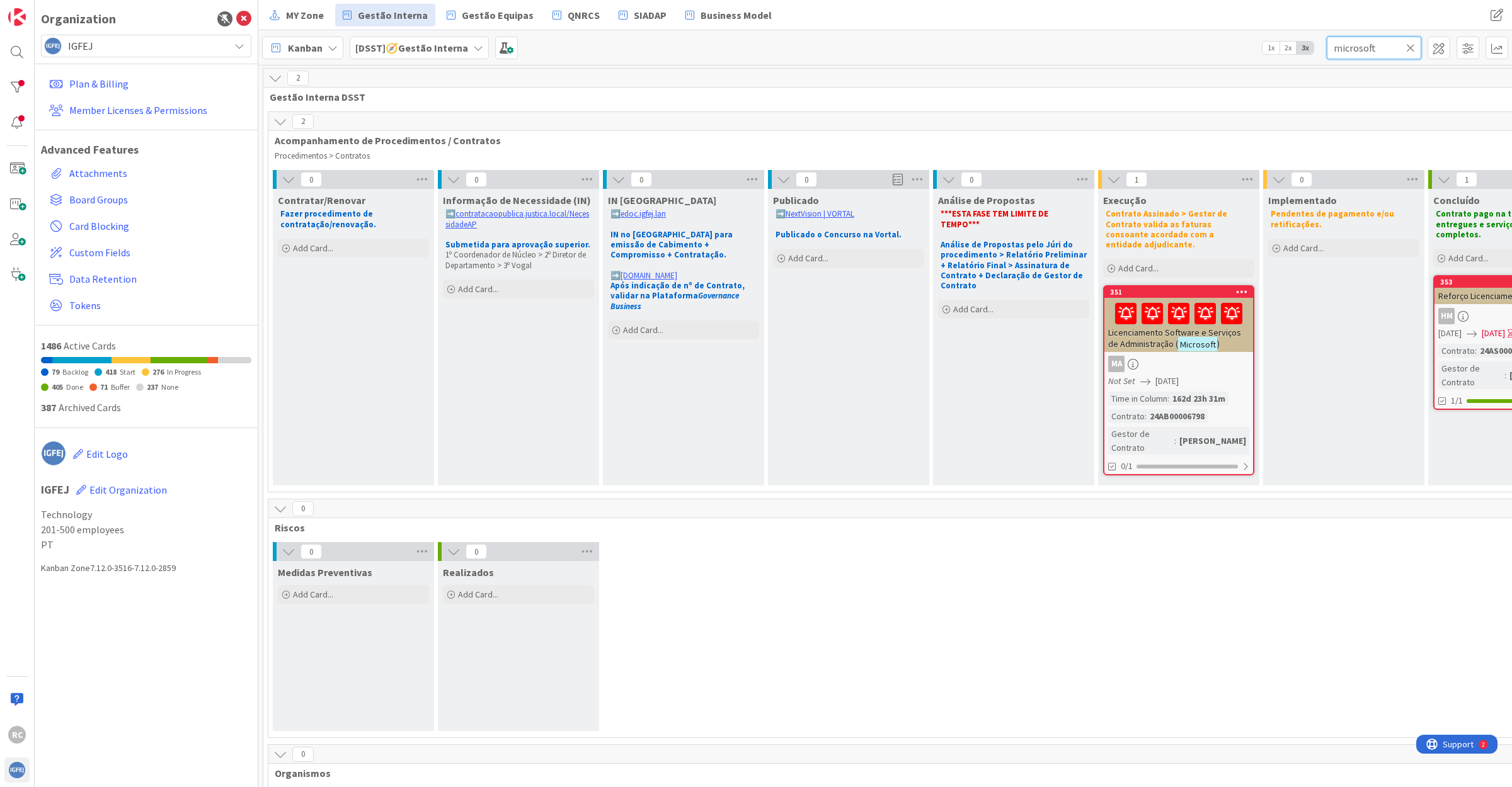
scroll to position [0, 170]
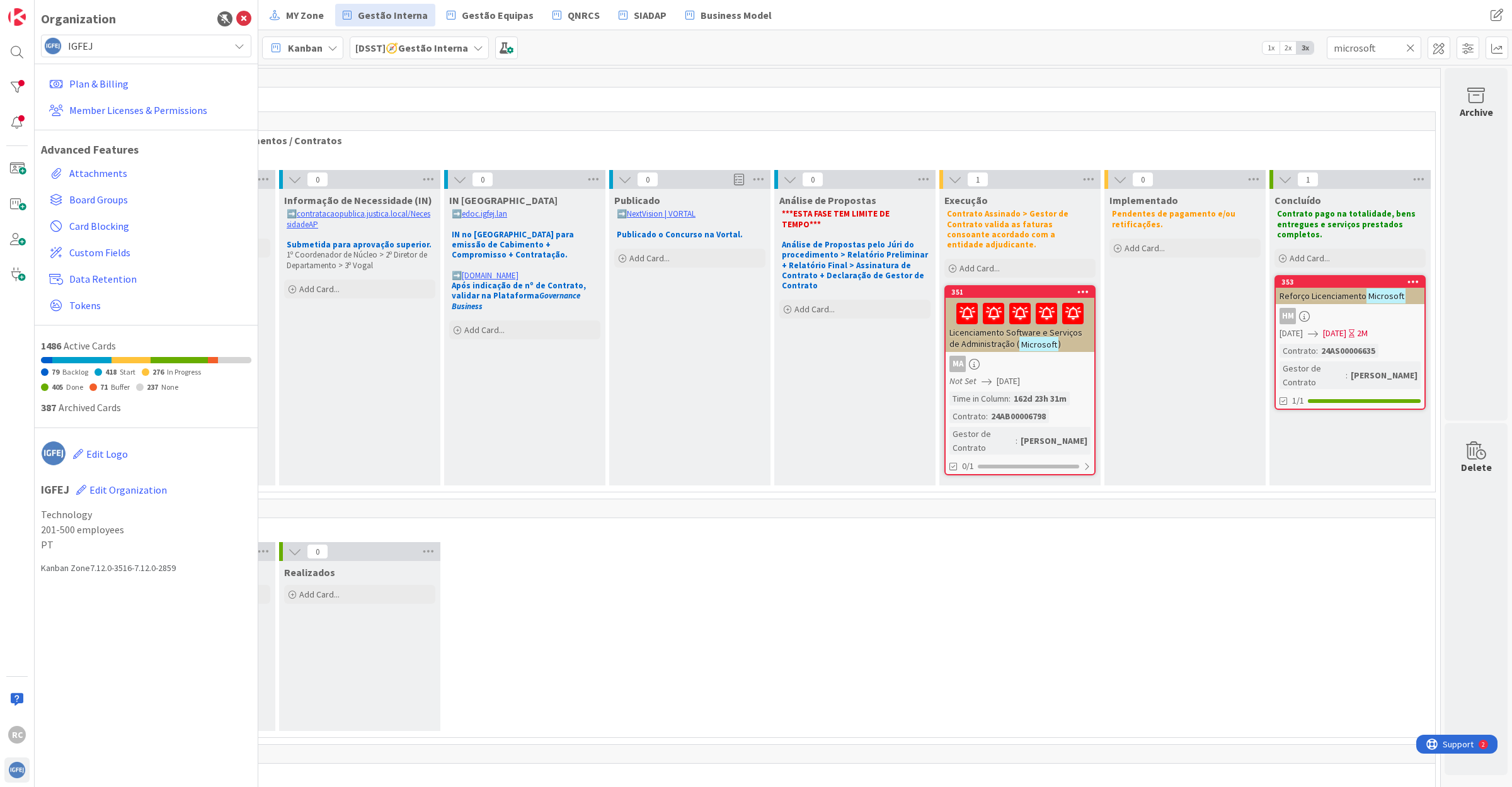
click at [1324, 282] on div "353" at bounding box center [1352, 281] width 143 height 9
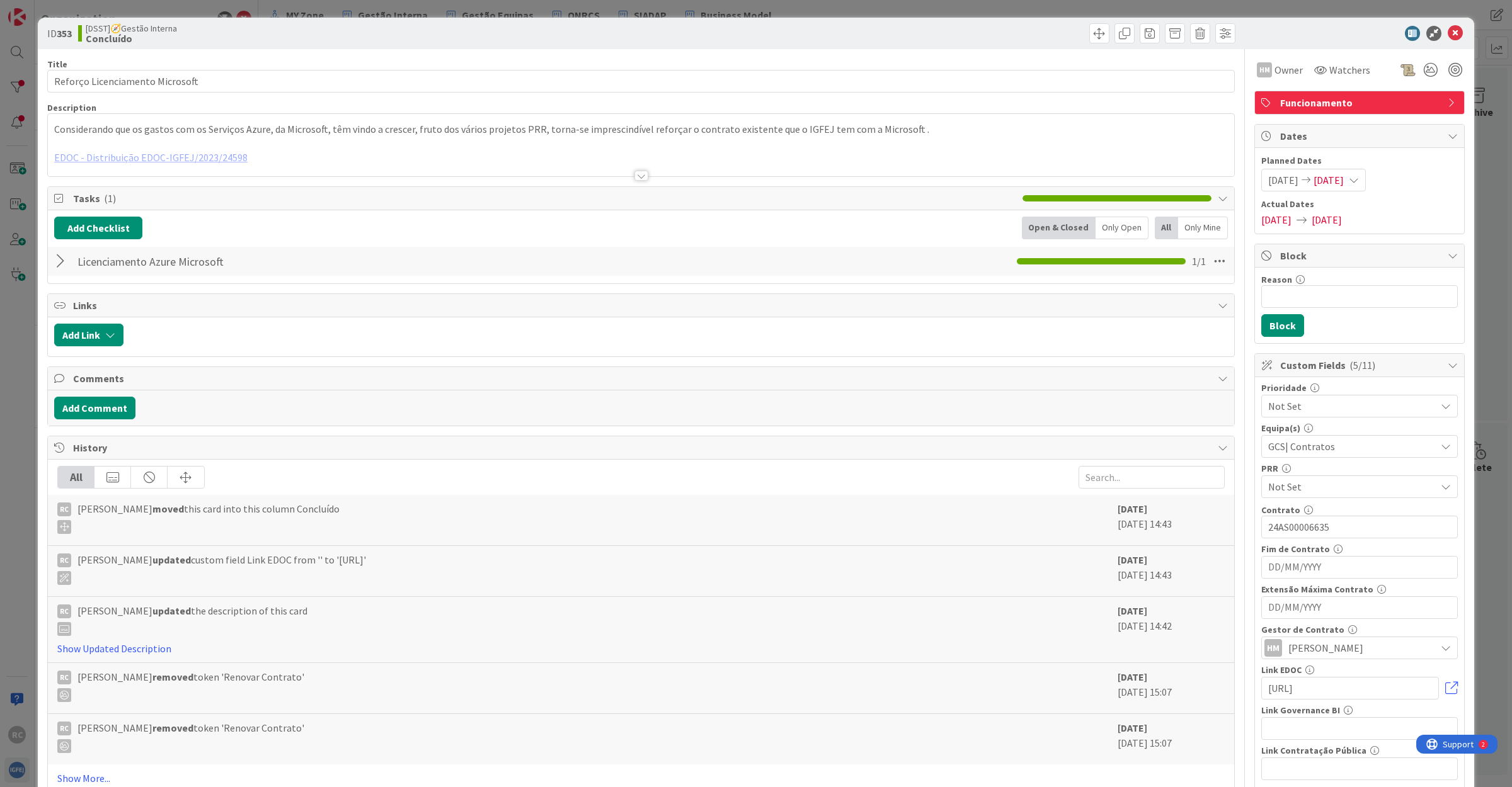
click at [193, 156] on div at bounding box center [641, 160] width 1186 height 32
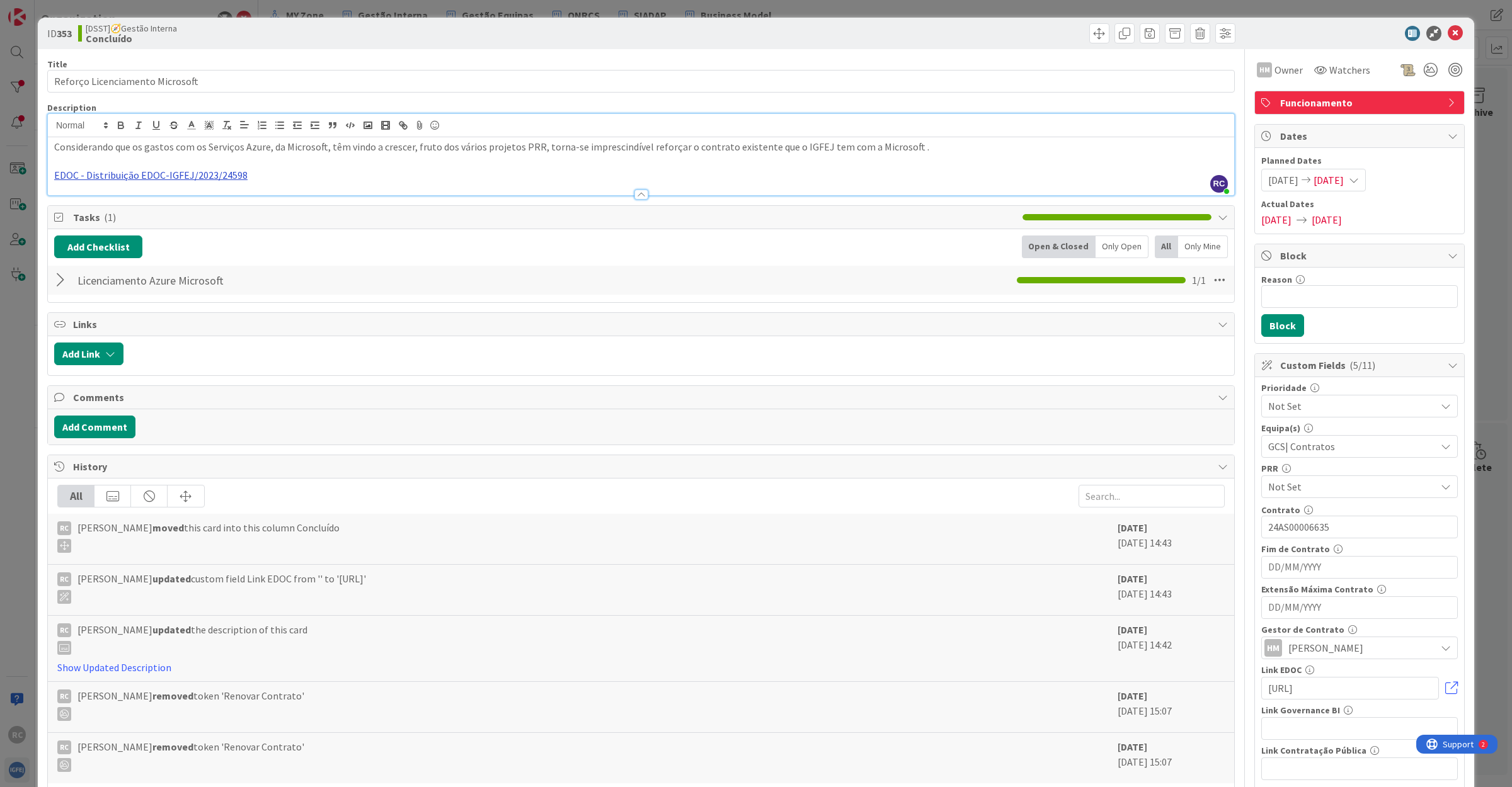
click at [205, 177] on link "EDOC - Distribuição EDOC-IGFEJ/2023/24598" at bounding box center [151, 175] width 194 height 12
click at [93, 197] on link "[URL]" at bounding box center [82, 200] width 21 height 16
click at [1448, 35] on icon at bounding box center [1455, 33] width 15 height 15
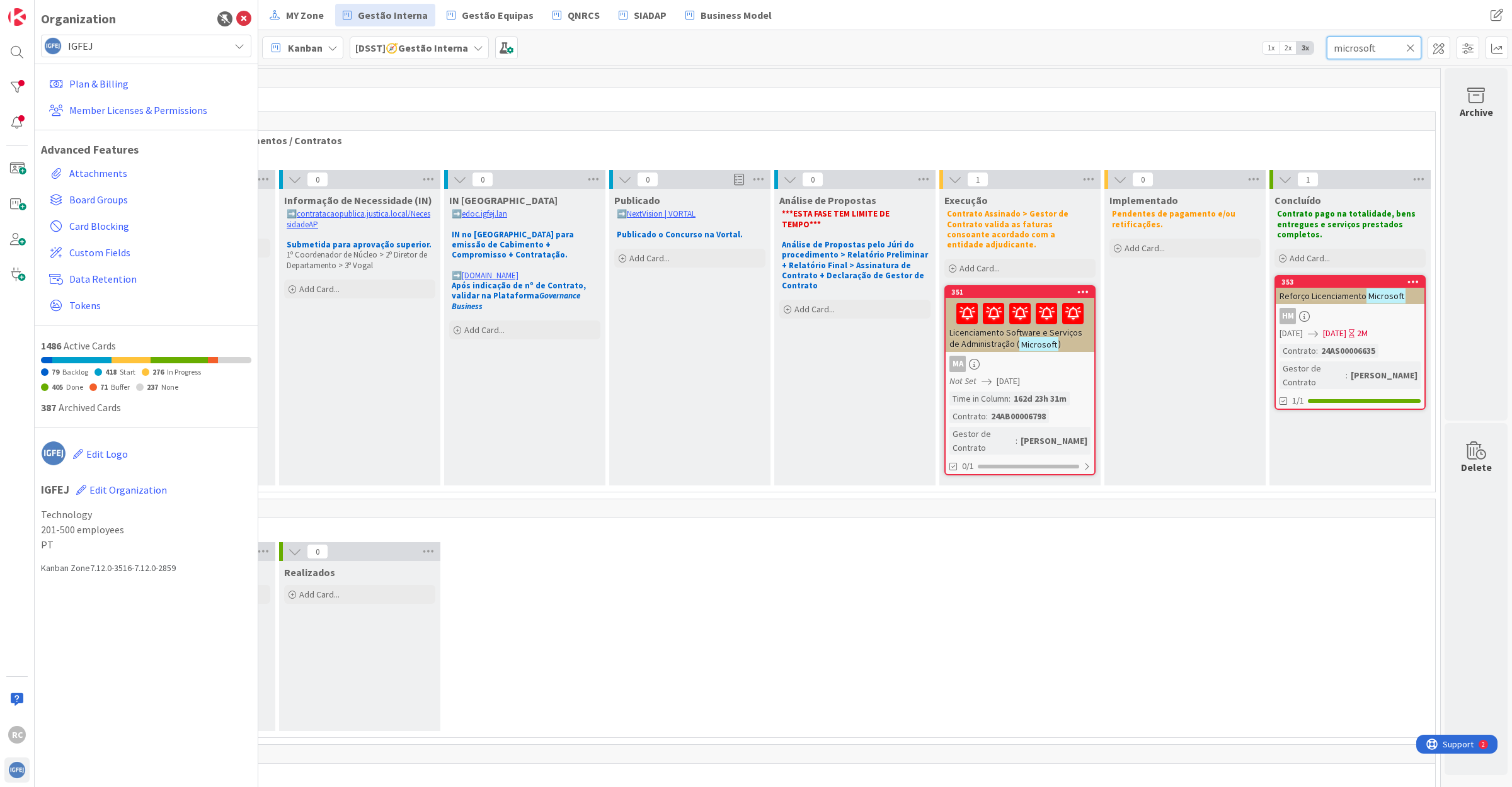
click at [1370, 46] on input "microsoft" at bounding box center [1374, 47] width 95 height 22
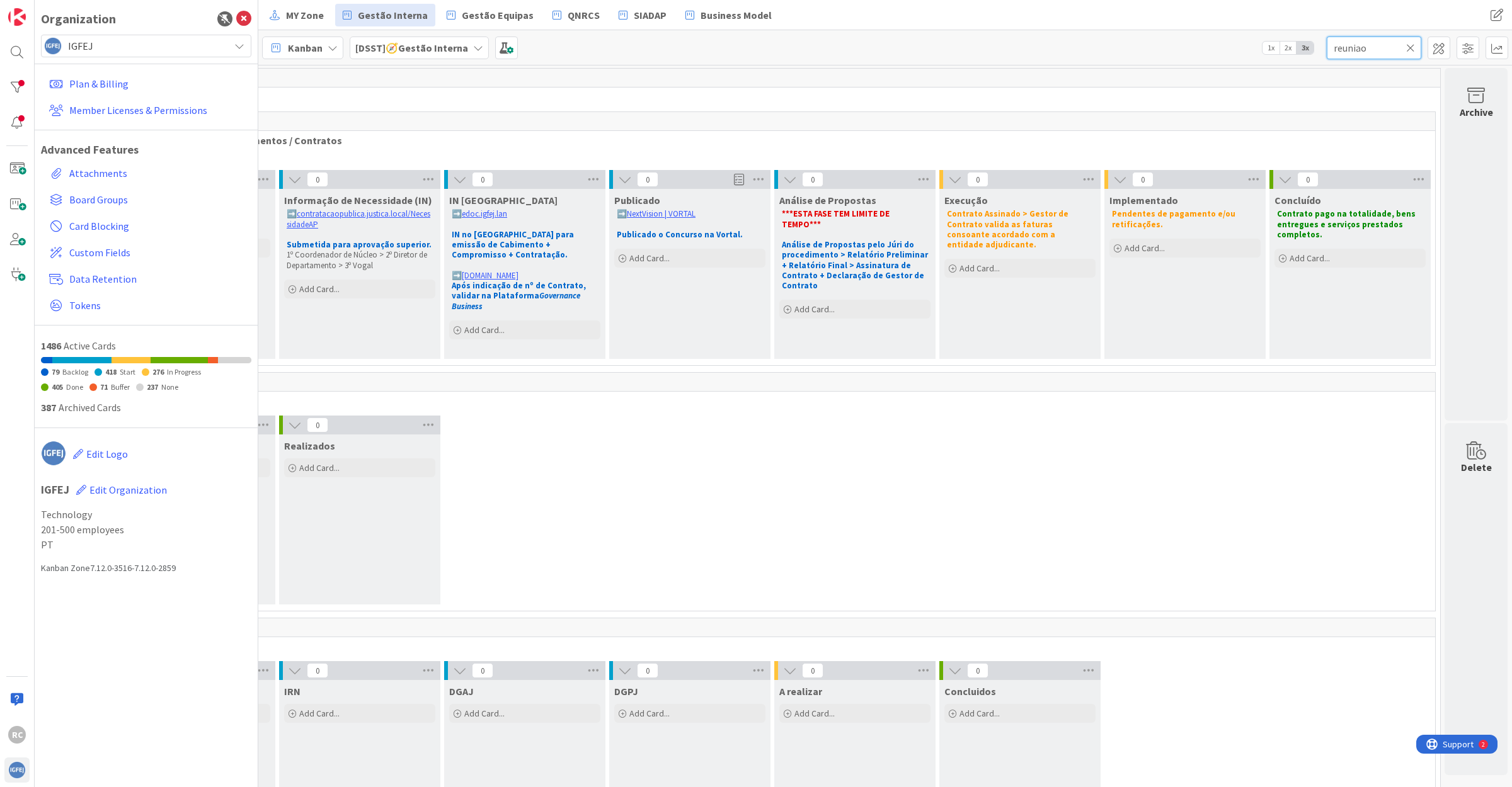
click at [1348, 49] on input "reuniao" at bounding box center [1374, 47] width 95 height 22
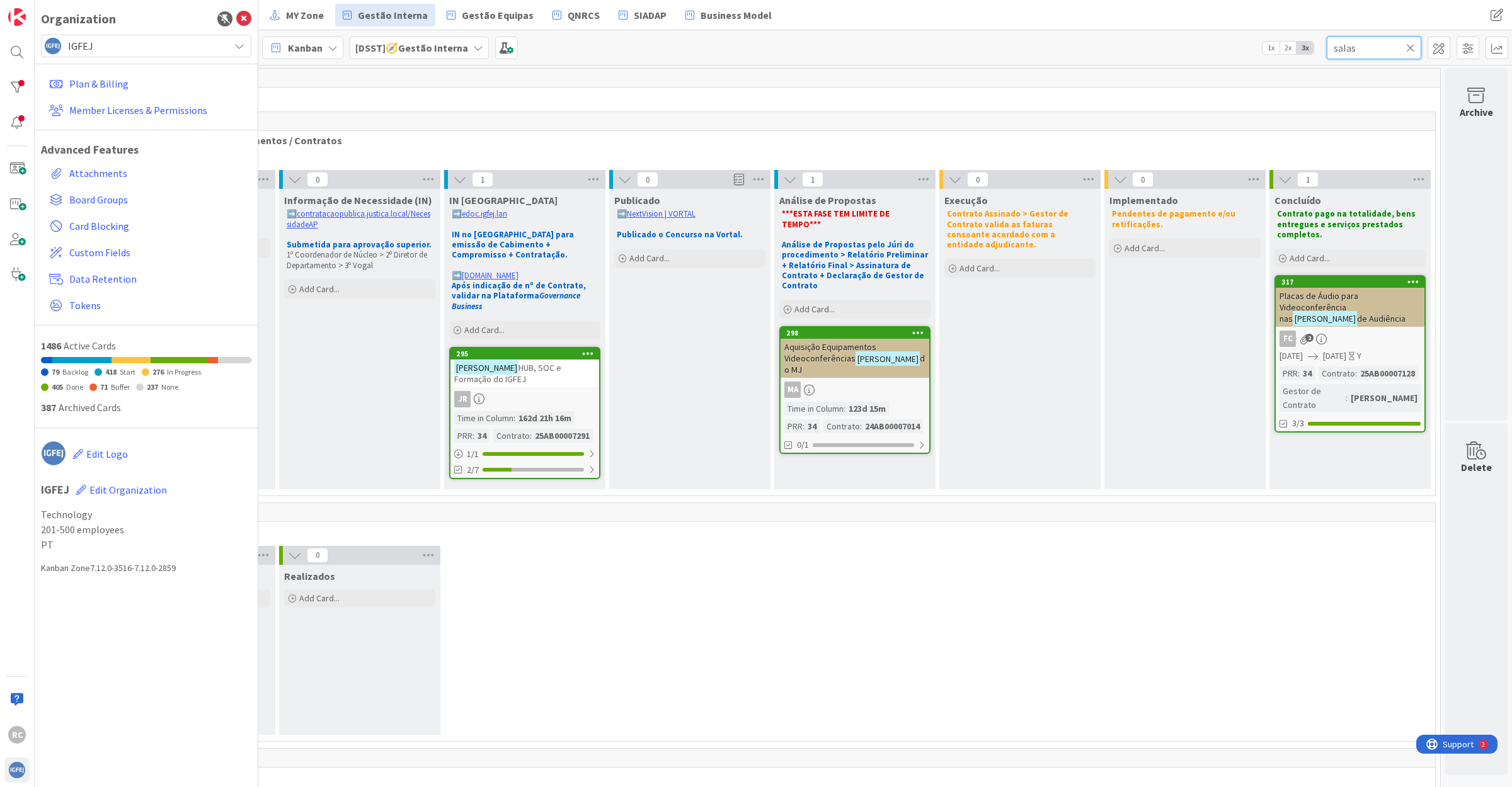
type input "salas"
click at [809, 342] on span "Aquisição Equipamentos Videoconferências" at bounding box center [830, 352] width 92 height 22
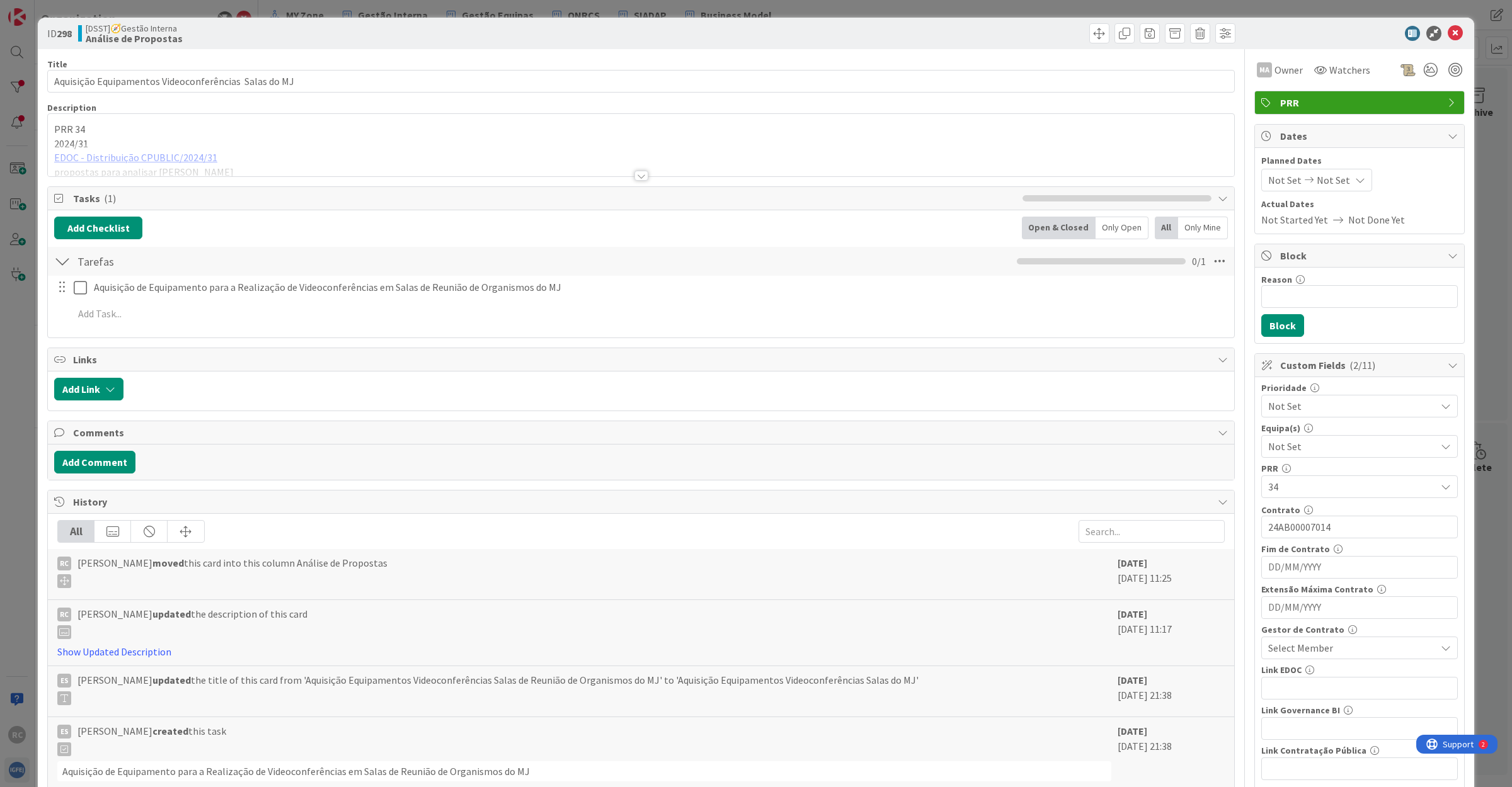
click at [266, 155] on div at bounding box center [641, 160] width 1186 height 32
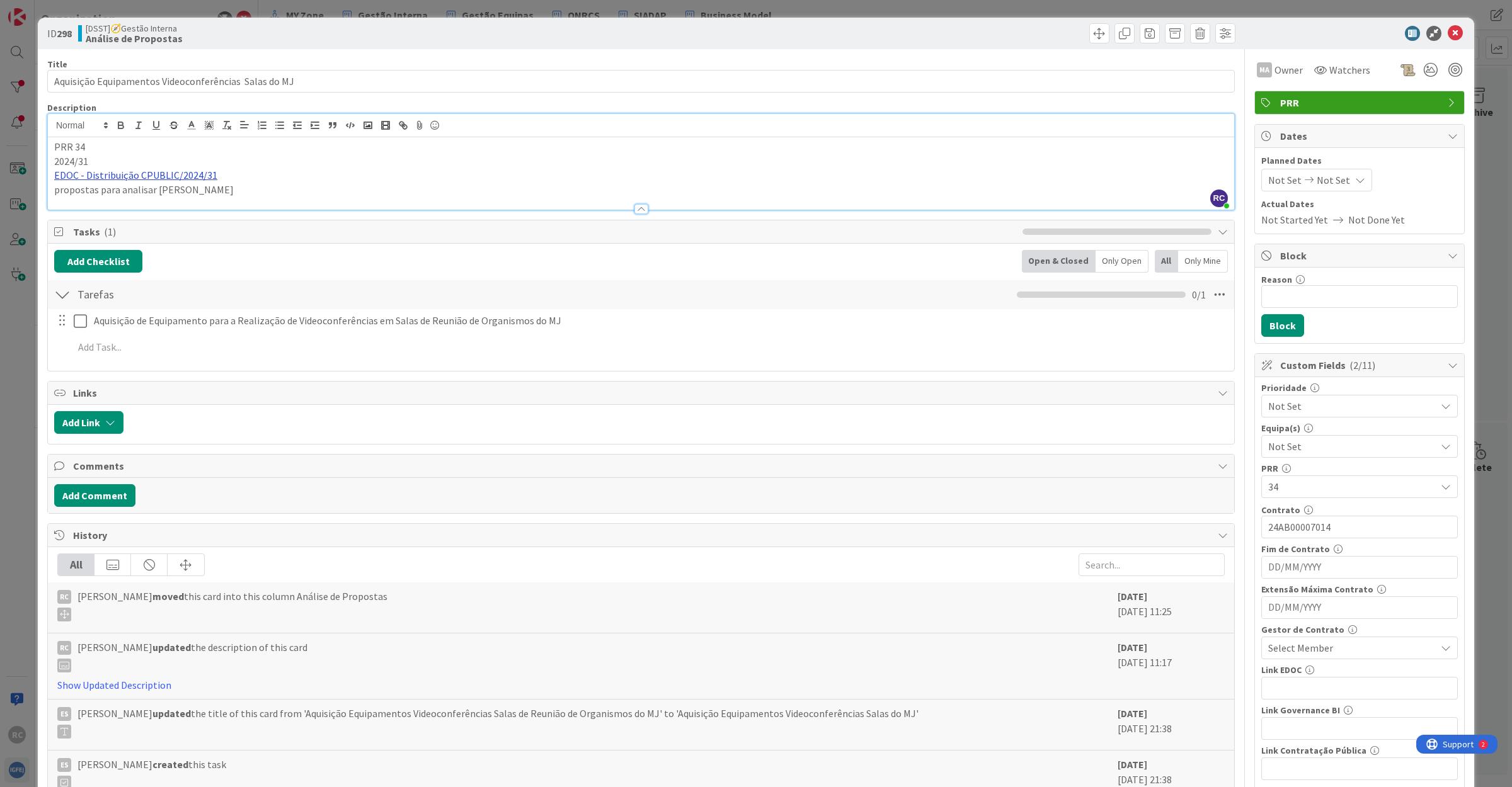
click at [143, 174] on link "EDOC - Distribuição CPUBLIC/2024/31" at bounding box center [136, 175] width 164 height 12
click at [79, 200] on link "[URL]" at bounding box center [68, 200] width 21 height 16
click at [322, 170] on p "EDOC - Distribuição CPUBLIC/2024/31" at bounding box center [641, 175] width 1173 height 15
click at [1448, 33] on icon at bounding box center [1455, 33] width 15 height 15
